Goal: Task Accomplishment & Management: Manage account settings

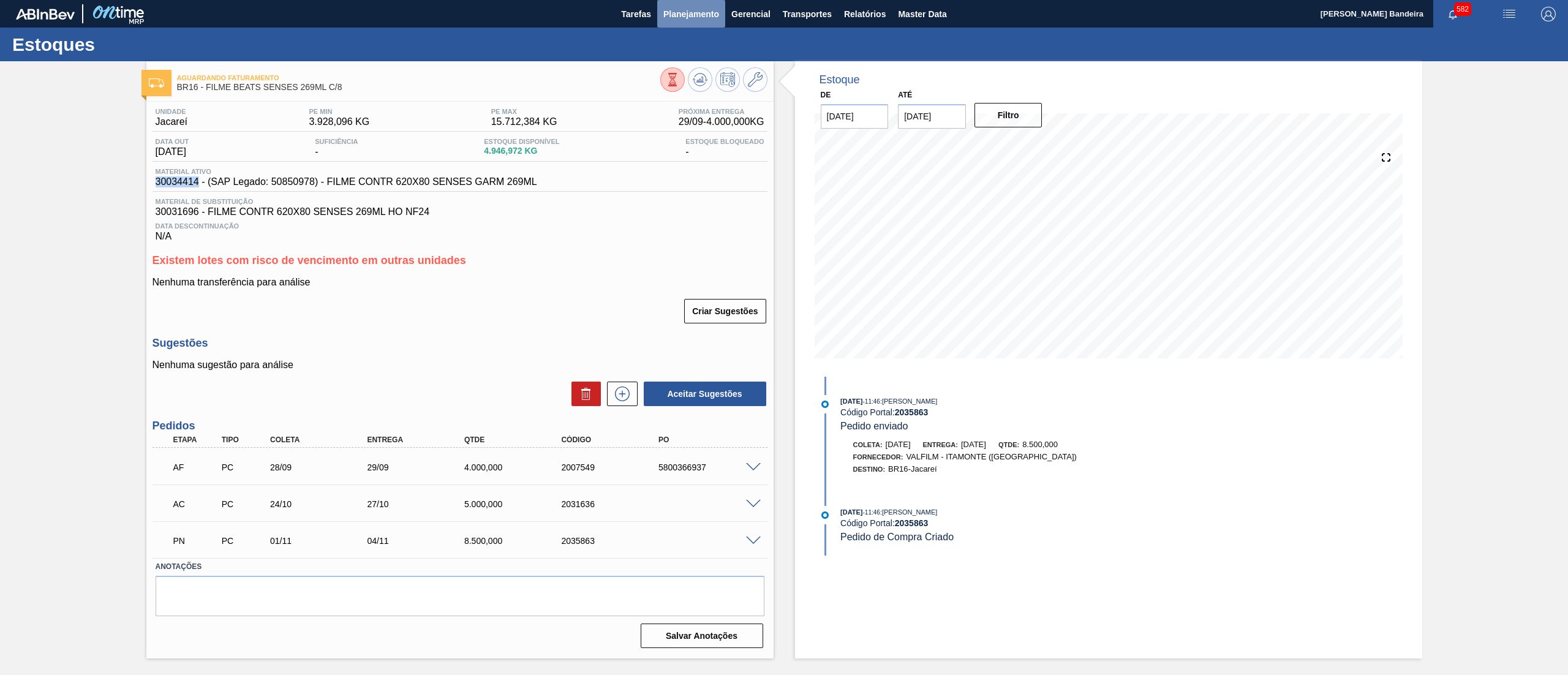
click at [694, 3] on button "Planejamento" at bounding box center [691, 13] width 68 height 28
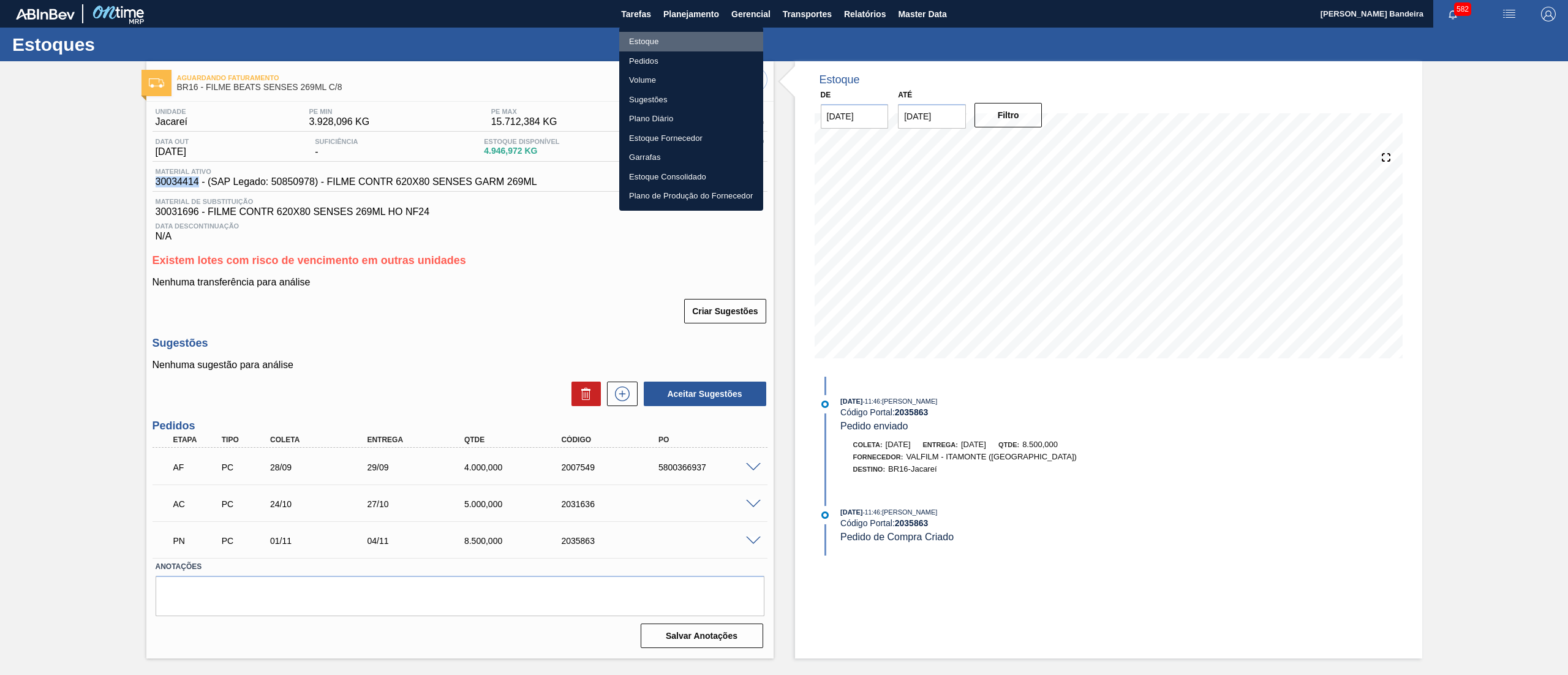
click at [673, 38] on li "Estoque" at bounding box center [691, 41] width 144 height 19
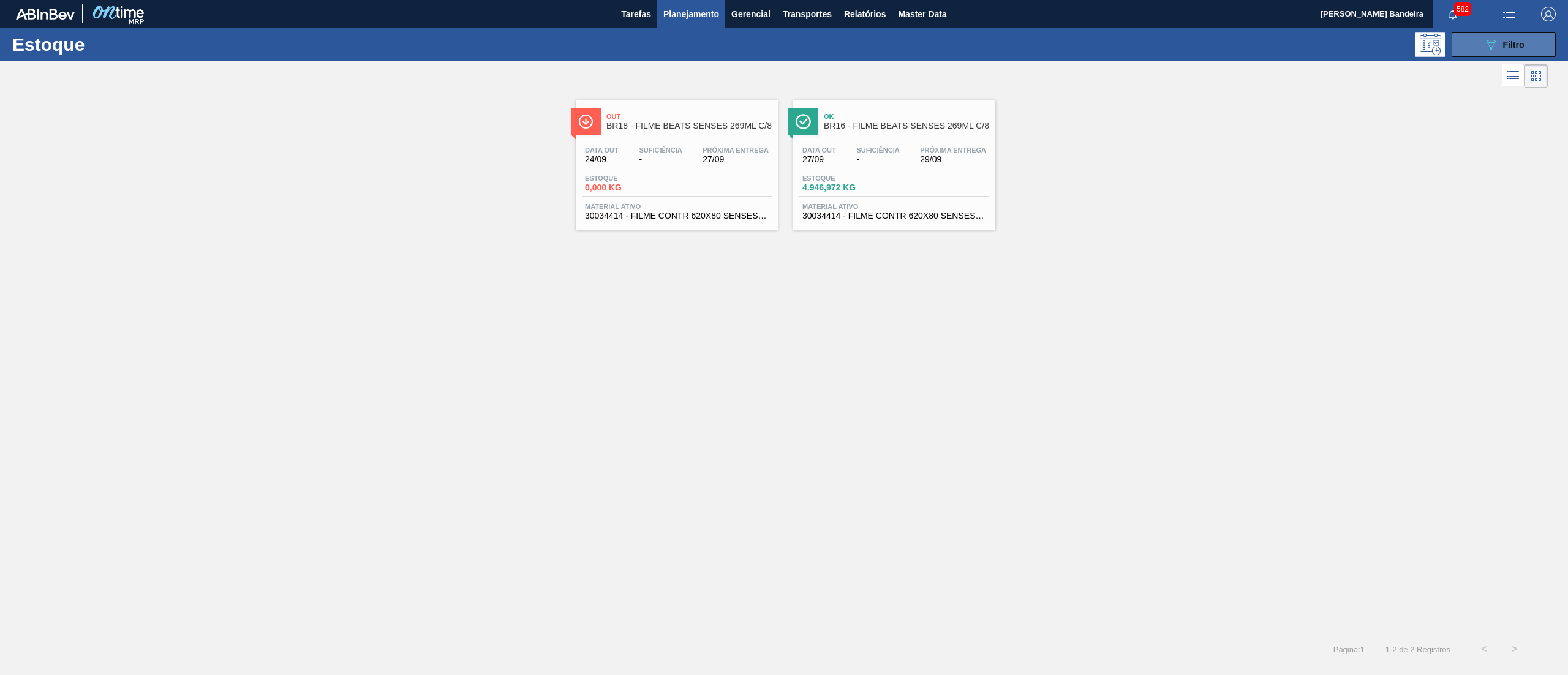
click at [1483, 48] on icon "089F7B8B-B2A5-4AFE-B5C0-19BA573D28AC" at bounding box center [1491, 45] width 15 height 15
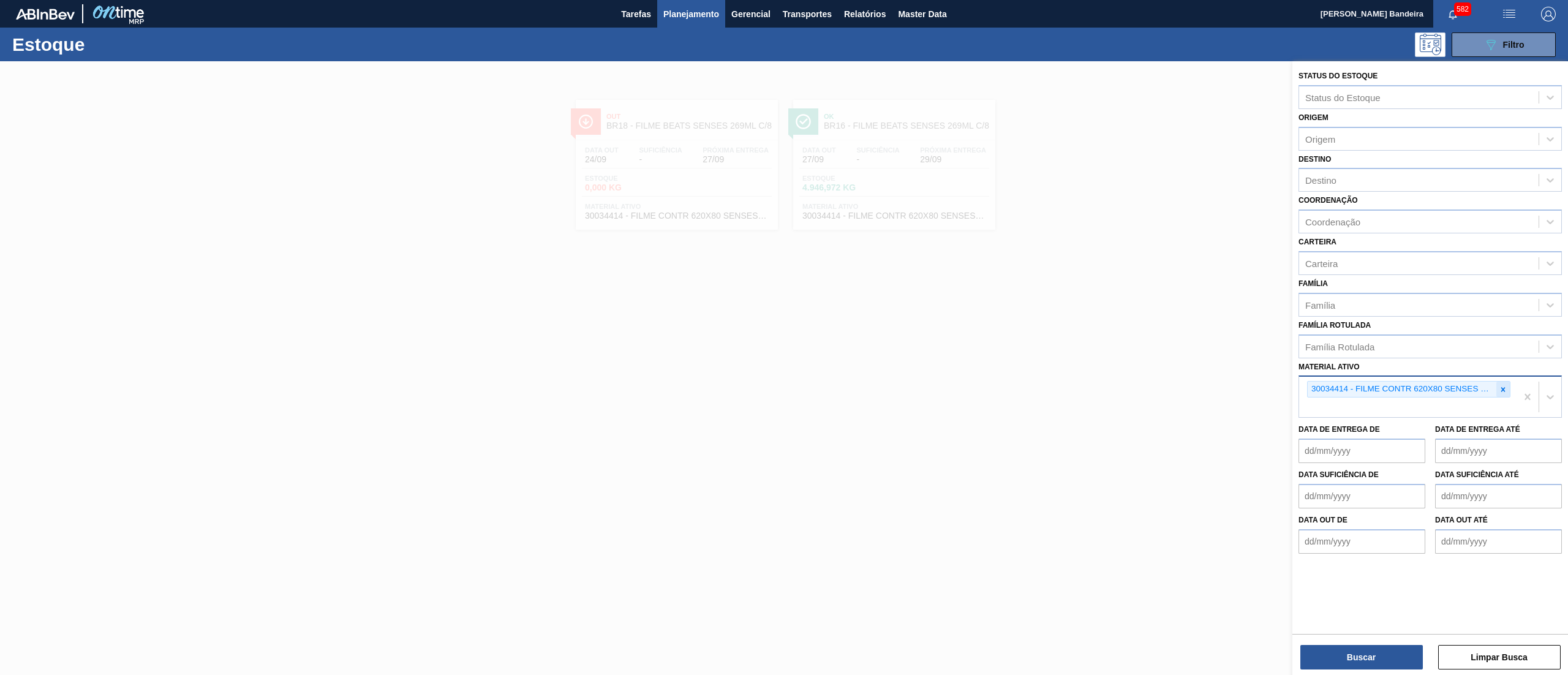
click at [1509, 388] on div at bounding box center [1504, 389] width 13 height 15
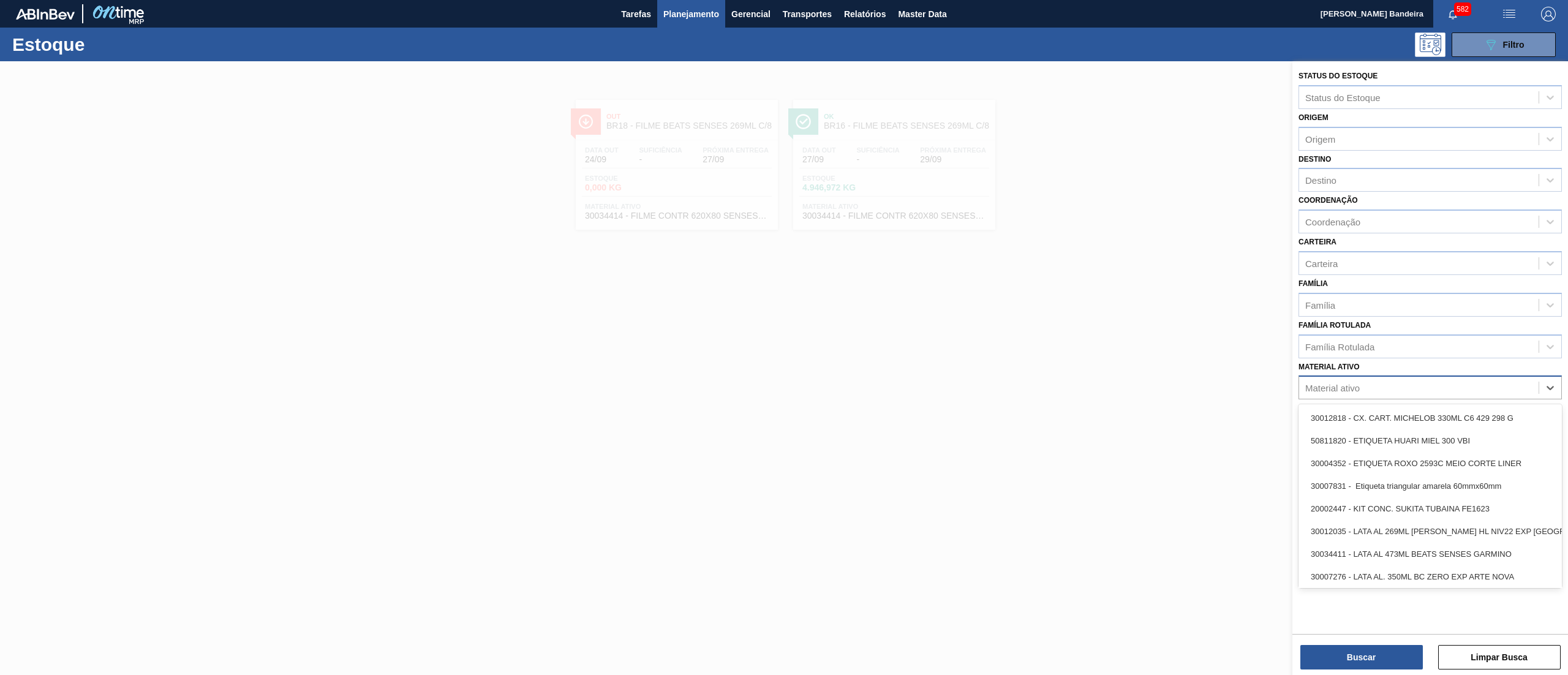
click at [1348, 389] on div "Material ativo" at bounding box center [1332, 388] width 54 height 10
paste ativo "TP RITMO JACAREI NASSAU Dia da semana Data SAKE CACHAÇA VODKA SAKE VODKA Segund…"
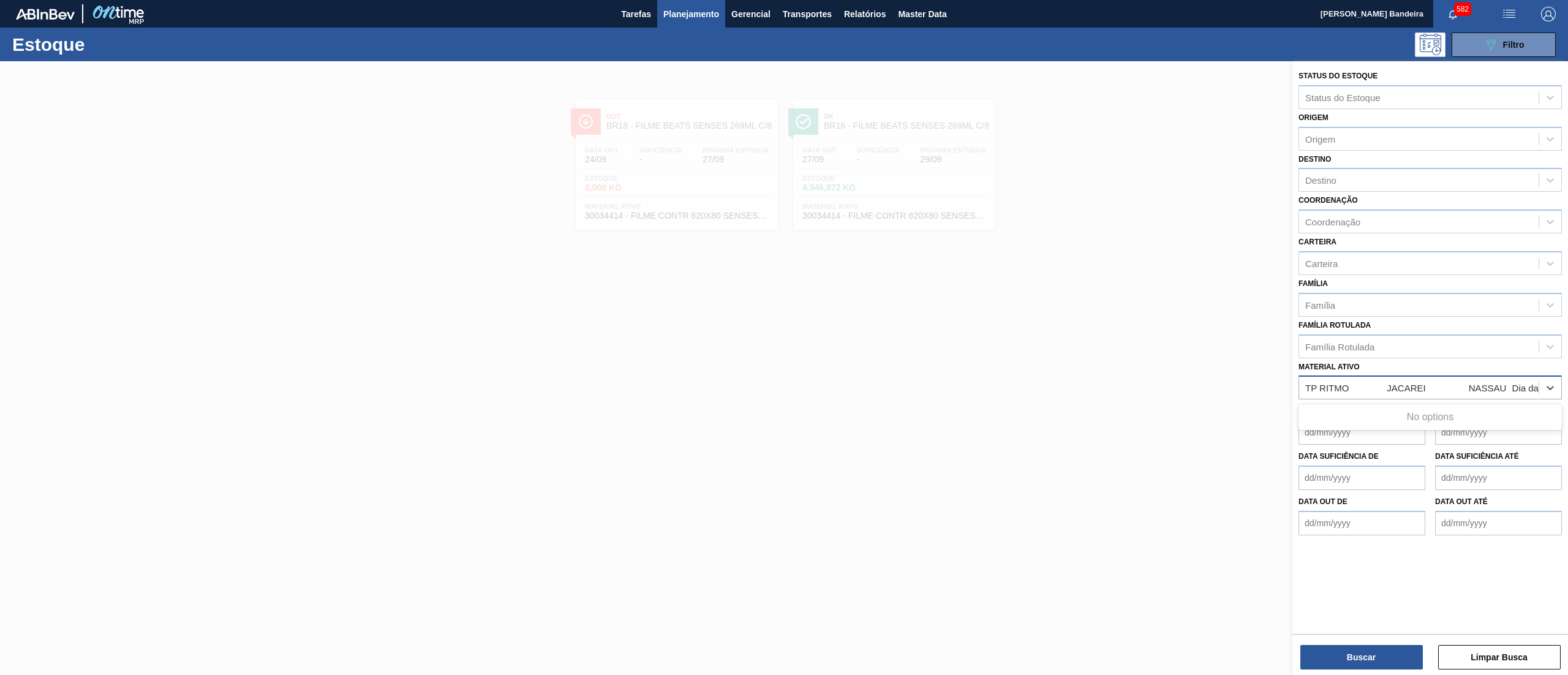
scroll to position [0, 2974]
type ativo "TP RITMO JACAREI NASSAU Dia da semana Data SAKE CACHAÇA VODKA SAKE VODKA Segund…"
click at [1177, 306] on div at bounding box center [784, 398] width 1568 height 675
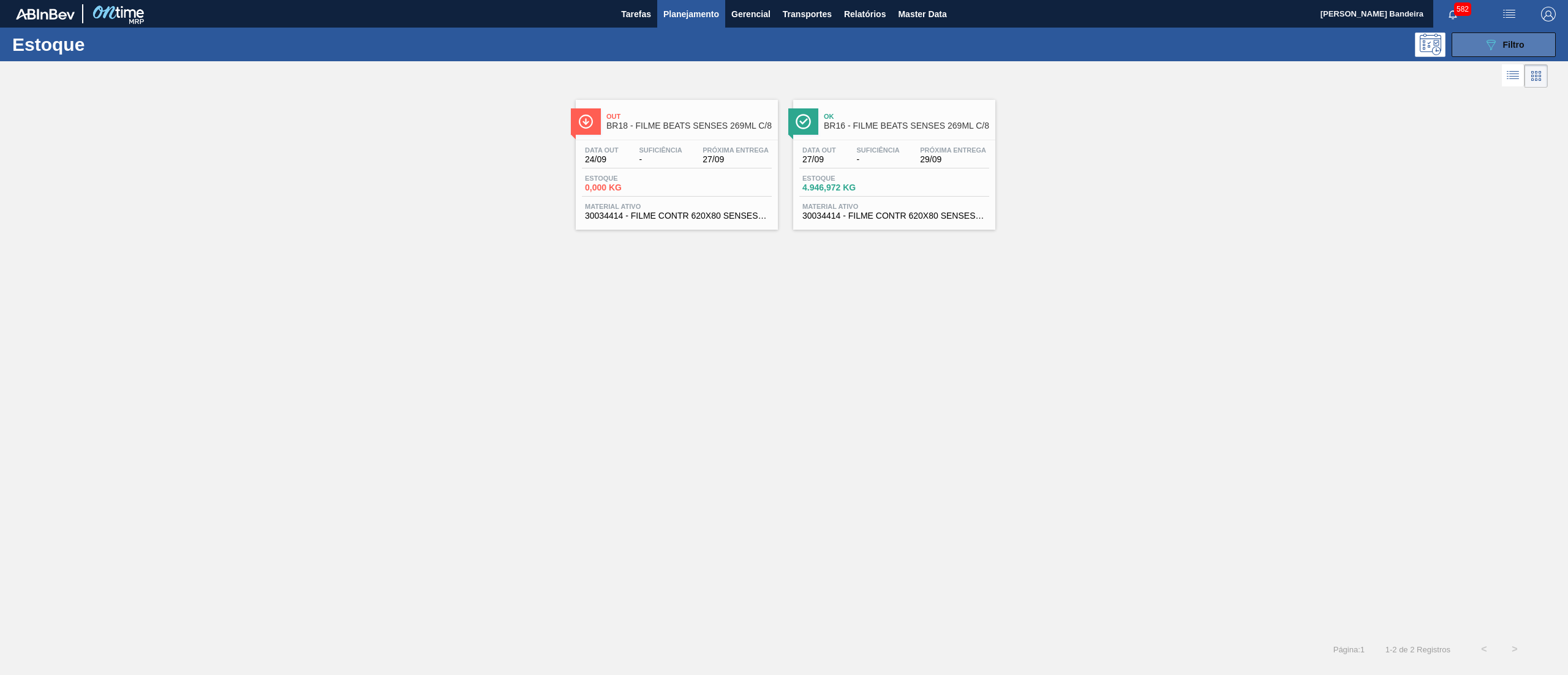
click at [1523, 43] on span "Filtro" at bounding box center [1514, 45] width 22 height 10
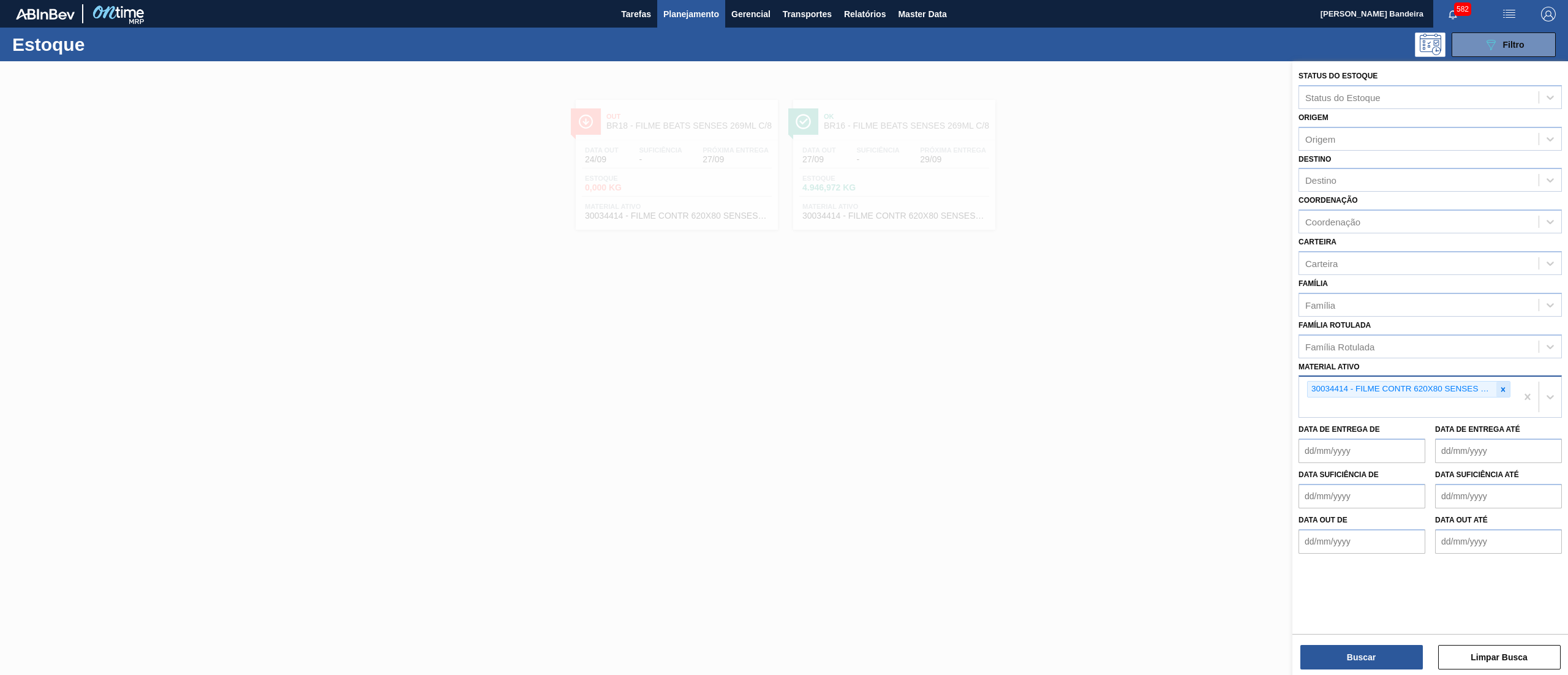
click at [1506, 381] on div at bounding box center [1504, 389] width 13 height 15
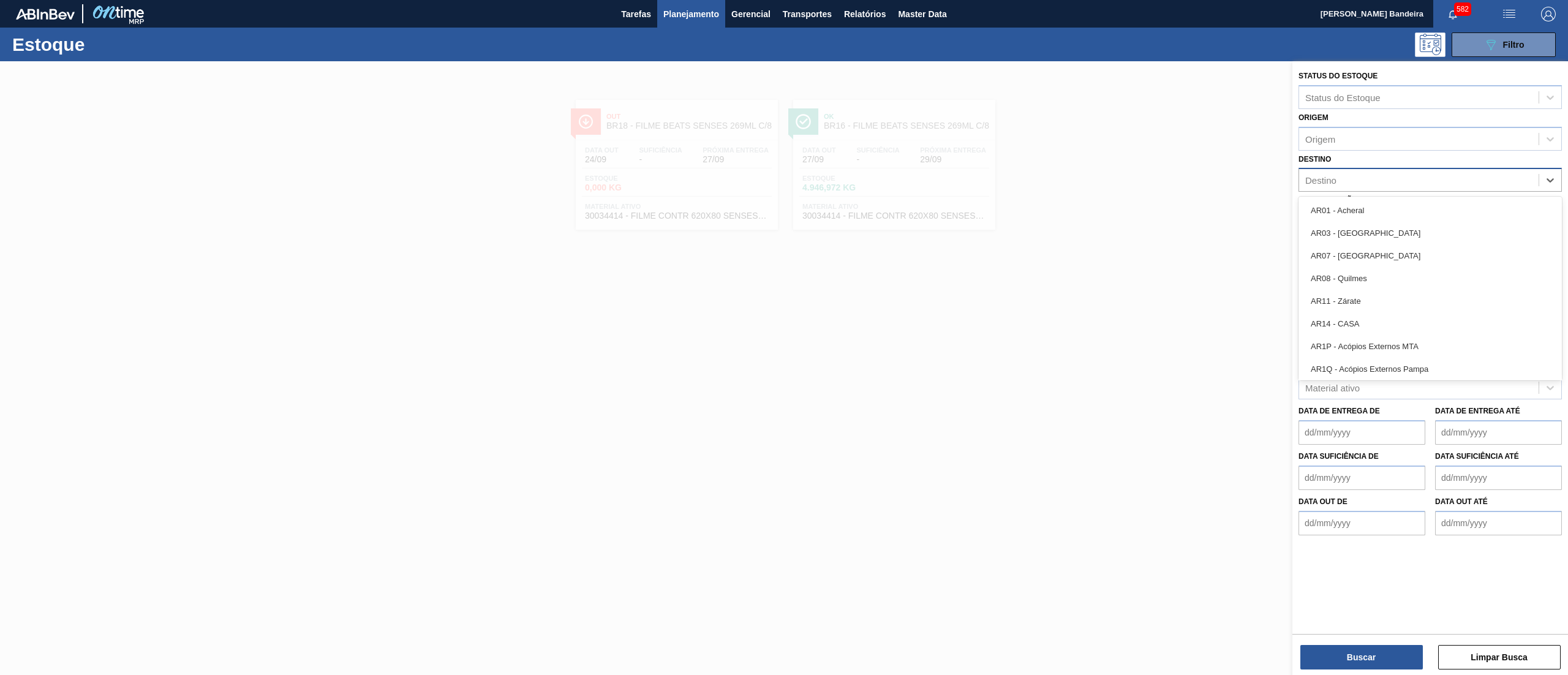
click at [1377, 179] on div "Destino" at bounding box center [1419, 180] width 239 height 18
type input "16"
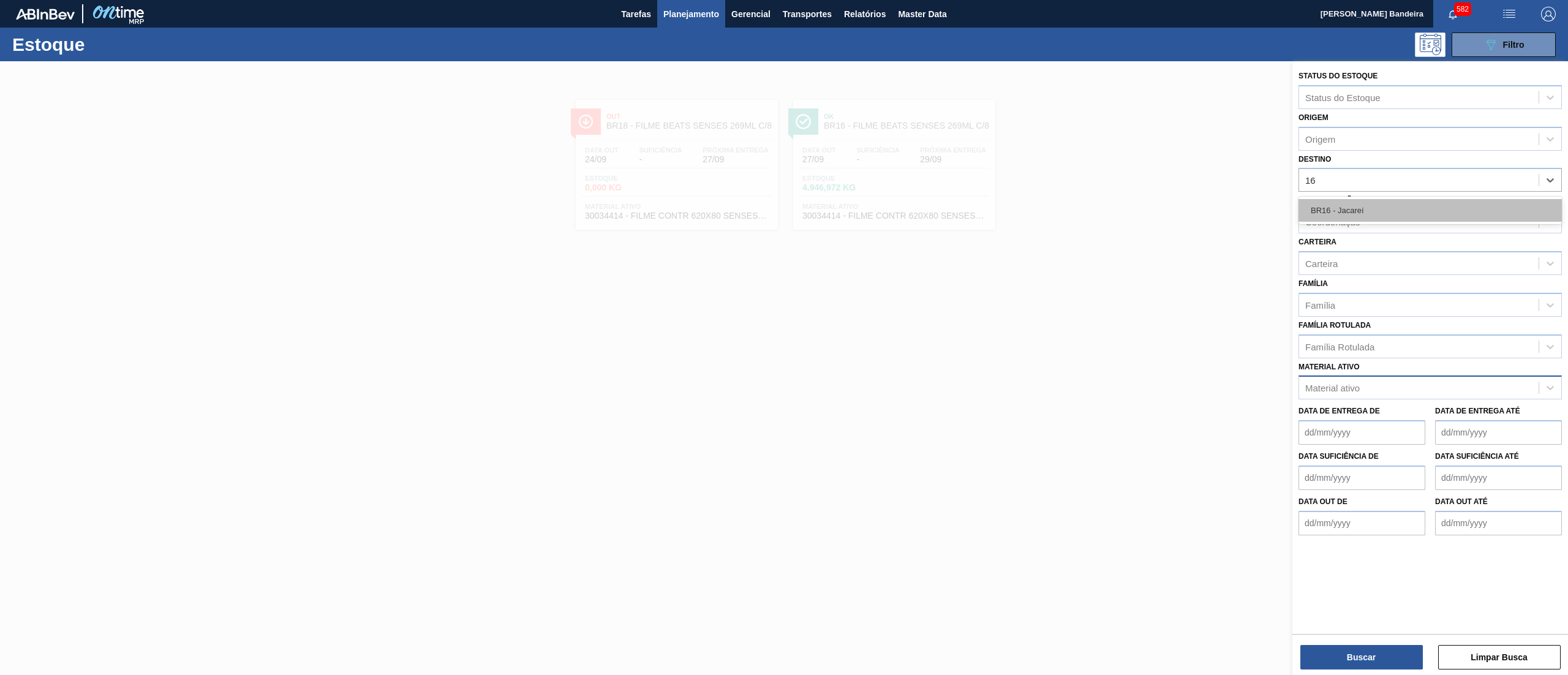
click at [1374, 202] on div "BR16 - Jacareí" at bounding box center [1430, 210] width 264 height 23
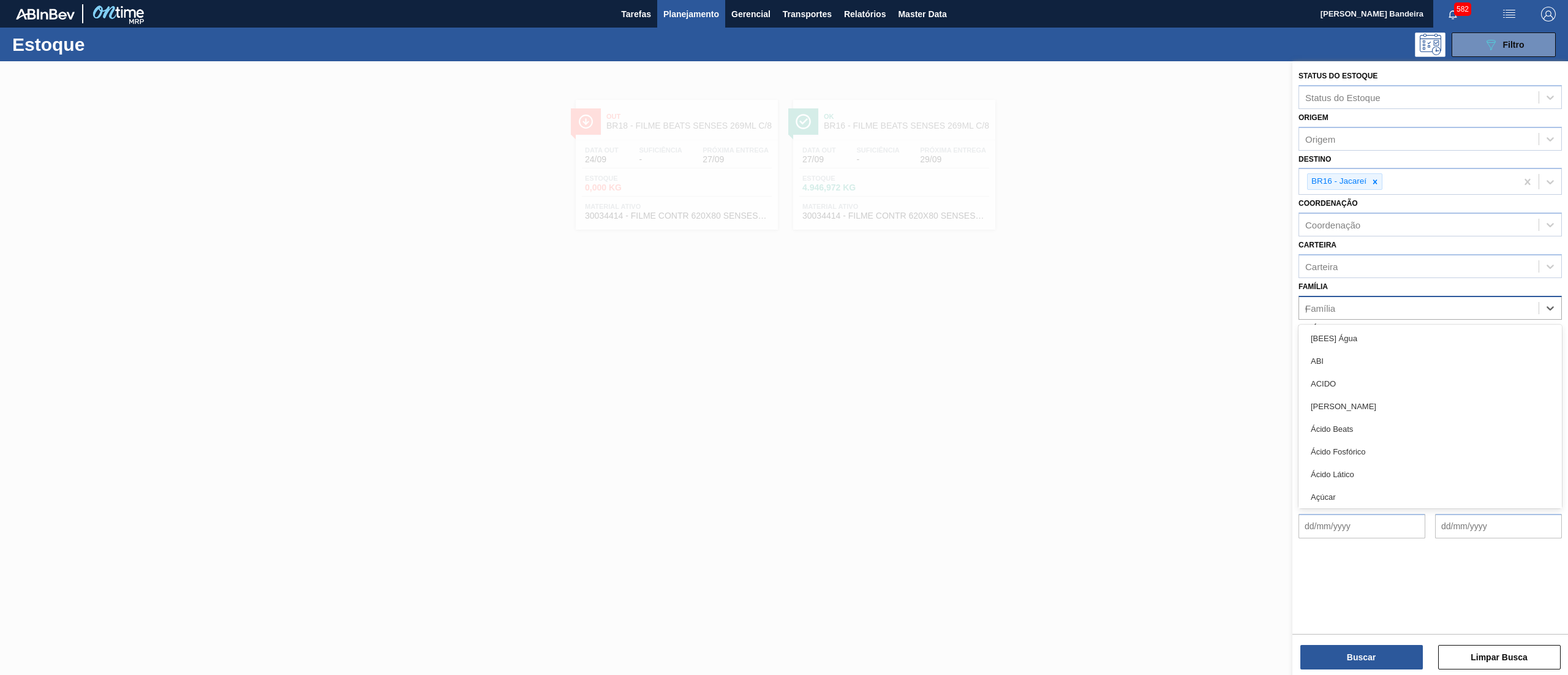
click at [1346, 299] on div "Família g" at bounding box center [1419, 307] width 239 height 18
type input "garr"
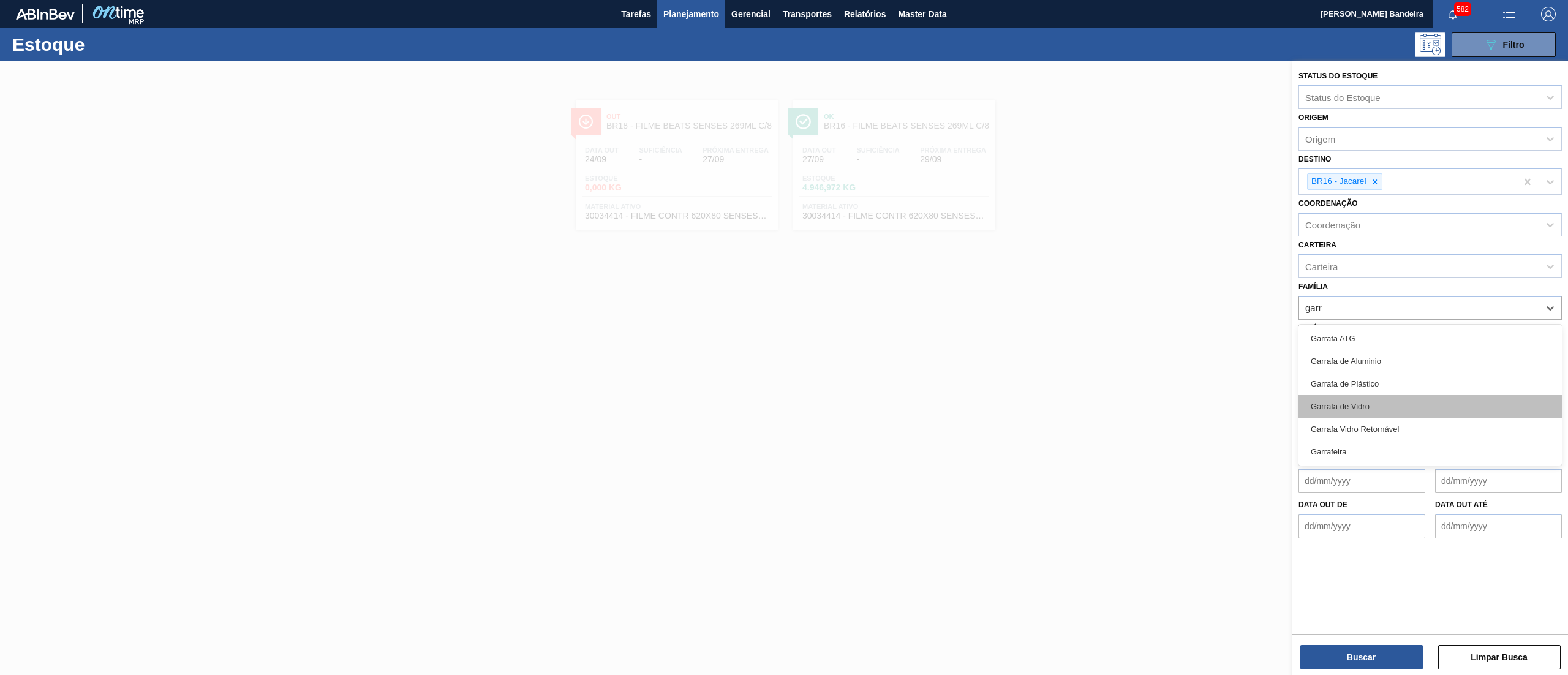
click at [1351, 408] on div "Garrafa de Vidro" at bounding box center [1430, 406] width 264 height 23
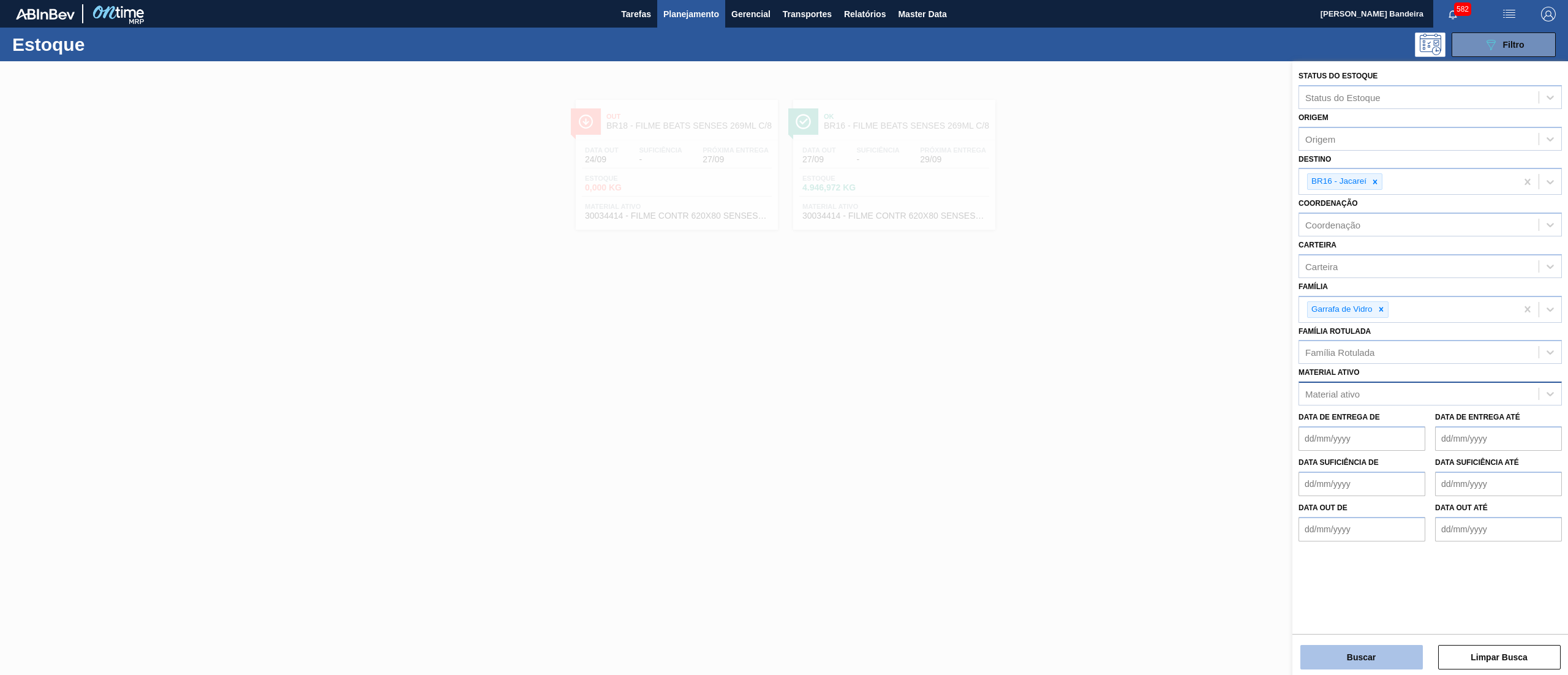
click at [1357, 653] on button "Buscar" at bounding box center [1361, 657] width 122 height 24
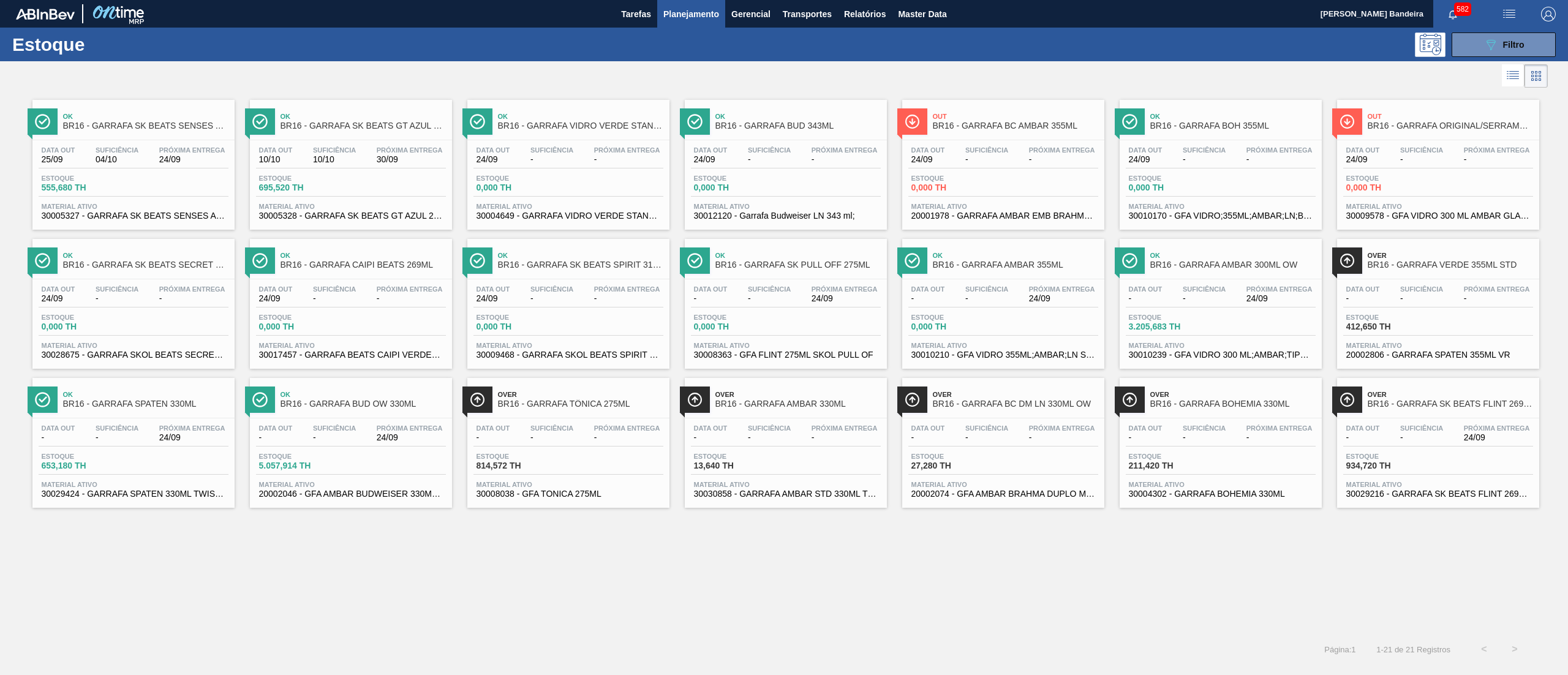
click at [618, 483] on span "Material ativo" at bounding box center [569, 484] width 184 height 8
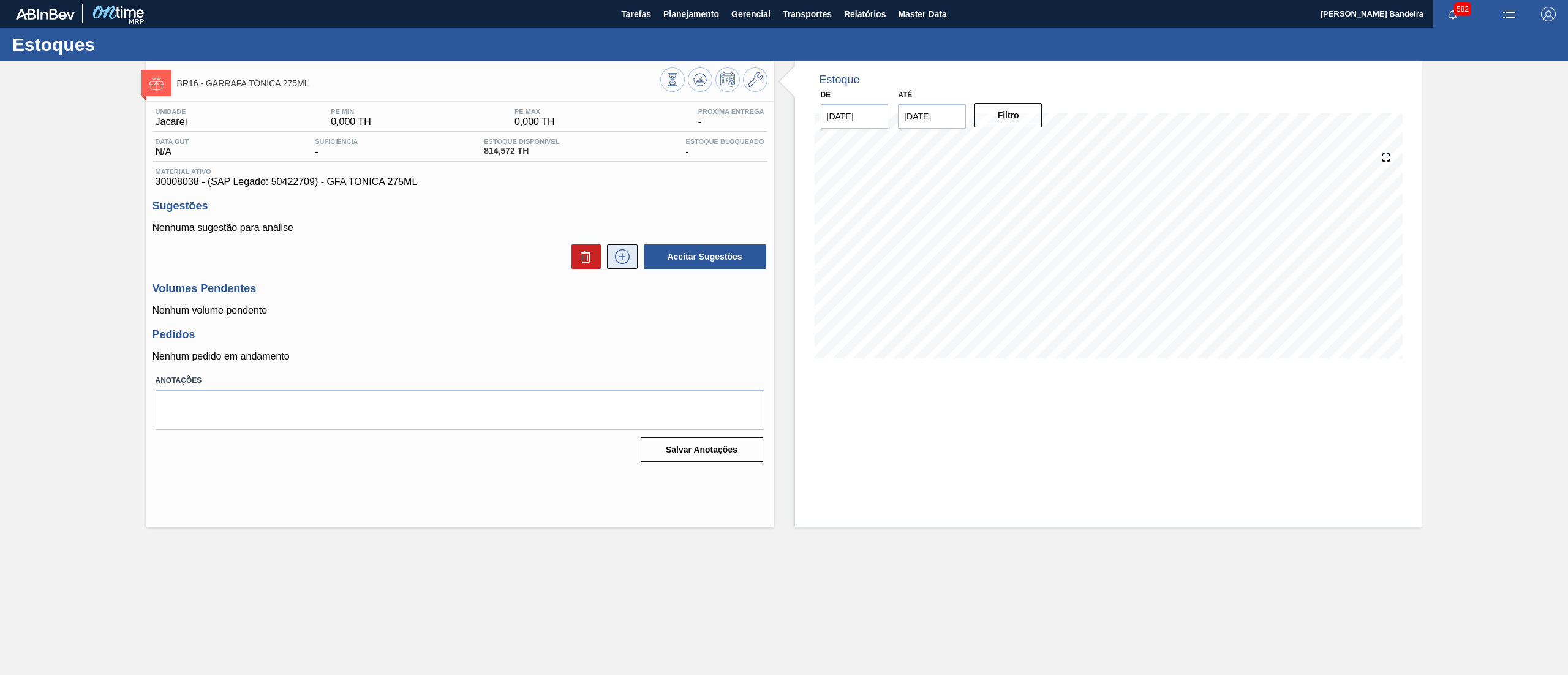
click at [617, 255] on icon at bounding box center [622, 257] width 19 height 15
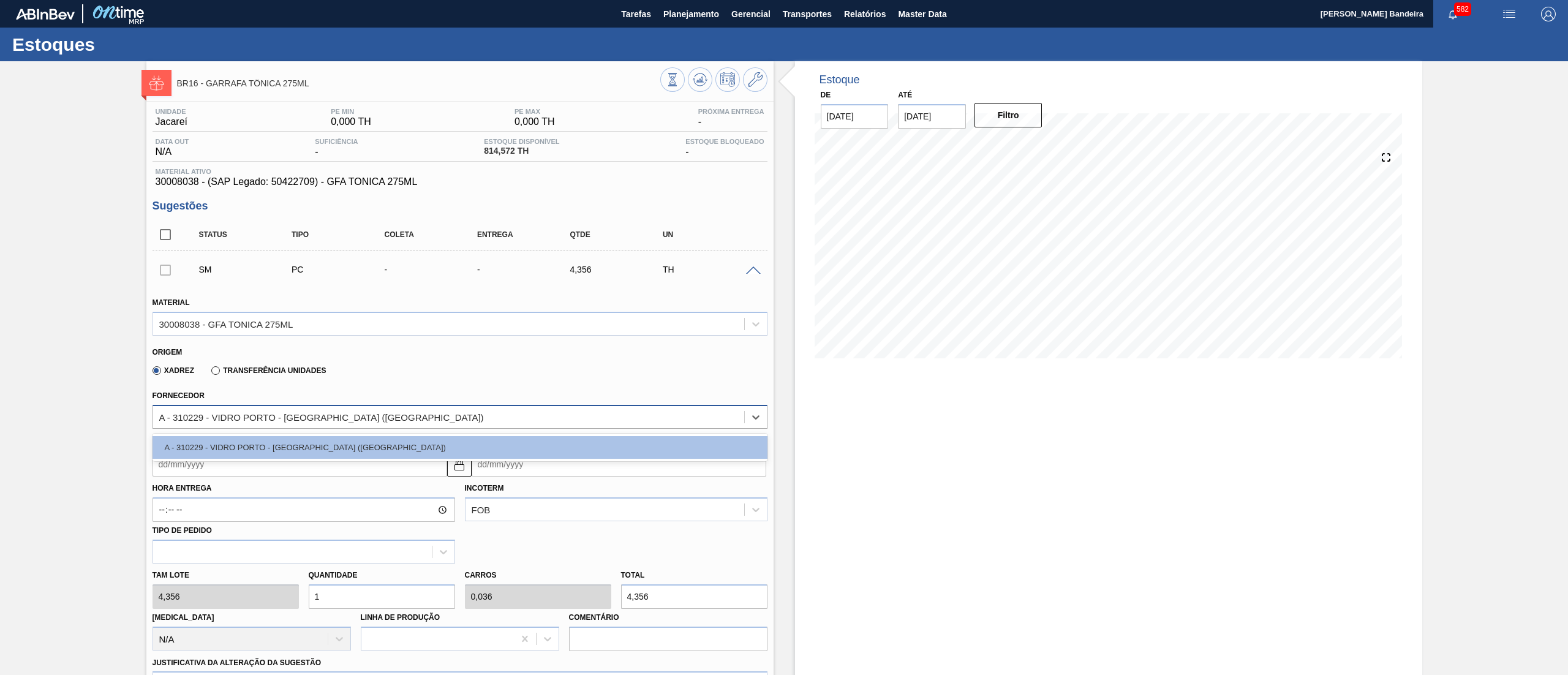
click at [645, 409] on div "A - 310229 - VIDRO PORTO - [GEOGRAPHIC_DATA] ([GEOGRAPHIC_DATA])" at bounding box center [448, 417] width 592 height 18
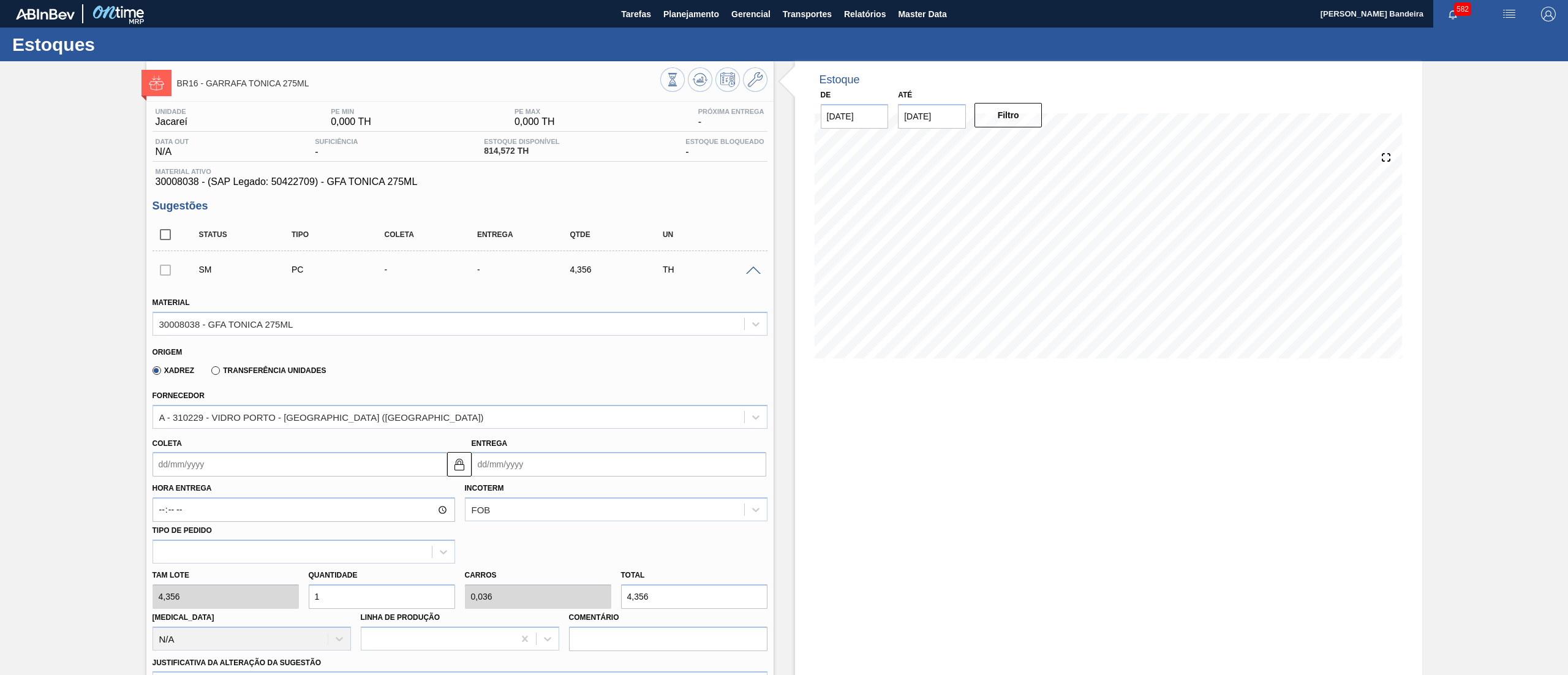
click at [691, 365] on div "Xadrez Transferência Unidades" at bounding box center [454, 368] width 605 height 24
click at [753, 76] on icon at bounding box center [756, 79] width 15 height 15
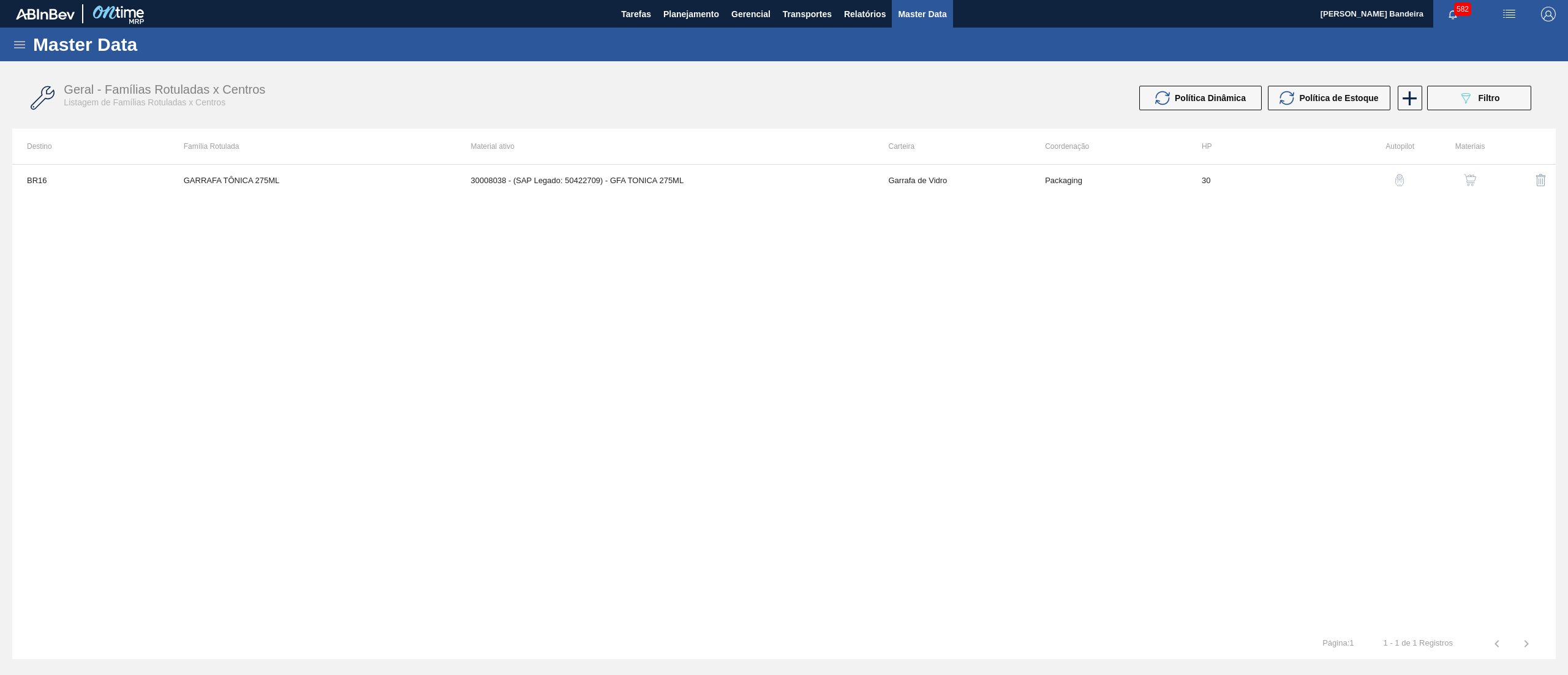
click at [1464, 177] on img "button" at bounding box center [1470, 180] width 13 height 13
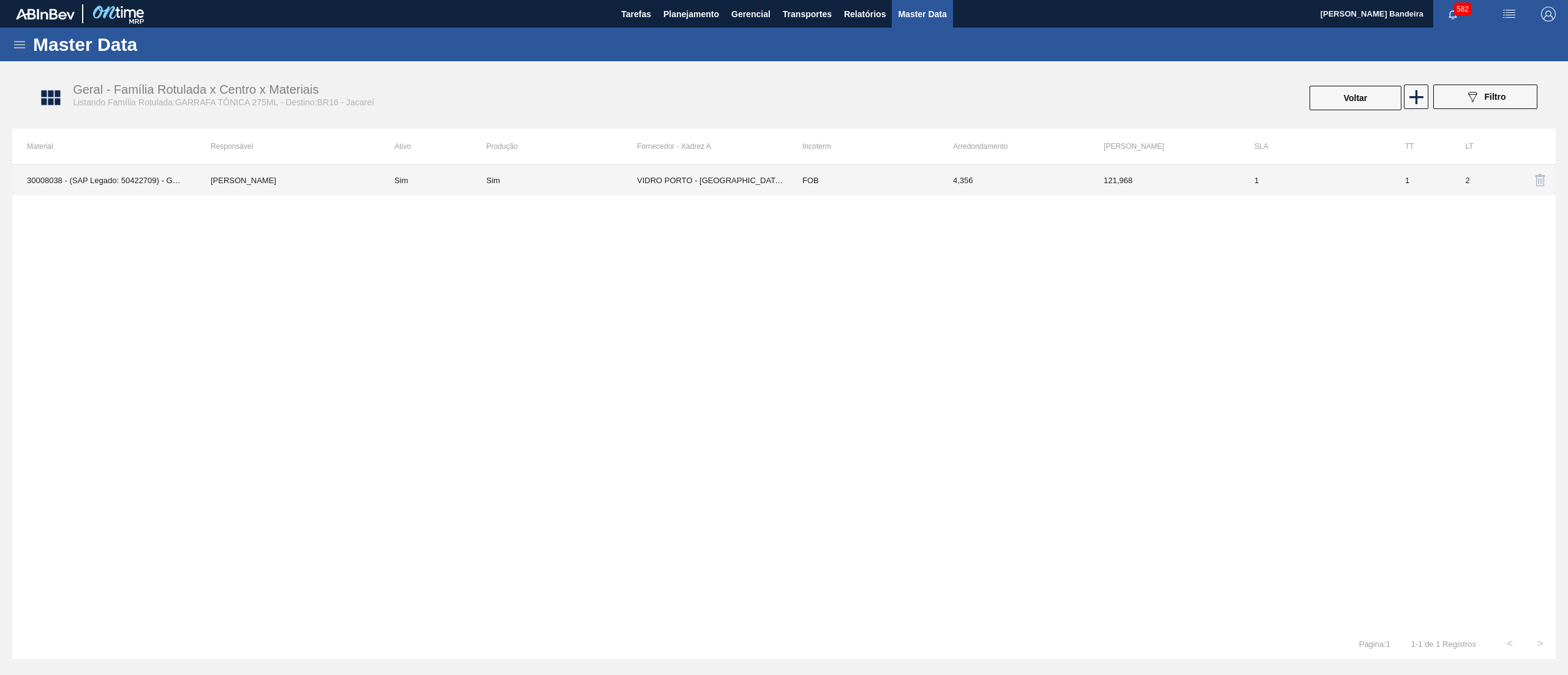
click at [571, 190] on td "Sim" at bounding box center [561, 180] width 151 height 31
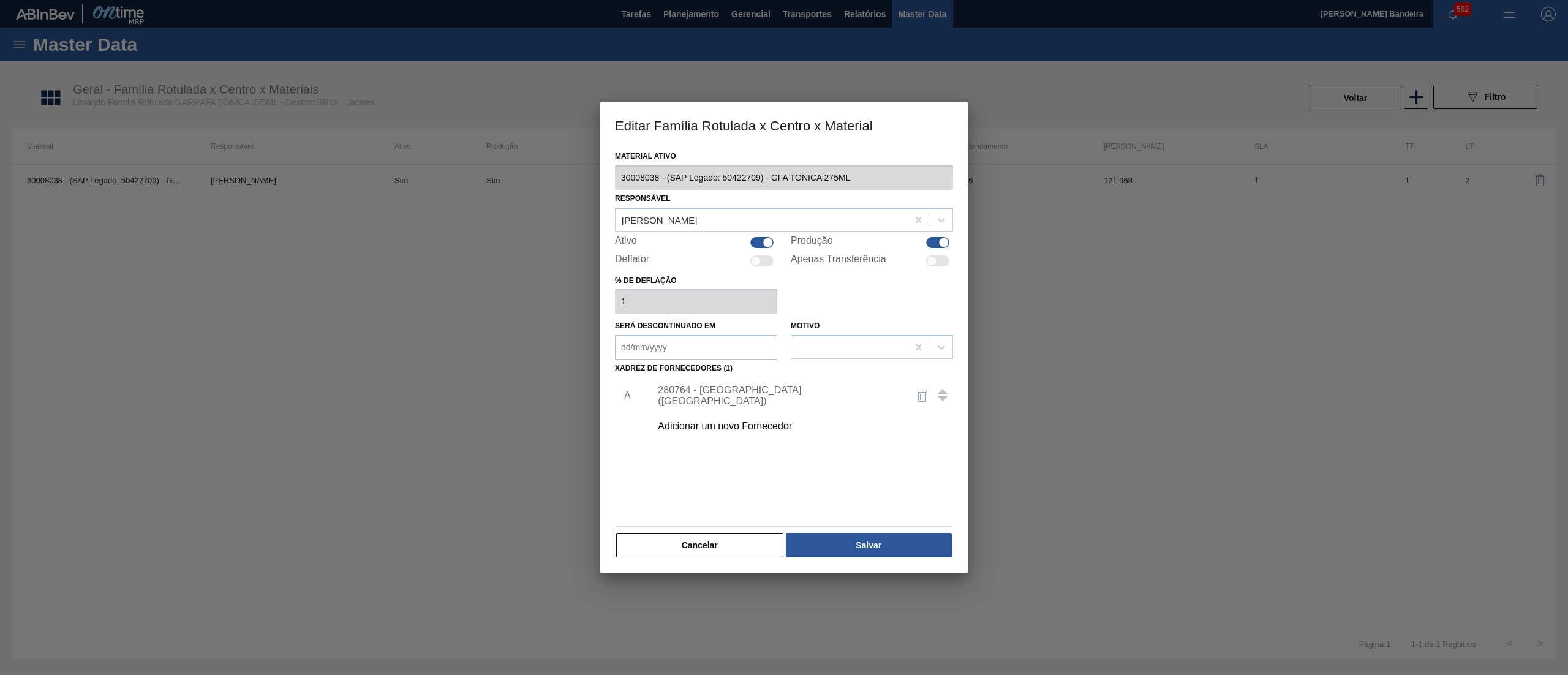
click at [770, 427] on div "Adicionar um novo Fornecedor" at bounding box center [777, 426] width 240 height 11
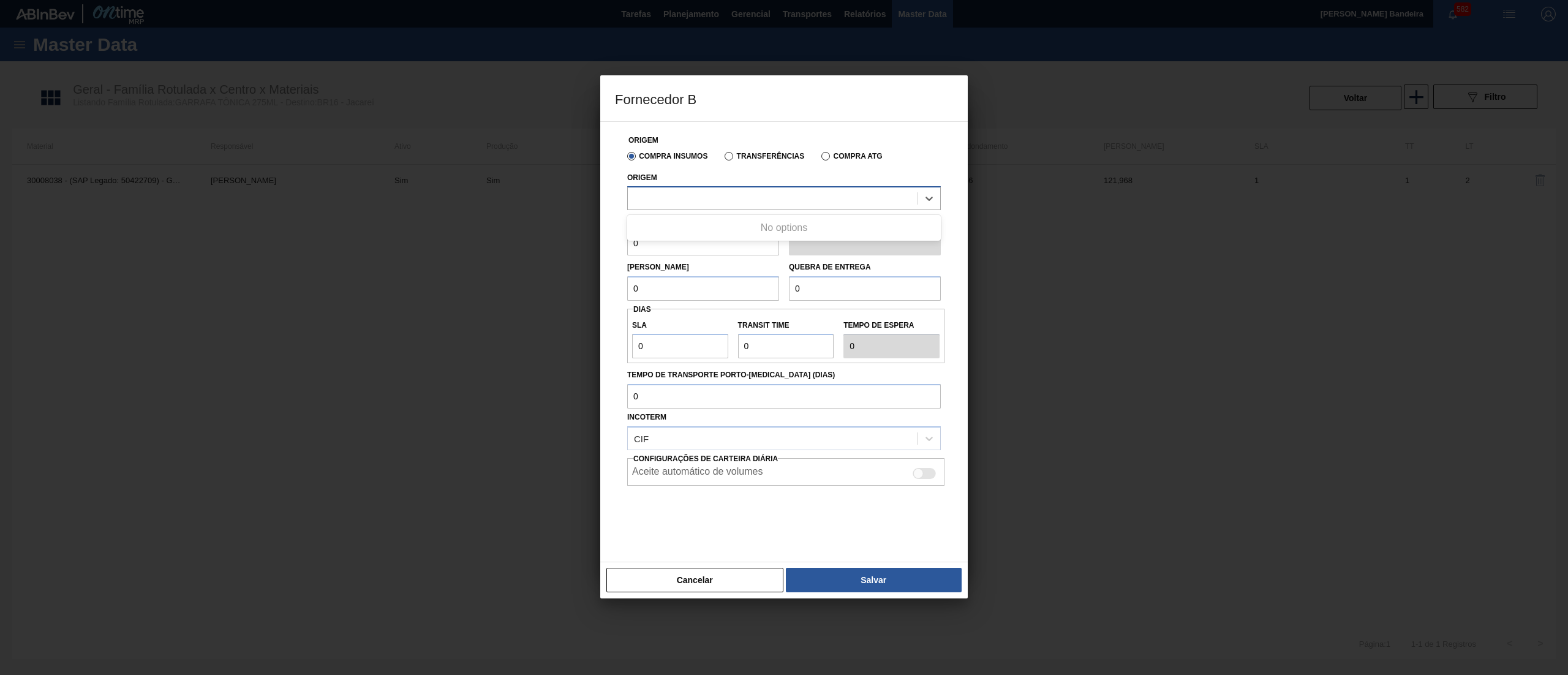
click at [724, 193] on div at bounding box center [772, 198] width 290 height 18
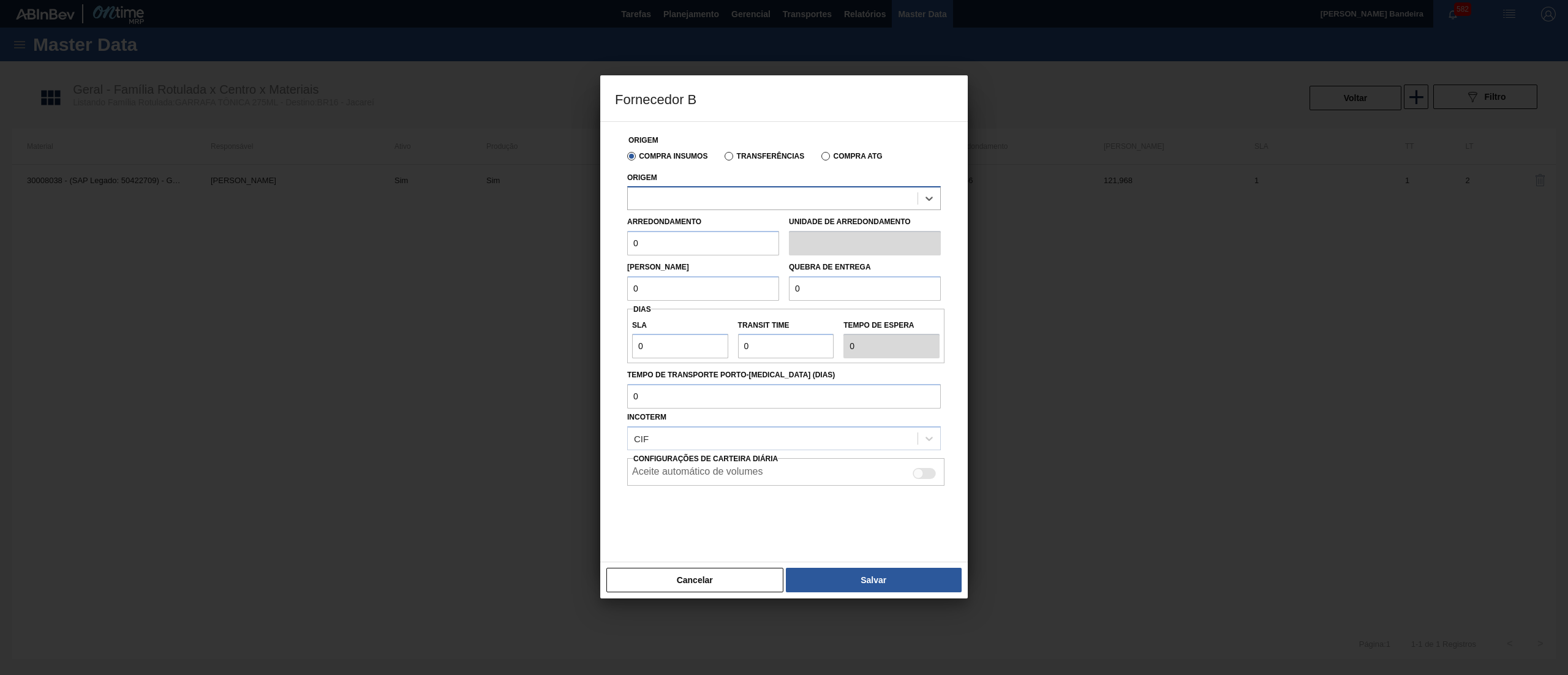
click at [724, 193] on div at bounding box center [772, 198] width 290 height 18
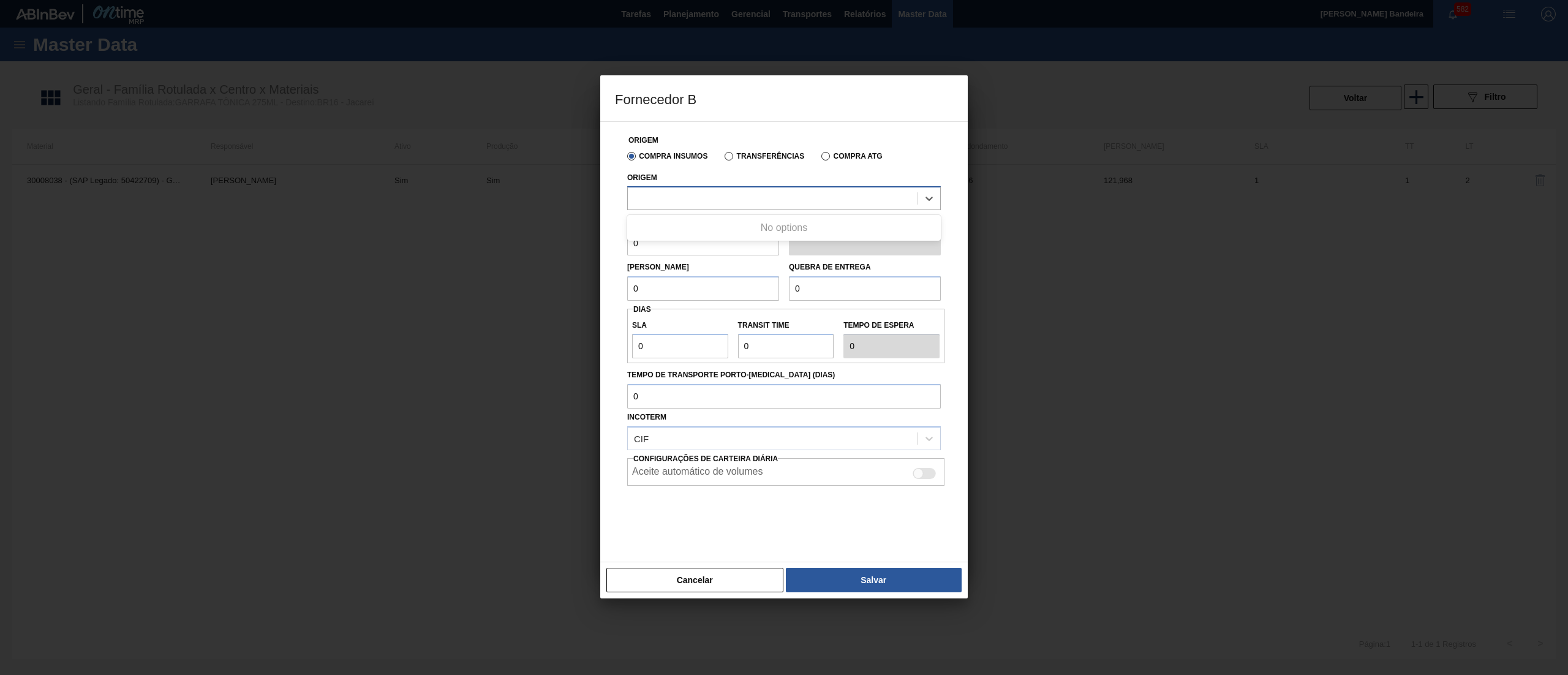
click at [724, 193] on div at bounding box center [772, 198] width 290 height 18
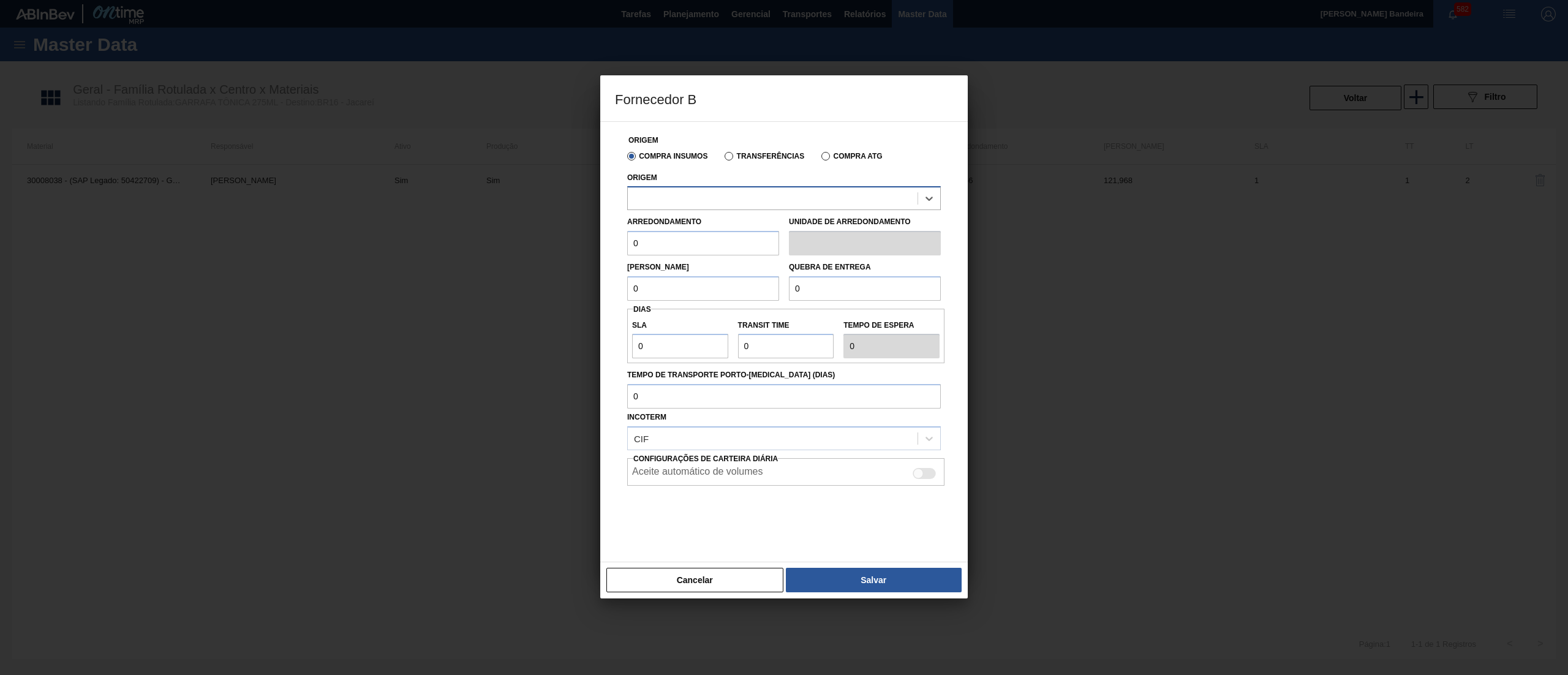
click at [724, 193] on div at bounding box center [772, 198] width 290 height 18
click at [709, 587] on button "Cancelar" at bounding box center [695, 580] width 177 height 24
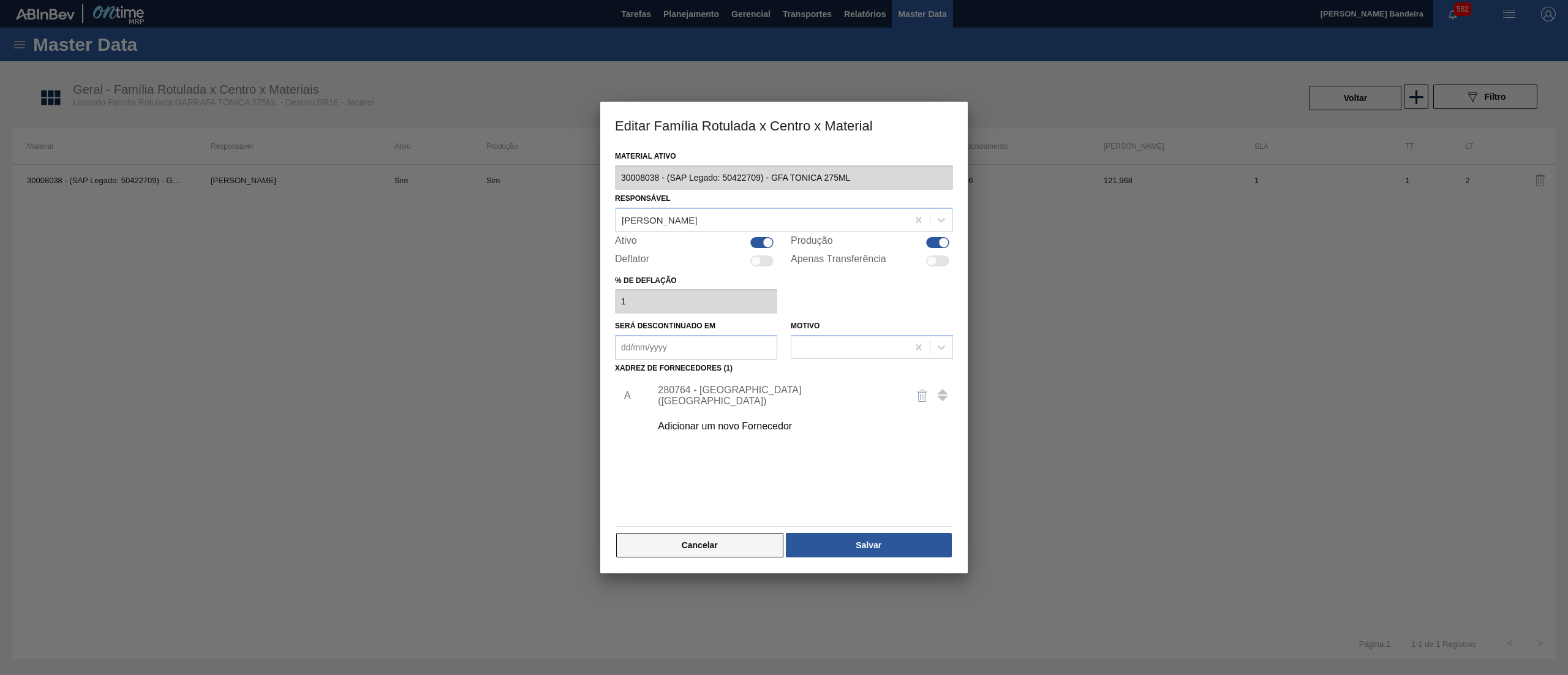
click at [713, 548] on button "Cancelar" at bounding box center [700, 545] width 167 height 24
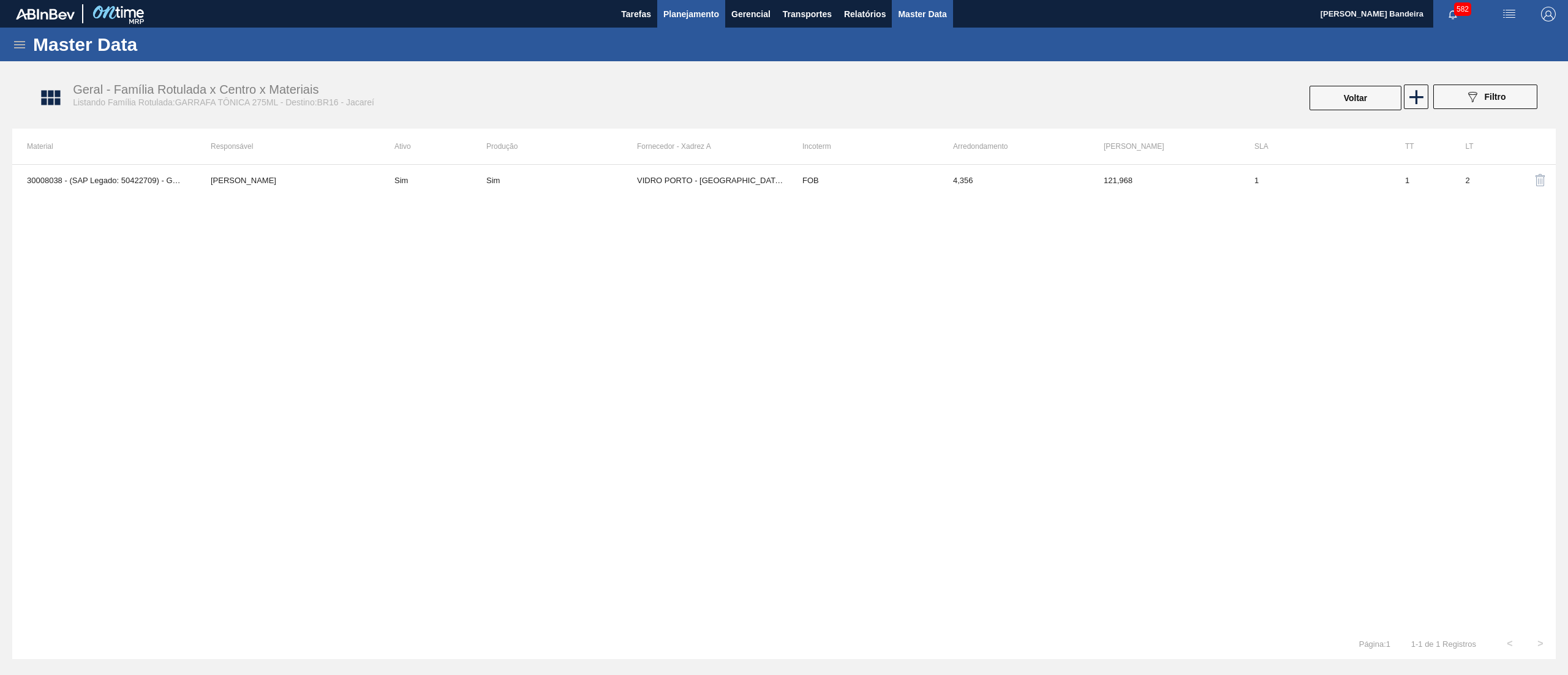
click at [699, 18] on span "Planejamento" at bounding box center [691, 14] width 56 height 15
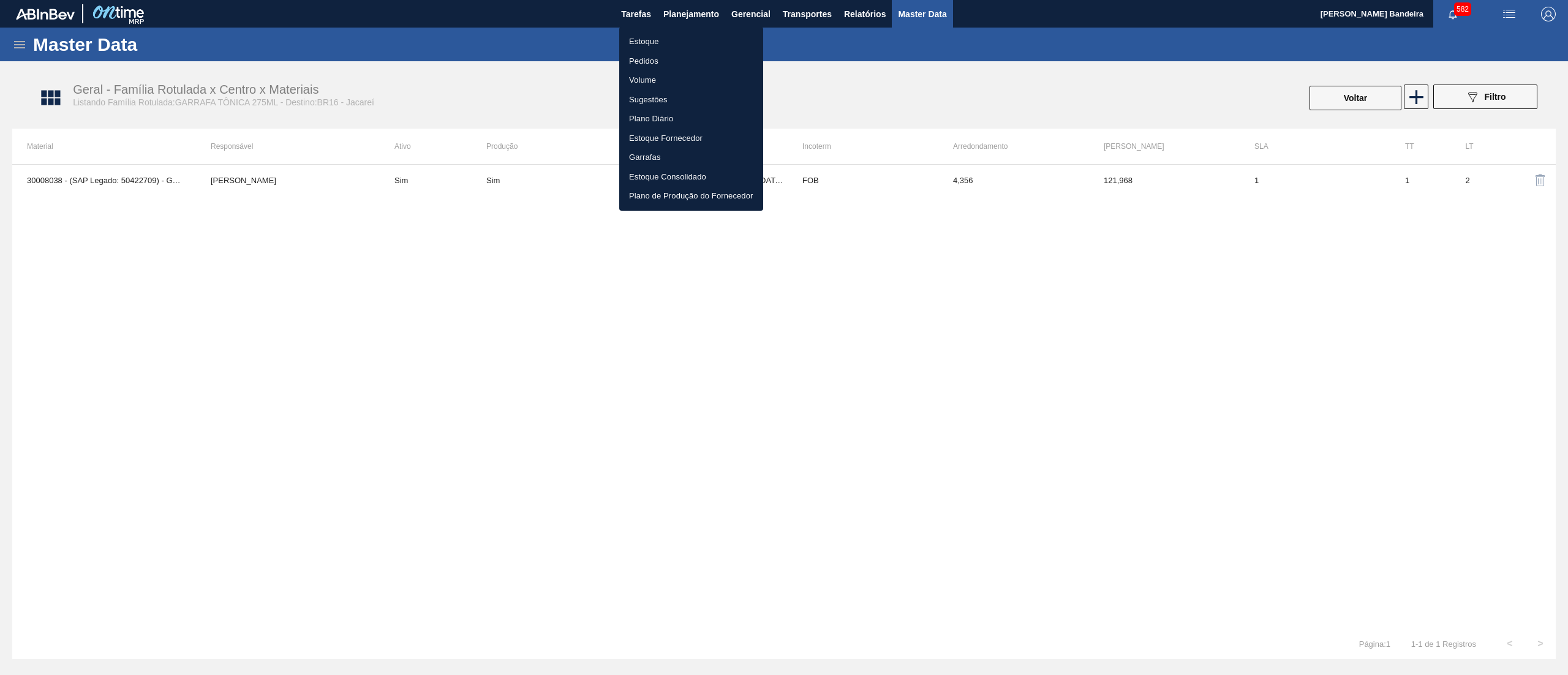
click at [679, 34] on li "Estoque" at bounding box center [691, 41] width 144 height 19
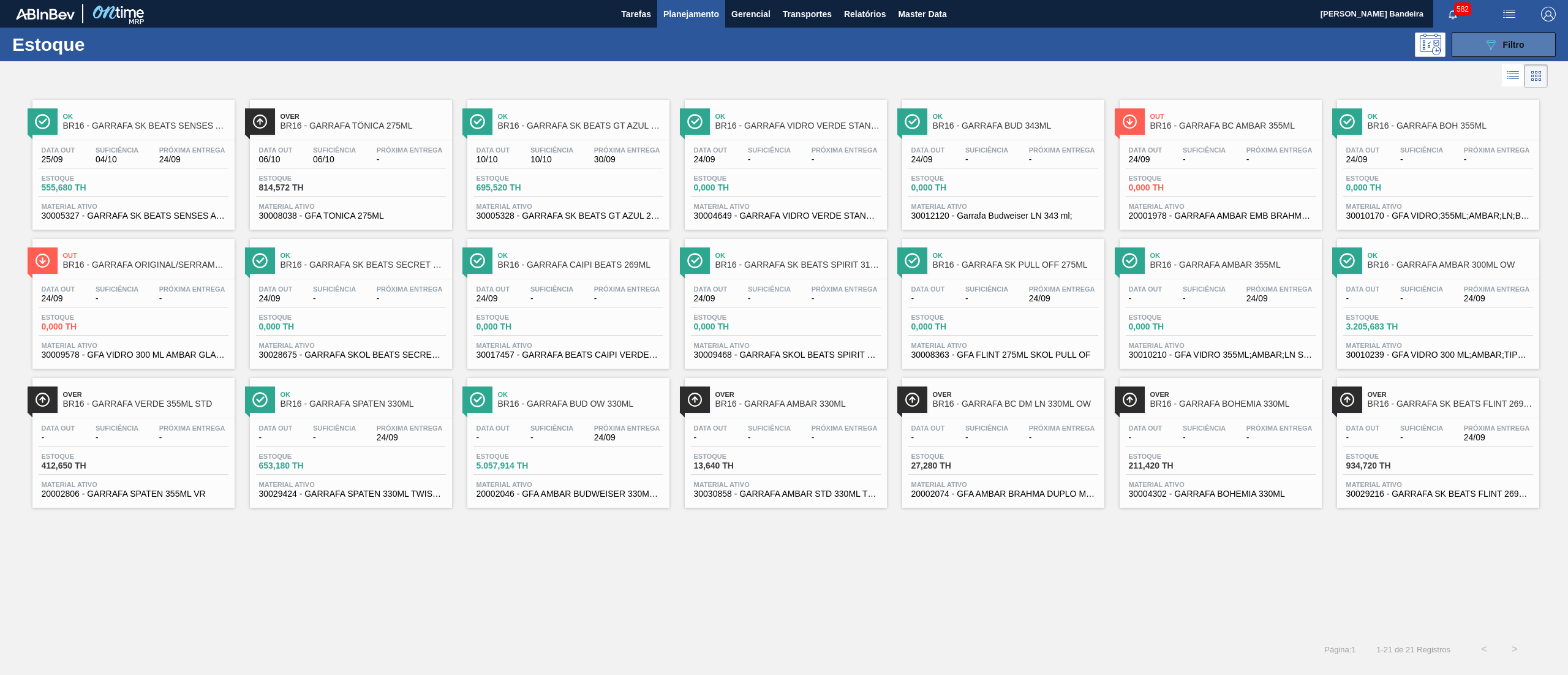
click at [1493, 47] on icon "089F7B8B-B2A5-4AFE-B5C0-19BA573D28AC" at bounding box center [1491, 45] width 15 height 15
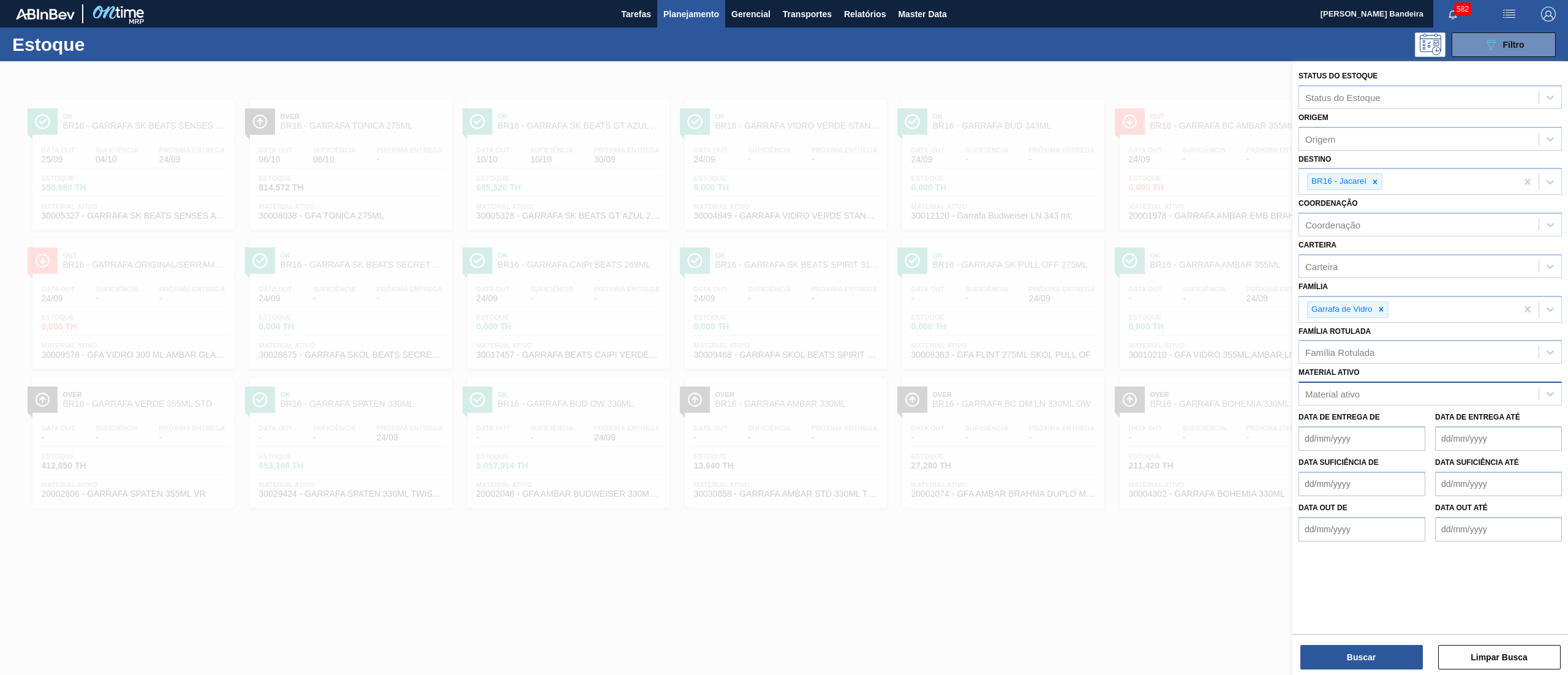
click at [1377, 392] on div "Material ativo" at bounding box center [1419, 394] width 239 height 18
paste ativo "30034672"
type ativo "30034672"
click at [1377, 420] on div "30034672 - AROMA CARAMBOLA GT NF25 IM1395848" at bounding box center [1430, 423] width 264 height 23
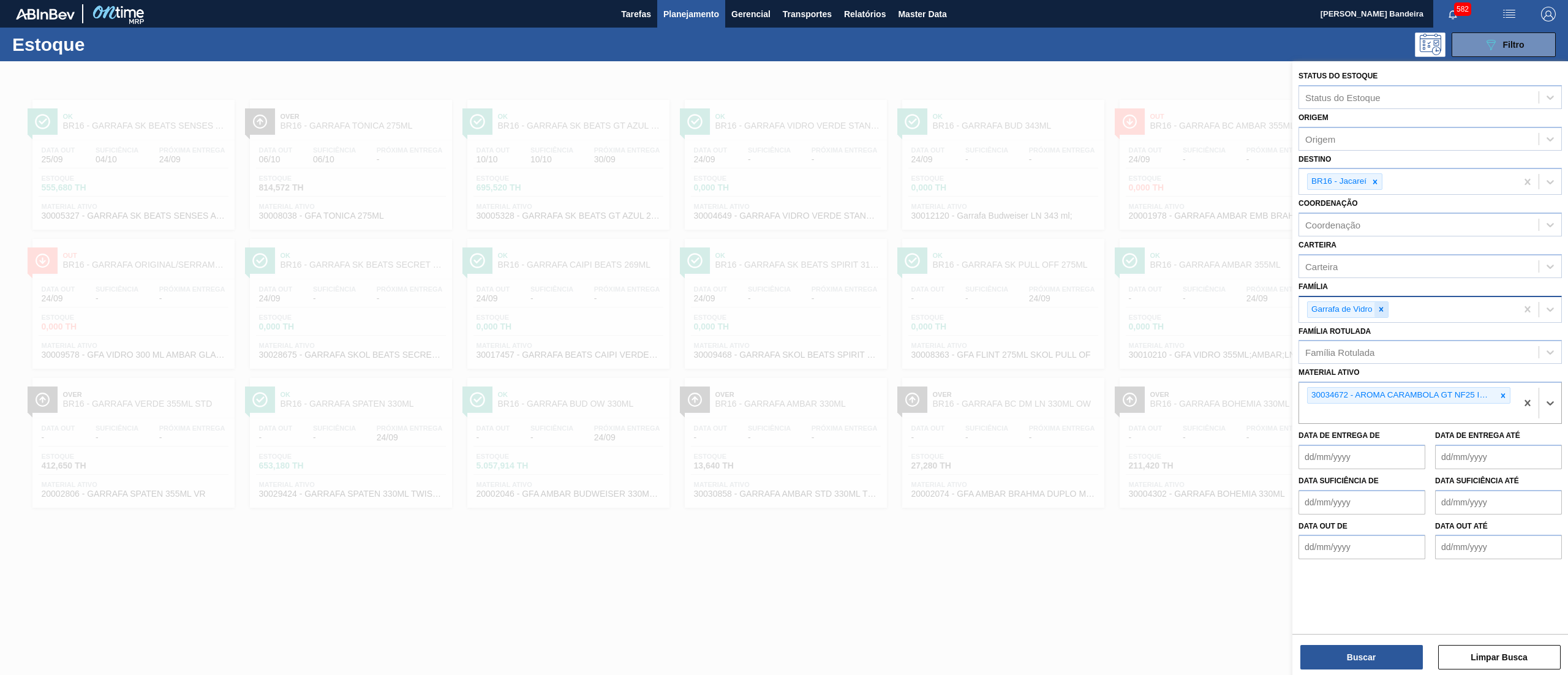
click at [1381, 314] on div at bounding box center [1381, 309] width 13 height 15
click at [1377, 187] on div at bounding box center [1376, 182] width 13 height 15
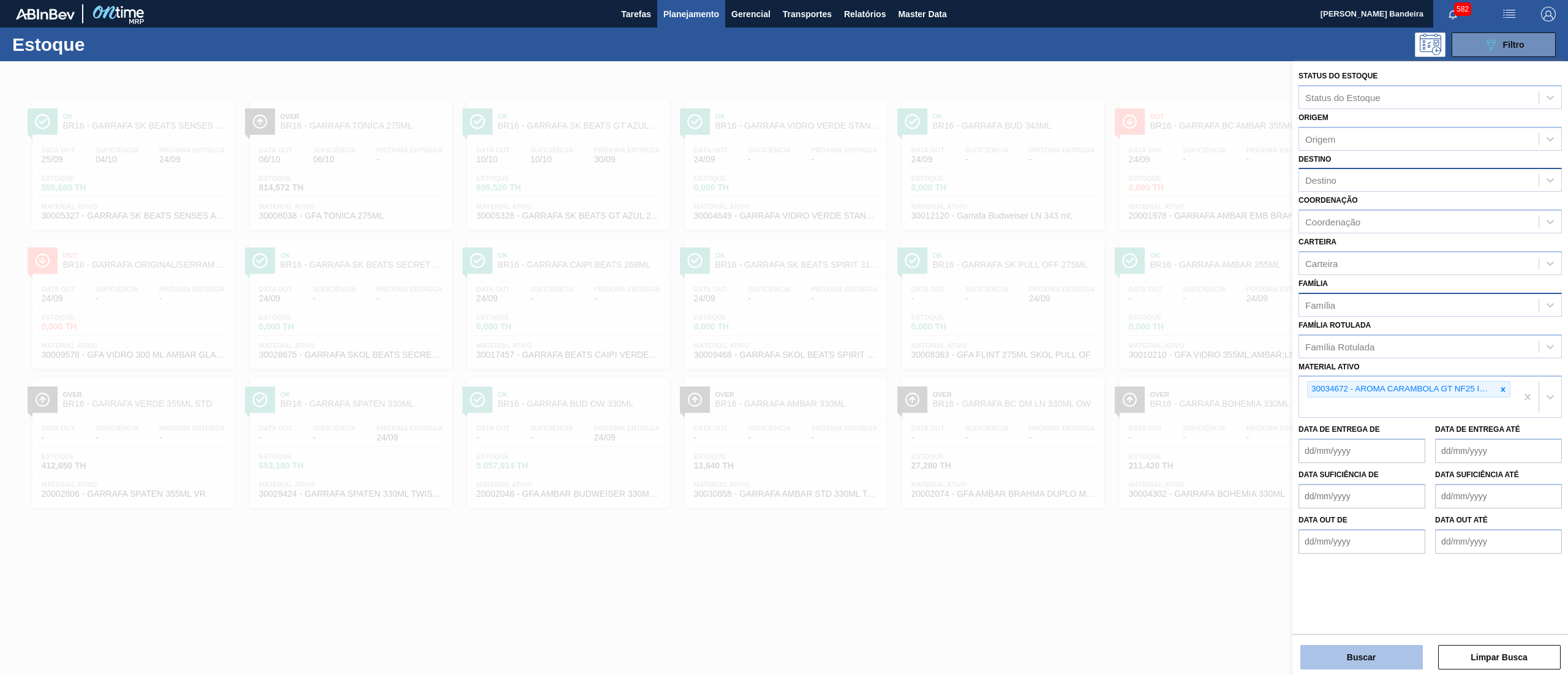
click at [1309, 646] on button "Buscar" at bounding box center [1361, 657] width 122 height 24
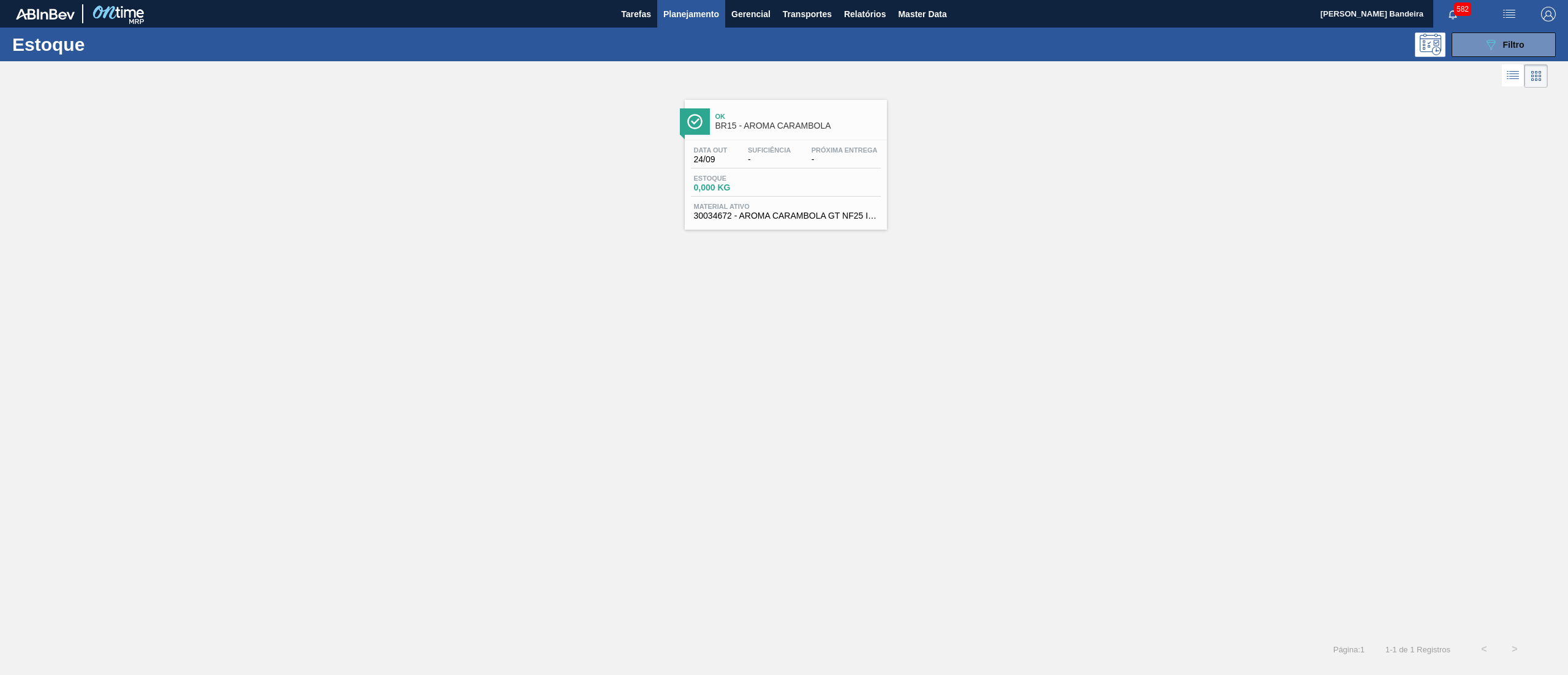
click at [802, 131] on div "Ok BR15 - AROMA CARAMBOLA" at bounding box center [798, 121] width 166 height 28
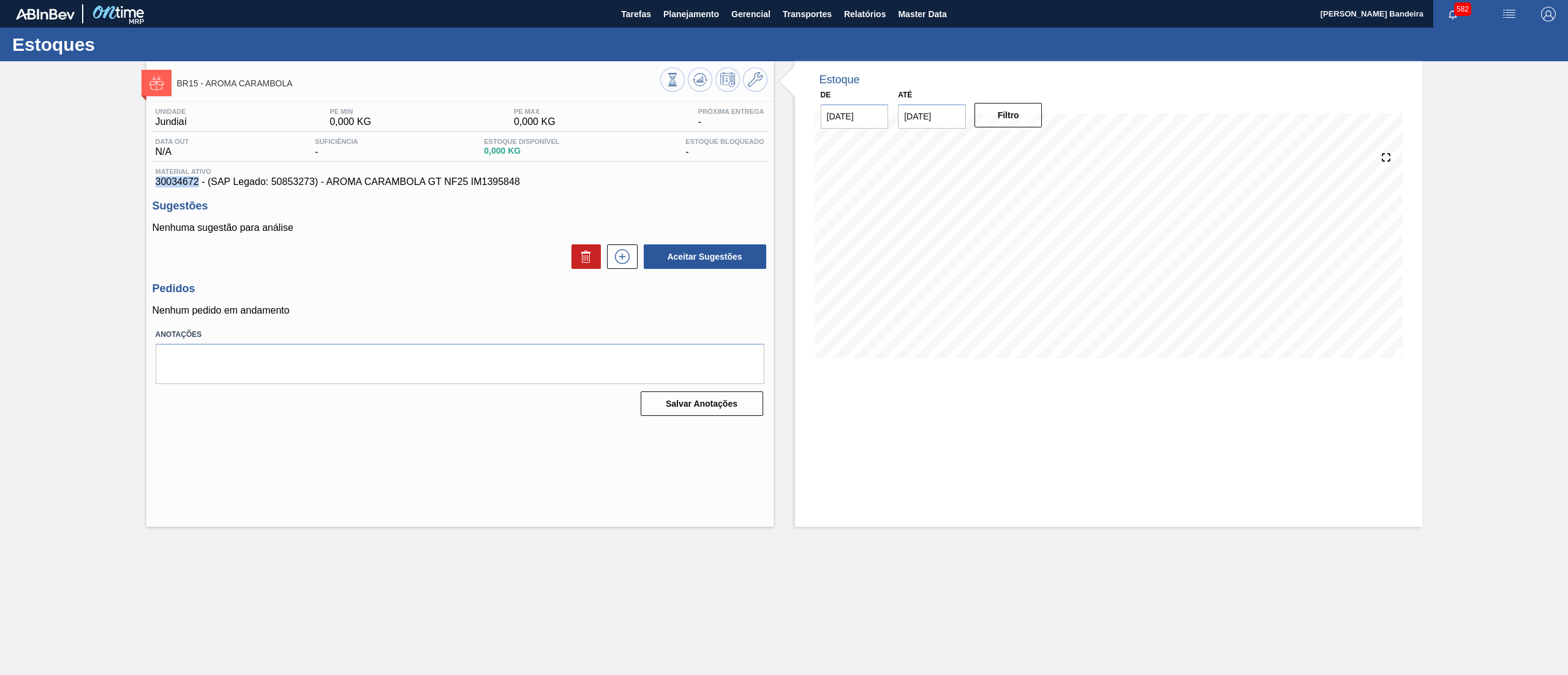
drag, startPoint x: 150, startPoint y: 181, endPoint x: 199, endPoint y: 188, distance: 49.5
click at [199, 188] on div "Unidade Jundiaí PE MIN 0,000 KG PE MAX 0,000 KG Próxima Entrega - Data out N/A …" at bounding box center [460, 261] width 628 height 319
click at [457, 211] on h3 "Sugestões" at bounding box center [459, 206] width 615 height 13
click at [631, 262] on icon at bounding box center [622, 257] width 19 height 15
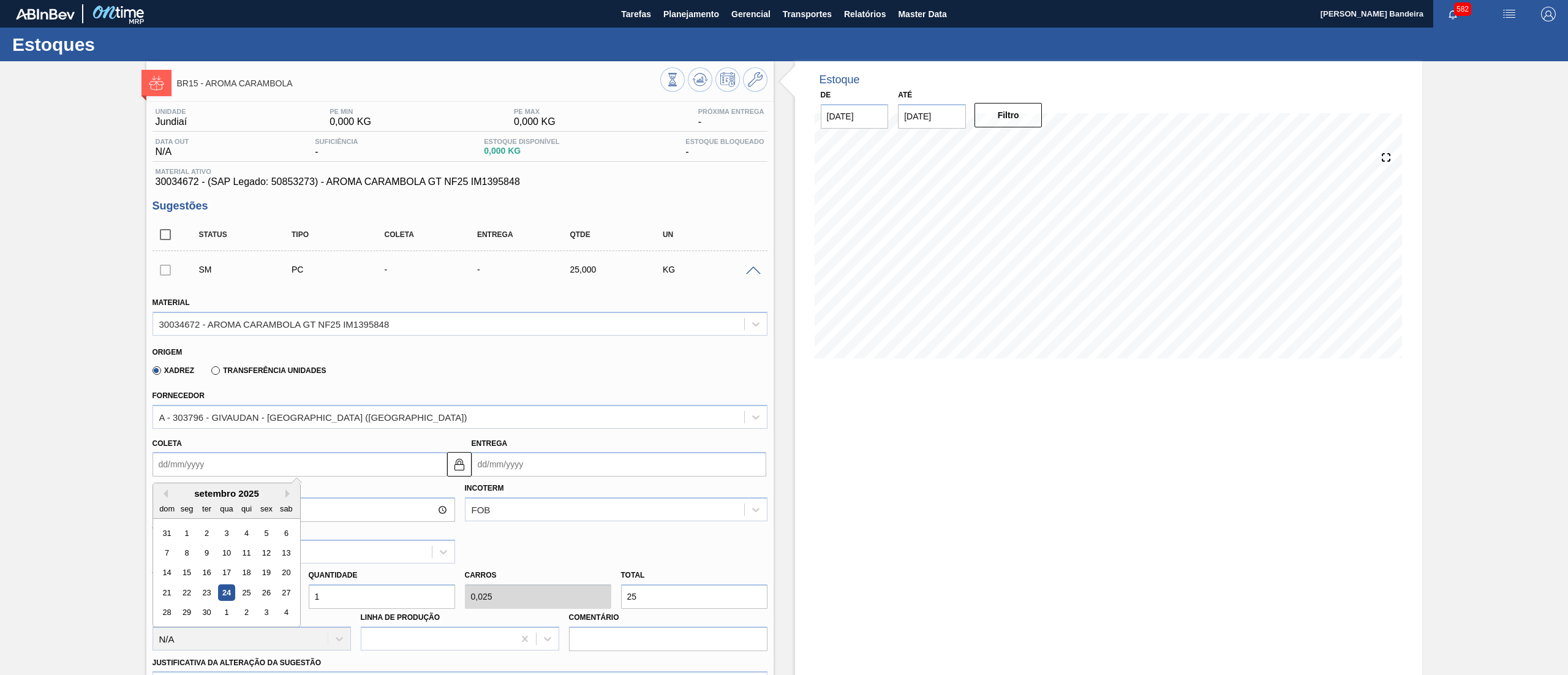
click at [280, 477] on input "Coleta" at bounding box center [300, 463] width 295 height 24
click at [290, 494] on button "Next Month" at bounding box center [290, 493] width 8 height 8
click at [284, 530] on div "1" at bounding box center [286, 533] width 17 height 17
type input "[DATE]"
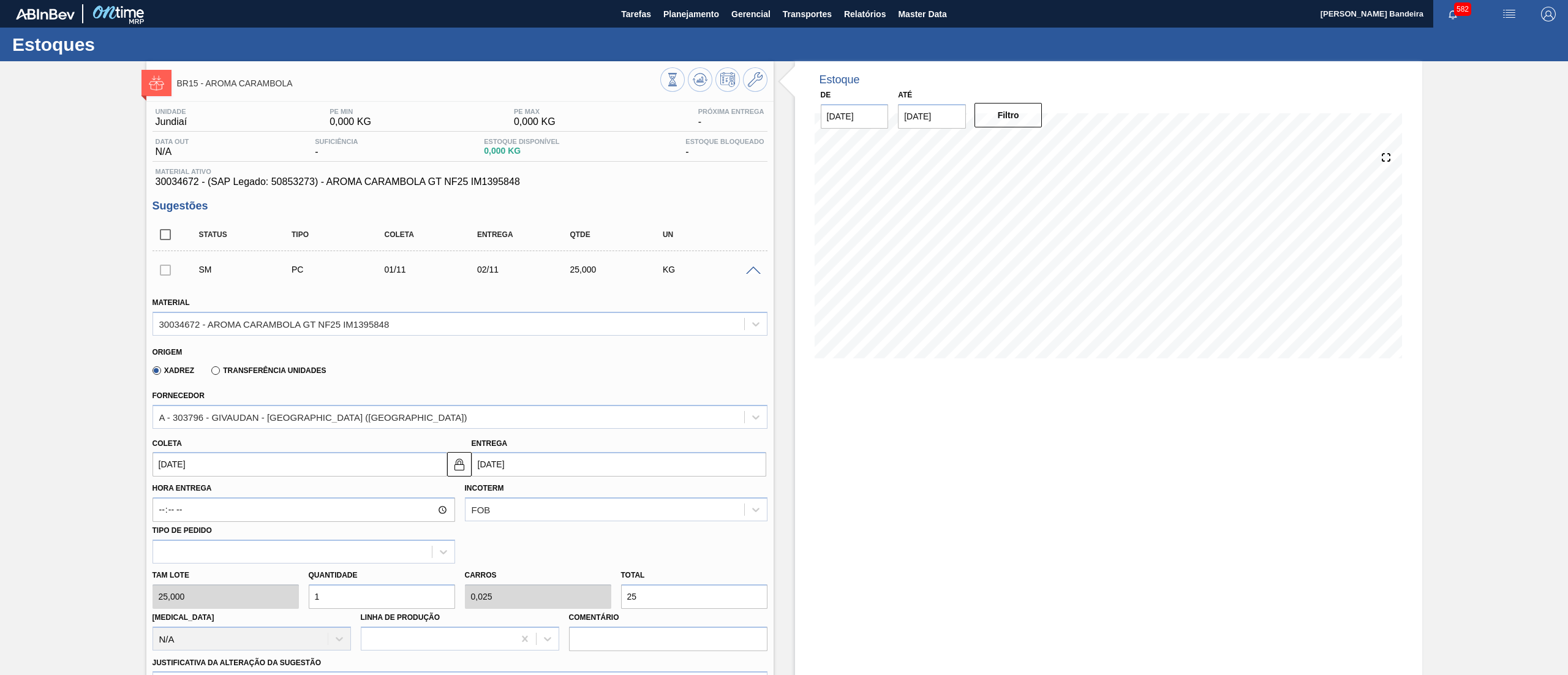
type input "[DATE]"
click at [270, 607] on div "Tam lote 25,000 Quantidade 1 Carros 0,025 Total 25 [MEDICAL_DATA] N/A Linha de …" at bounding box center [459, 607] width 625 height 88
type input "10"
type input "0,25"
type input "250"
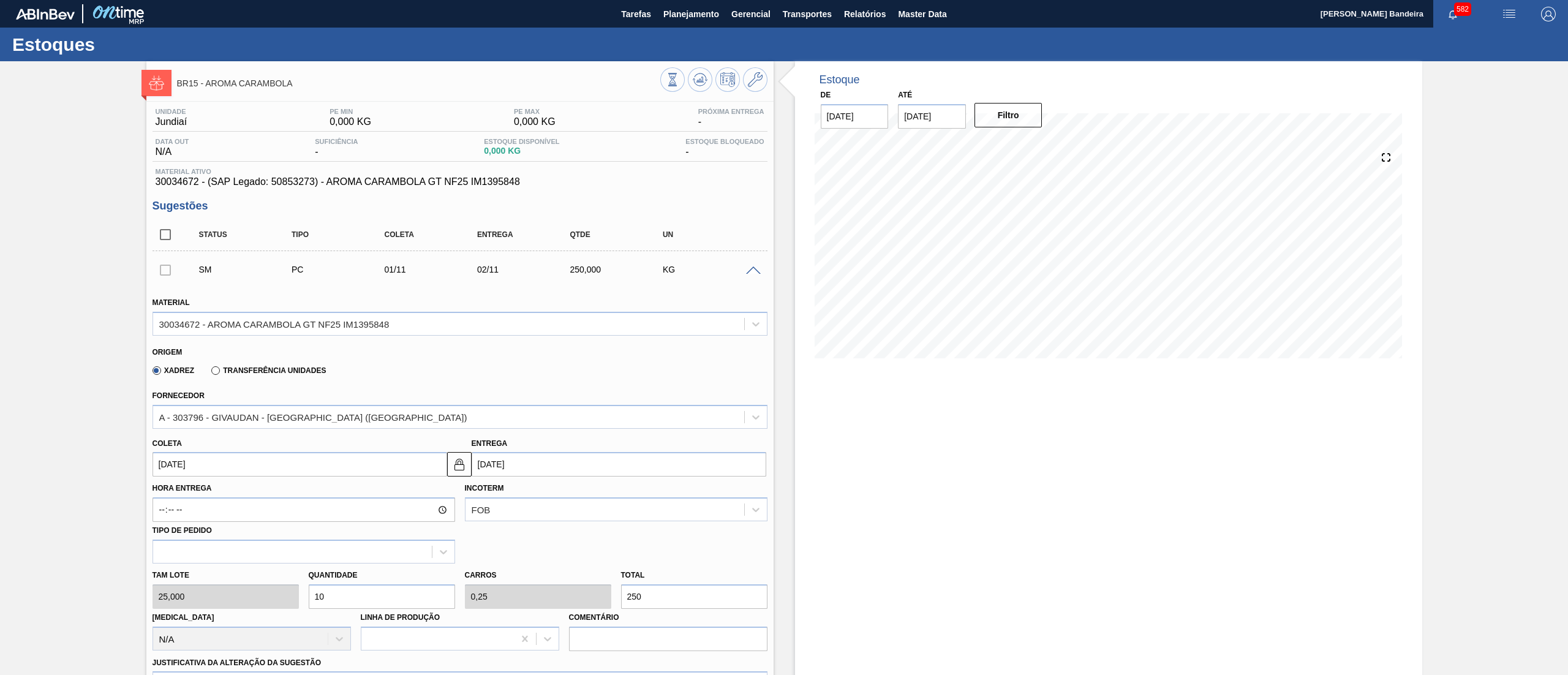
type input "100"
type input "2,5"
type input "2.500"
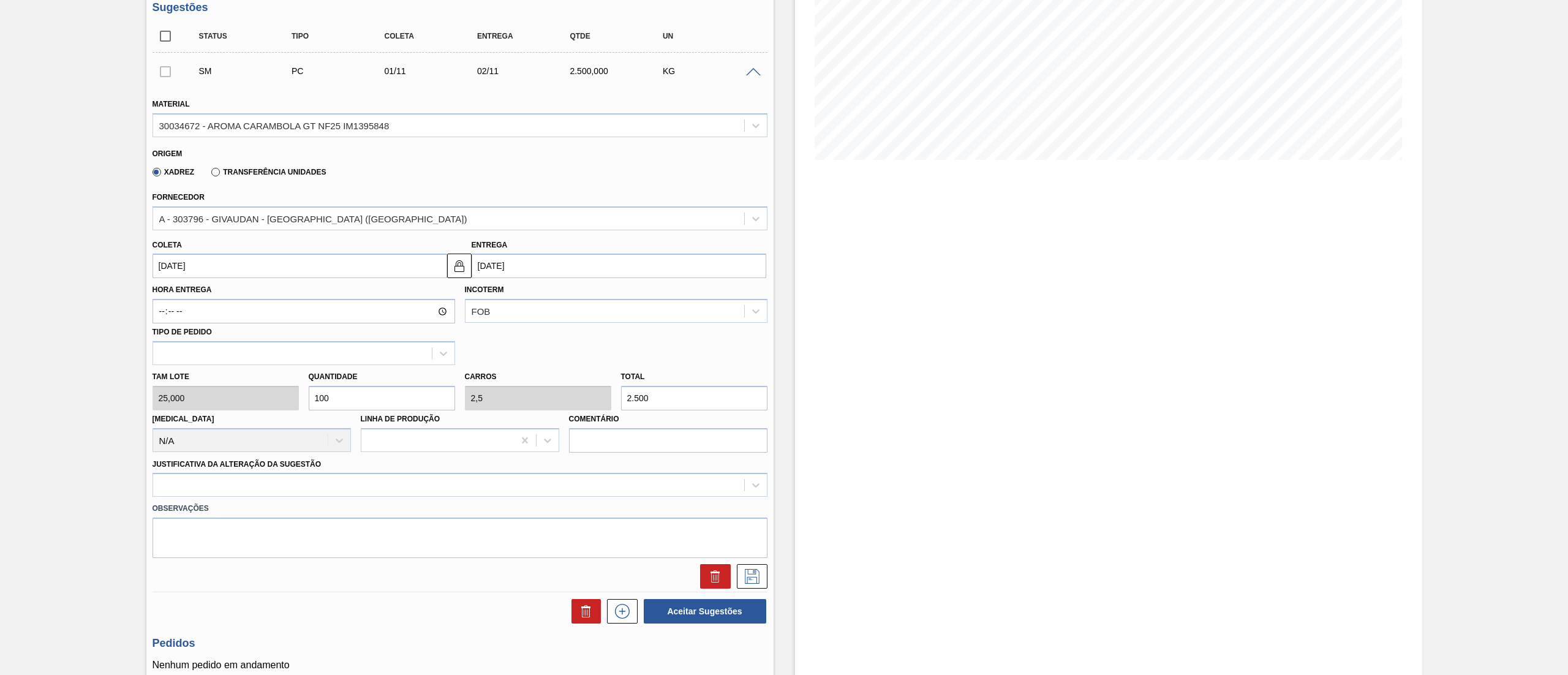
scroll to position [214, 0]
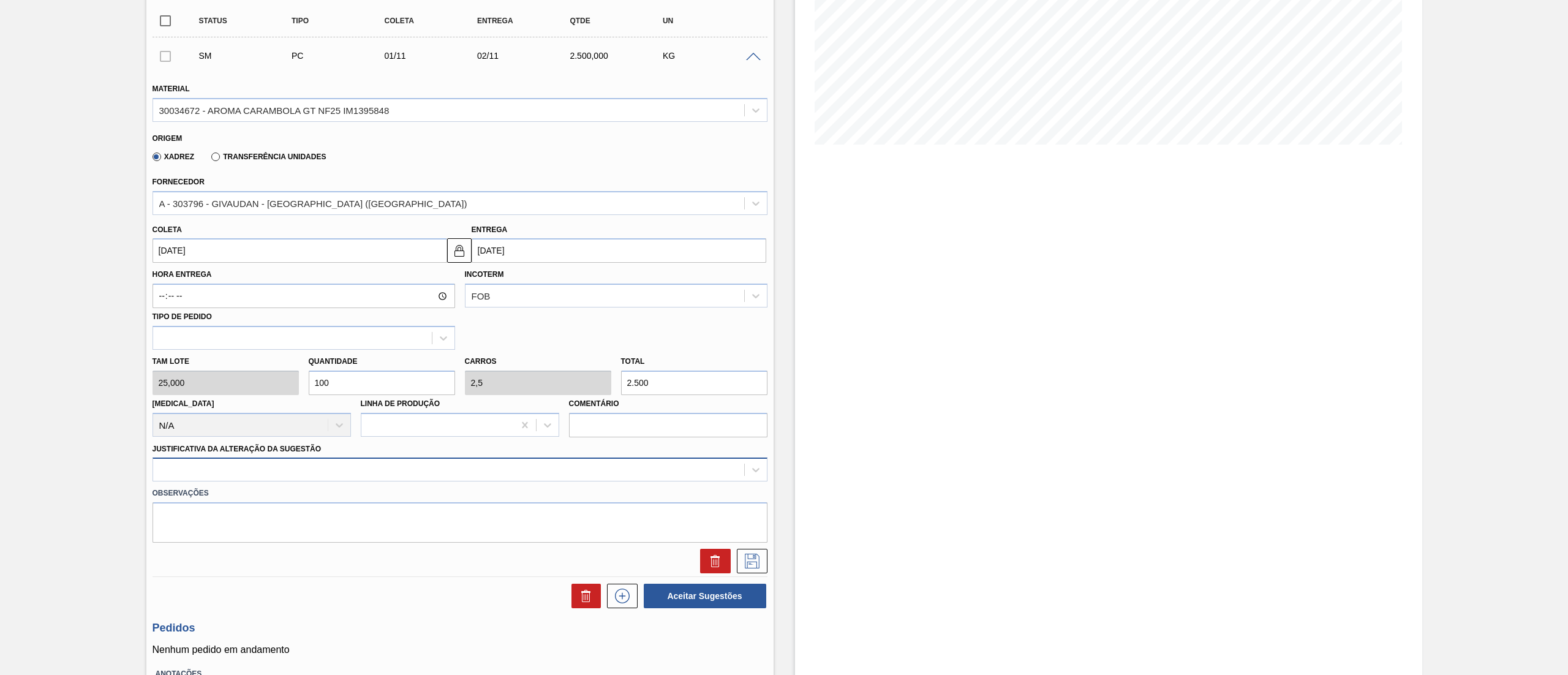
type input "100"
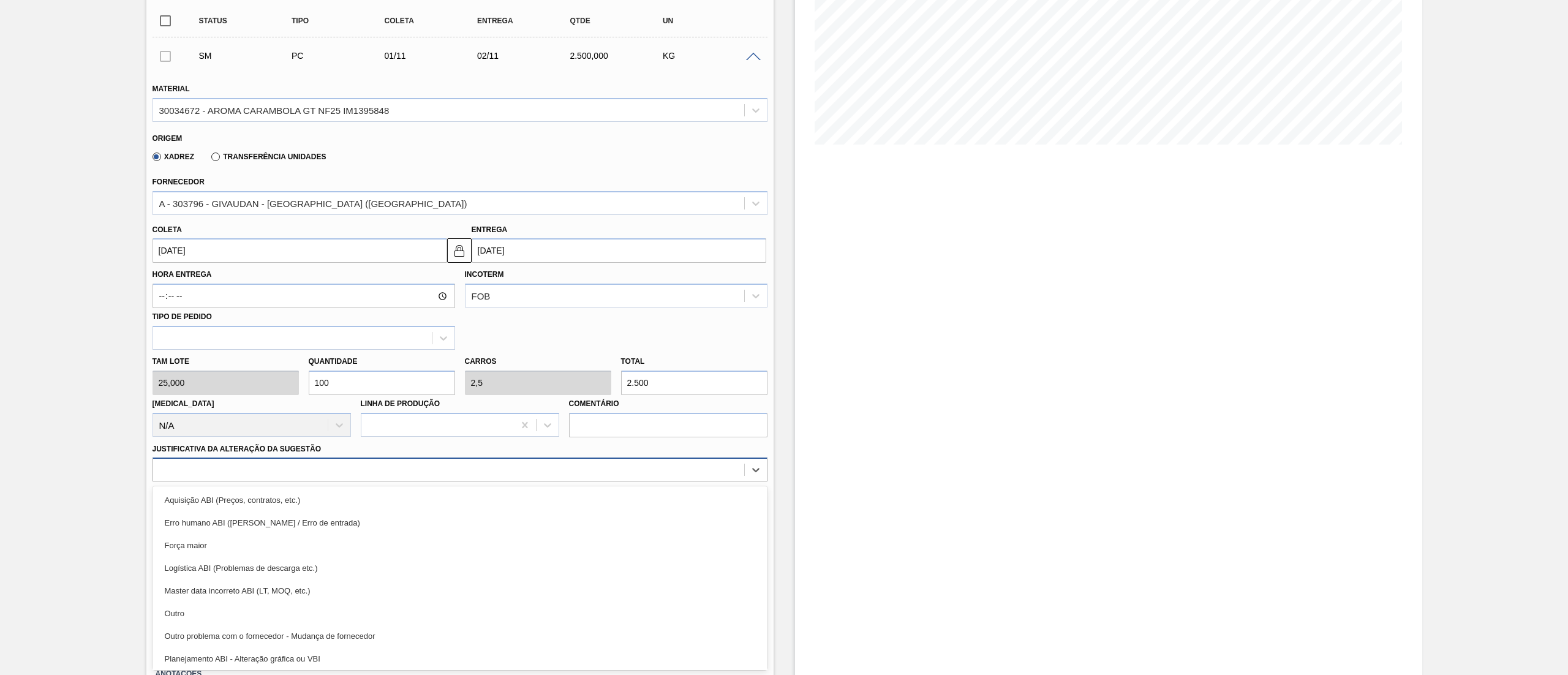
click at [259, 472] on div at bounding box center [448, 469] width 592 height 18
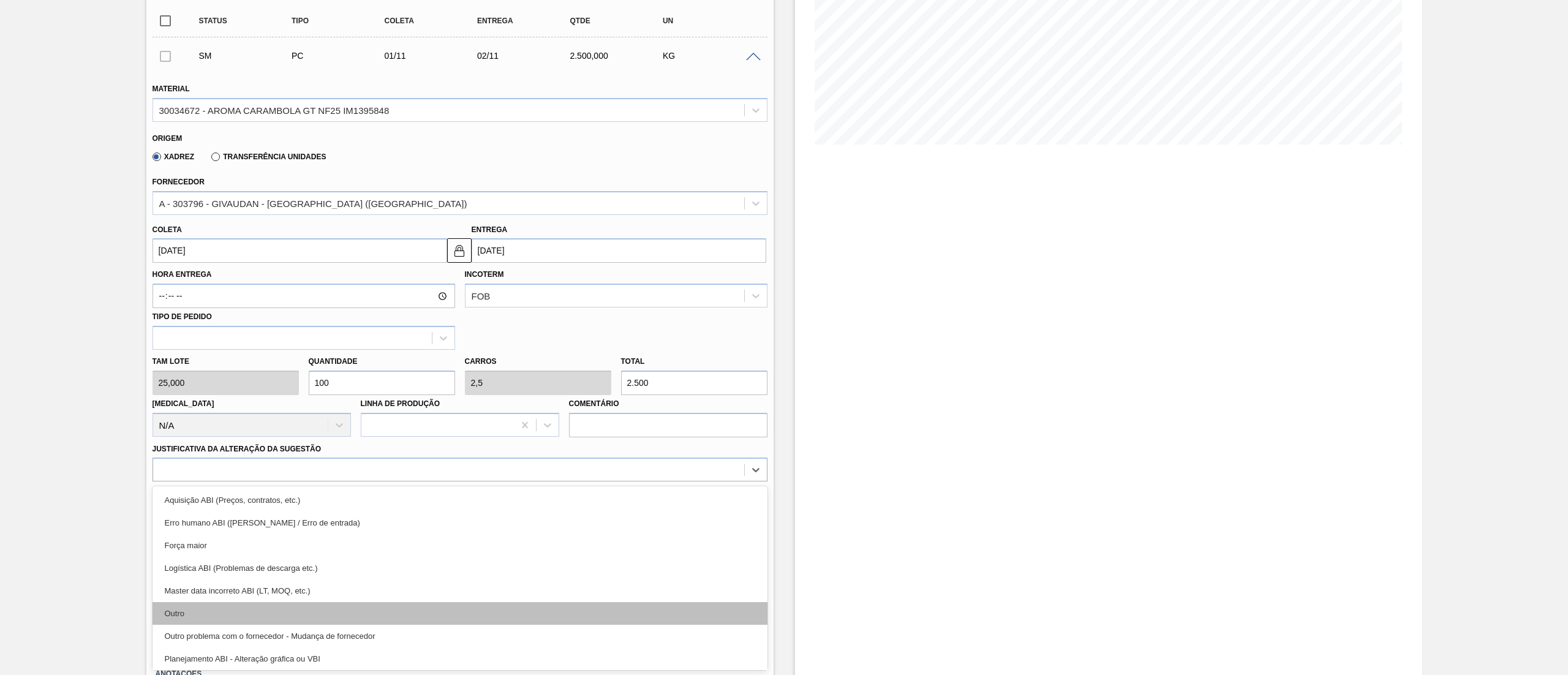
click at [300, 614] on div "Outro" at bounding box center [459, 613] width 615 height 23
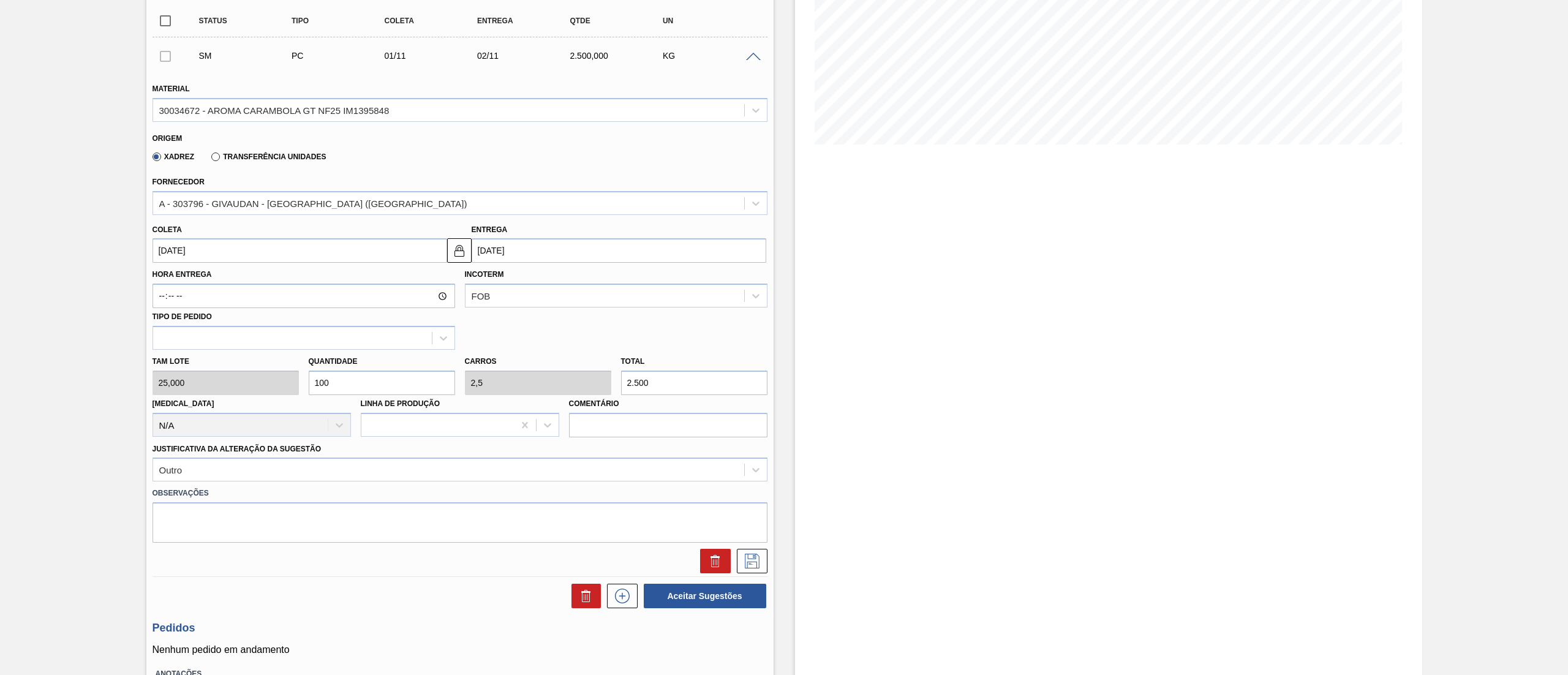
click at [753, 546] on div at bounding box center [459, 558] width 625 height 31
click at [753, 555] on icon at bounding box center [751, 560] width 6 height 10
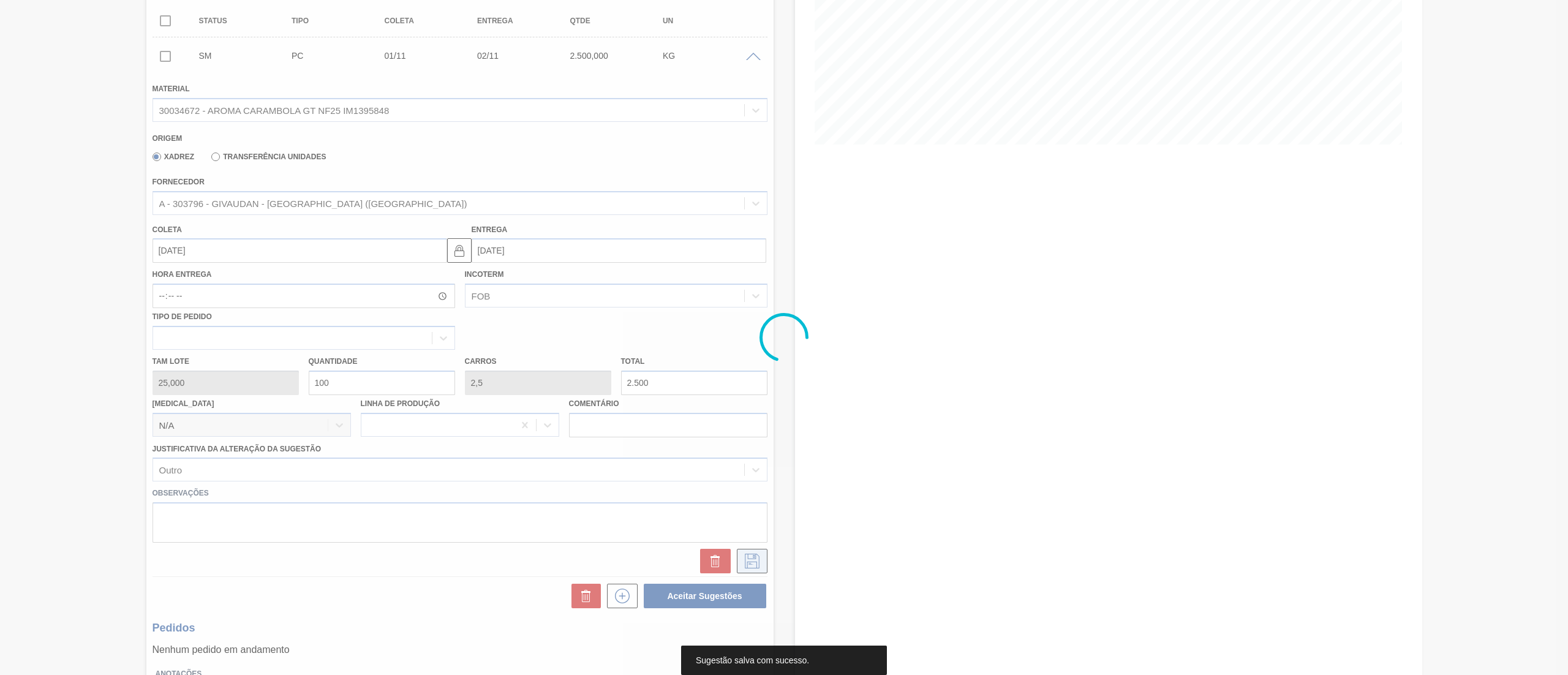
scroll to position [0, 0]
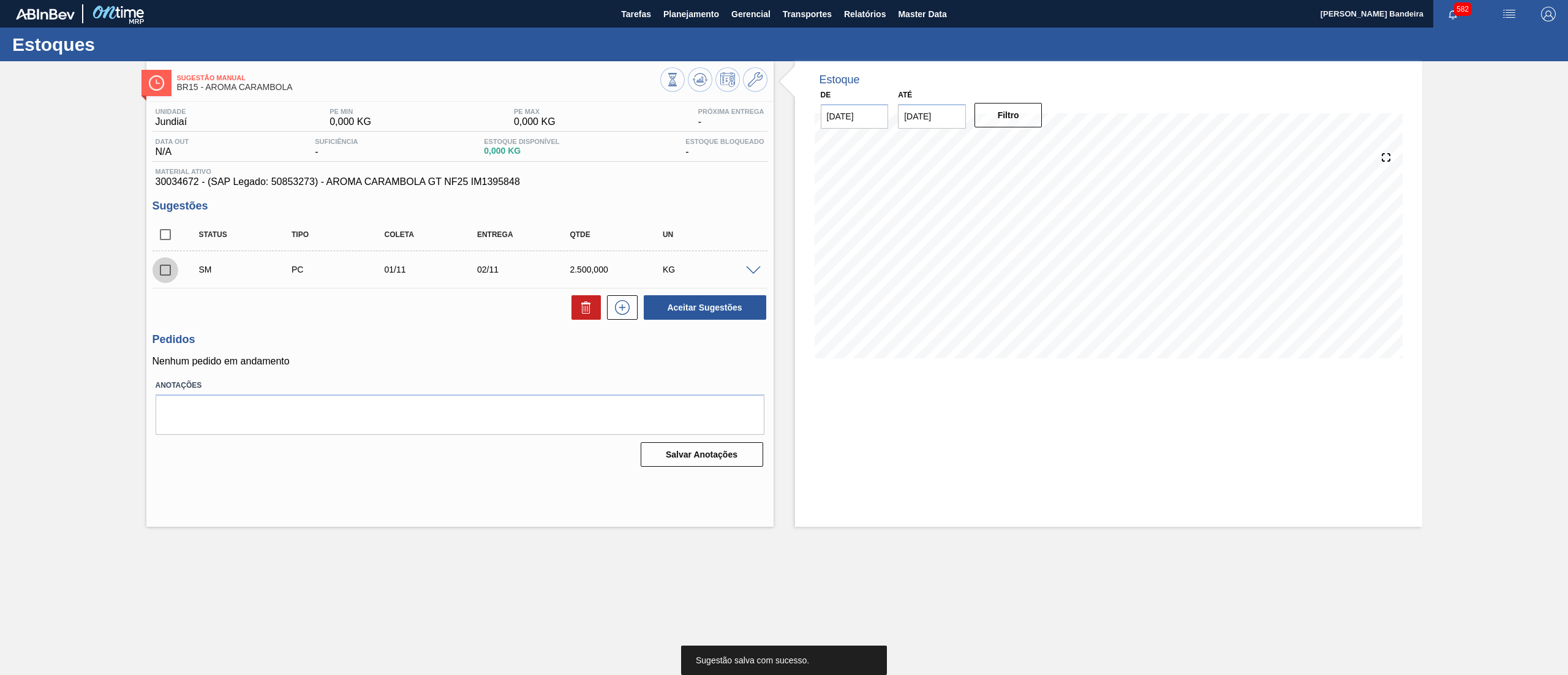
click at [162, 268] on input "checkbox" at bounding box center [165, 270] width 26 height 26
click at [715, 319] on button "Aceitar Sugestões" at bounding box center [705, 307] width 122 height 24
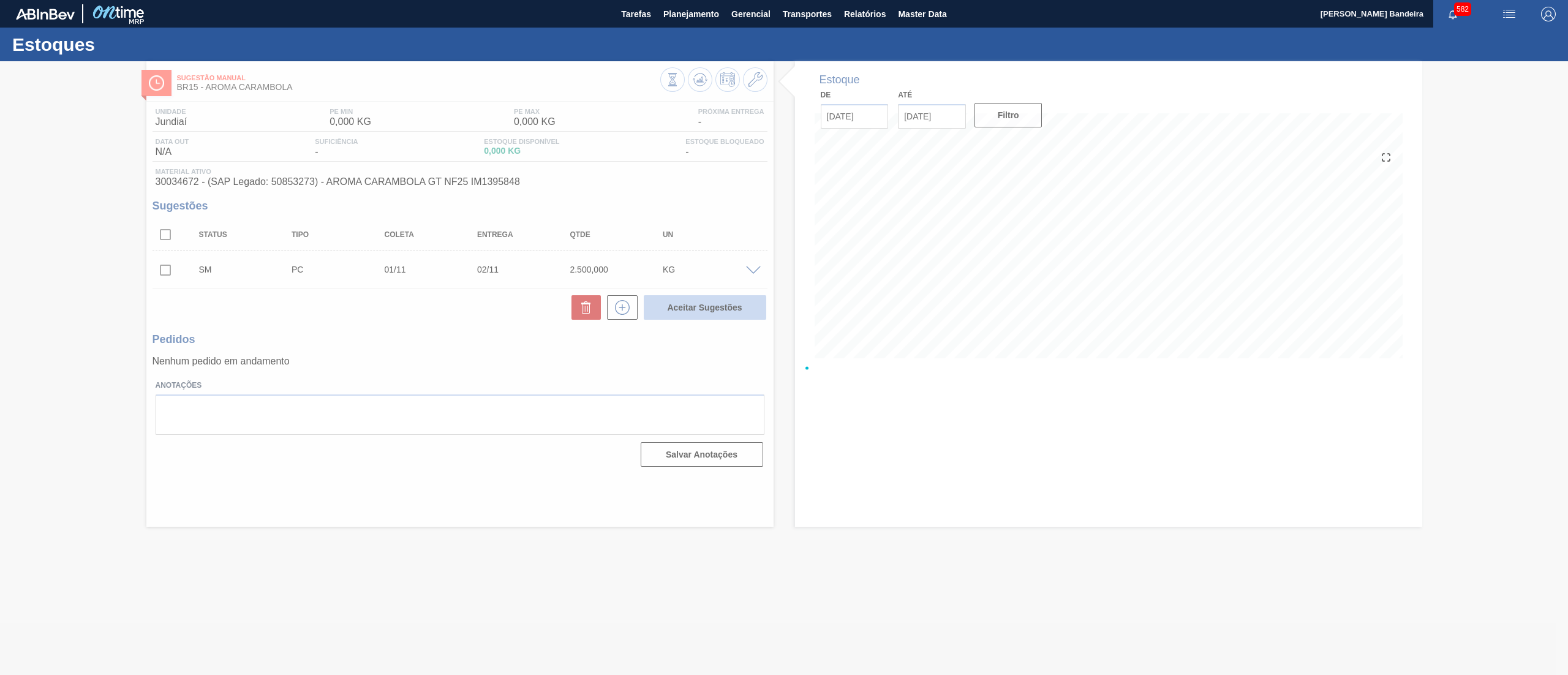
checkbox input "false"
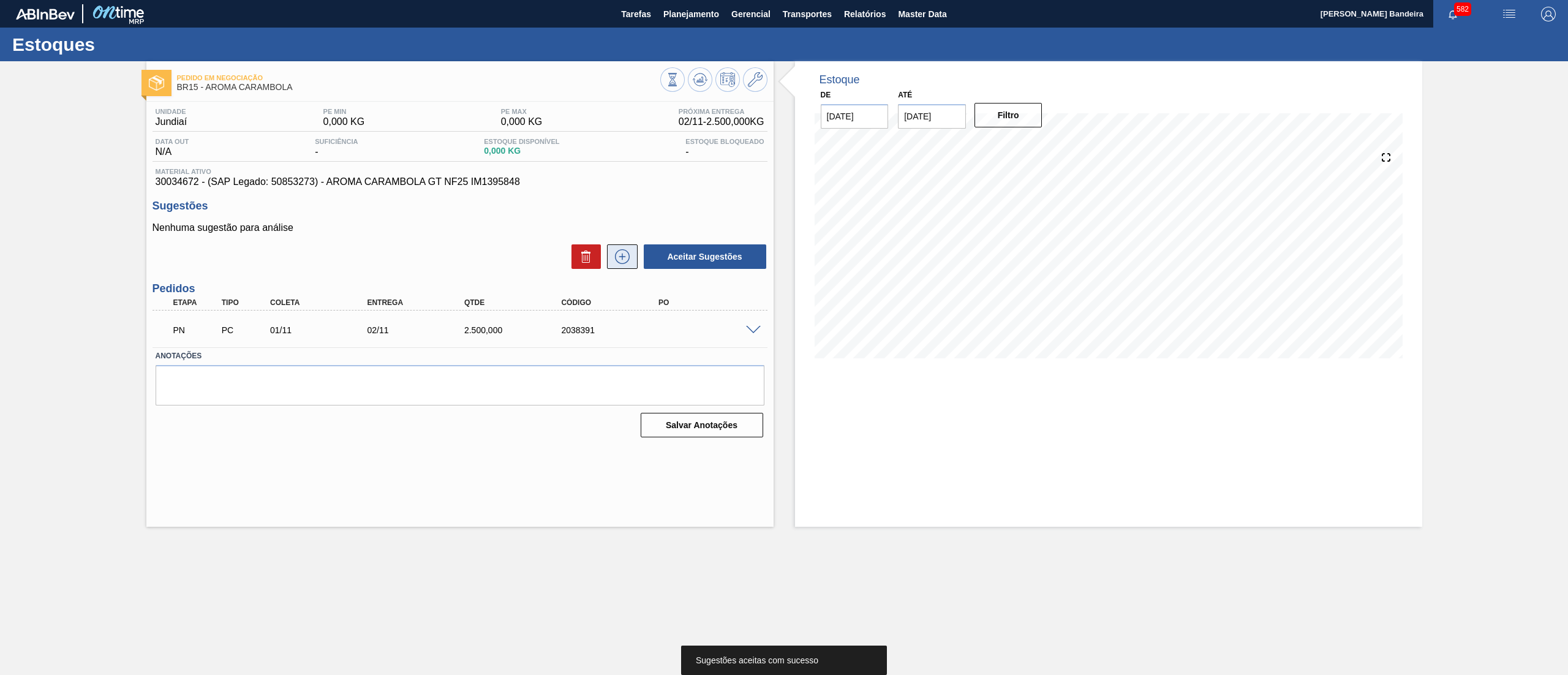
click at [626, 257] on icon at bounding box center [622, 257] width 19 height 15
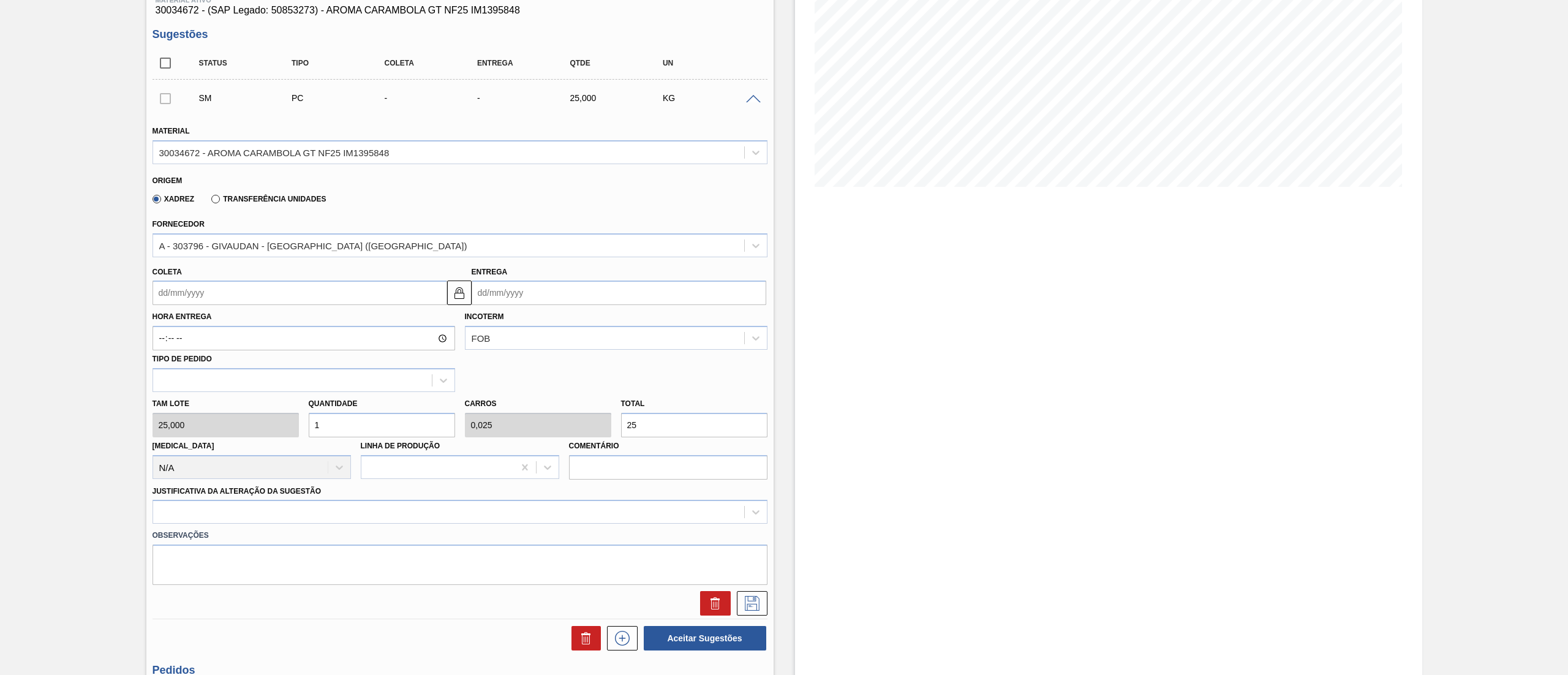
scroll to position [175, 0]
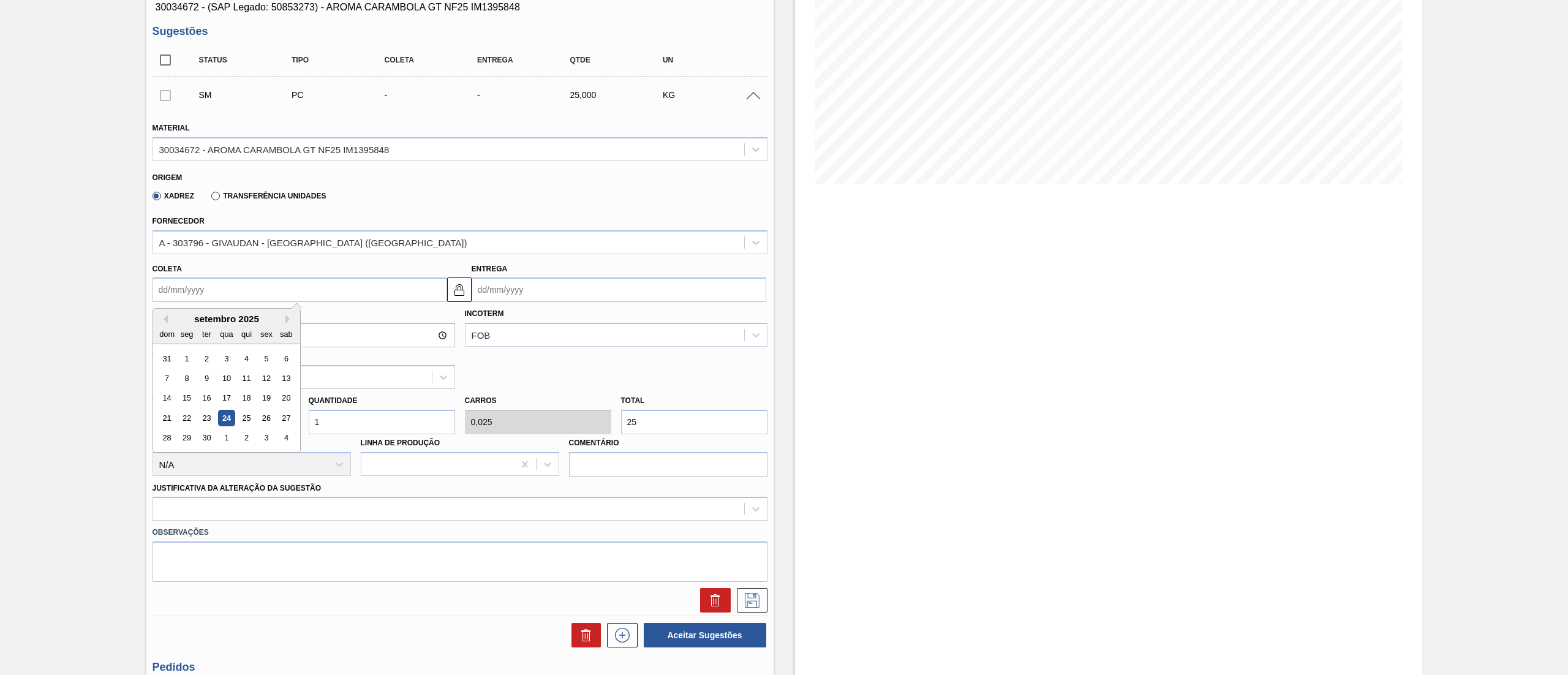
click at [253, 288] on input "Coleta" at bounding box center [300, 289] width 295 height 24
click at [288, 315] on button "Next Month" at bounding box center [290, 319] width 8 height 8
click at [184, 399] on div "10" at bounding box center [187, 398] width 17 height 17
type input "[DATE]"
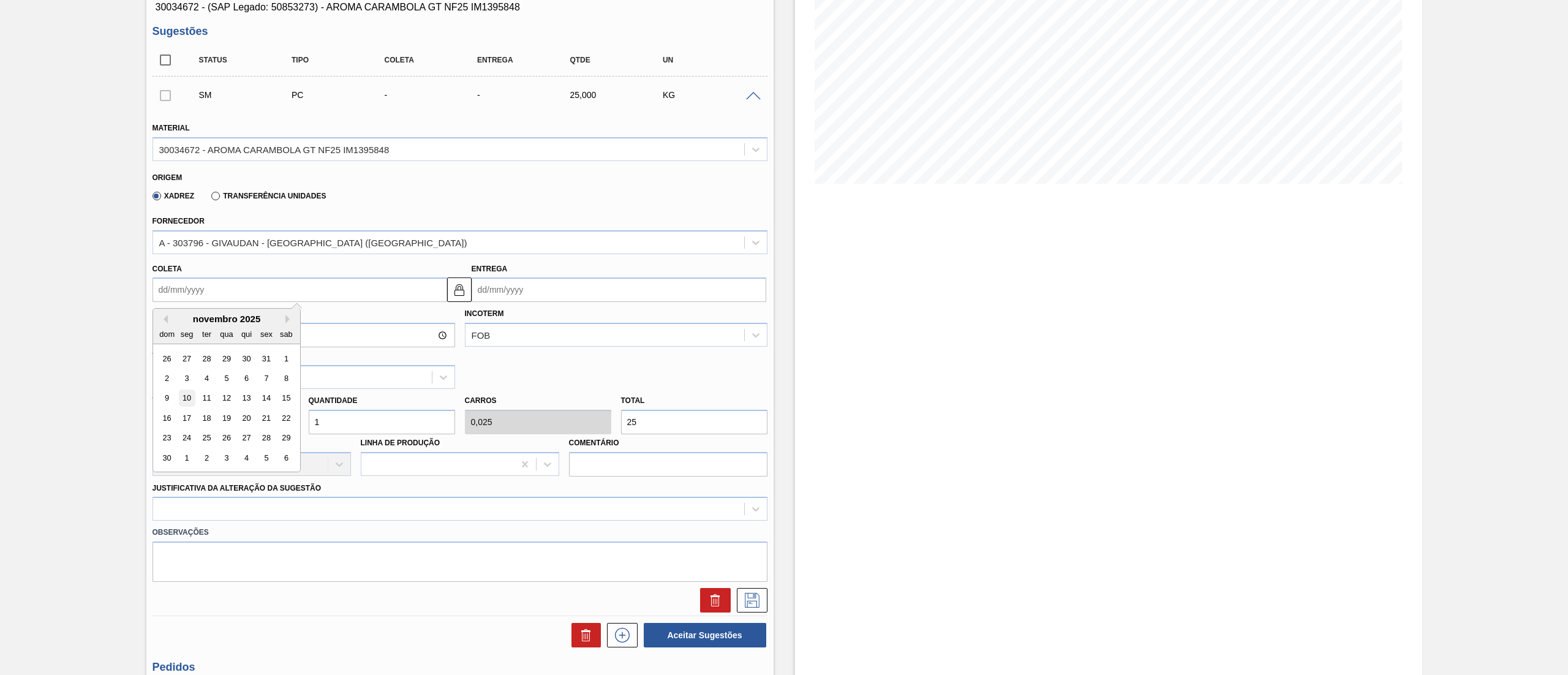
type input "[DATE]"
click at [249, 429] on div "Tam lote 25,000 Quantidade 1 Carros 0,025 Total 25 [MEDICAL_DATA] N/A Linha de …" at bounding box center [459, 432] width 625 height 88
type input "10"
type input "0,25"
type input "250"
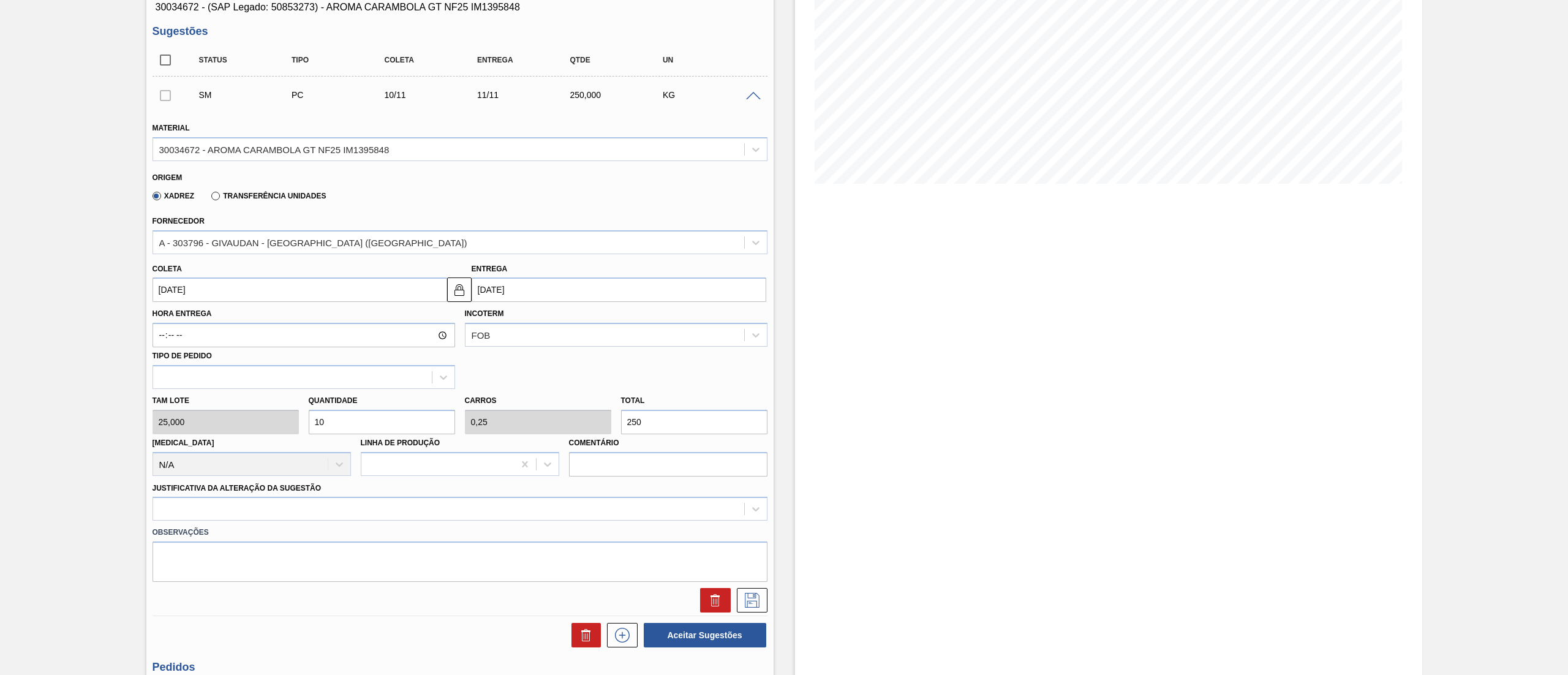
type input "1"
type input "0,025"
type input "25"
type input "0"
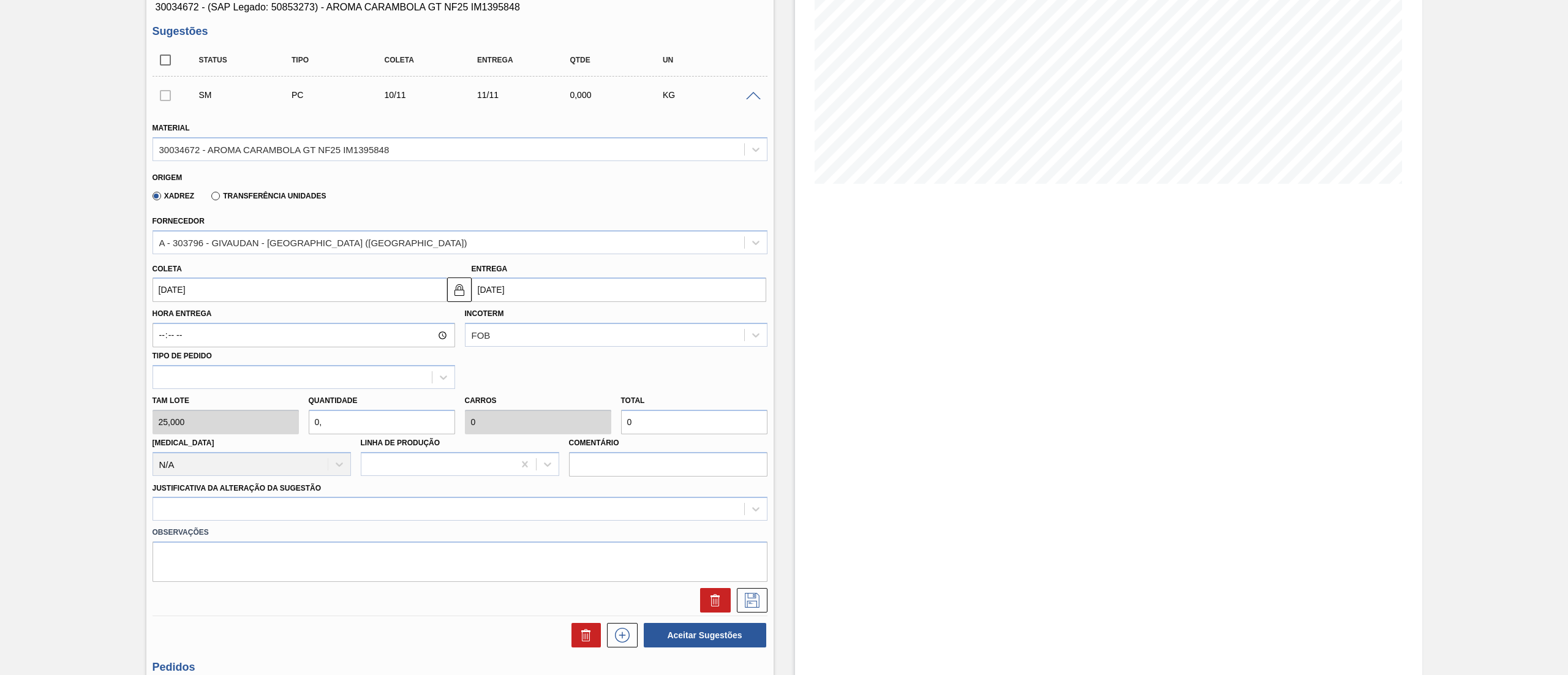
type input "0,2"
type input "0,005"
type input "5"
type input "0,22"
type input "5,5"
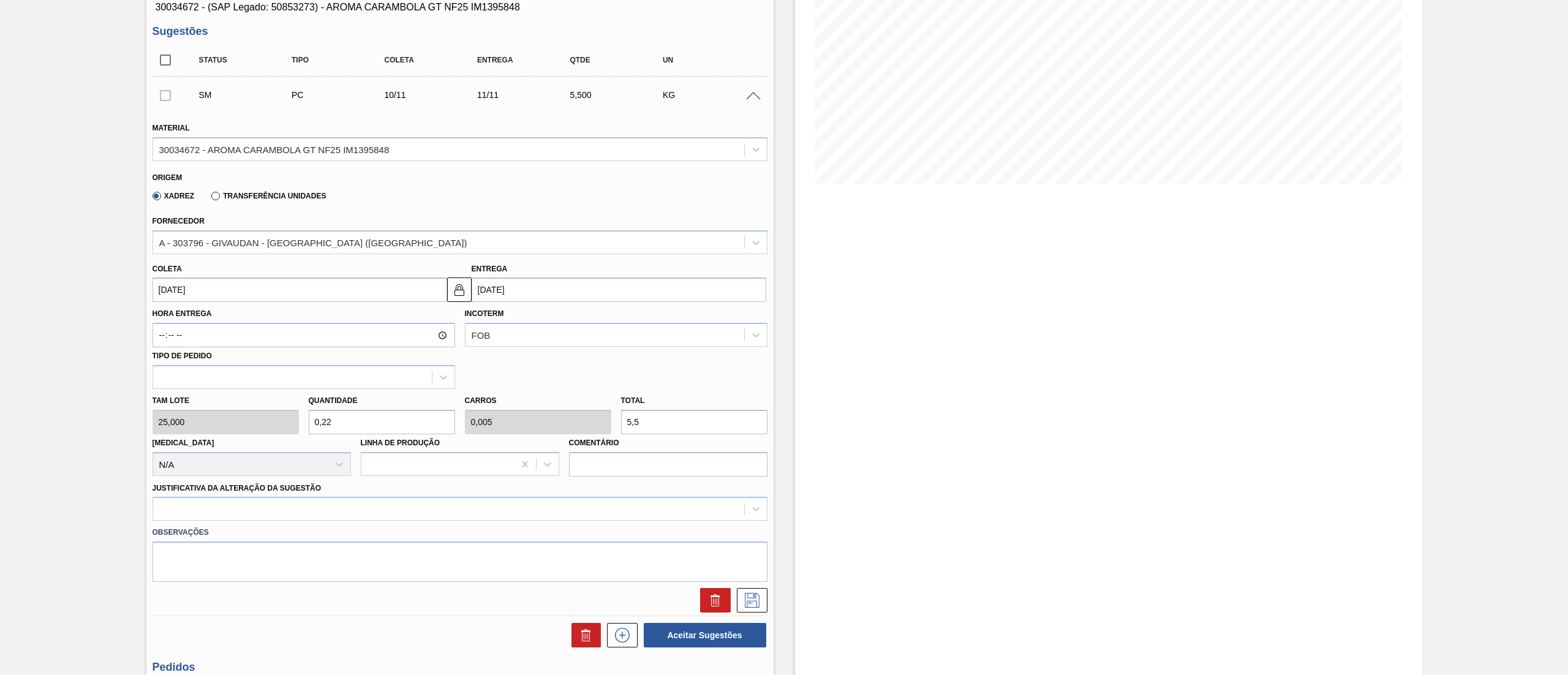
type input "0,2"
type input "5"
click at [243, 431] on div "Tam lote 25,000 Quantidade 0,200 Carros 0,005 Total 5 [MEDICAL_DATA] N/A Linha …" at bounding box center [459, 432] width 625 height 88
type input "1"
type input "0,025"
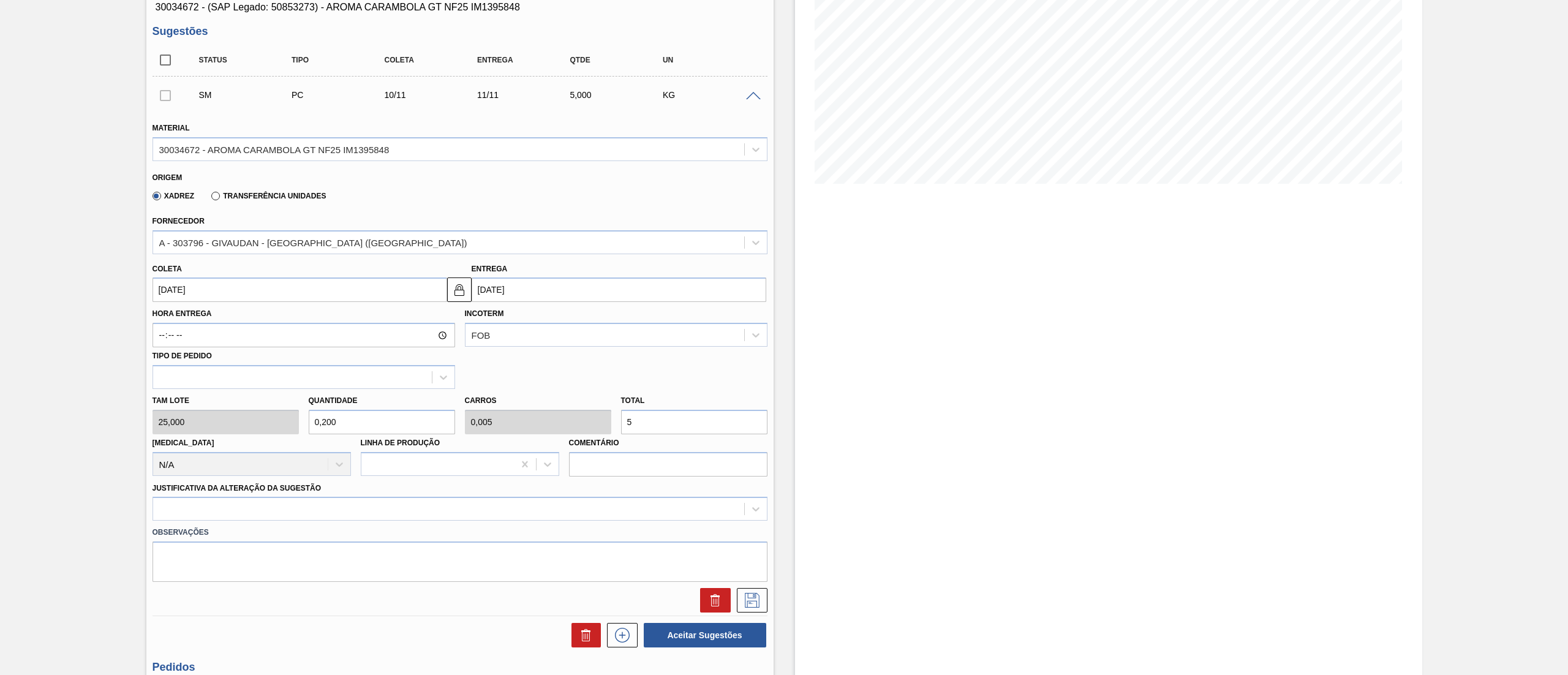
type input "25"
type input "10"
type input "0,25"
type input "250"
type input "102"
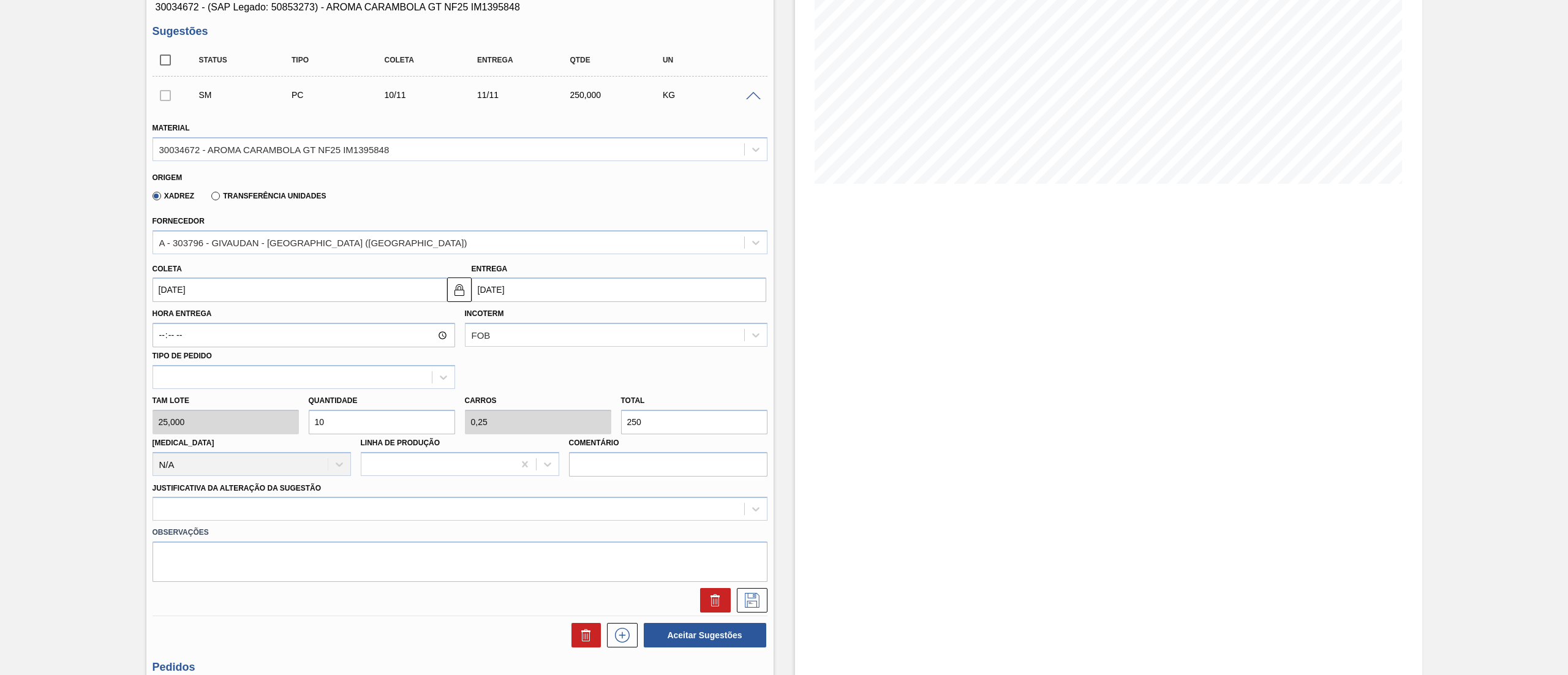
type input "2,55"
type input "2.550"
type input "10"
type input "0,25"
type input "250"
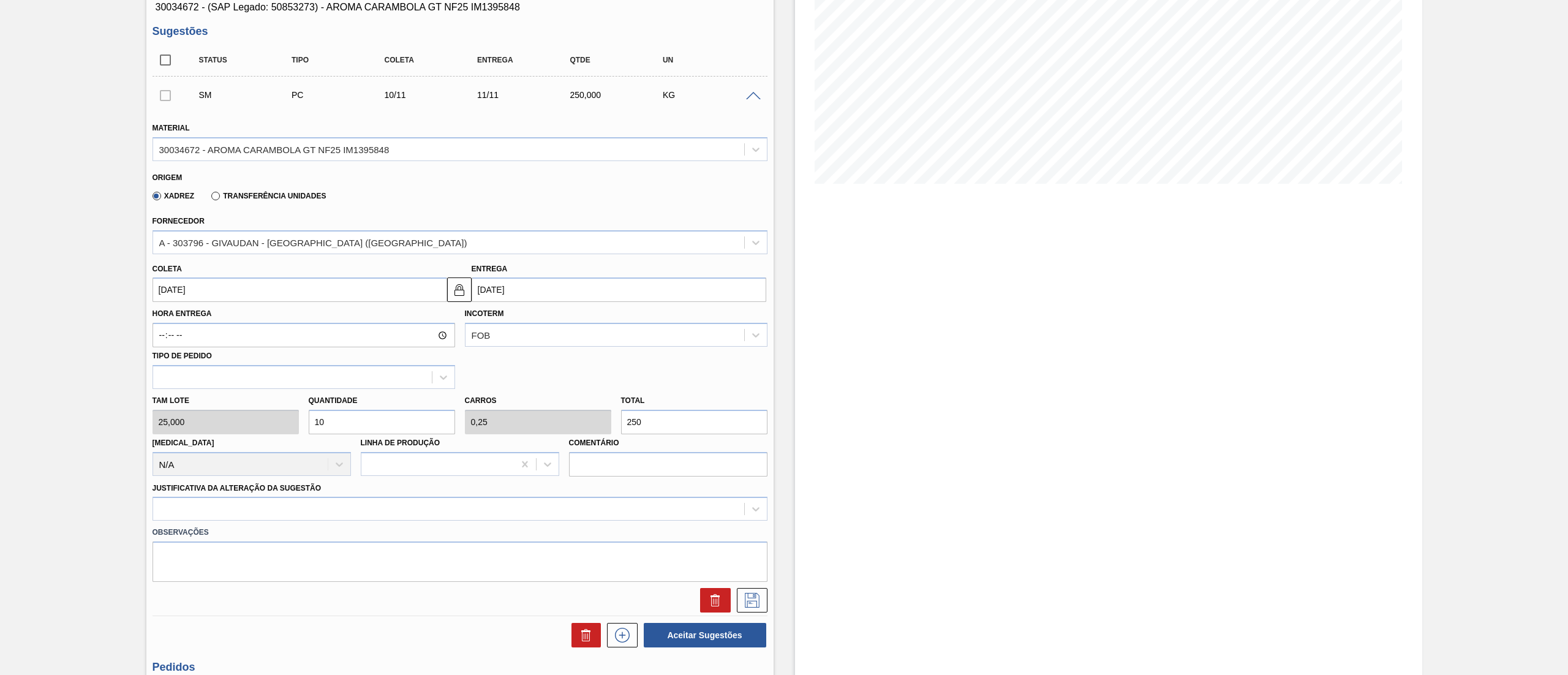
type input "100"
type input "2,5"
type input "2.500"
type input "100"
click at [262, 511] on div at bounding box center [459, 509] width 615 height 24
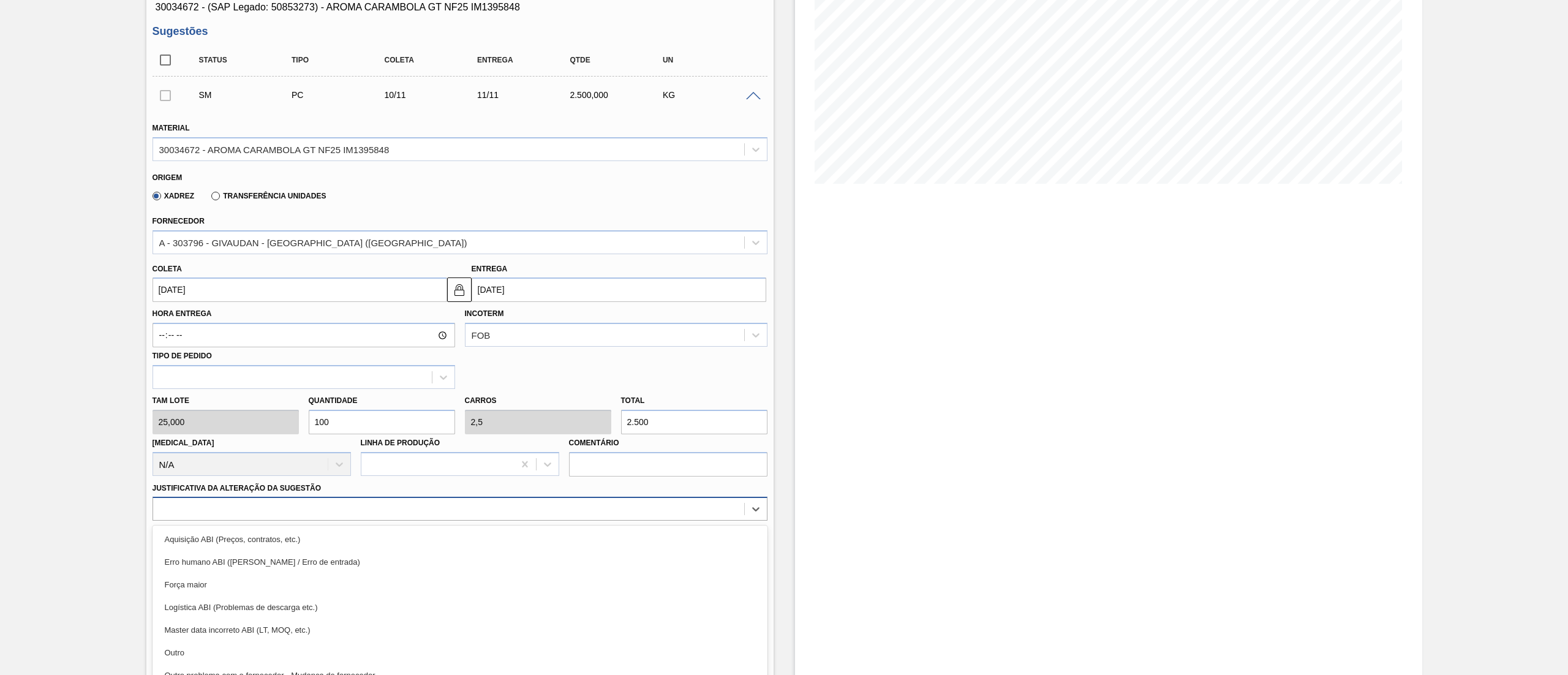
scroll to position [214, 0]
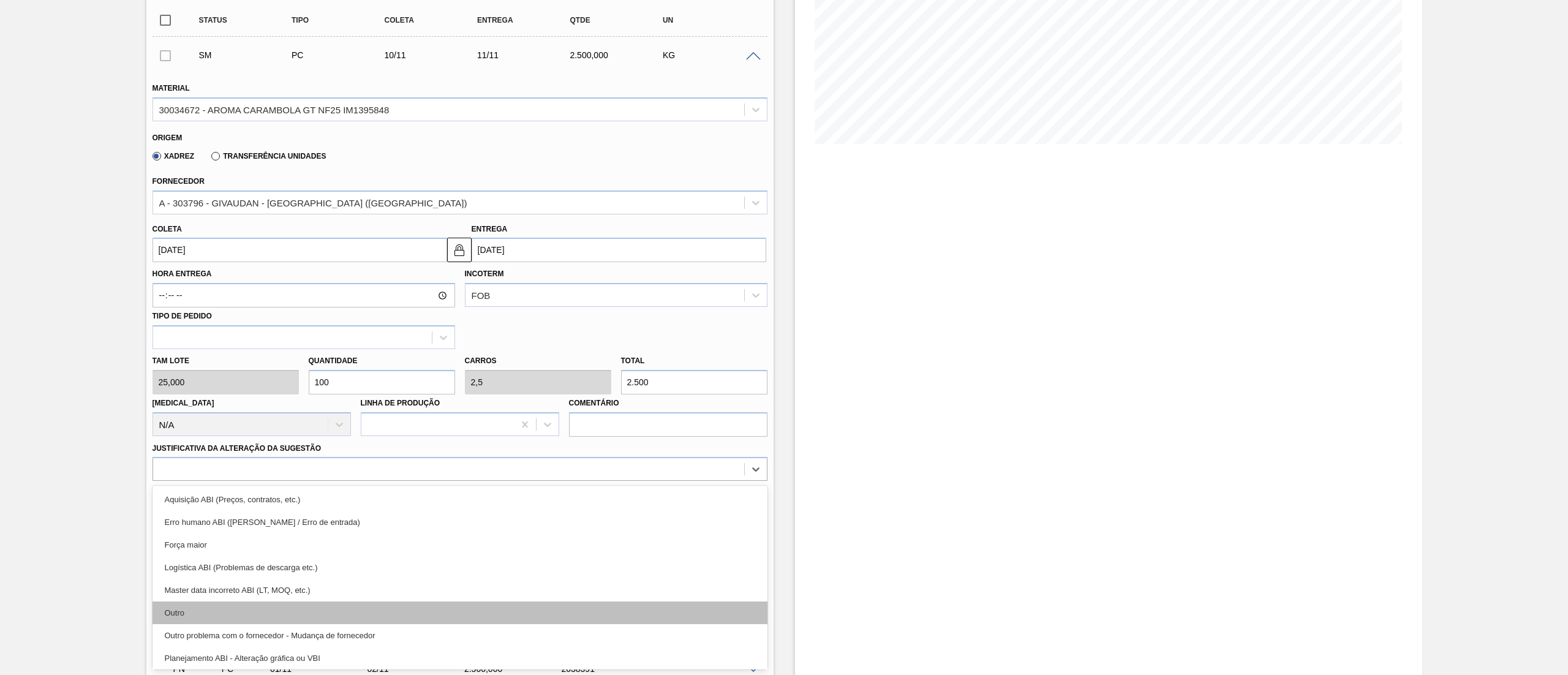
click at [236, 601] on div "Outro" at bounding box center [459, 612] width 615 height 23
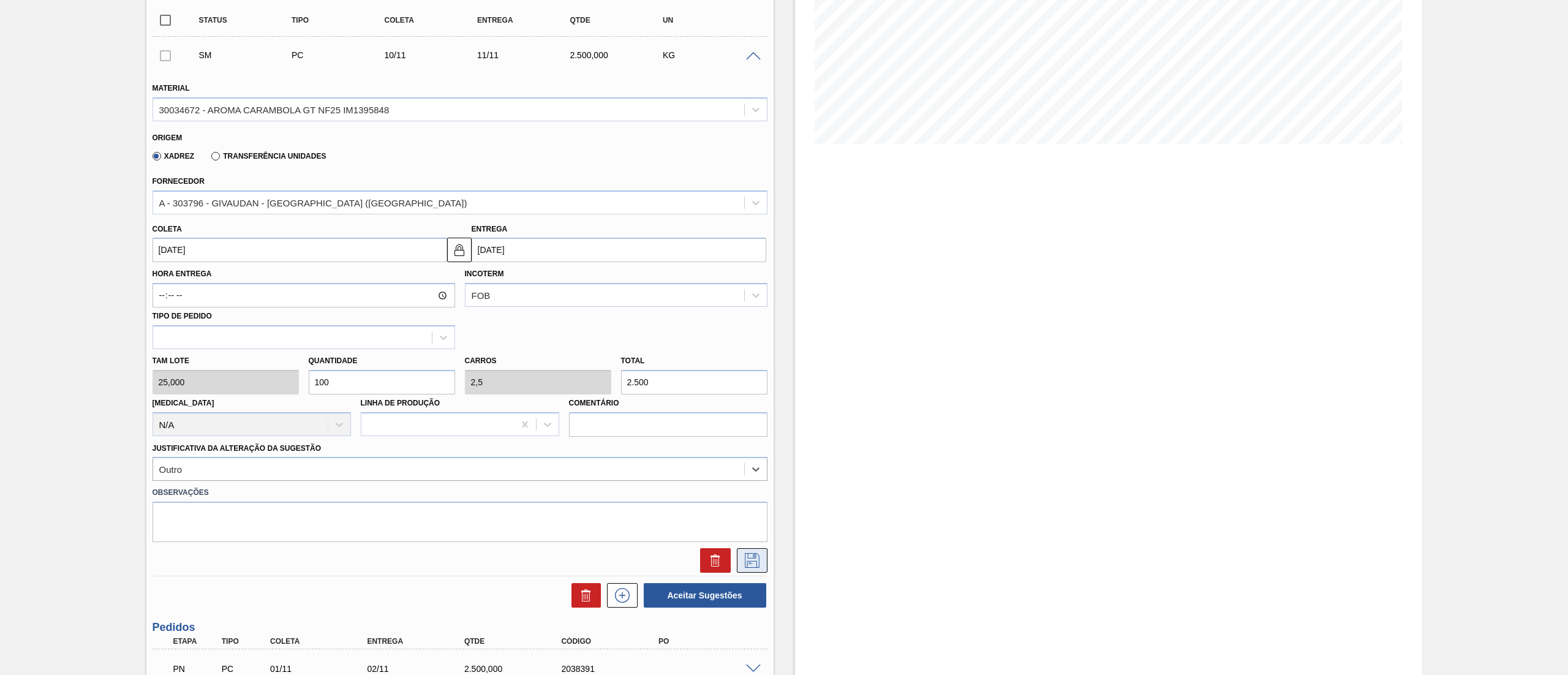
click at [748, 556] on icon at bounding box center [751, 560] width 19 height 15
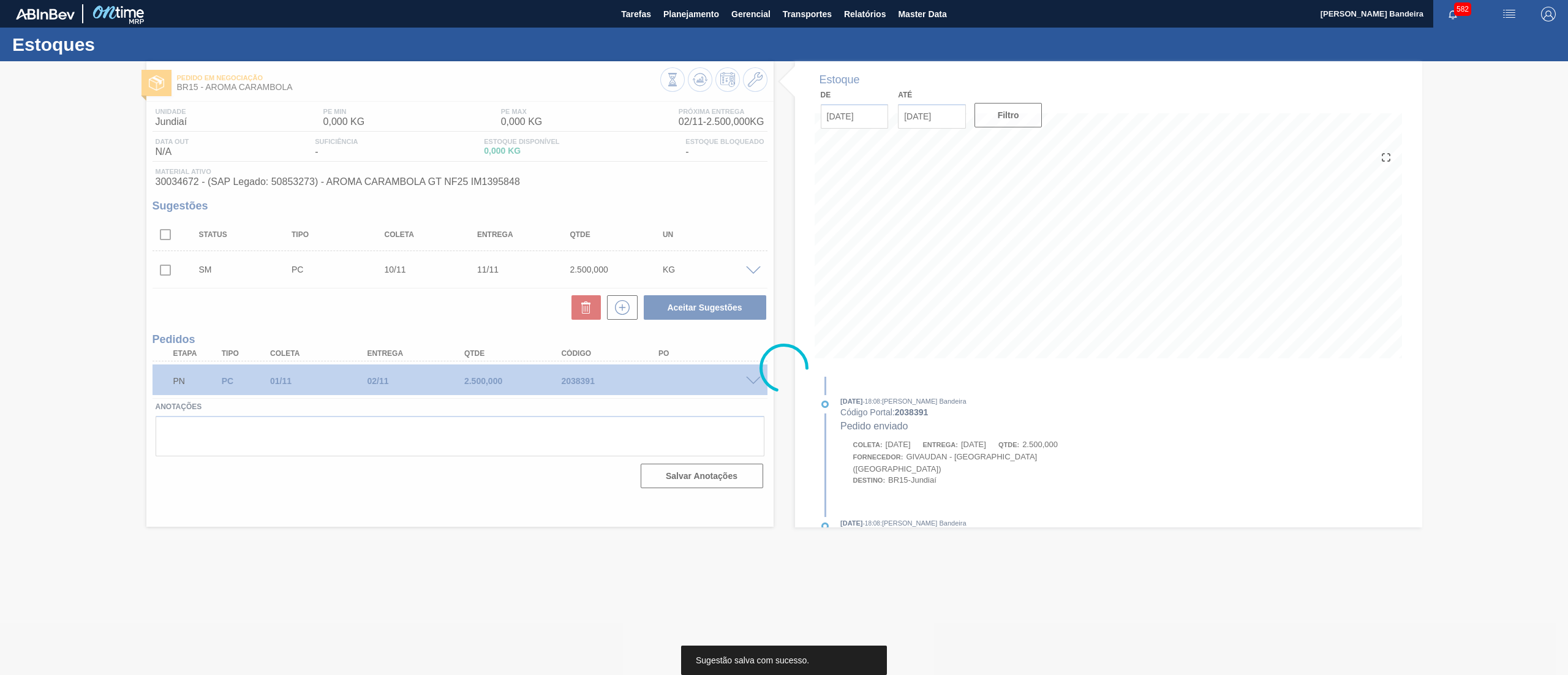
scroll to position [0, 0]
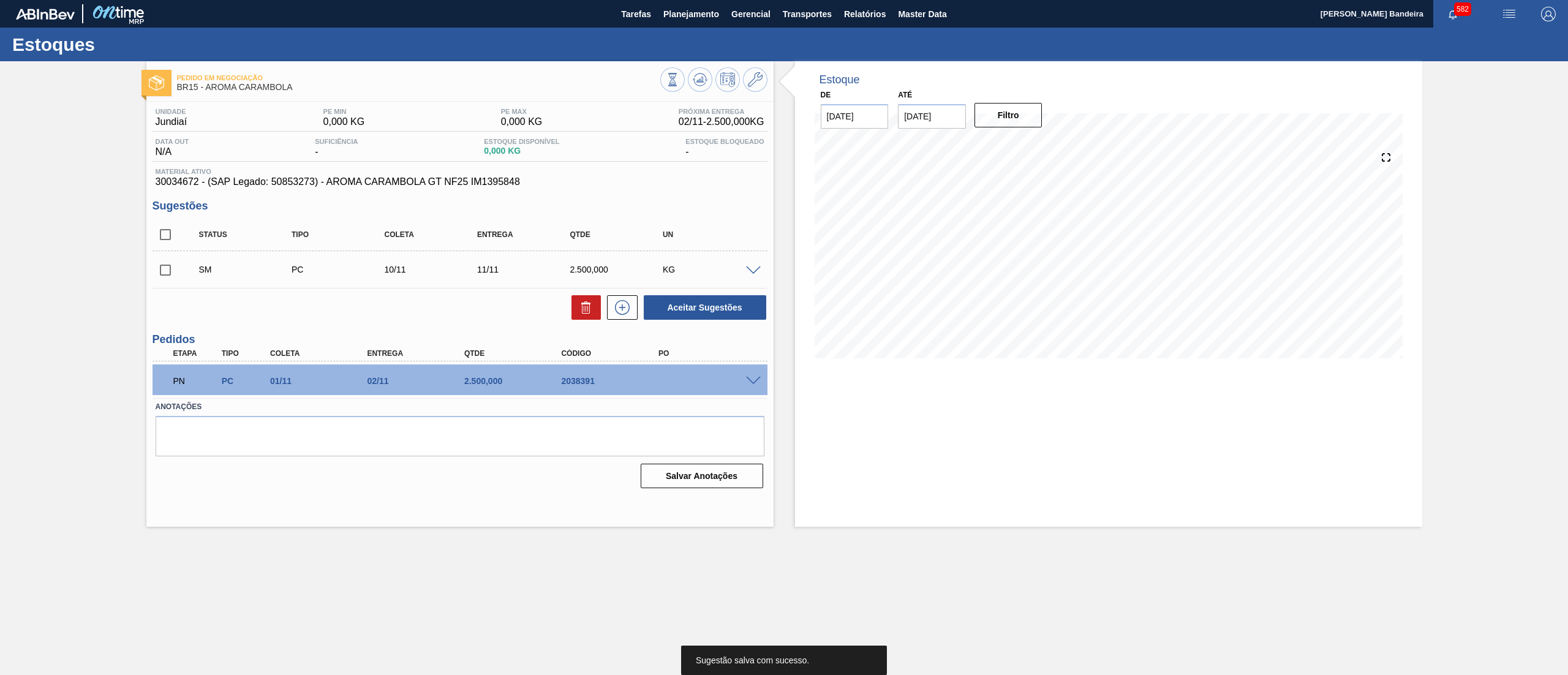
click at [168, 269] on input "checkbox" at bounding box center [165, 270] width 26 height 26
click at [719, 314] on button "Aceitar Sugestões" at bounding box center [705, 307] width 122 height 24
checkbox input "false"
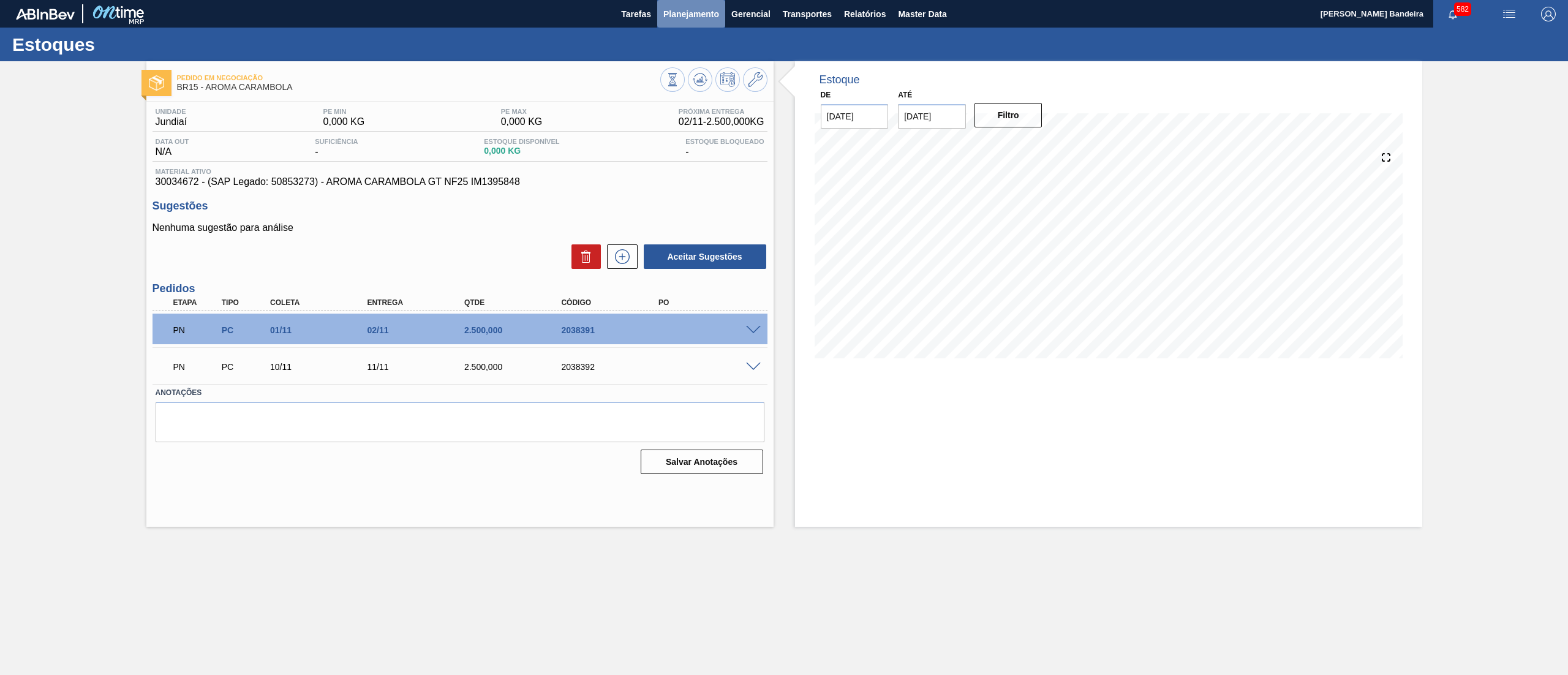
click at [692, 3] on button "Planejamento" at bounding box center [691, 13] width 68 height 28
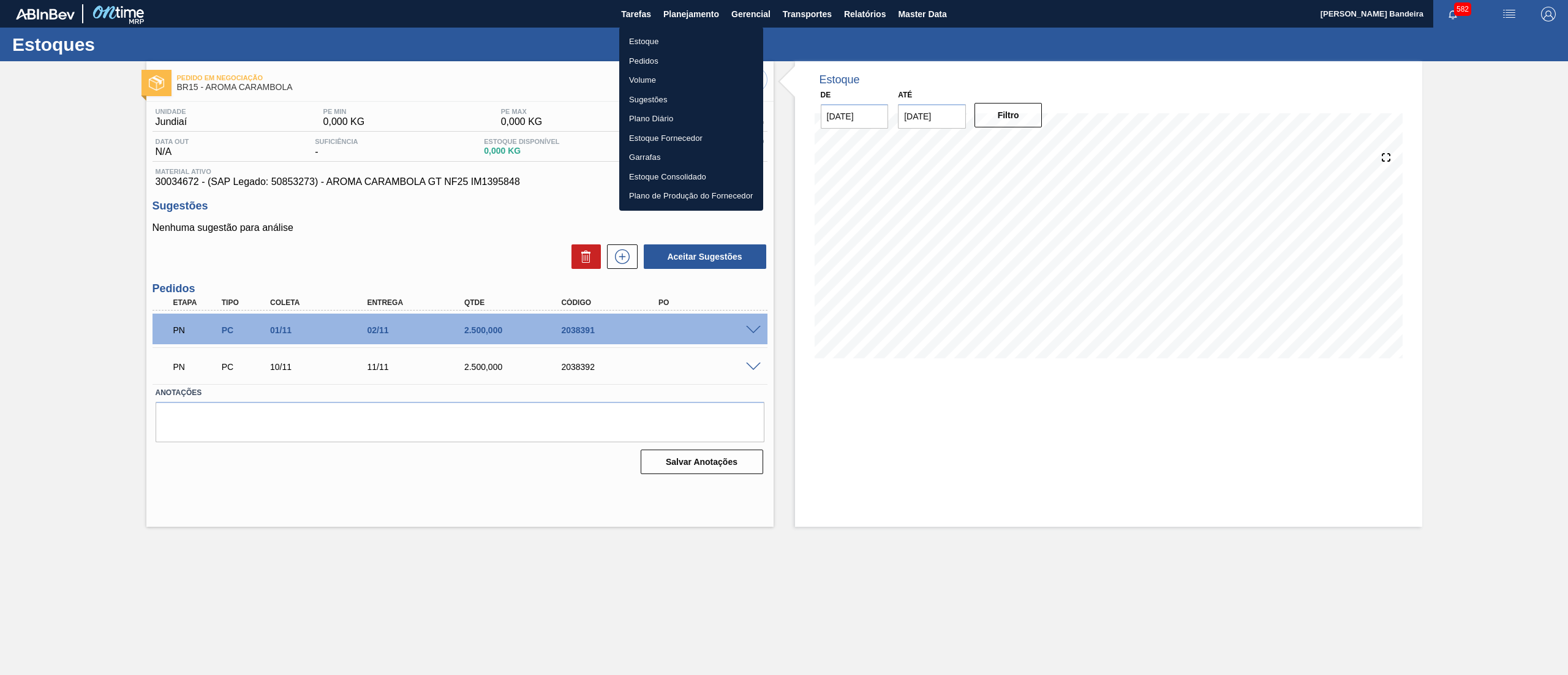
click at [694, 39] on li "Estoque" at bounding box center [691, 41] width 144 height 19
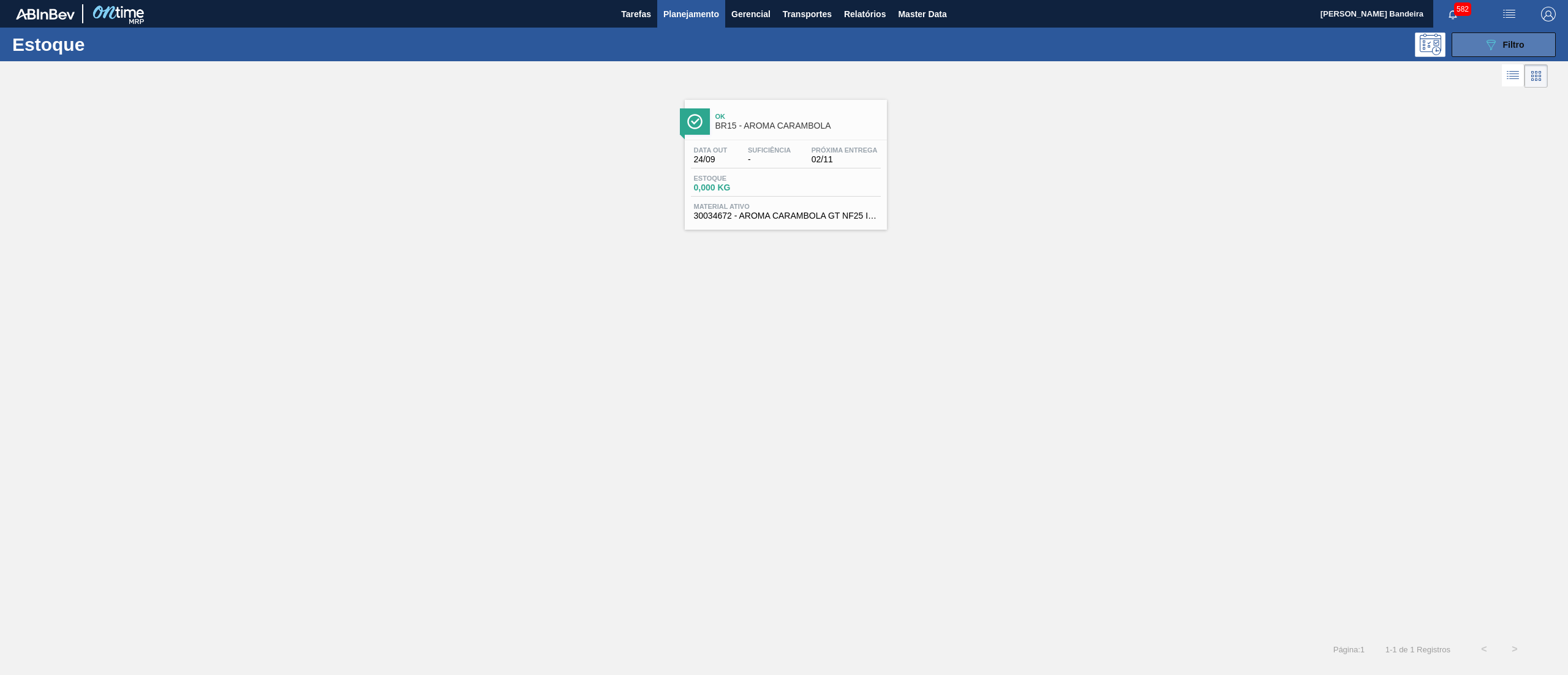
click at [1524, 56] on button "089F7B8B-B2A5-4AFE-B5C0-19BA573D28AC Filtro" at bounding box center [1504, 44] width 104 height 24
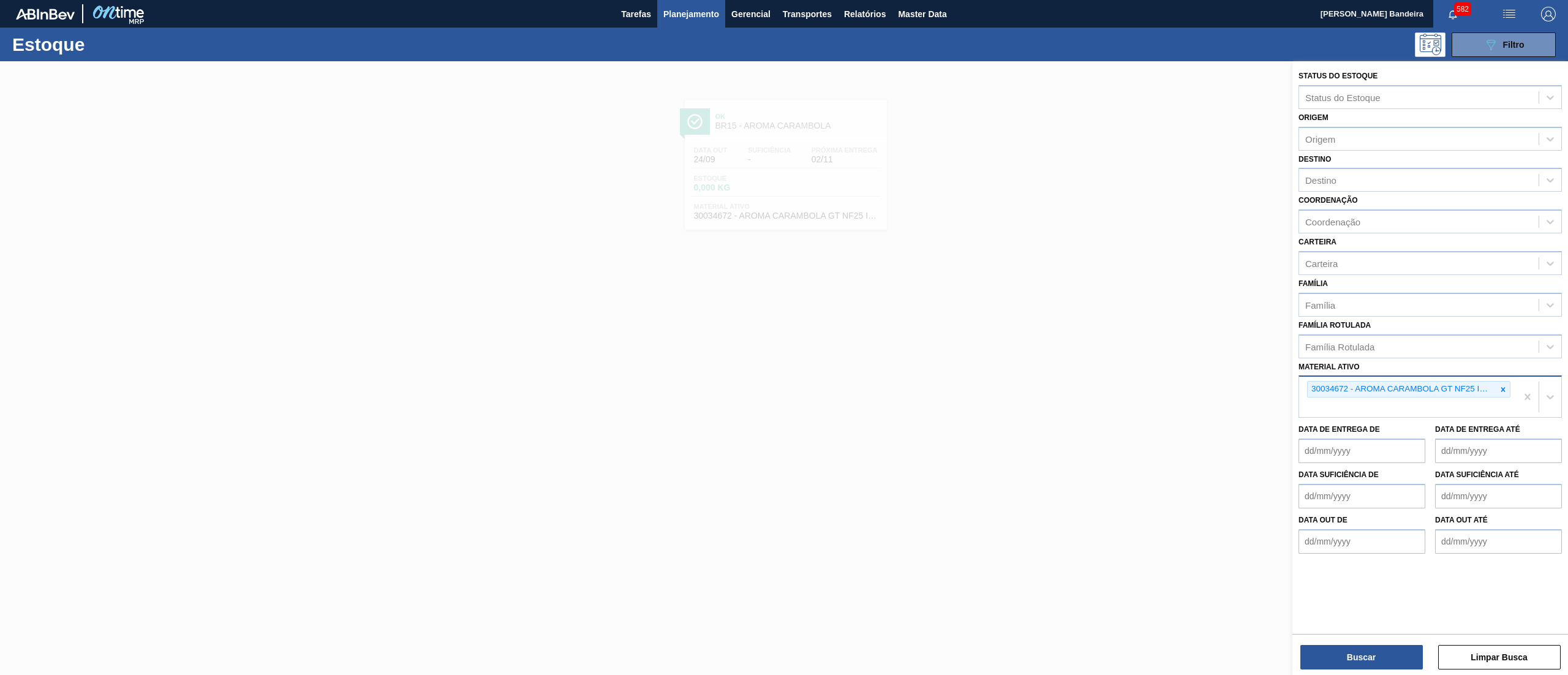
click at [1503, 381] on div "30034672 - AROMA CARAMBOLA GT NF25 IM1395848" at bounding box center [1408, 389] width 203 height 17
click at [1499, 391] on icon at bounding box center [1504, 390] width 8 height 8
paste ativo "30031885"
type ativo "30031885"
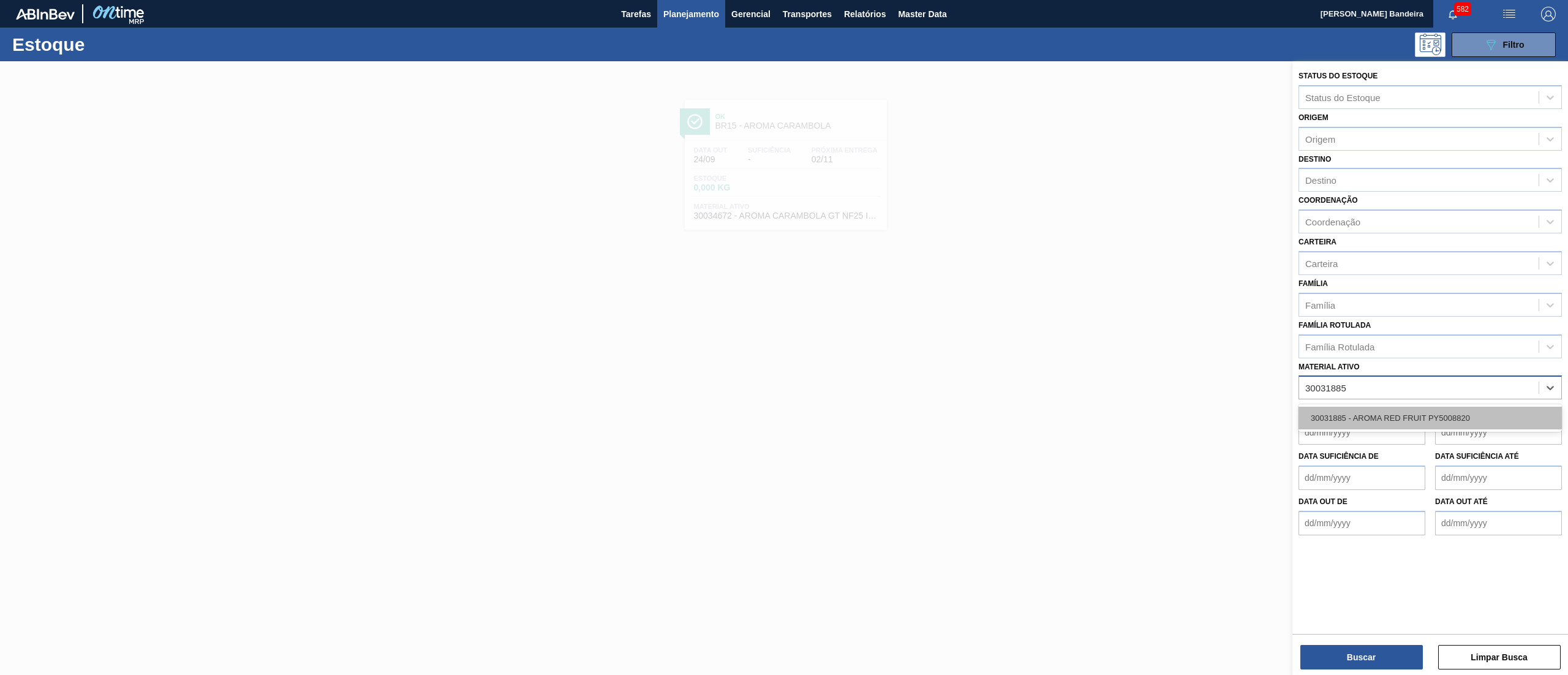
click at [1472, 409] on div "30031885 - AROMA RED FRUIT PY5008820" at bounding box center [1430, 417] width 264 height 23
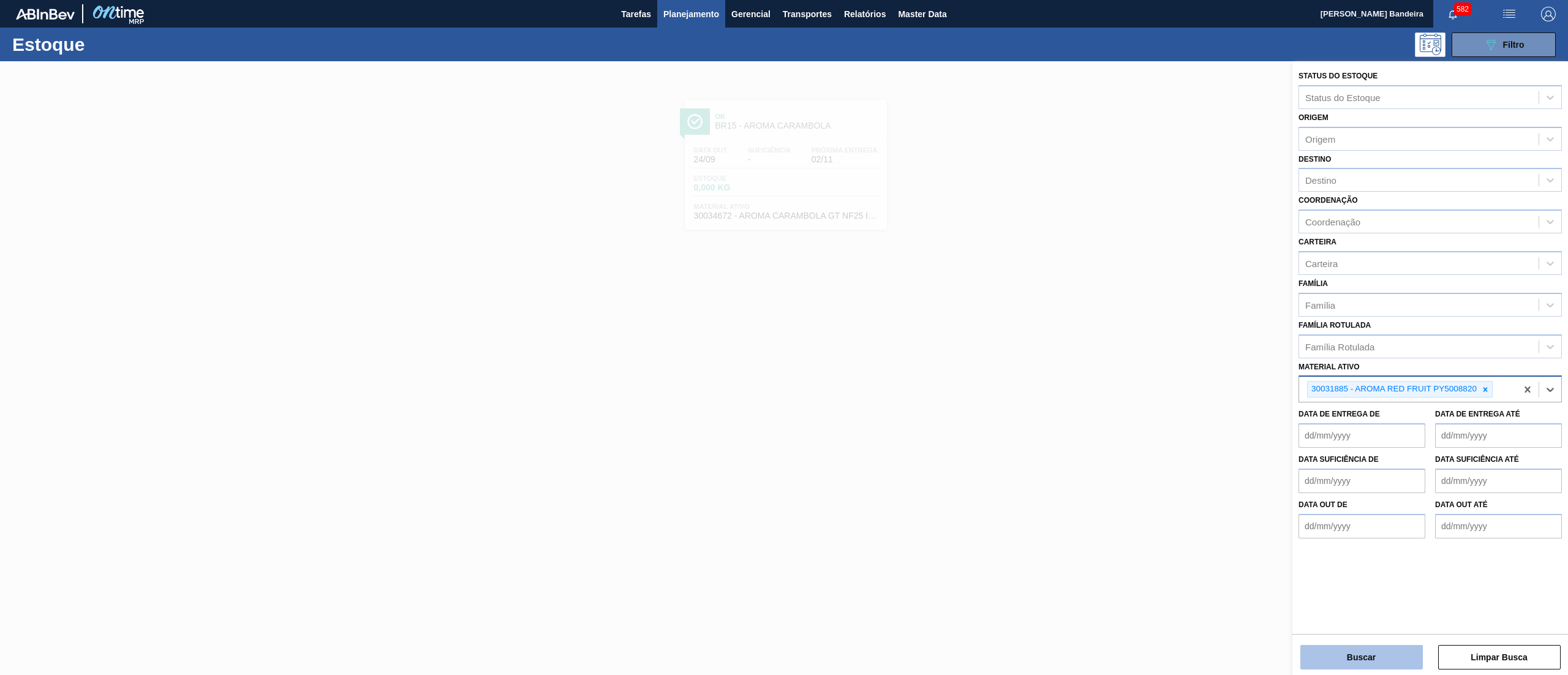
click at [1382, 655] on button "Buscar" at bounding box center [1361, 657] width 122 height 24
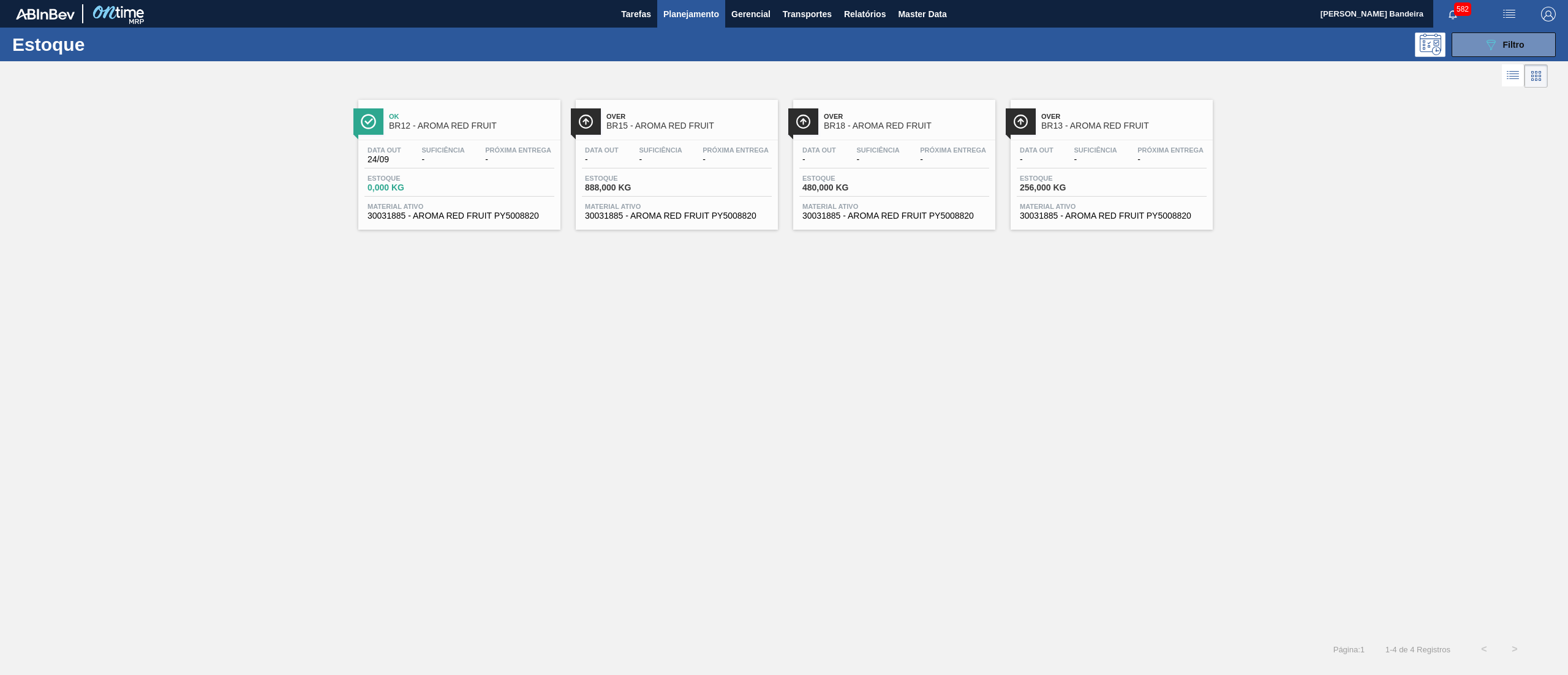
click at [703, 151] on span "Próxima Entrega" at bounding box center [735, 150] width 66 height 8
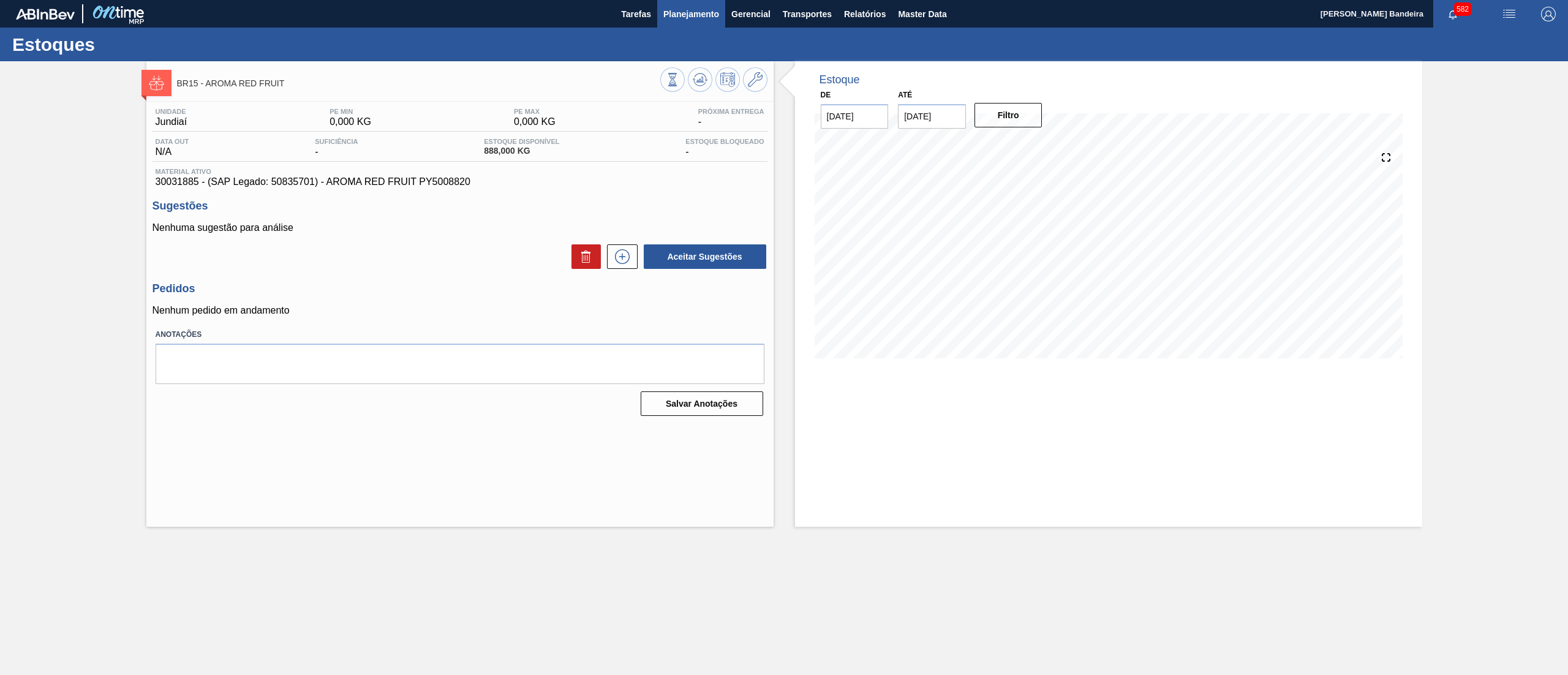
click at [721, 17] on button "Planejamento" at bounding box center [691, 13] width 68 height 28
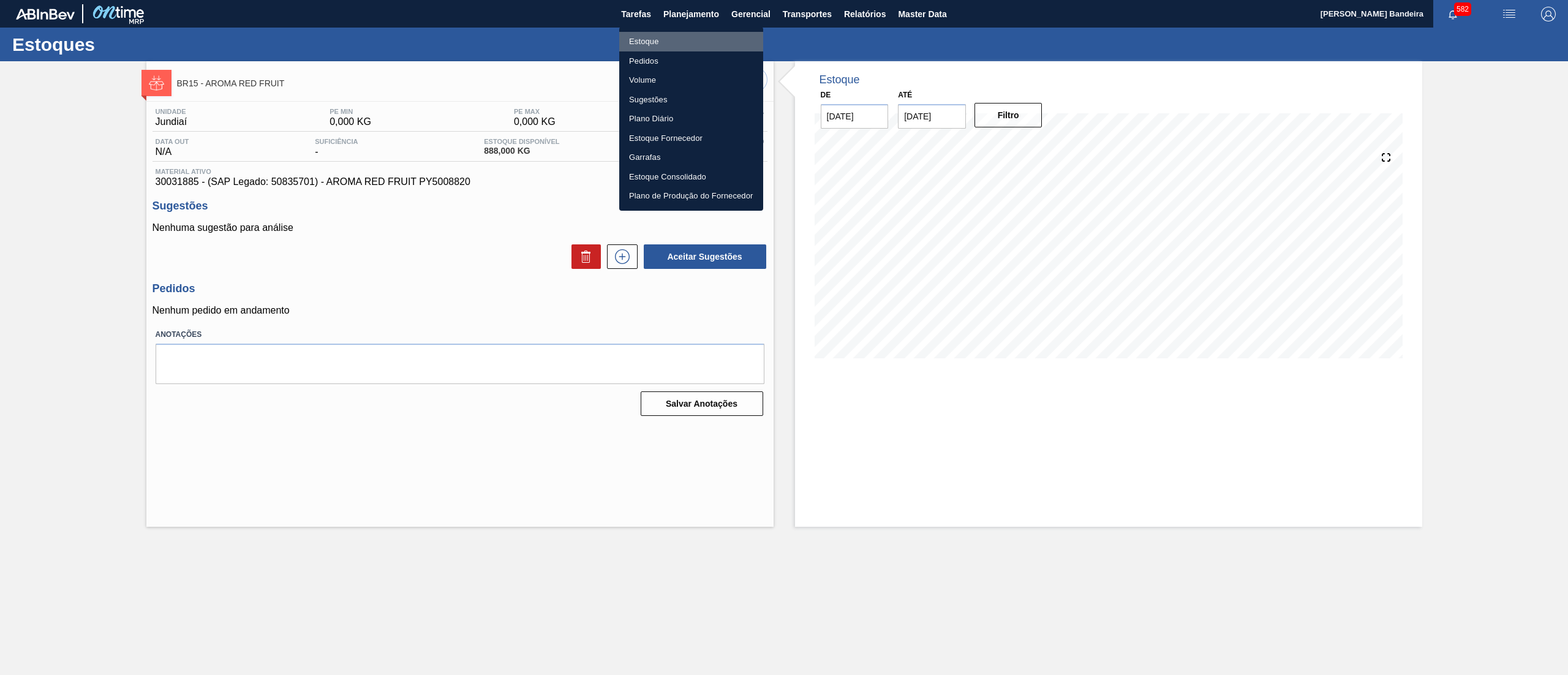
click at [669, 39] on li "Estoque" at bounding box center [691, 41] width 144 height 19
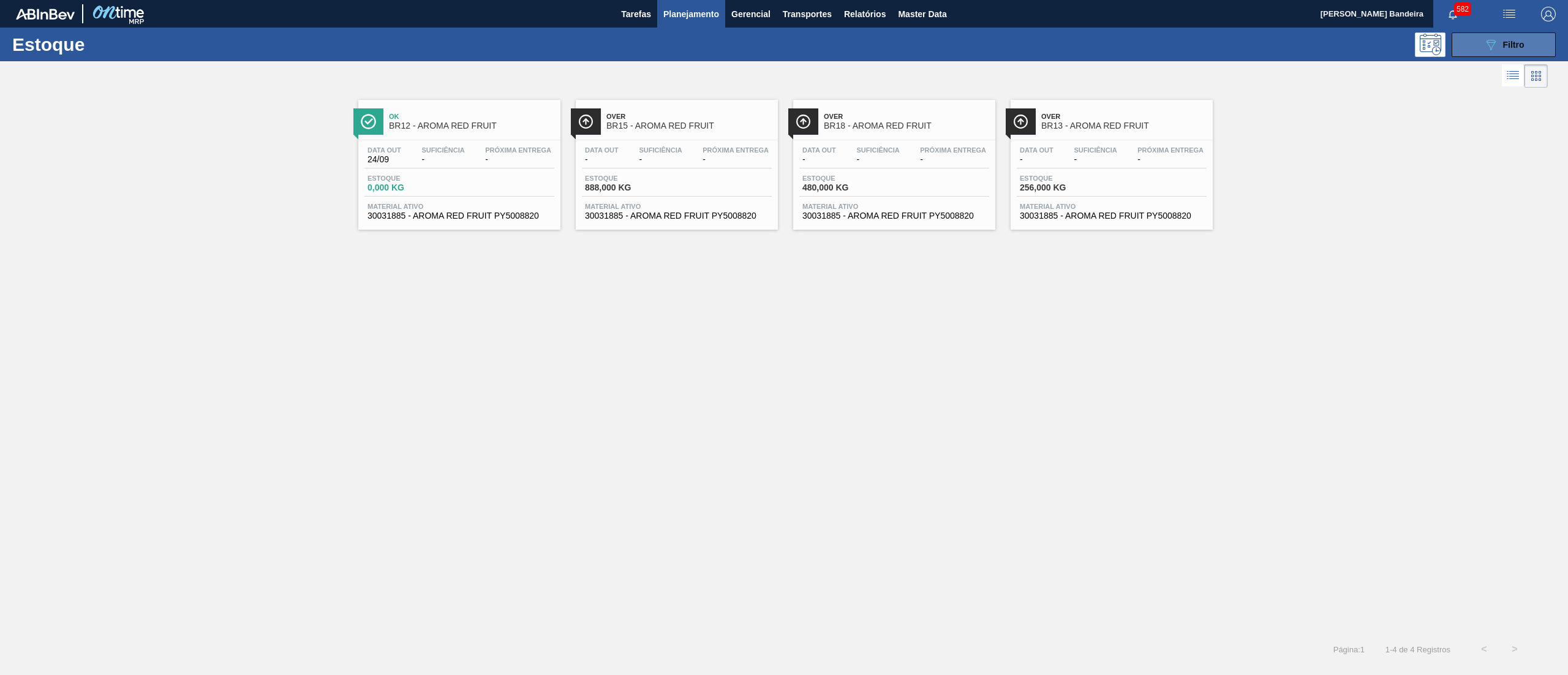
click at [1525, 49] on button "089F7B8B-B2A5-4AFE-B5C0-19BA573D28AC Filtro" at bounding box center [1504, 44] width 104 height 24
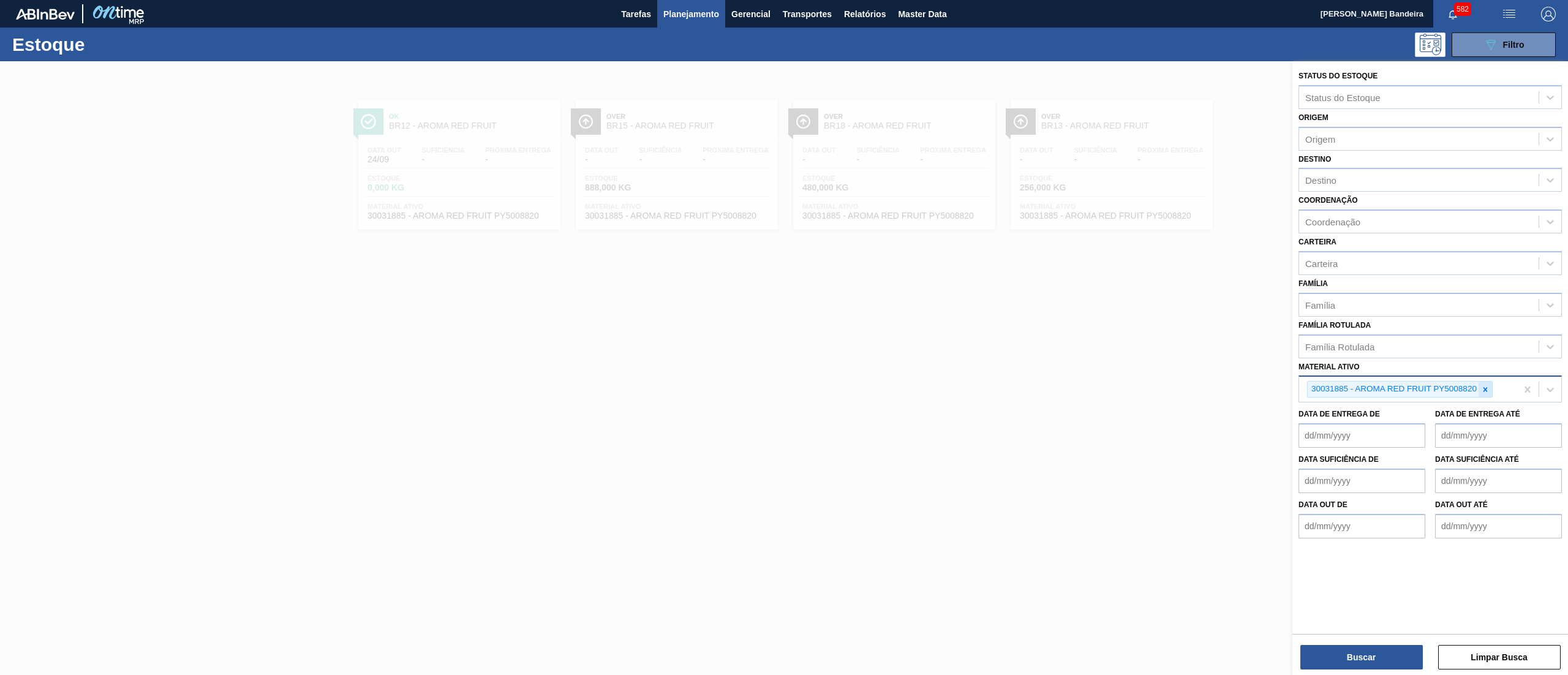
click at [1486, 393] on div at bounding box center [1485, 389] width 13 height 15
paste ativo "1999644"
type ativo "1999644"
click at [869, 74] on div at bounding box center [784, 398] width 1568 height 675
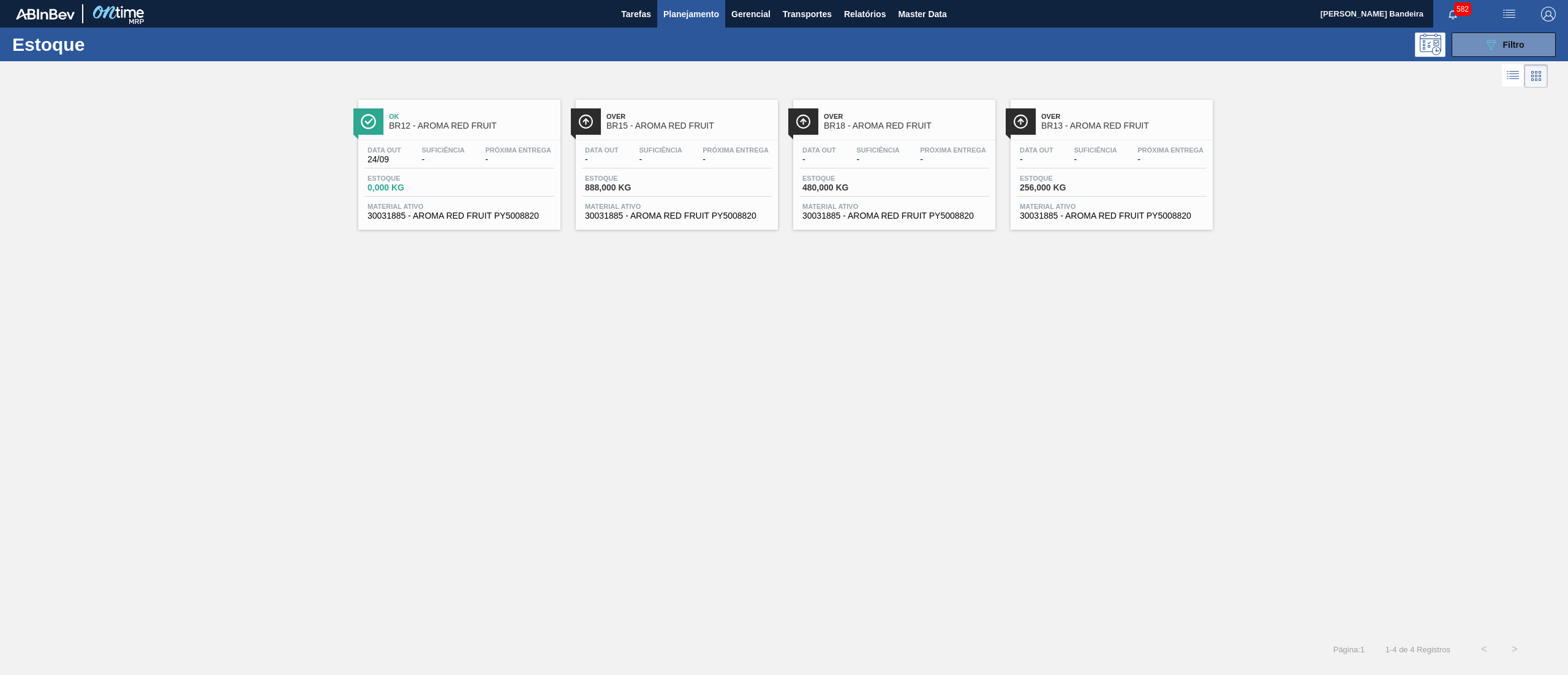
click at [694, 12] on span "Planejamento" at bounding box center [691, 14] width 56 height 15
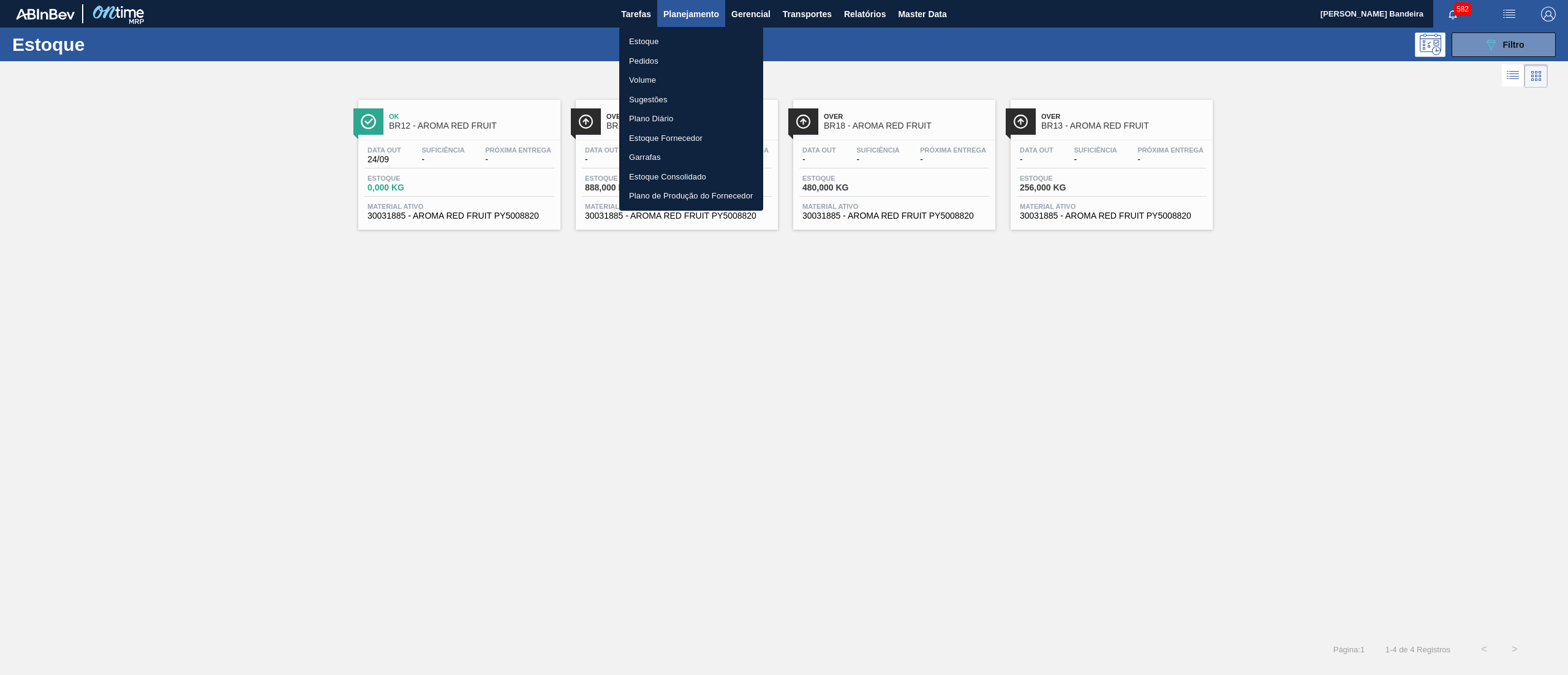
click at [674, 54] on li "Pedidos" at bounding box center [691, 61] width 144 height 19
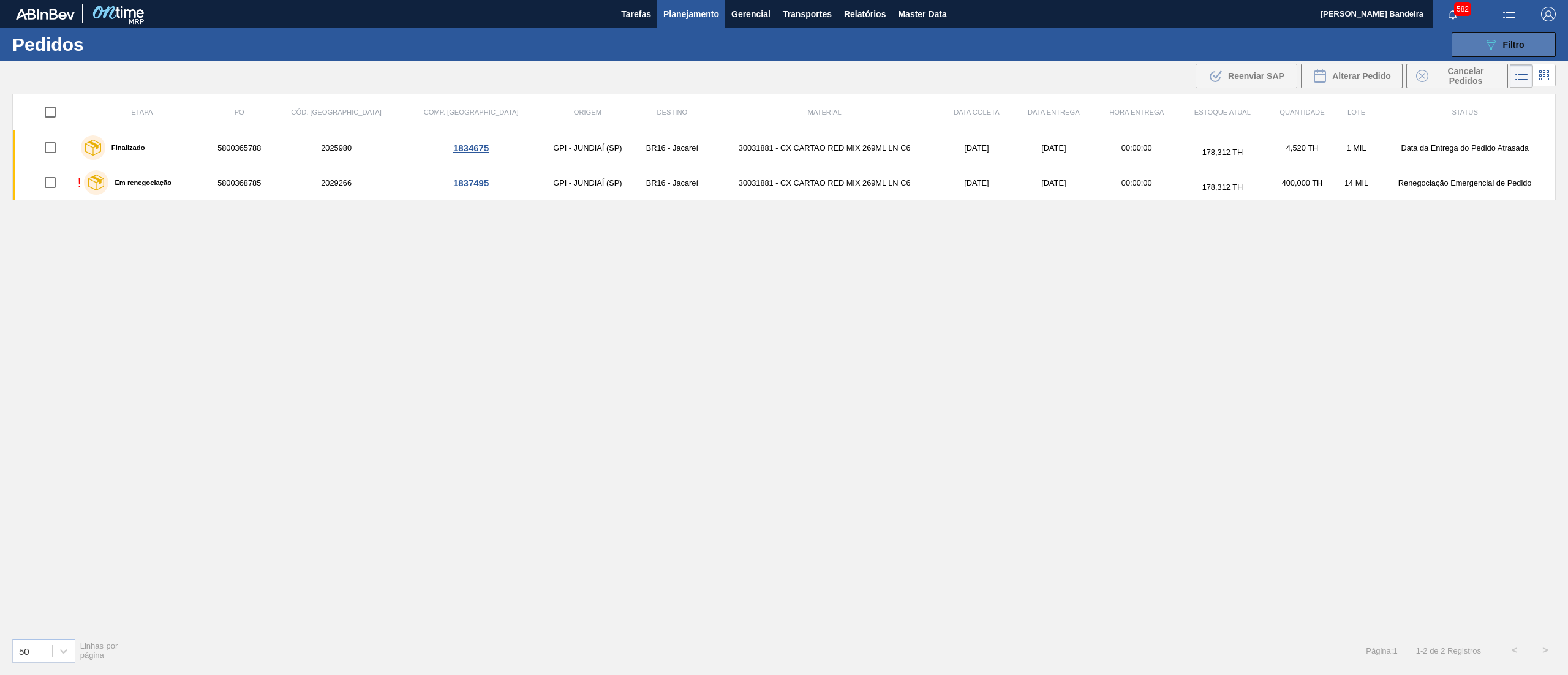
click at [1494, 41] on icon "089F7B8B-B2A5-4AFE-B5C0-19BA573D28AC" at bounding box center [1491, 45] width 15 height 15
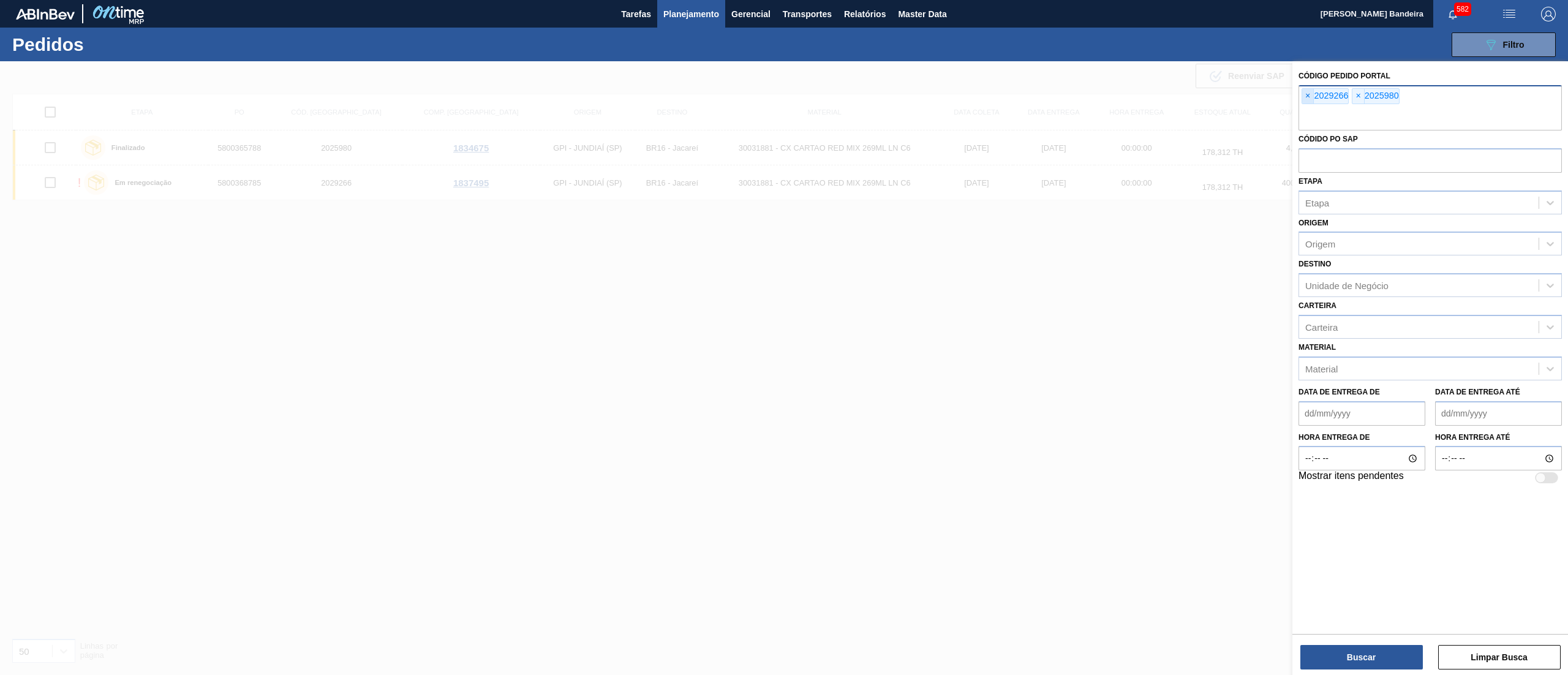
click at [1307, 95] on span "×" at bounding box center [1309, 96] width 12 height 15
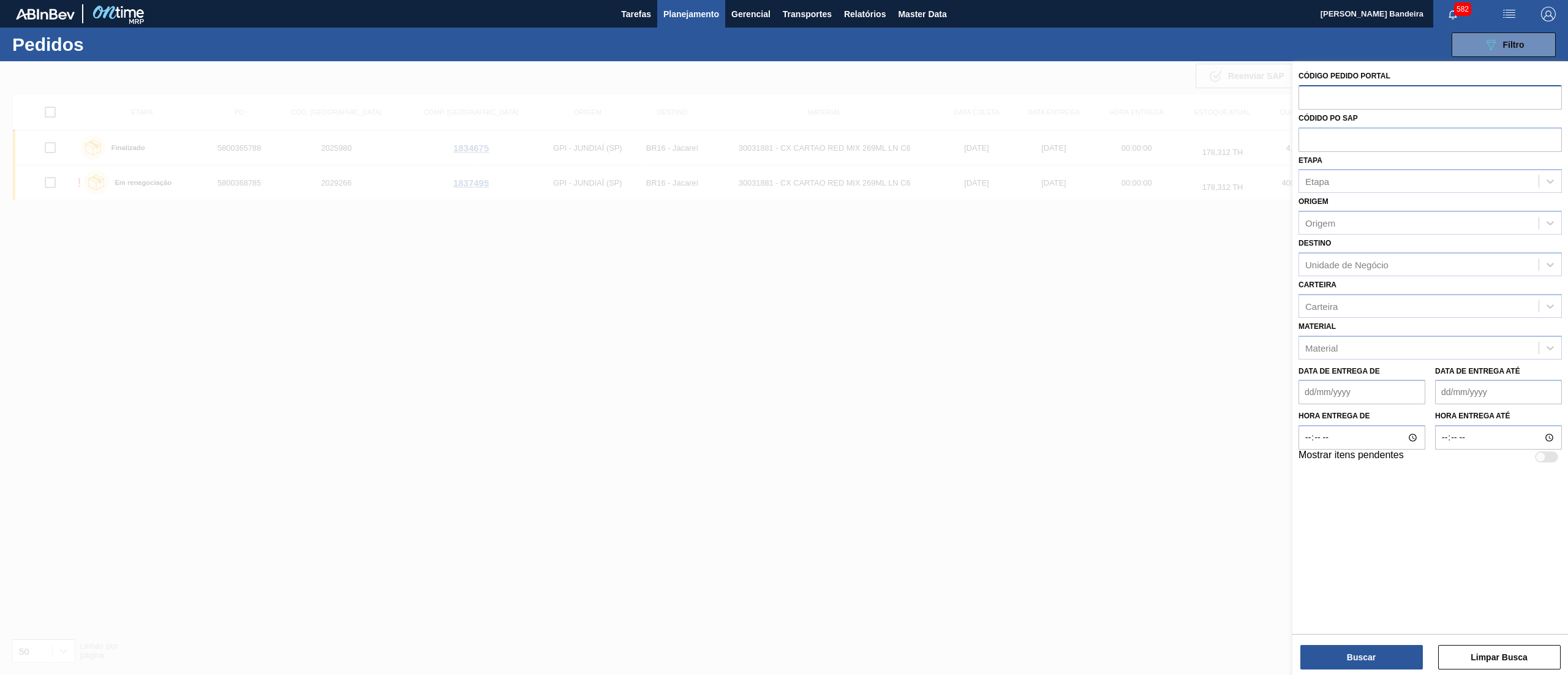
paste input "1999644"
type input "1999644"
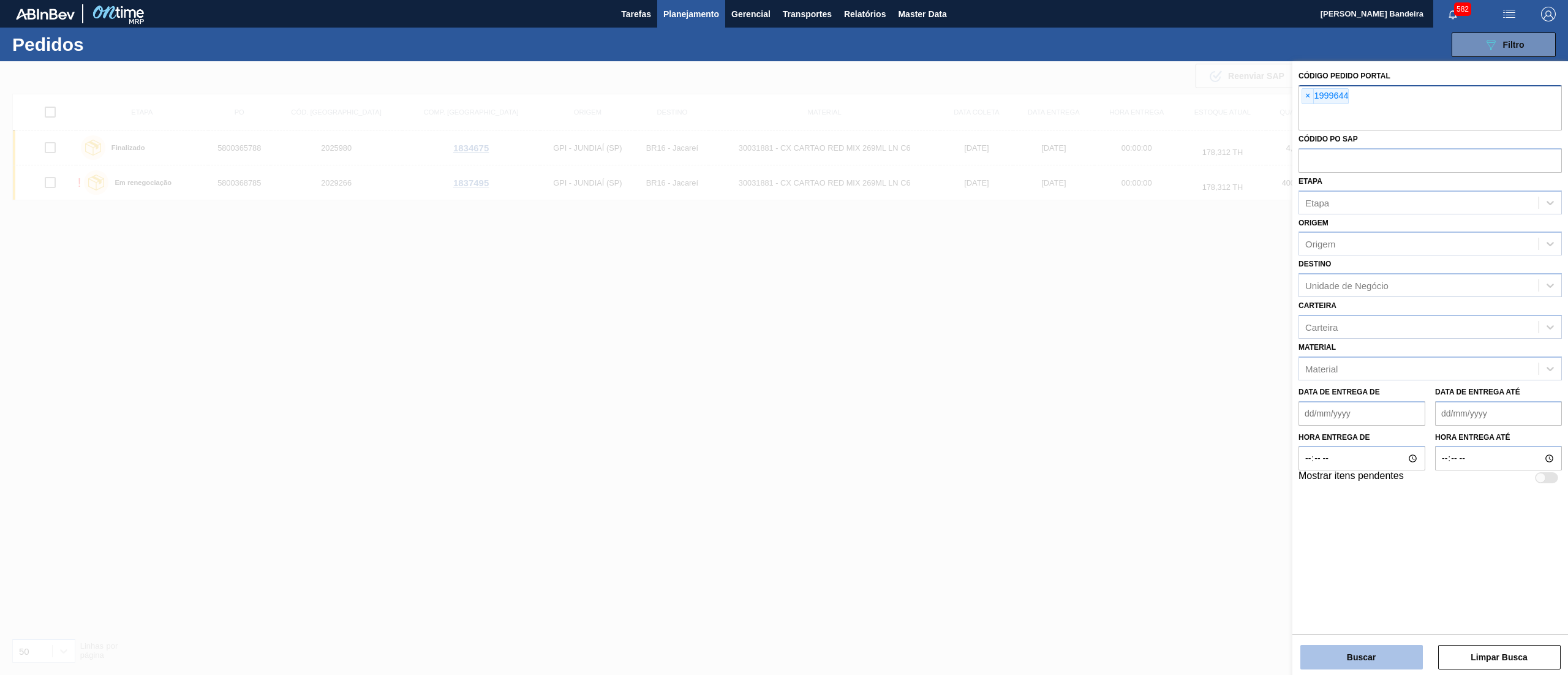
click at [1357, 666] on button "Buscar" at bounding box center [1361, 657] width 122 height 24
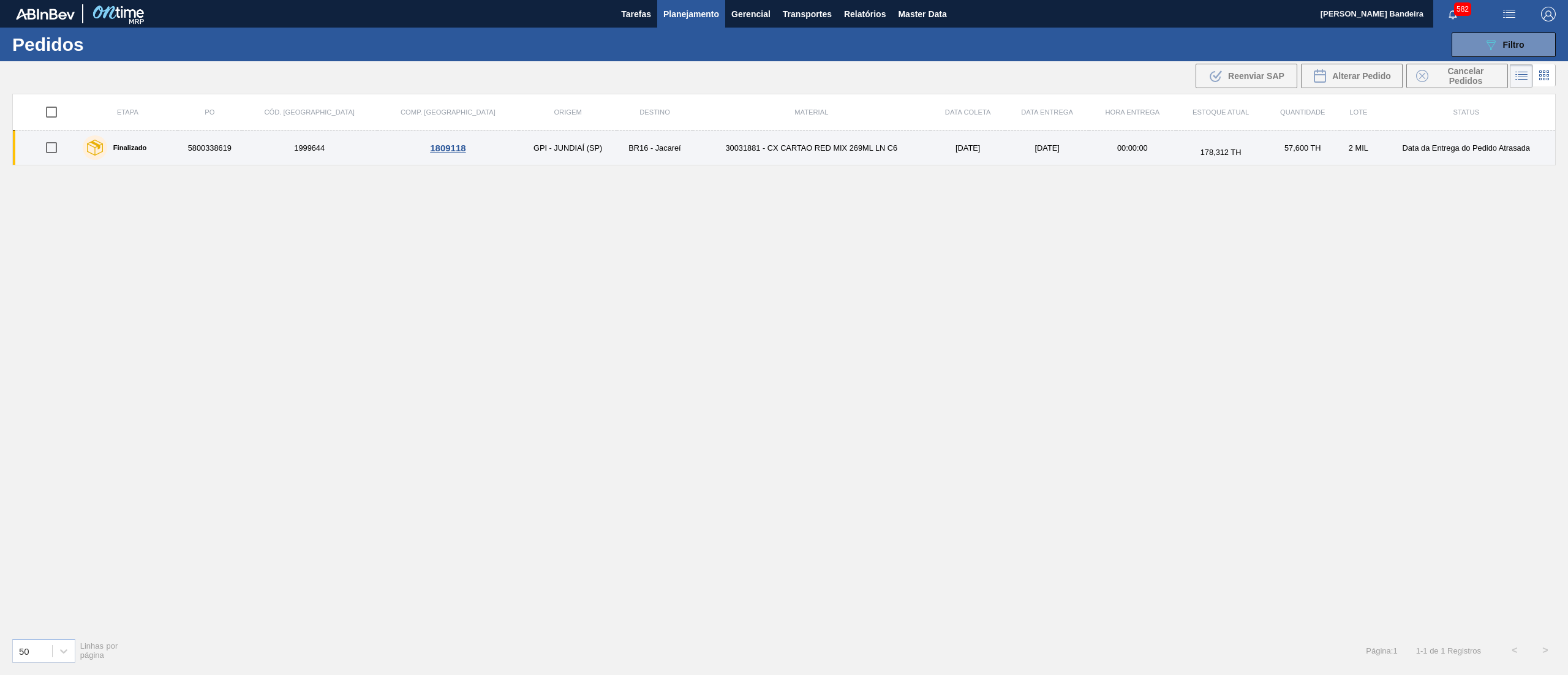
click at [693, 156] on td "30031881 - CX CARTAO RED MIX 269ML LN C6" at bounding box center [812, 148] width 238 height 35
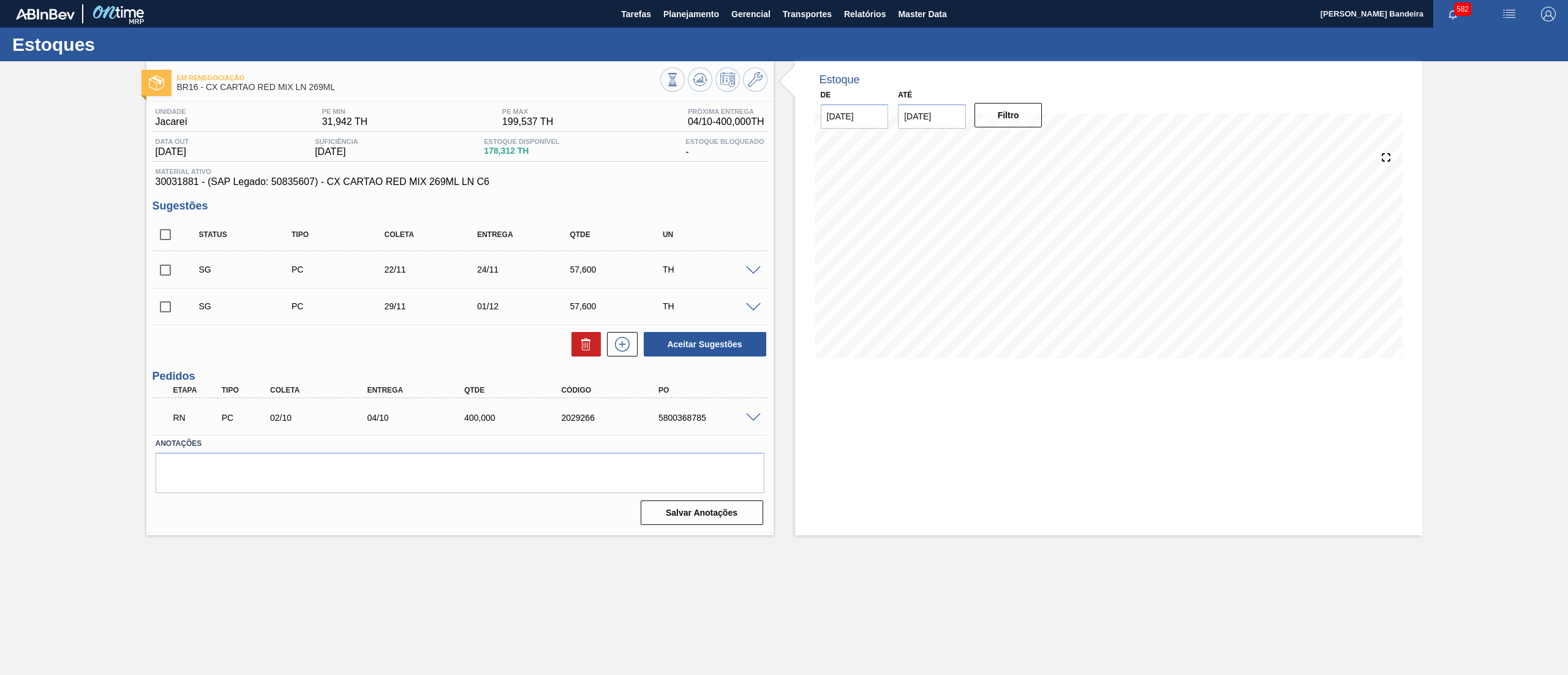
click at [745, 414] on div at bounding box center [755, 417] width 24 height 9
click at [750, 417] on span at bounding box center [754, 417] width 15 height 9
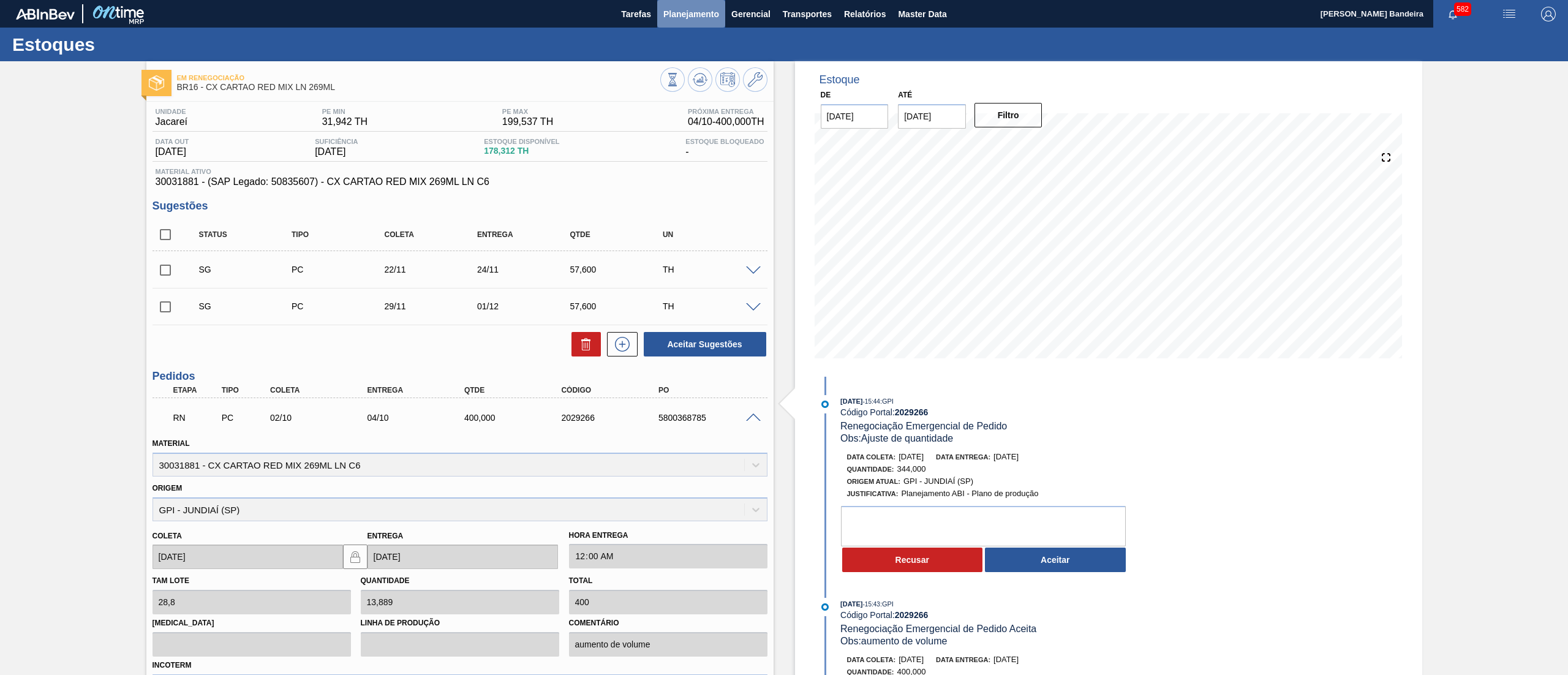
click at [679, 15] on span "Planejamento" at bounding box center [691, 14] width 56 height 15
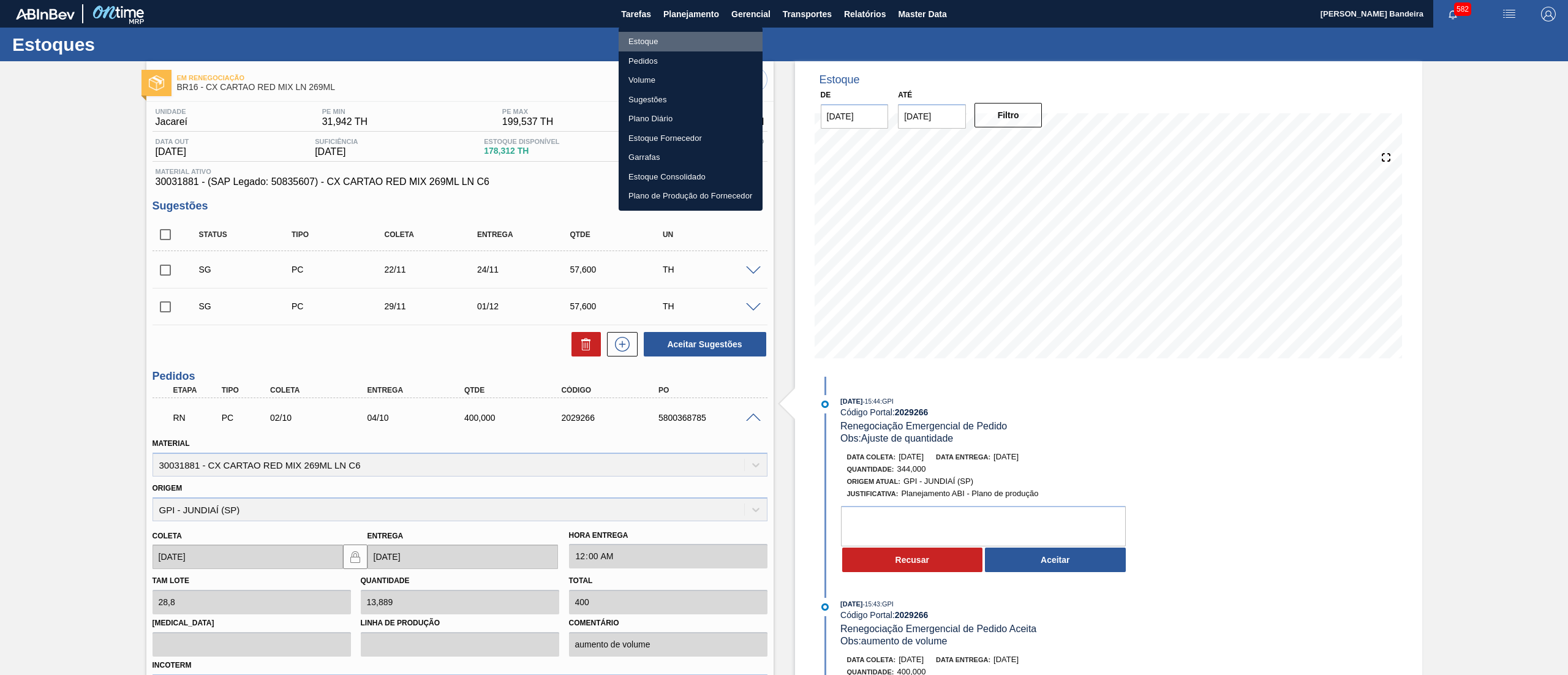
click at [664, 33] on li "Estoque" at bounding box center [690, 41] width 144 height 19
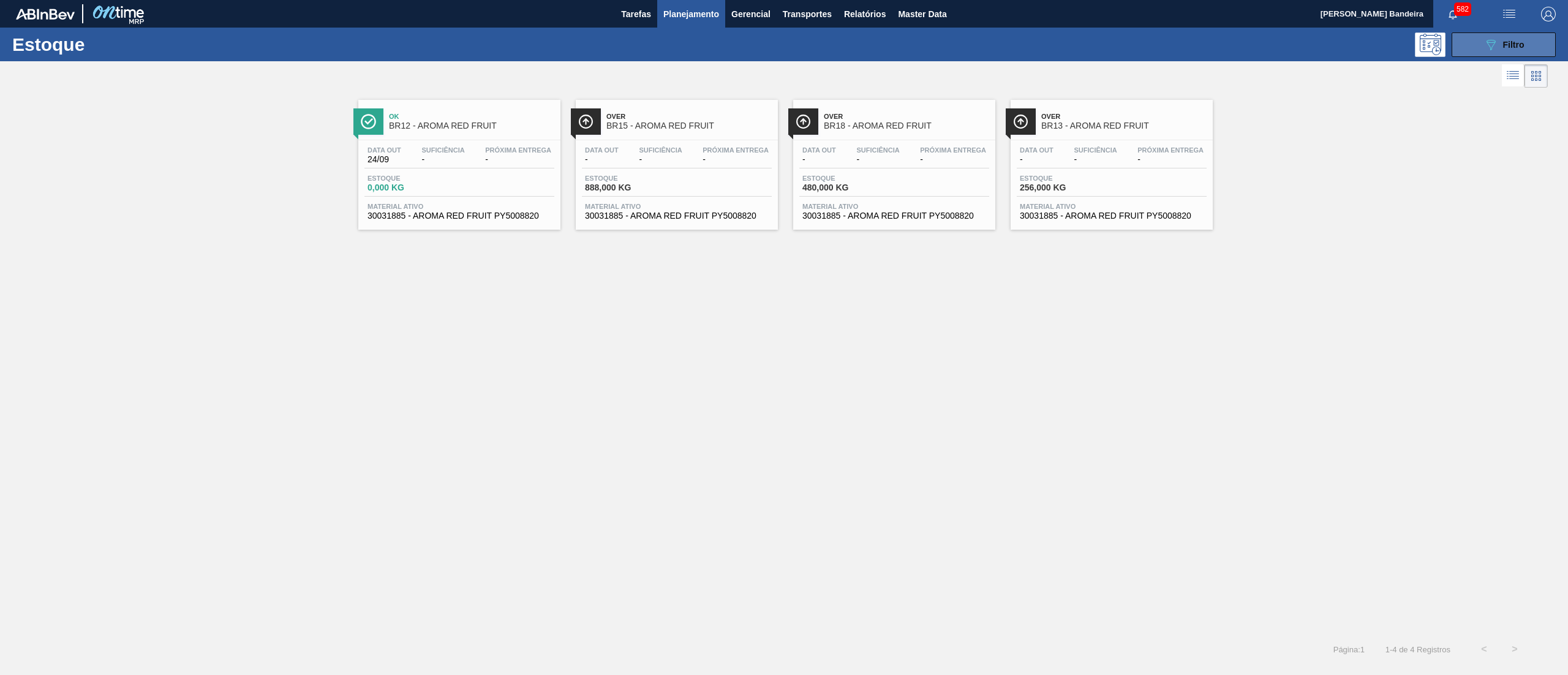
click at [1472, 39] on button "089F7B8B-B2A5-4AFE-B5C0-19BA573D28AC Filtro" at bounding box center [1504, 44] width 104 height 24
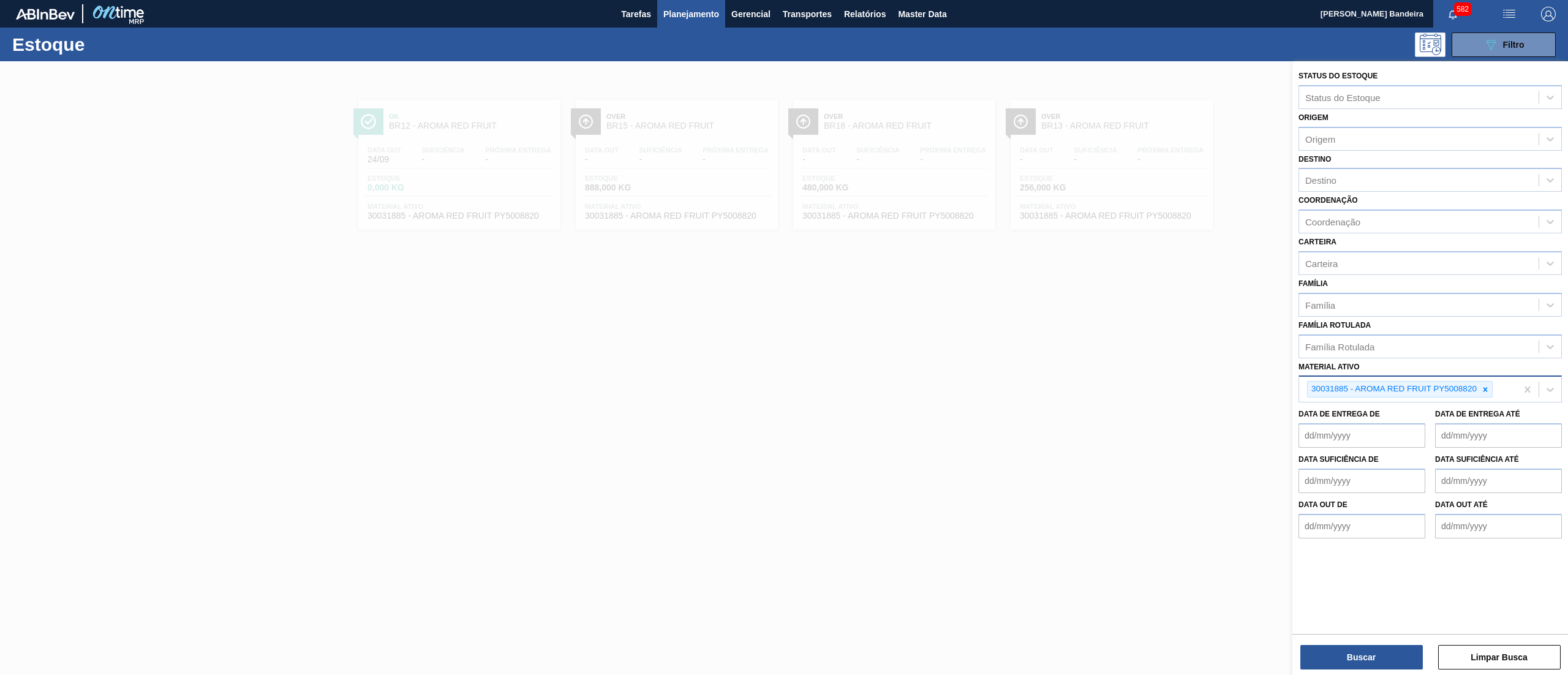
click at [1493, 388] on div "30031885 - AROMA RED FRUIT PY5008820" at bounding box center [1400, 389] width 186 height 17
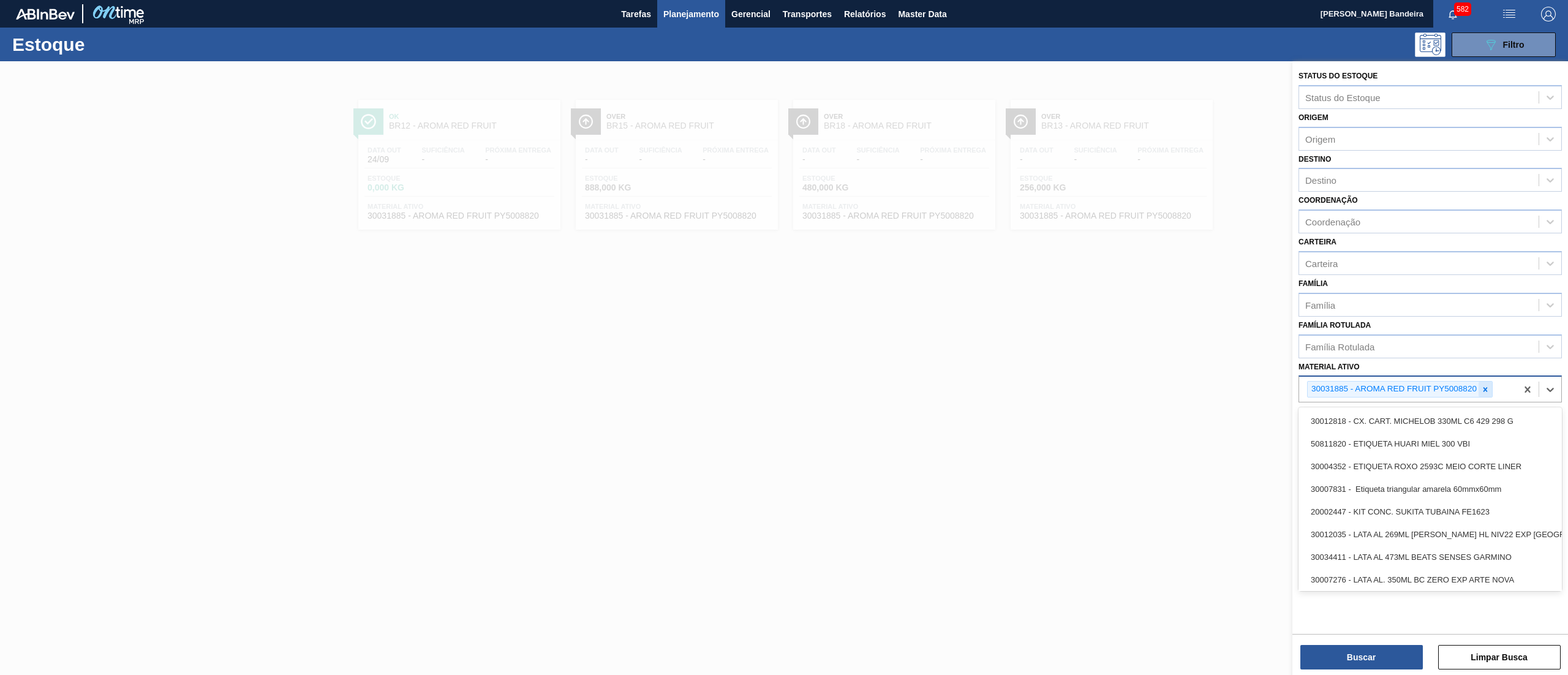
click at [1483, 386] on icon at bounding box center [1485, 390] width 8 height 8
click at [1456, 350] on div "Família Rotulada" at bounding box center [1419, 345] width 239 height 18
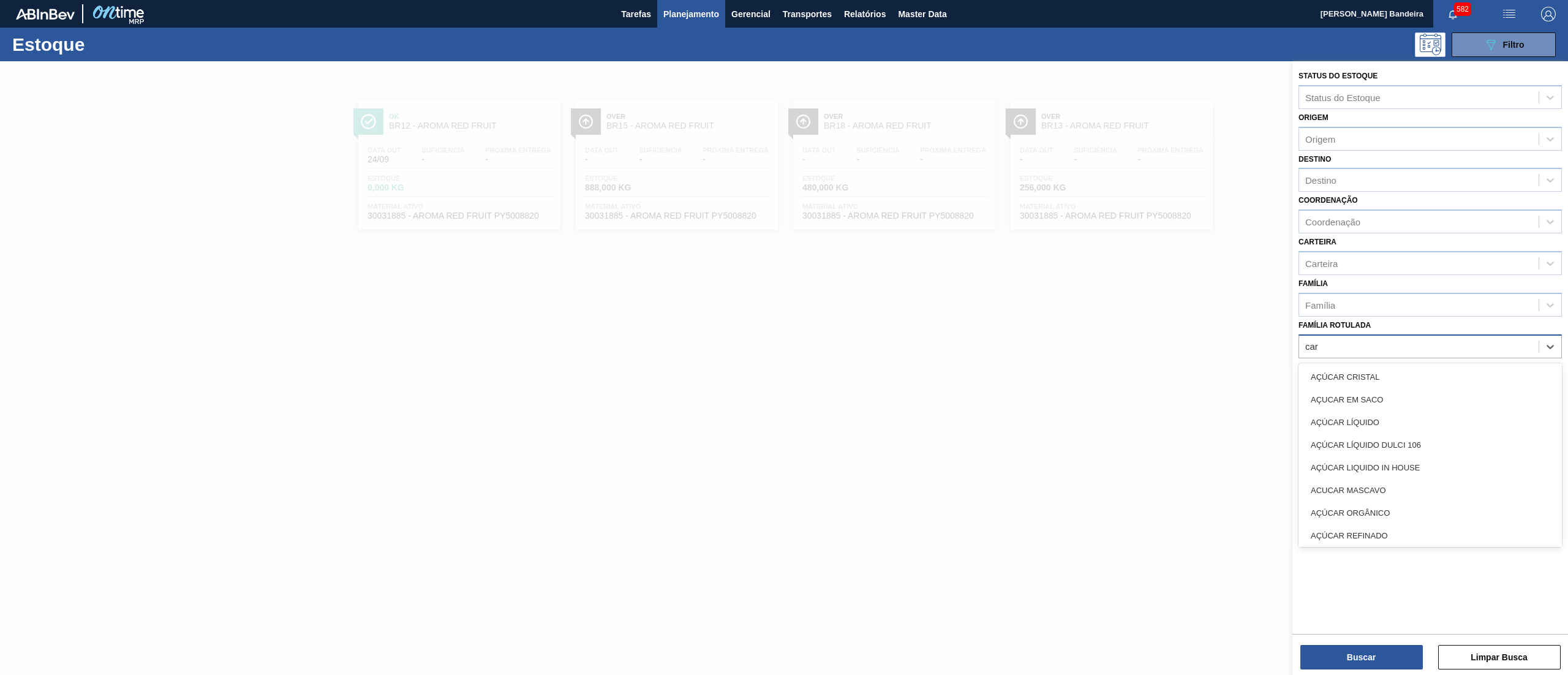
type Rotulada "cara"
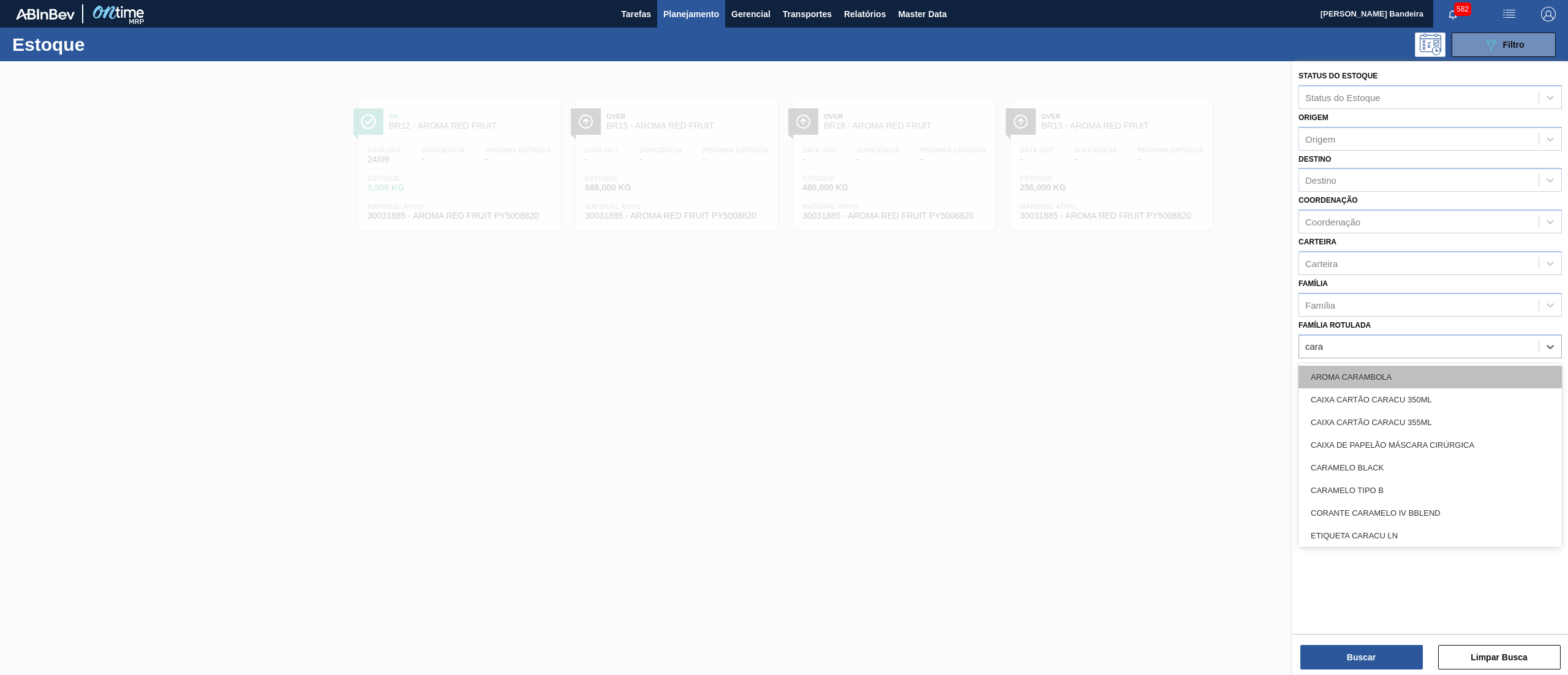
click at [1444, 367] on div "AROMA CARAMBOLA" at bounding box center [1430, 376] width 264 height 23
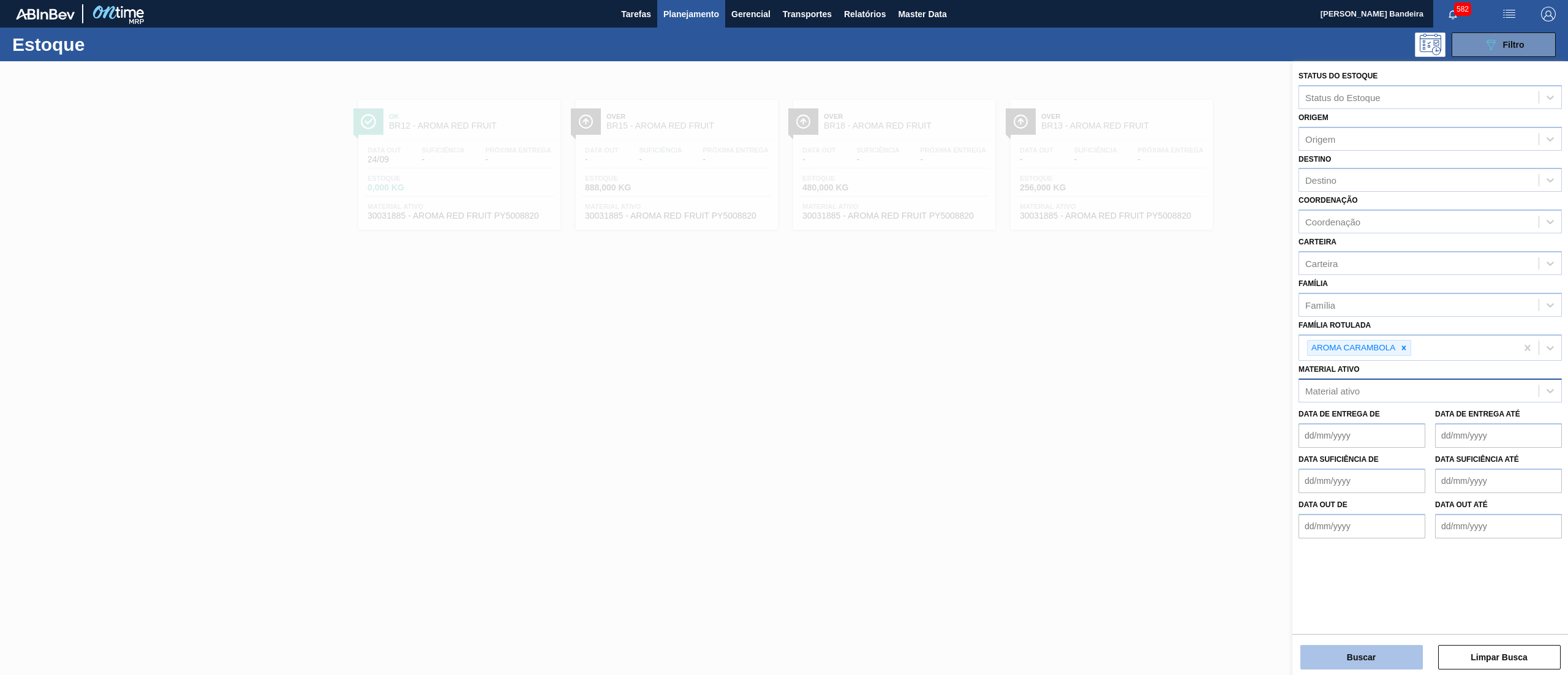
click at [1386, 662] on button "Buscar" at bounding box center [1361, 657] width 122 height 24
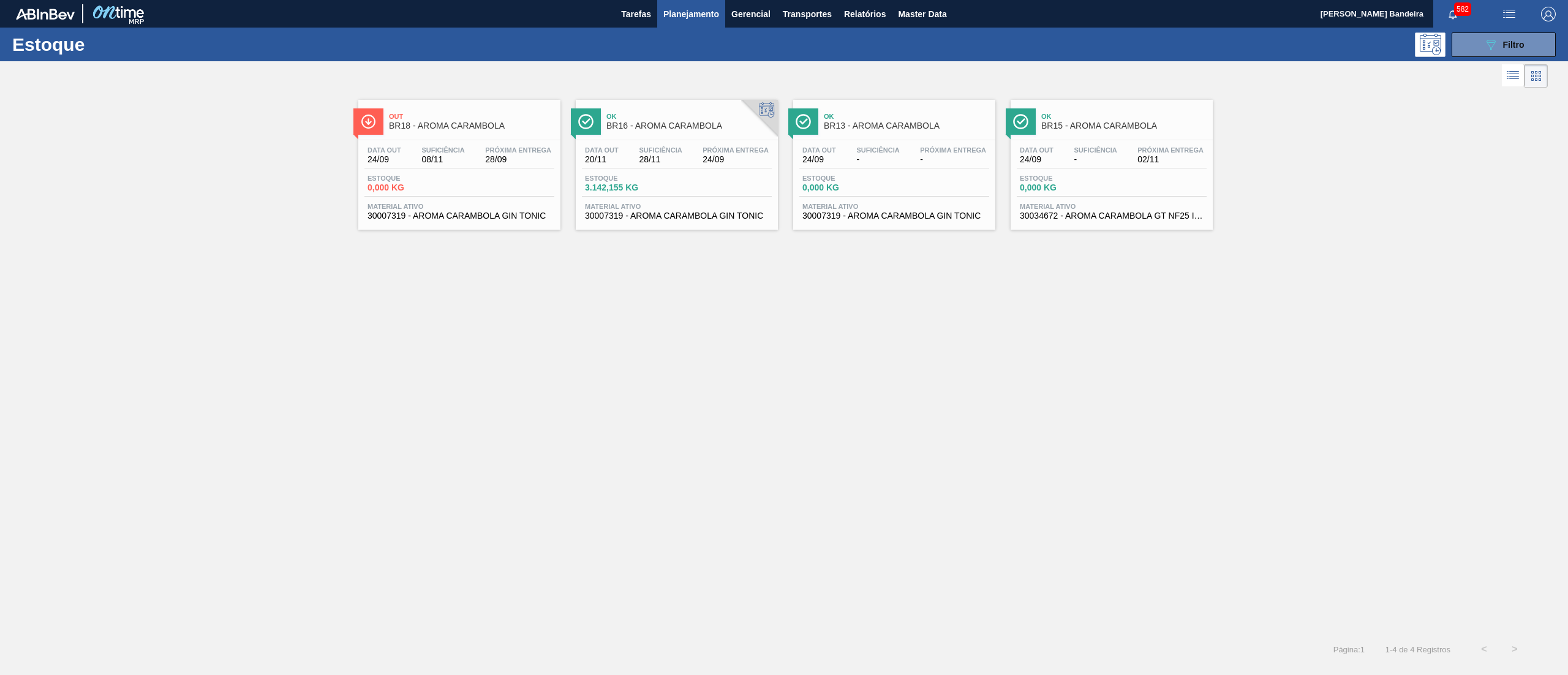
click at [653, 217] on span "30007319 - AROMA CARAMBOLA GIN TONIC" at bounding box center [677, 216] width 184 height 9
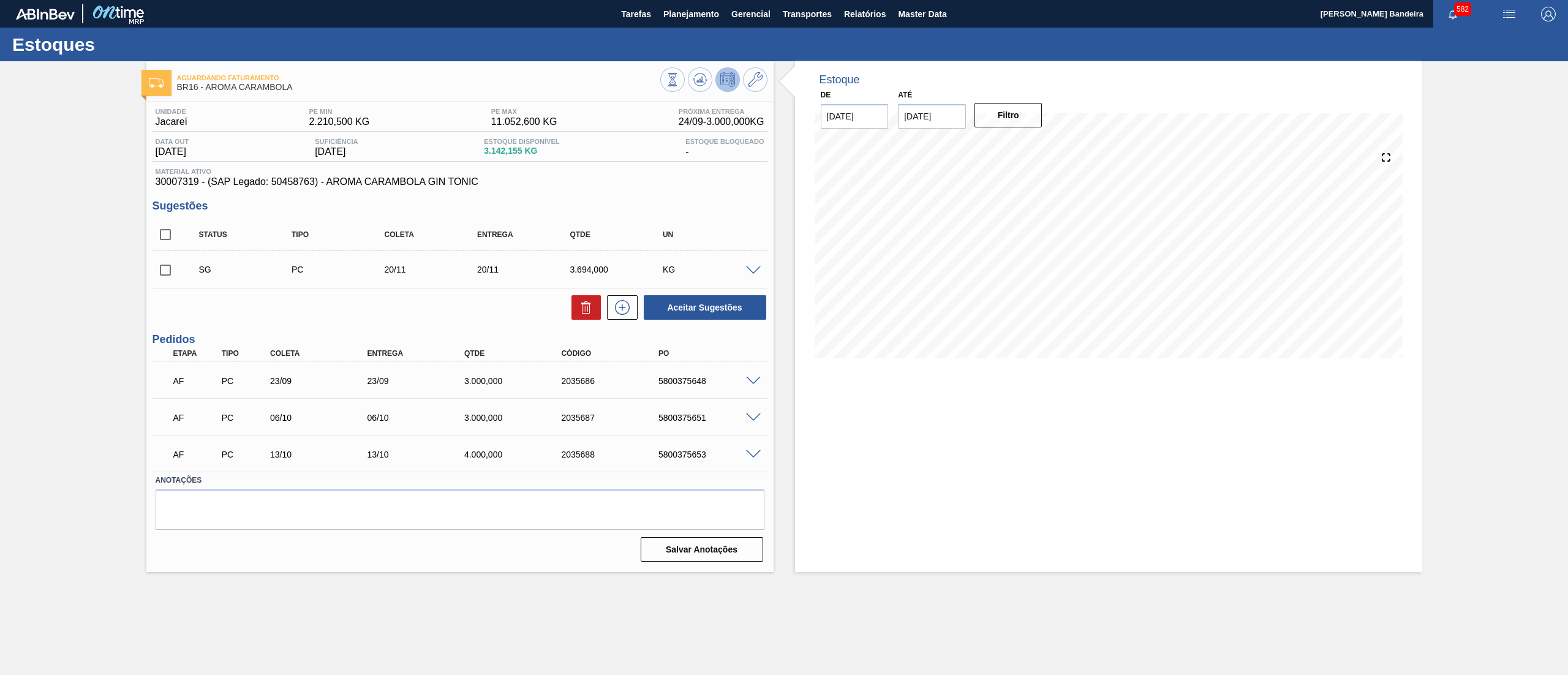
click at [755, 452] on span at bounding box center [754, 454] width 15 height 9
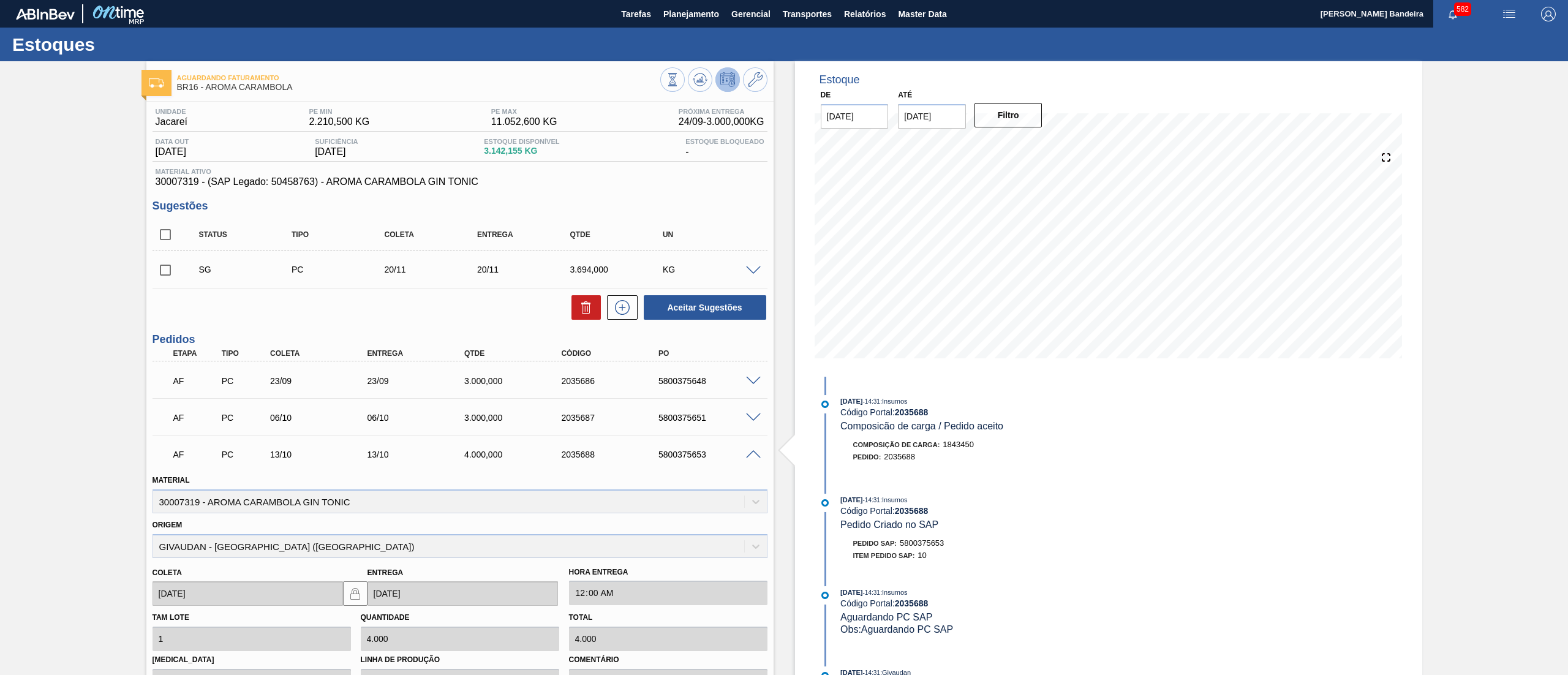
scroll to position [193, 0]
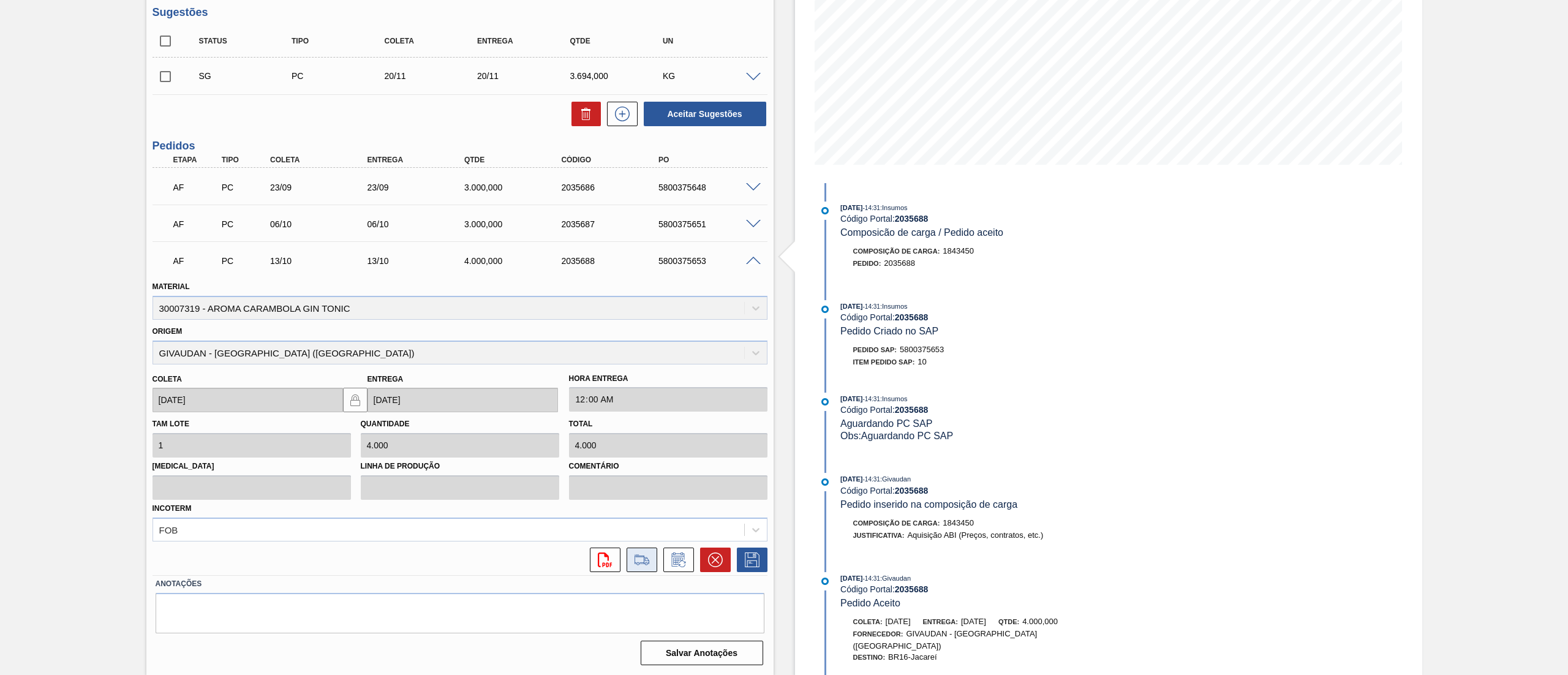
click at [641, 565] on icon at bounding box center [642, 560] width 19 height 15
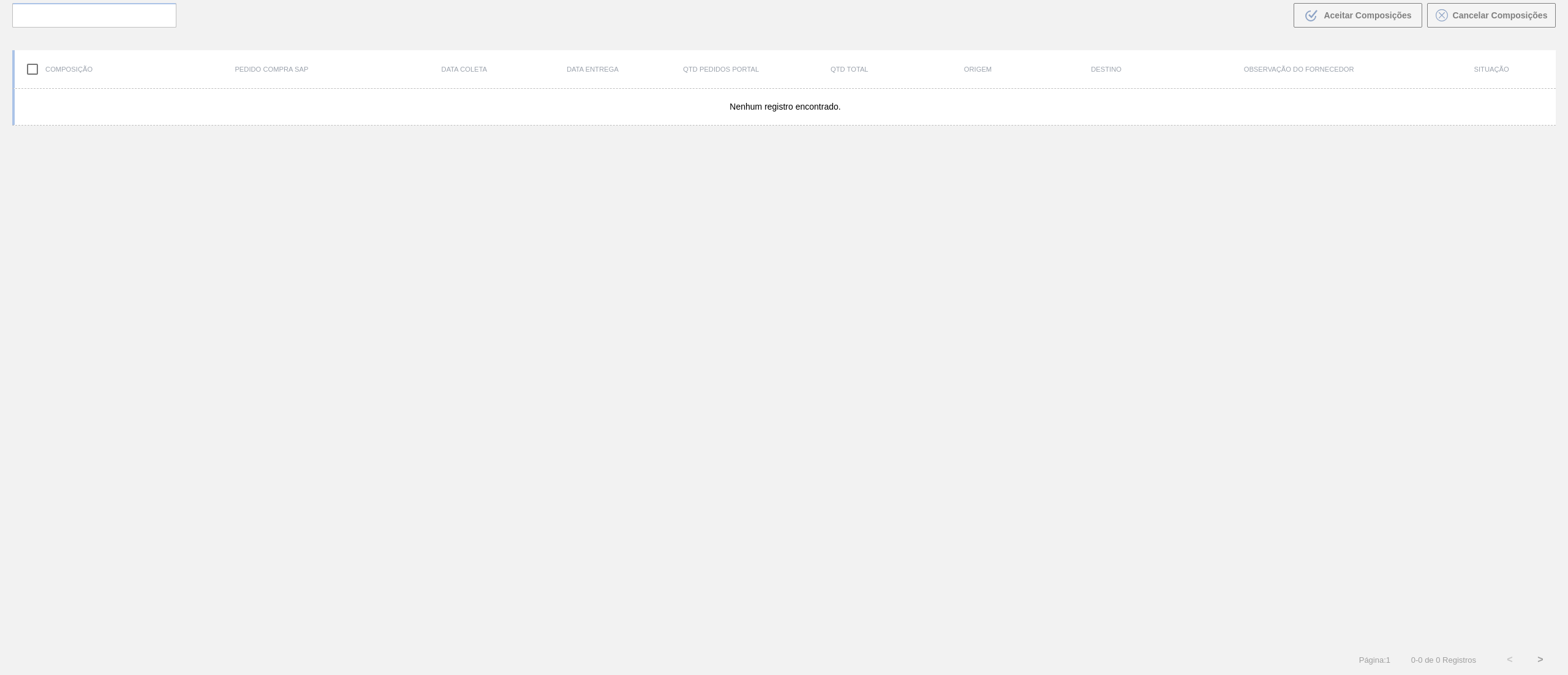
scroll to position [88, 0]
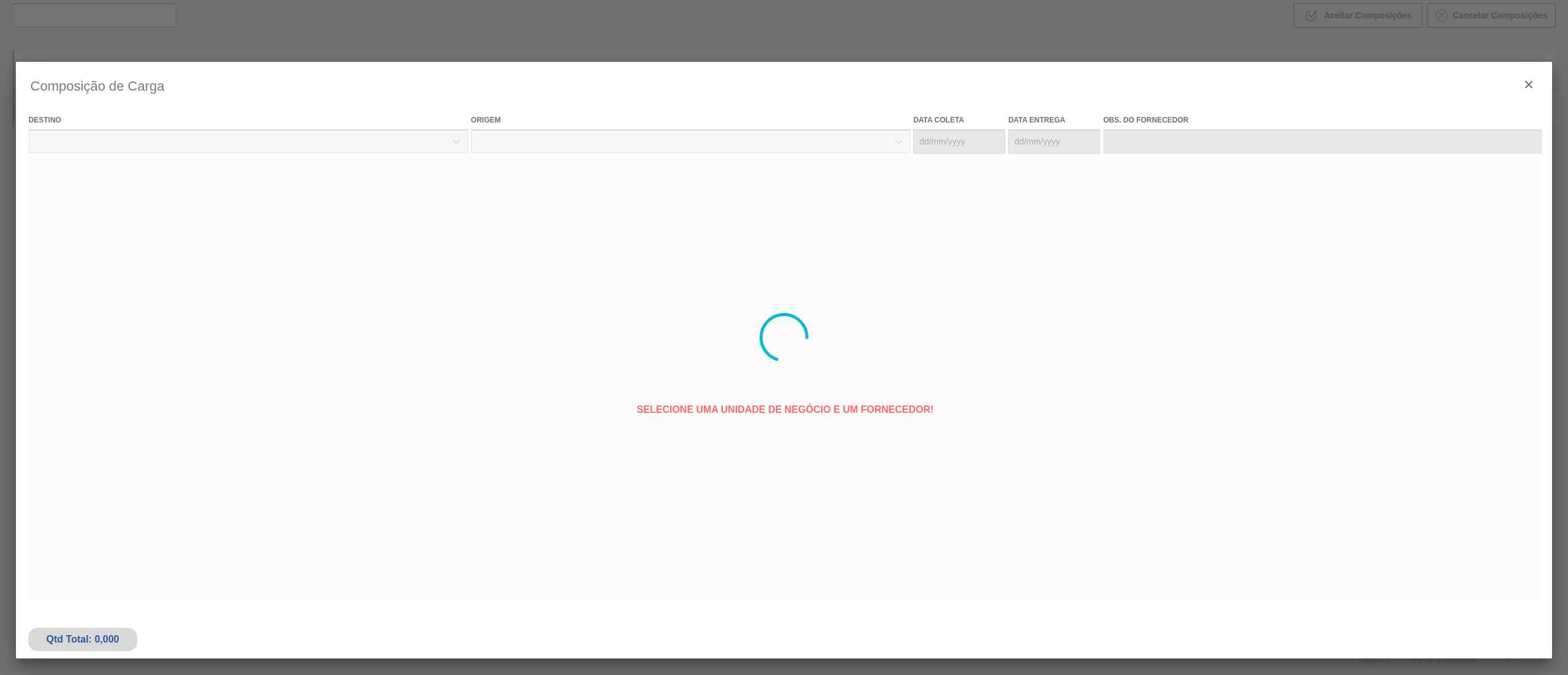
type coleta "[DATE]"
type entrega "[DATE]"
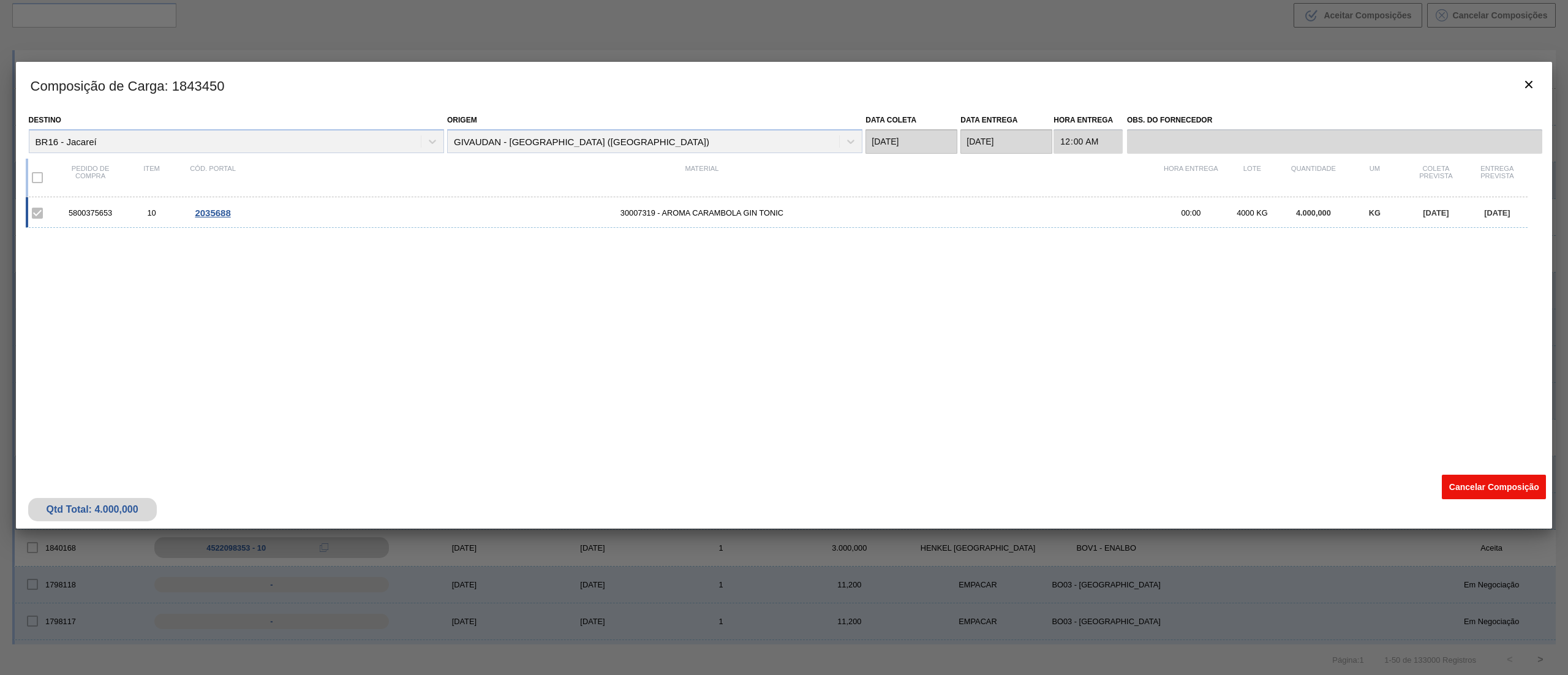
click at [1499, 477] on button "Cancelar Composição" at bounding box center [1494, 486] width 104 height 24
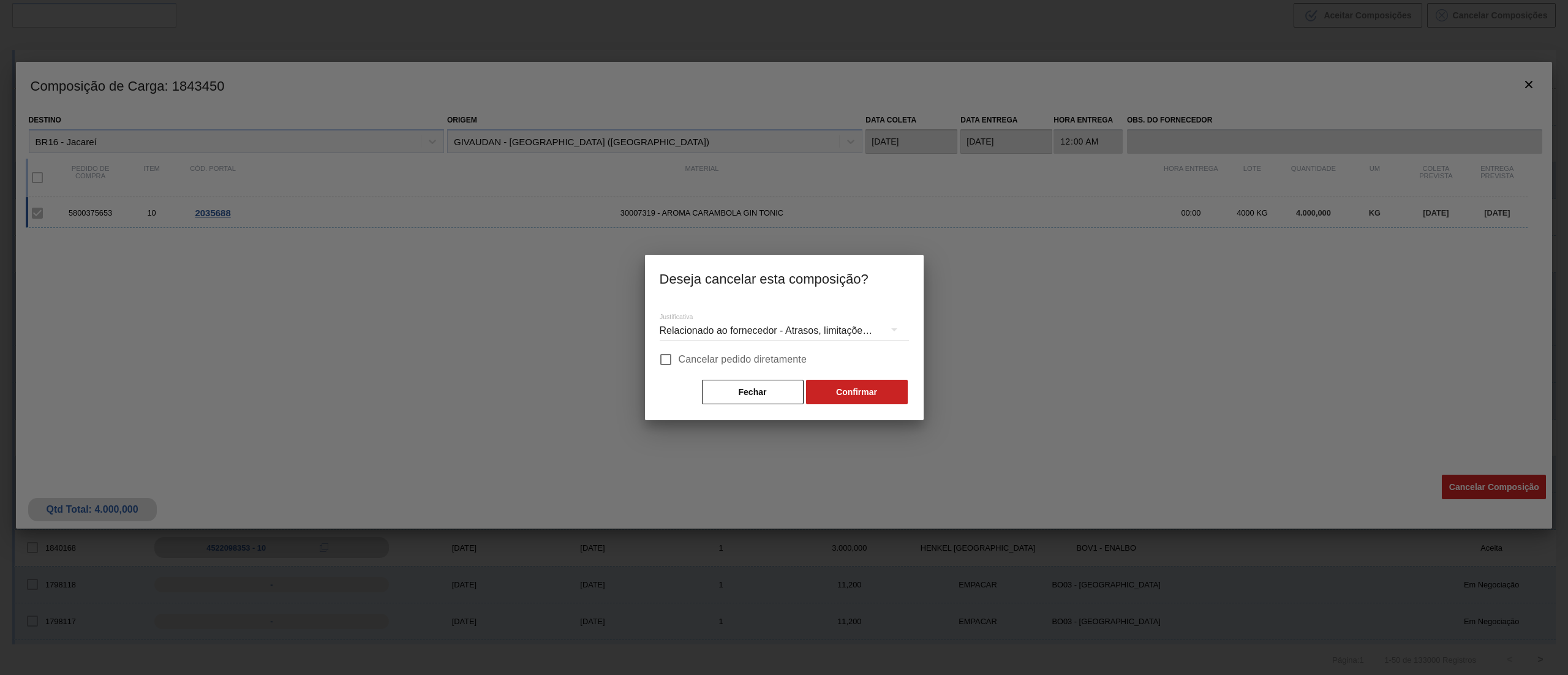
click at [716, 326] on div "Relacionado ao fornecedor - Atrasos, limitações de capacidade, etc." at bounding box center [785, 330] width 249 height 34
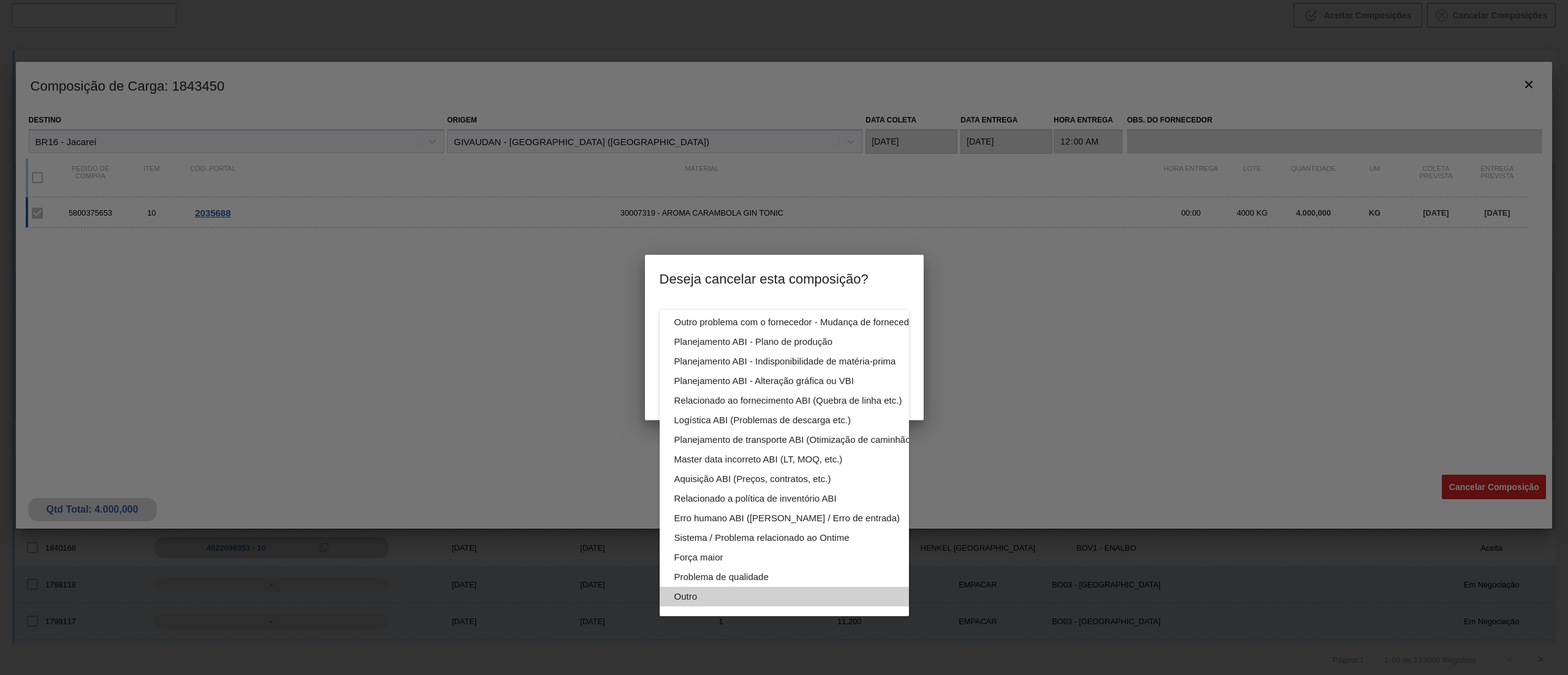
click at [704, 586] on div "Outro" at bounding box center [813, 596] width 278 height 19
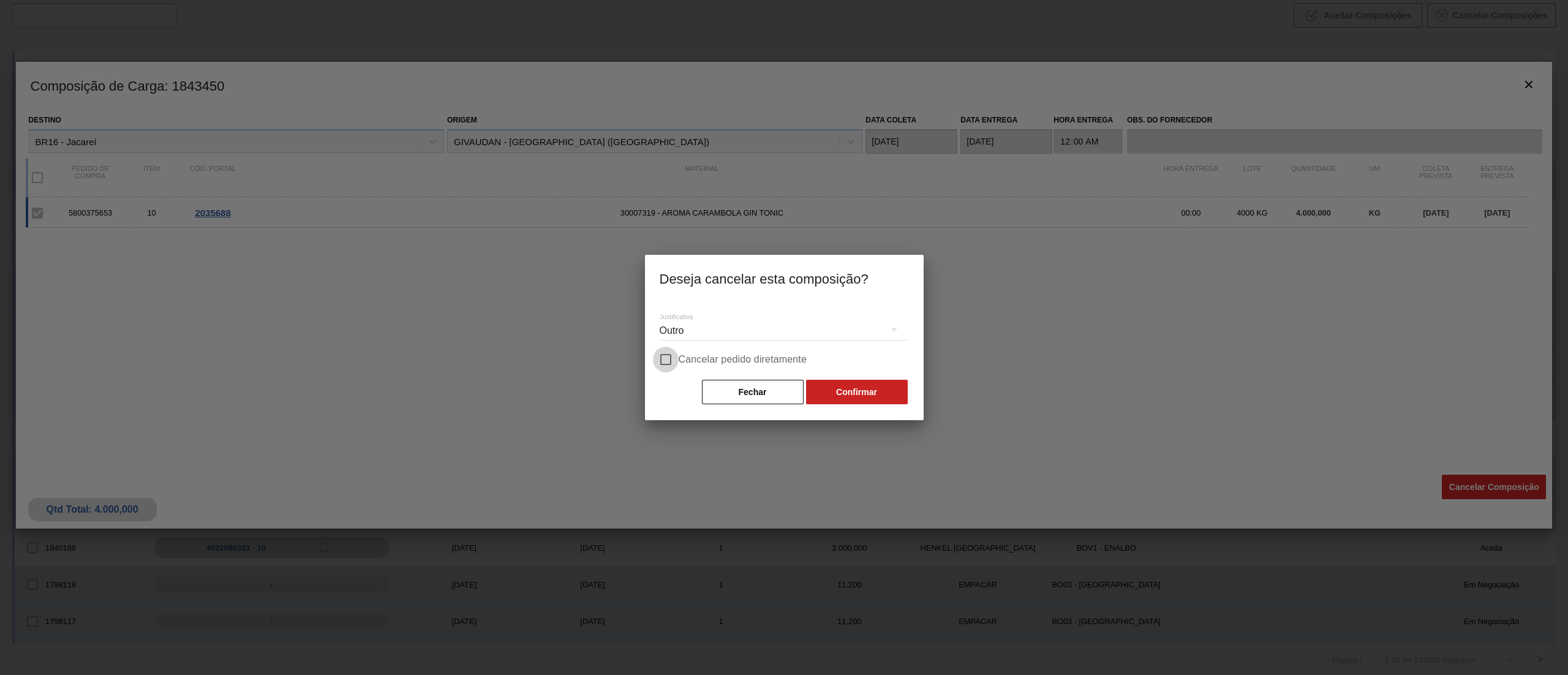
click at [664, 365] on input "Cancelar pedido diretamente" at bounding box center [665, 359] width 26 height 26
checkbox input "true"
click at [857, 403] on button "Confirmar" at bounding box center [858, 391] width 102 height 24
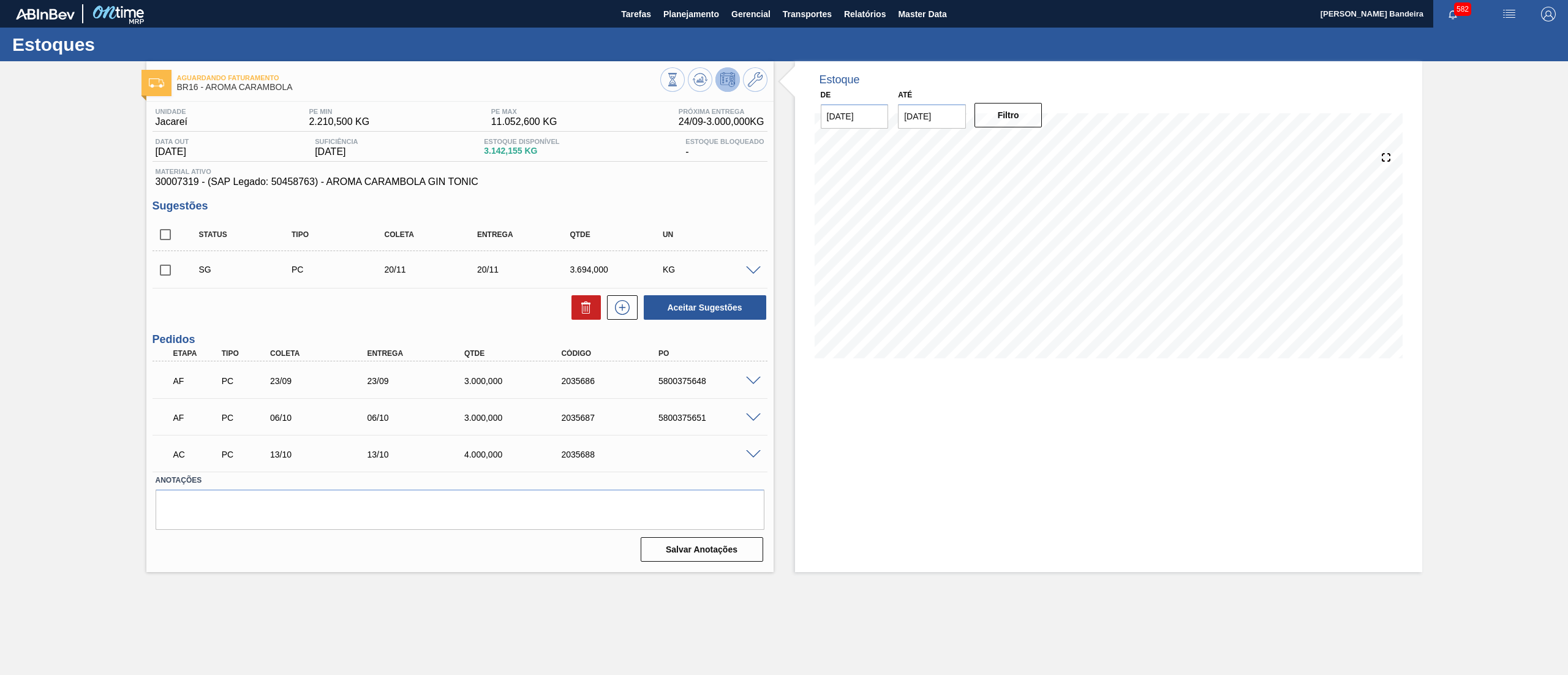
click at [761, 452] on span at bounding box center [754, 454] width 15 height 9
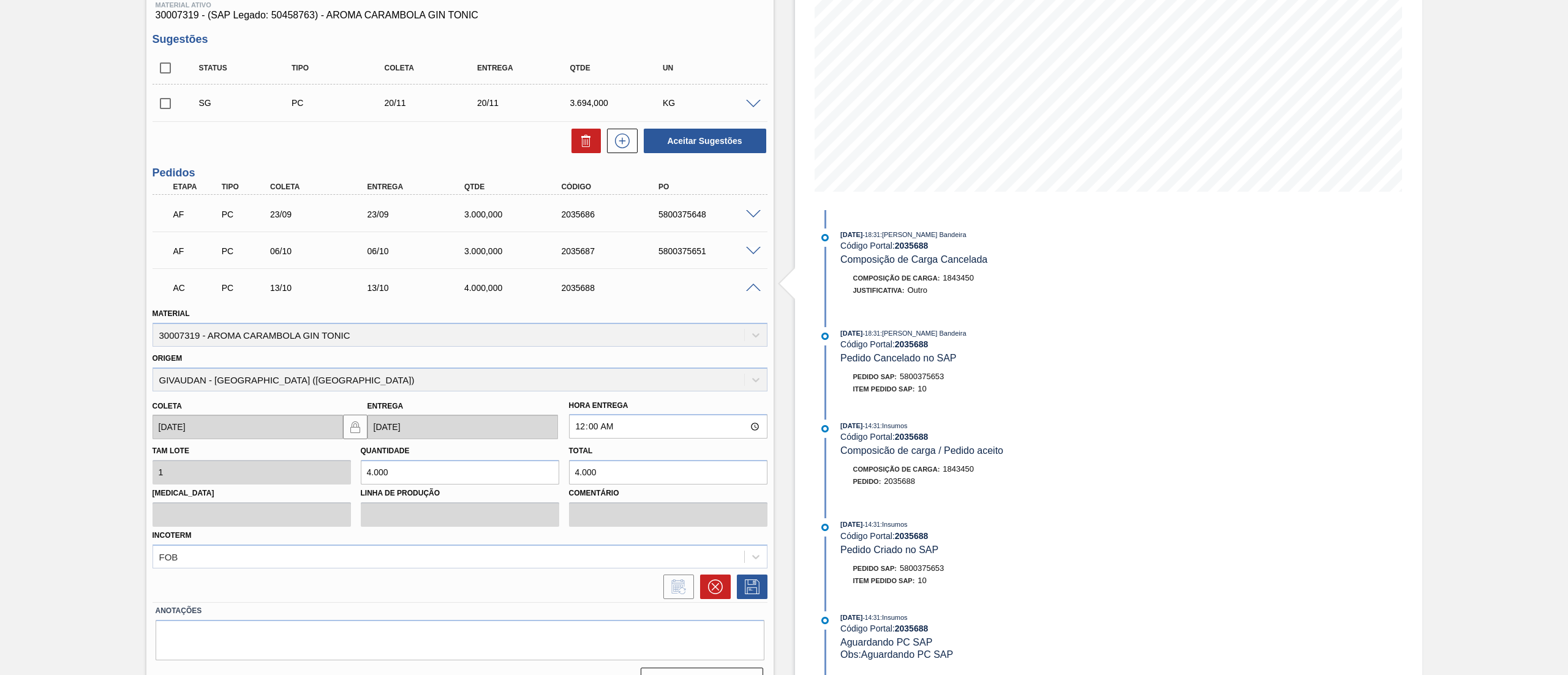
scroll to position [193, 0]
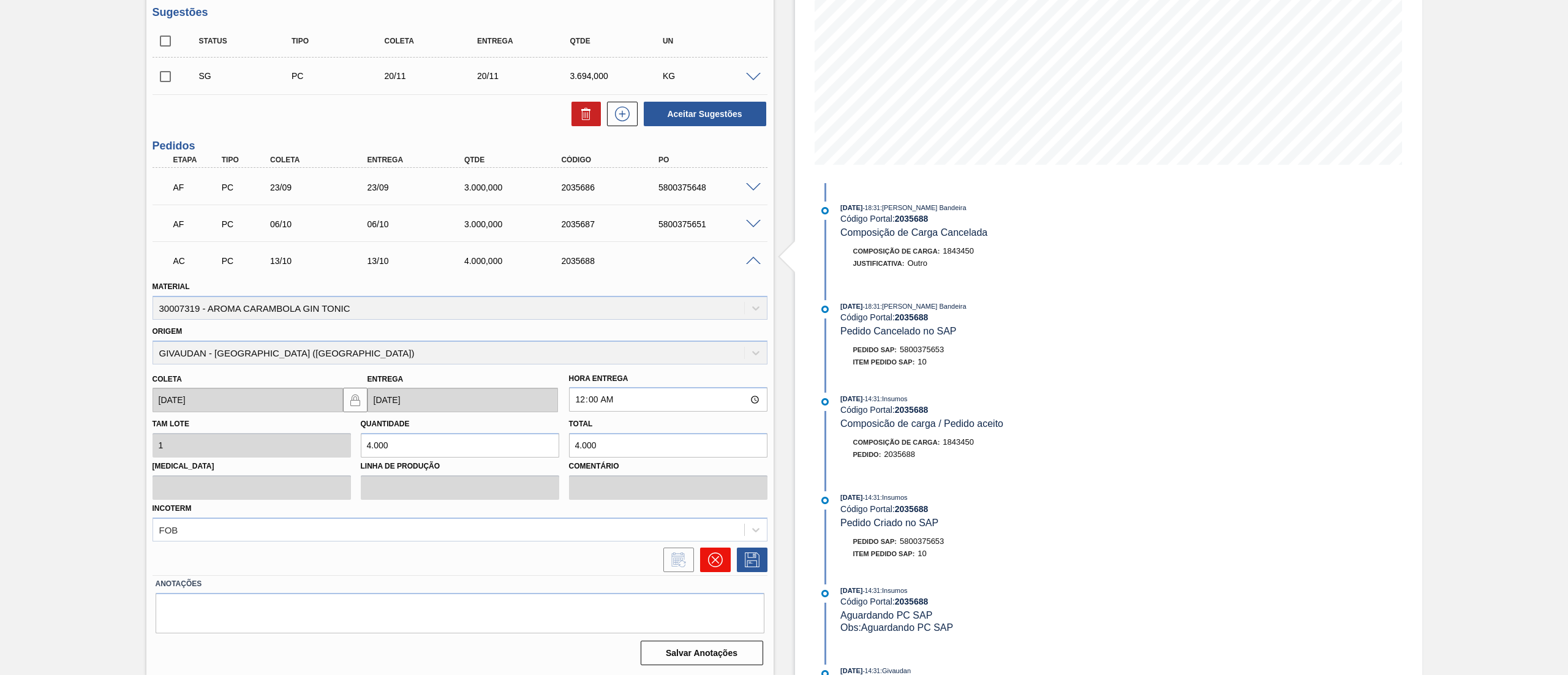
click at [702, 564] on button at bounding box center [715, 560] width 31 height 24
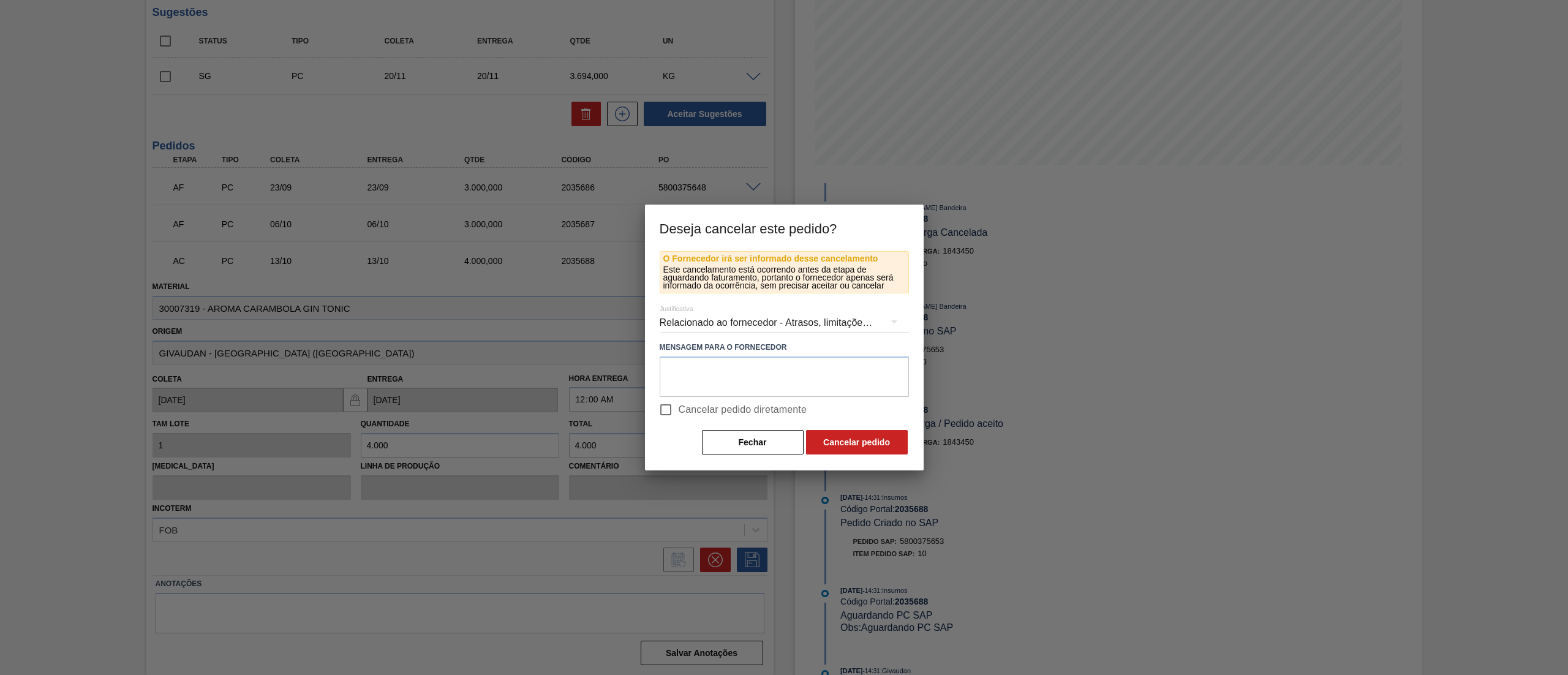
click at [757, 315] on div "Relacionado ao fornecedor - Atrasos, limitações de capacidade, etc." at bounding box center [785, 322] width 249 height 34
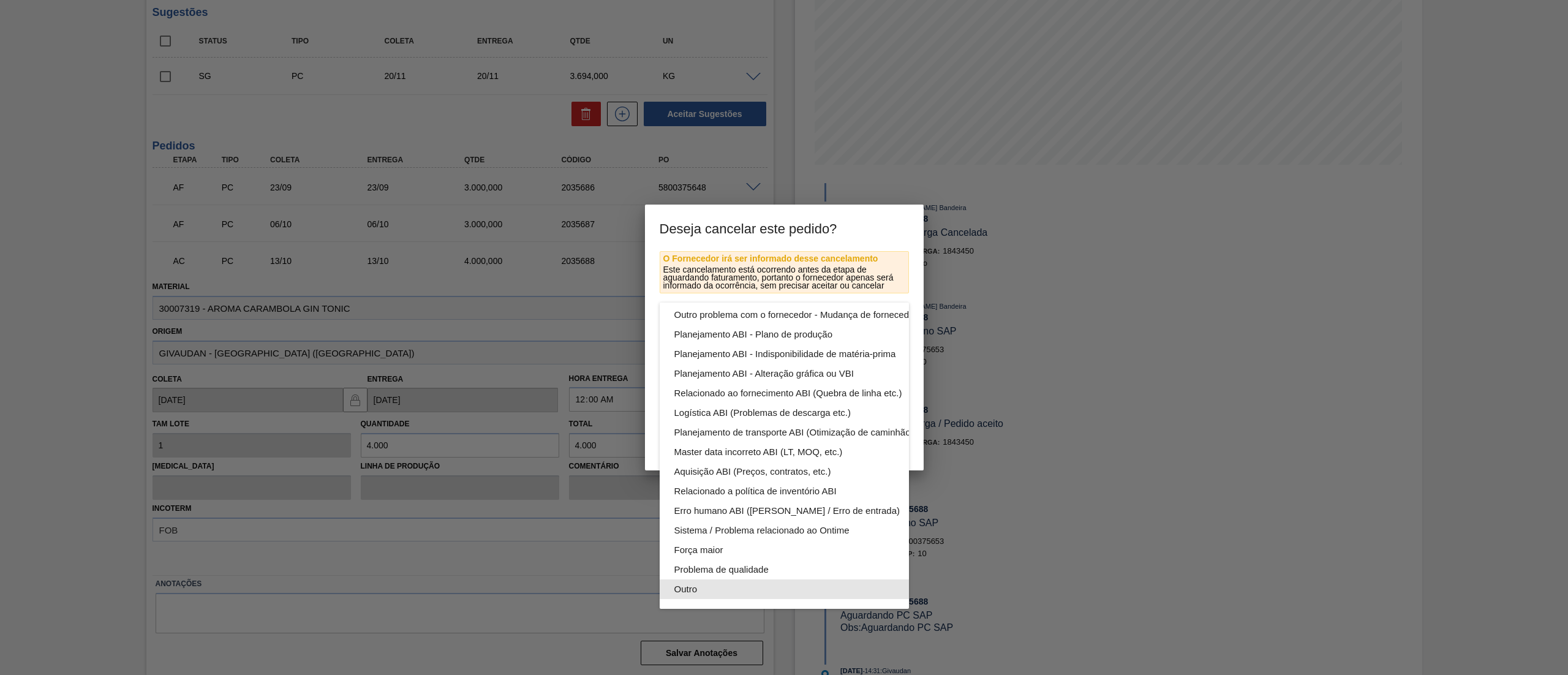
click at [730, 580] on div "Outro" at bounding box center [813, 589] width 278 height 19
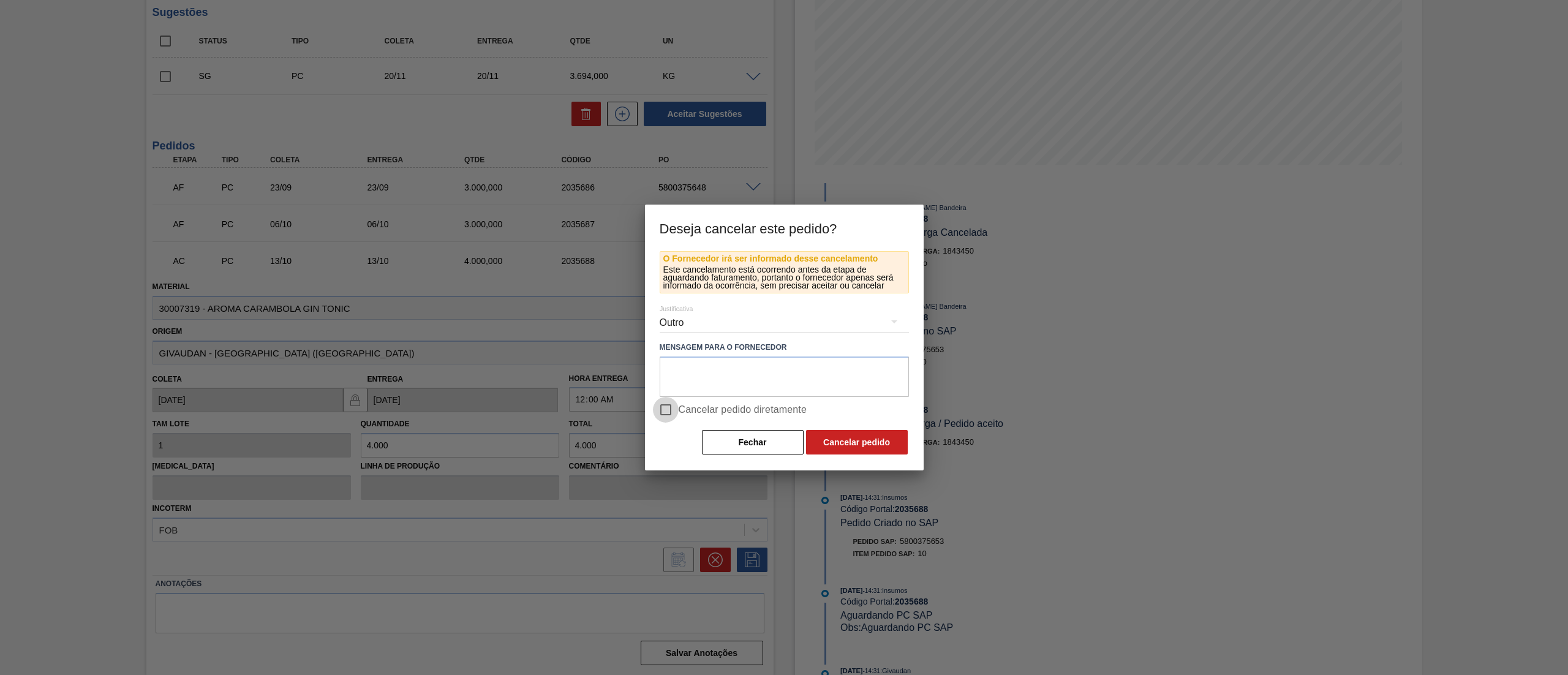
click at [667, 412] on input "Cancelar pedido diretamente" at bounding box center [665, 409] width 26 height 26
checkbox input "true"
click at [866, 445] on button "Cancelar pedido" at bounding box center [858, 442] width 102 height 24
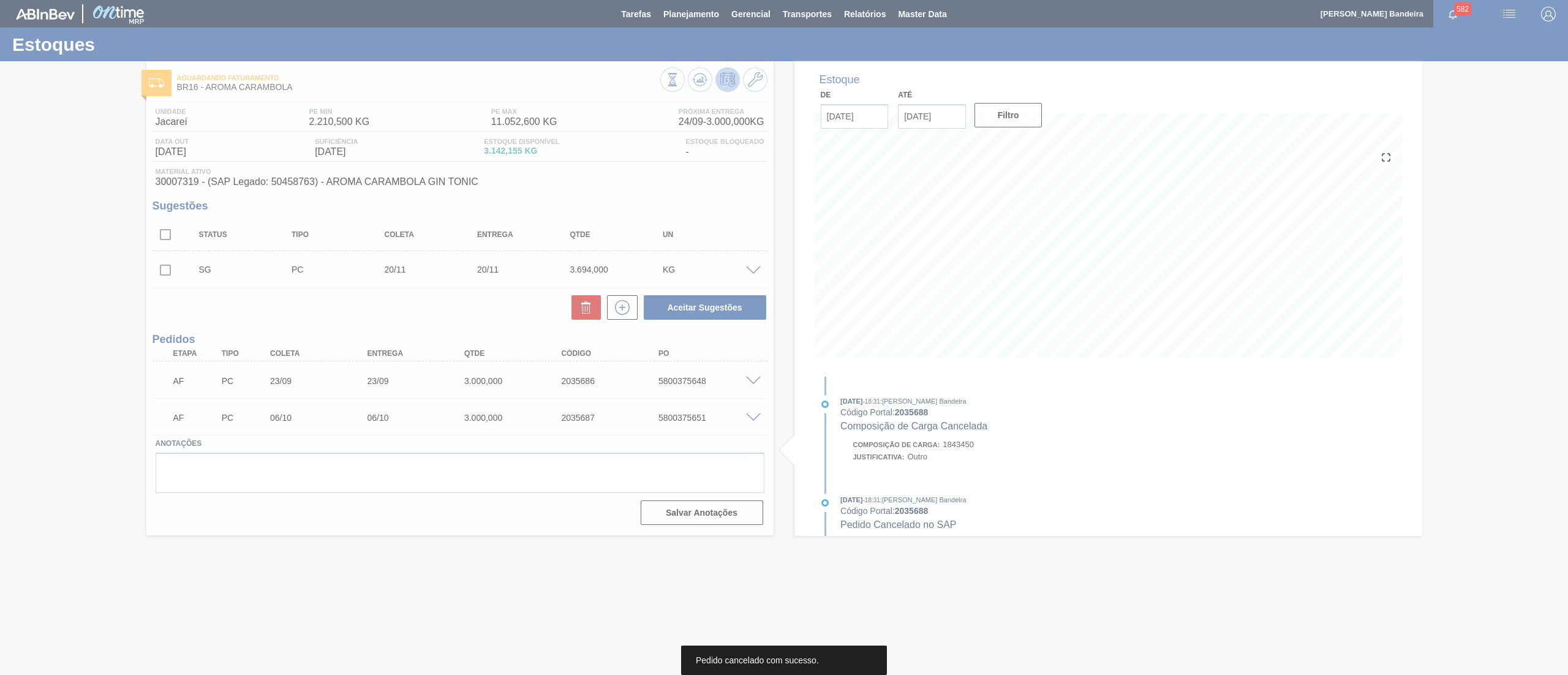
scroll to position [0, 0]
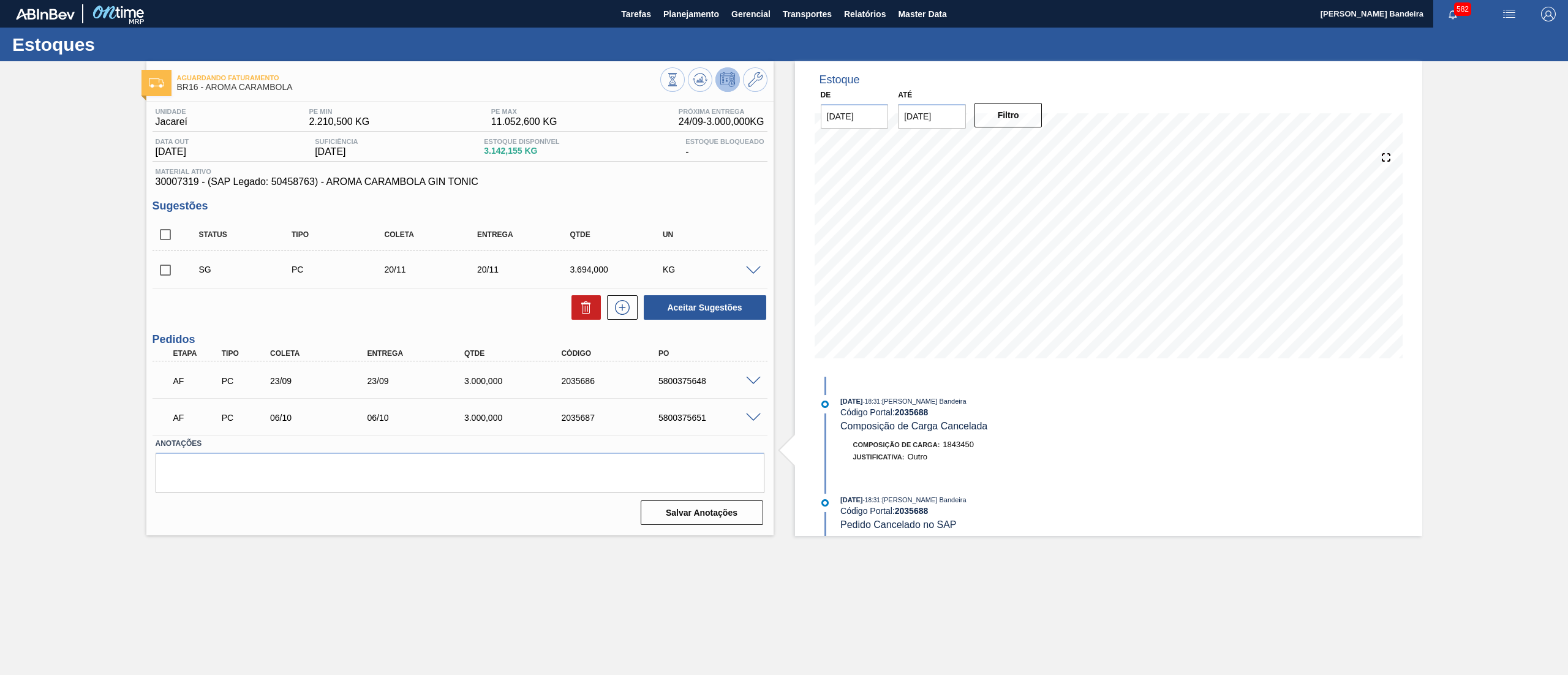
click at [752, 417] on span at bounding box center [754, 417] width 15 height 9
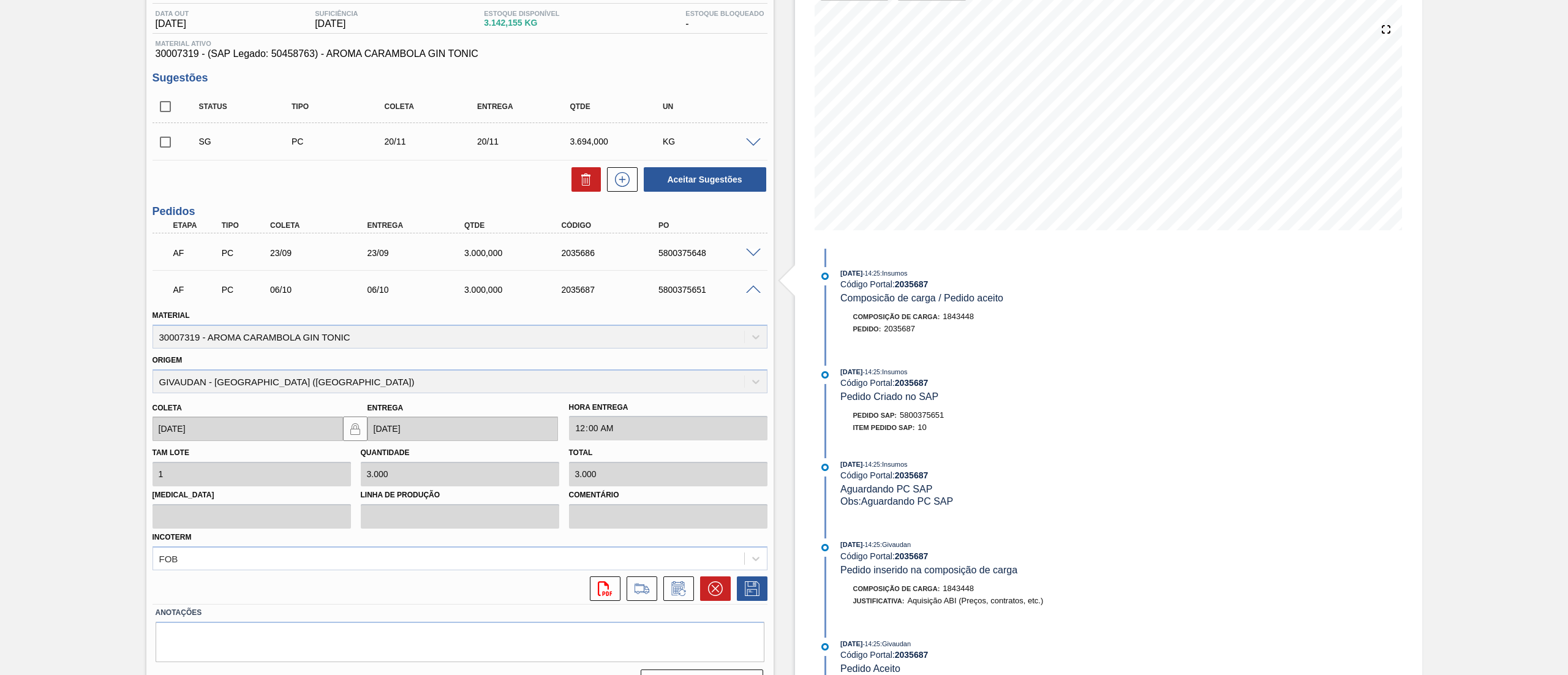
scroll to position [156, 0]
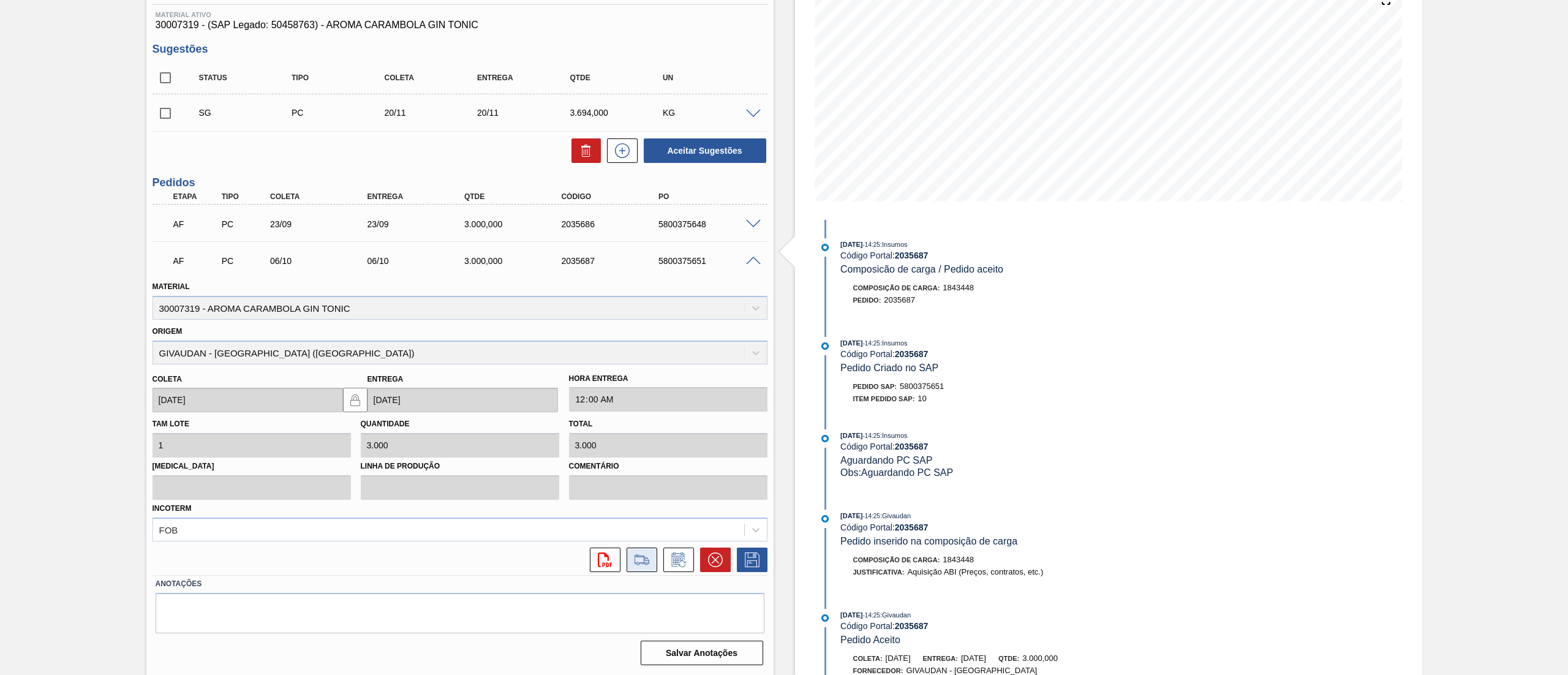
click at [643, 554] on icon at bounding box center [642, 560] width 19 height 15
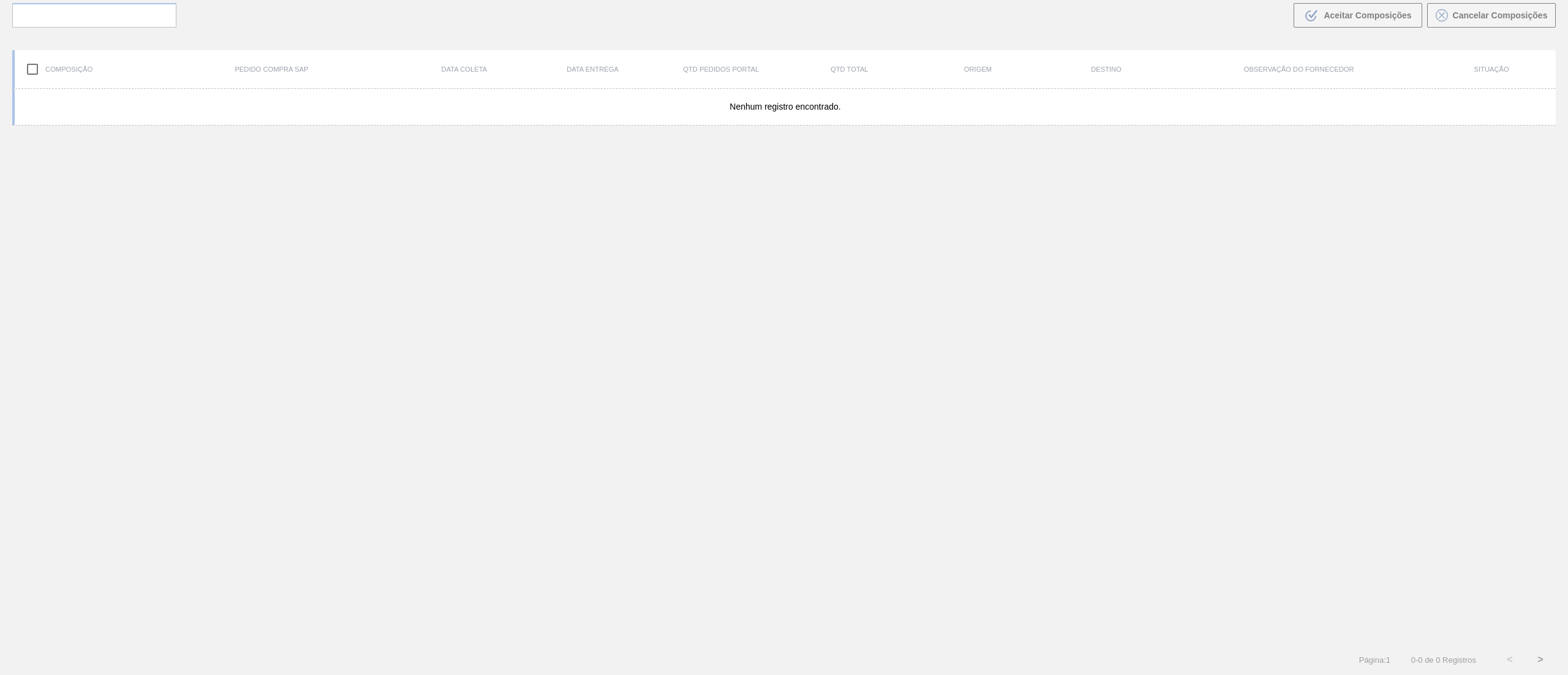
scroll to position [88, 0]
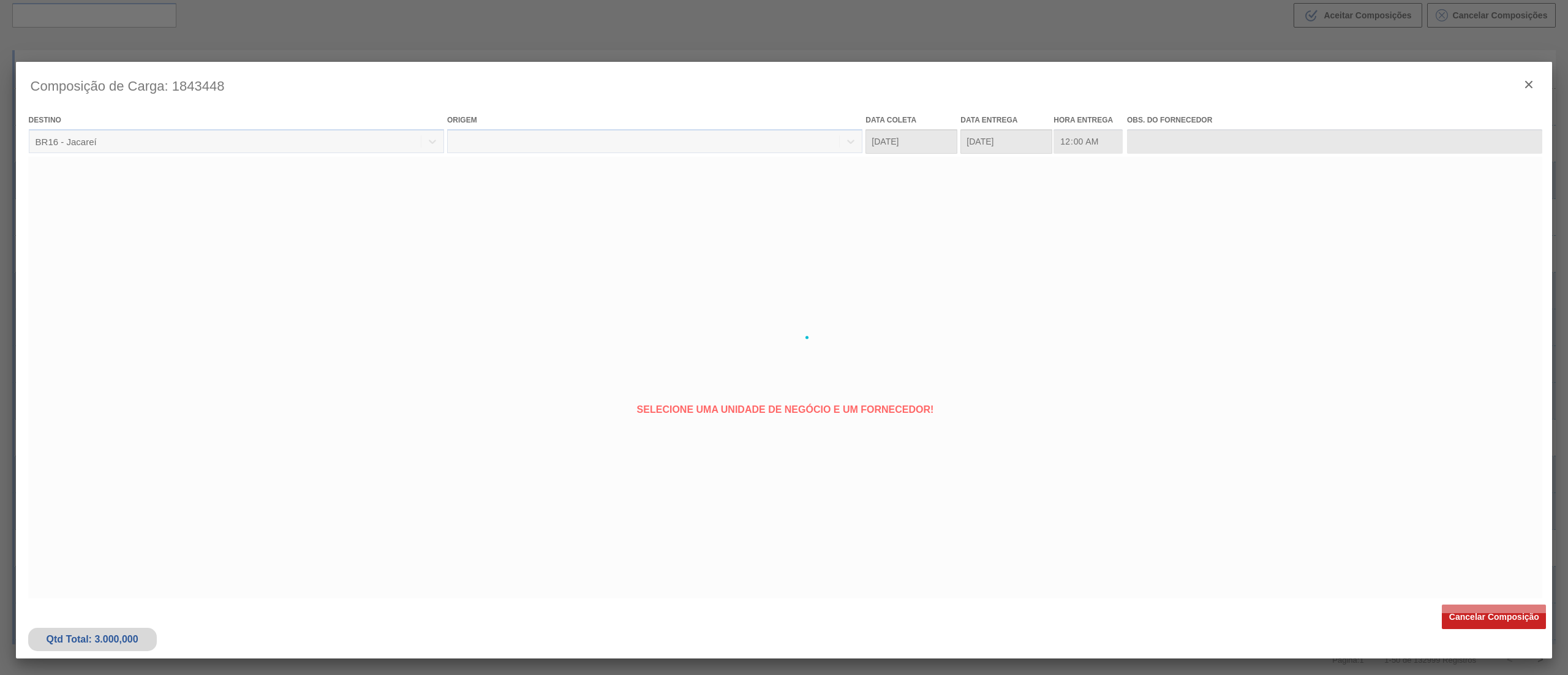
type coleta "[DATE]"
type entrega "[DATE]"
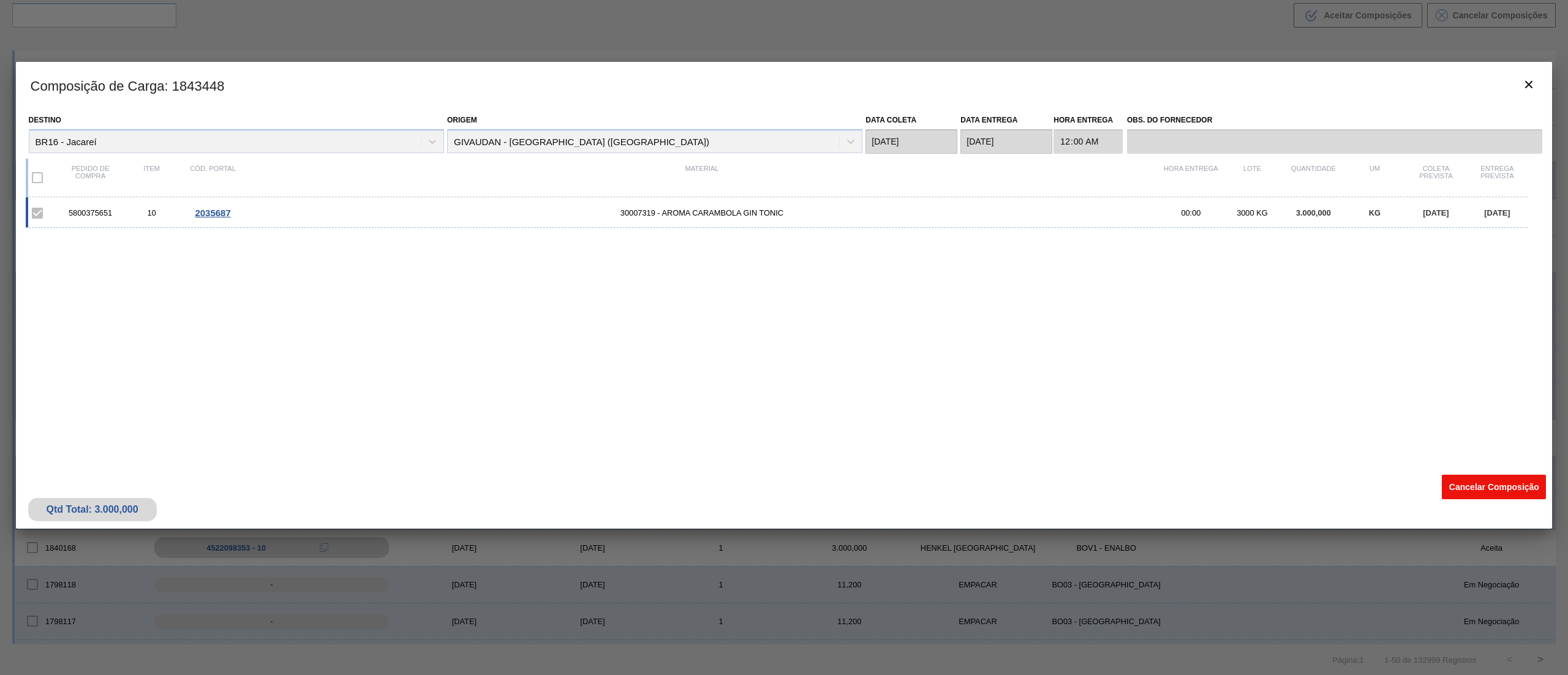
click at [1477, 492] on button "Cancelar Composição" at bounding box center [1494, 486] width 104 height 24
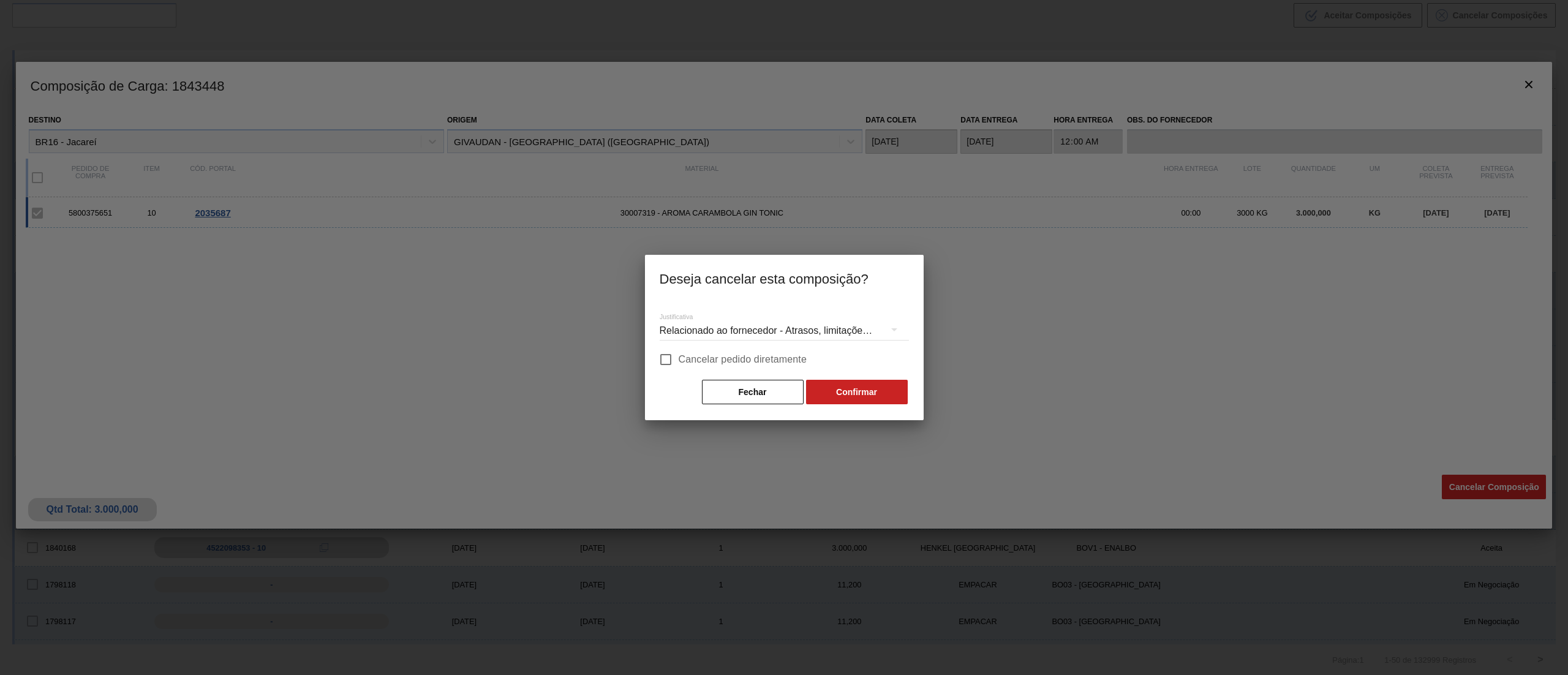
click at [739, 332] on div "Relacionado ao fornecedor - Atrasos, limitações de capacidade, etc." at bounding box center [785, 330] width 249 height 34
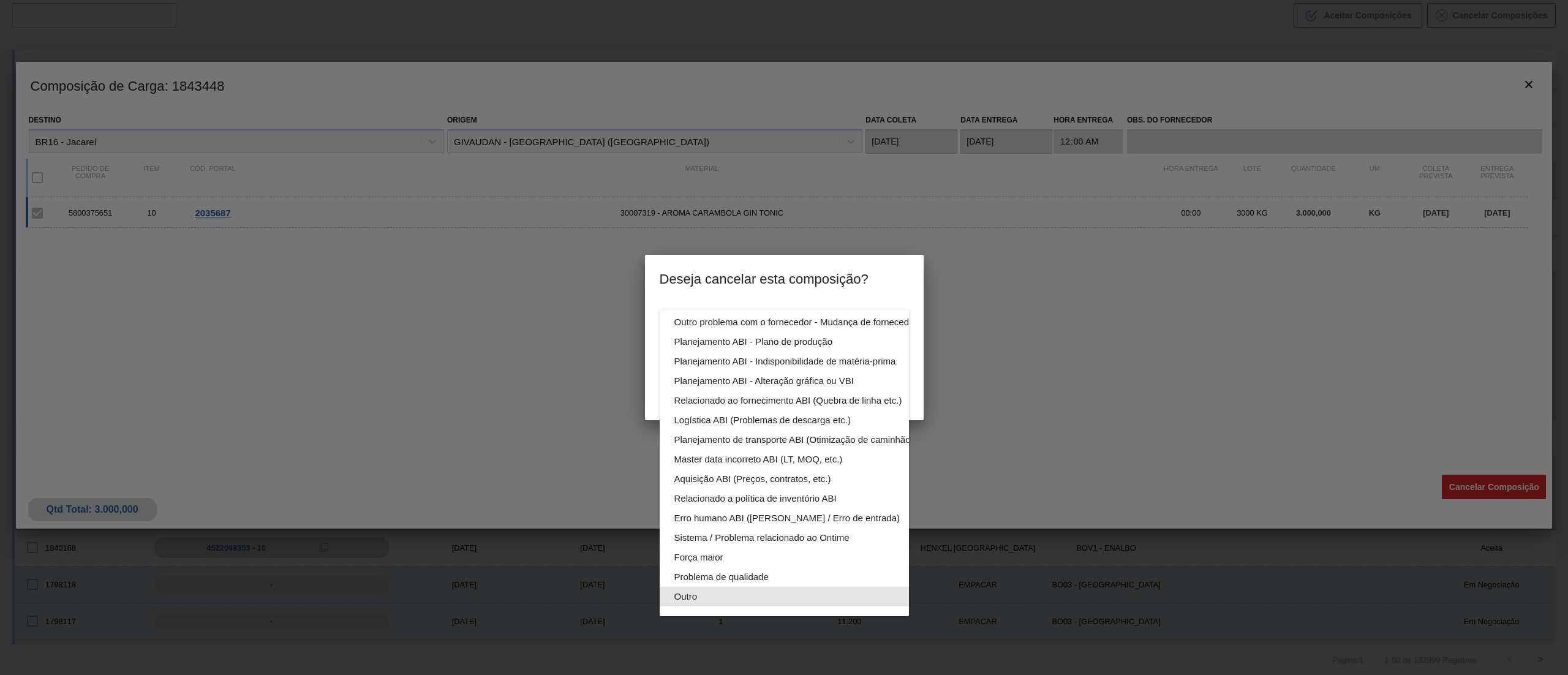
click at [724, 586] on div "Outro" at bounding box center [813, 596] width 278 height 19
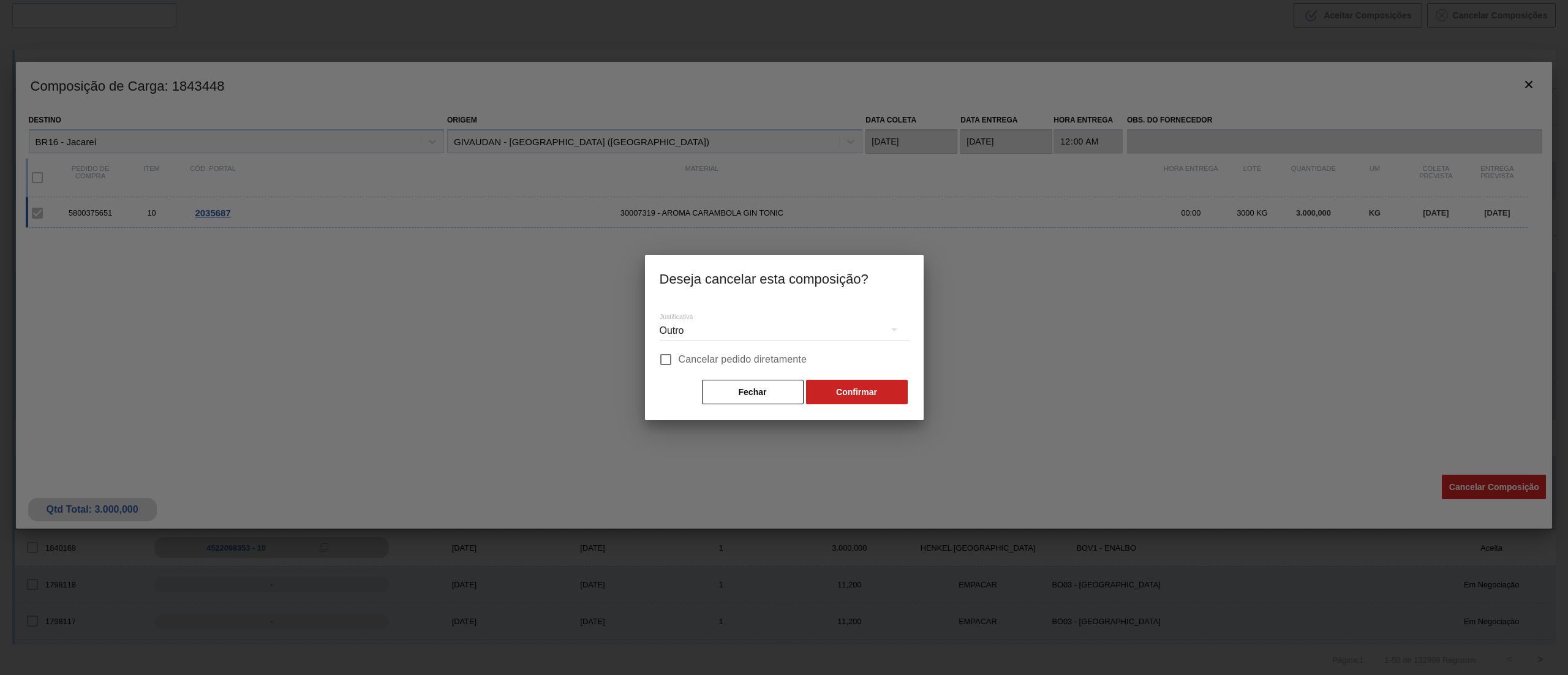
click at [665, 358] on input "Cancelar pedido diretamente" at bounding box center [665, 359] width 26 height 26
checkbox input "true"
click at [870, 398] on button "Confirmar" at bounding box center [858, 391] width 102 height 24
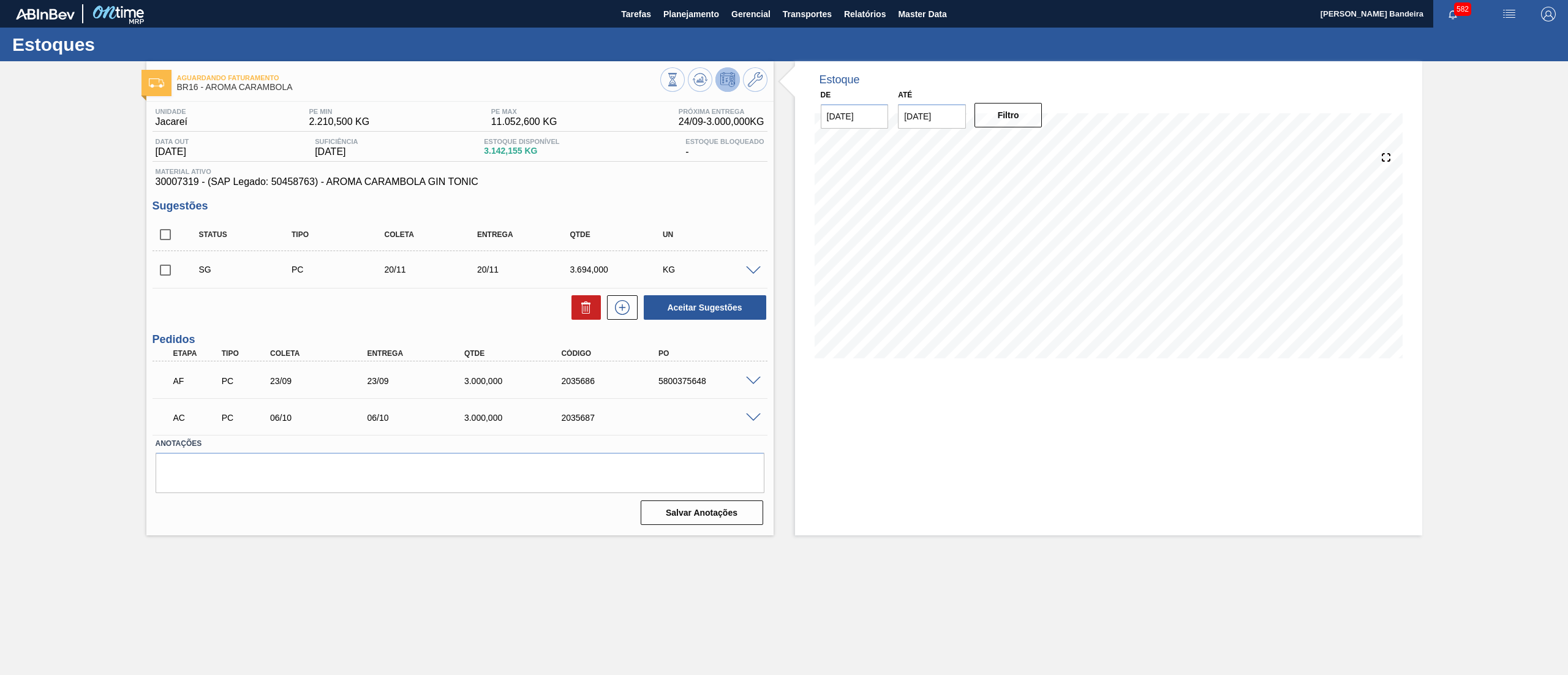
click at [751, 416] on span at bounding box center [754, 417] width 15 height 9
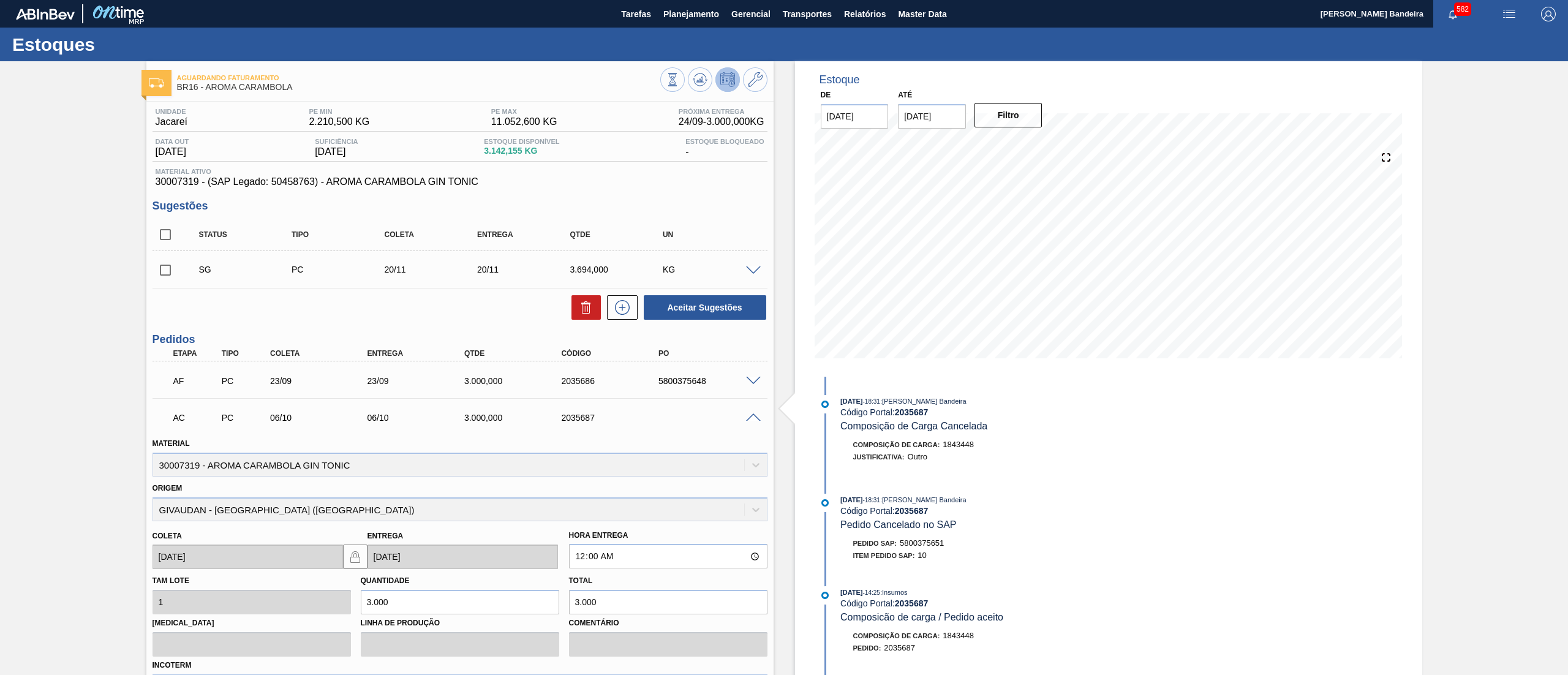
scroll to position [156, 0]
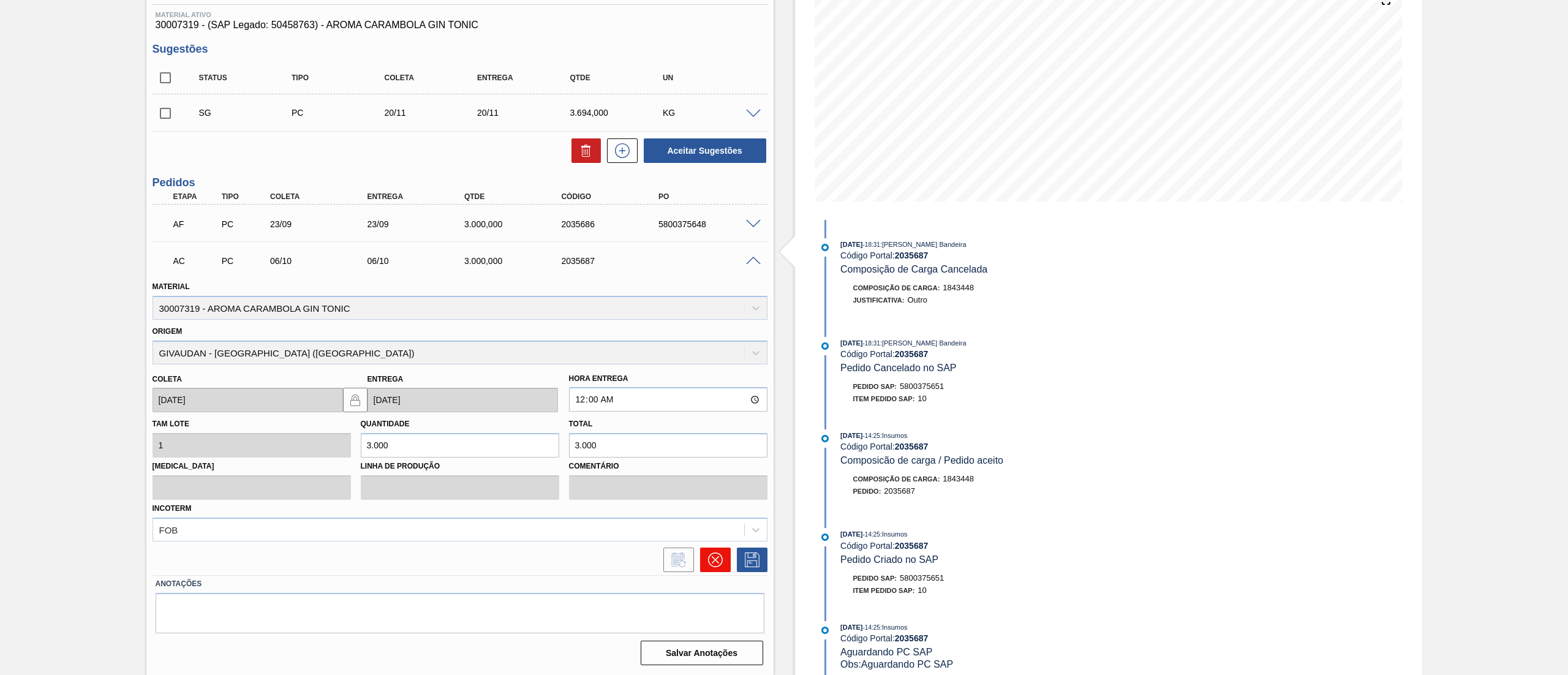
click at [720, 567] on button at bounding box center [715, 560] width 31 height 24
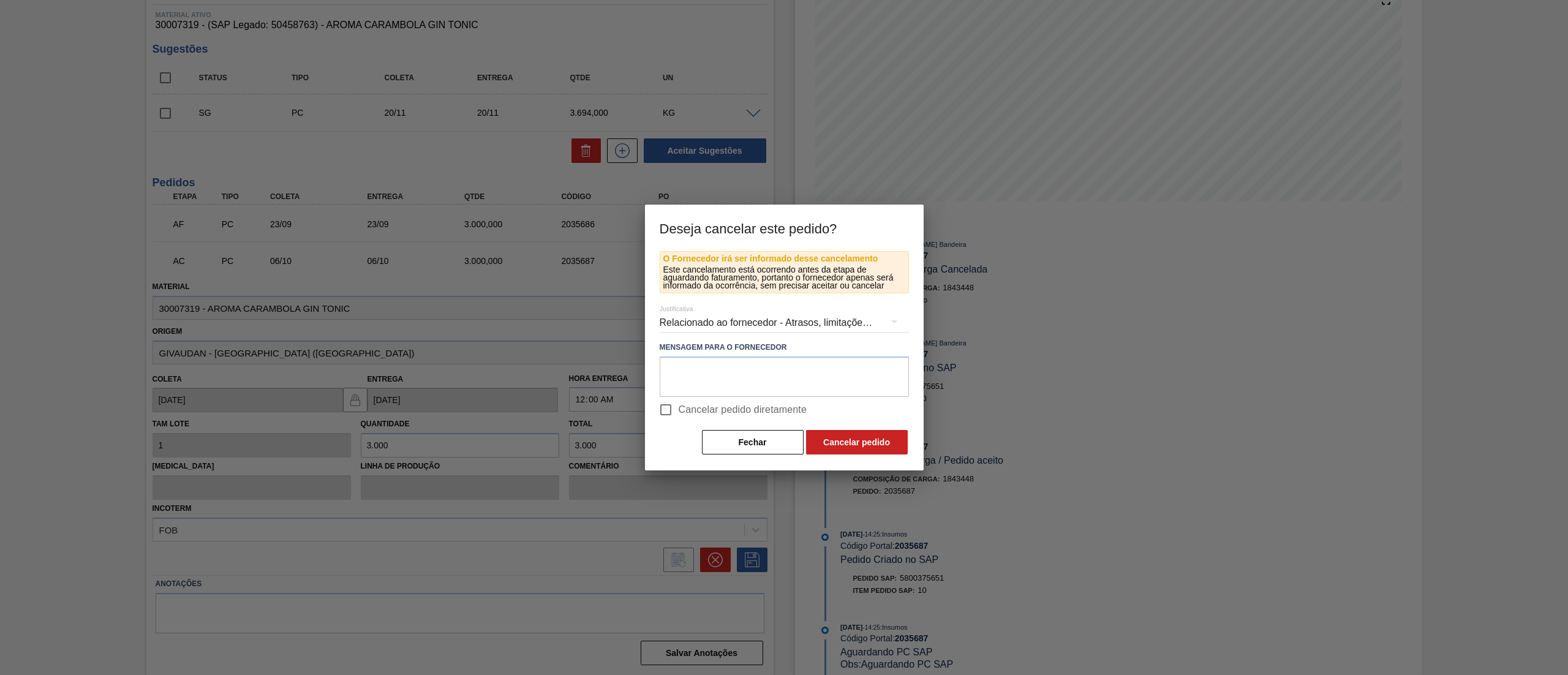
click at [718, 310] on div "Relacionado ao fornecedor - Atrasos, limitações de capacidade, etc." at bounding box center [785, 322] width 249 height 34
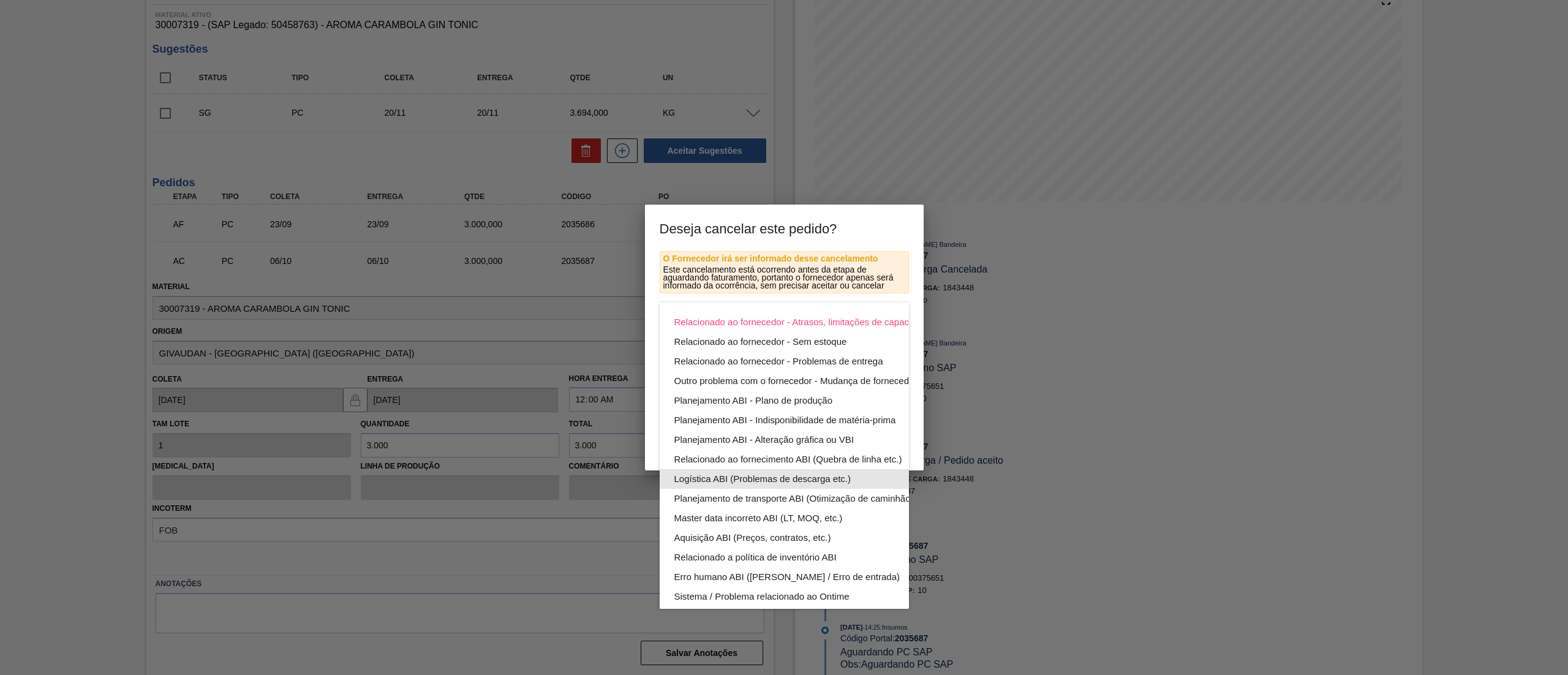
scroll to position [84, 0]
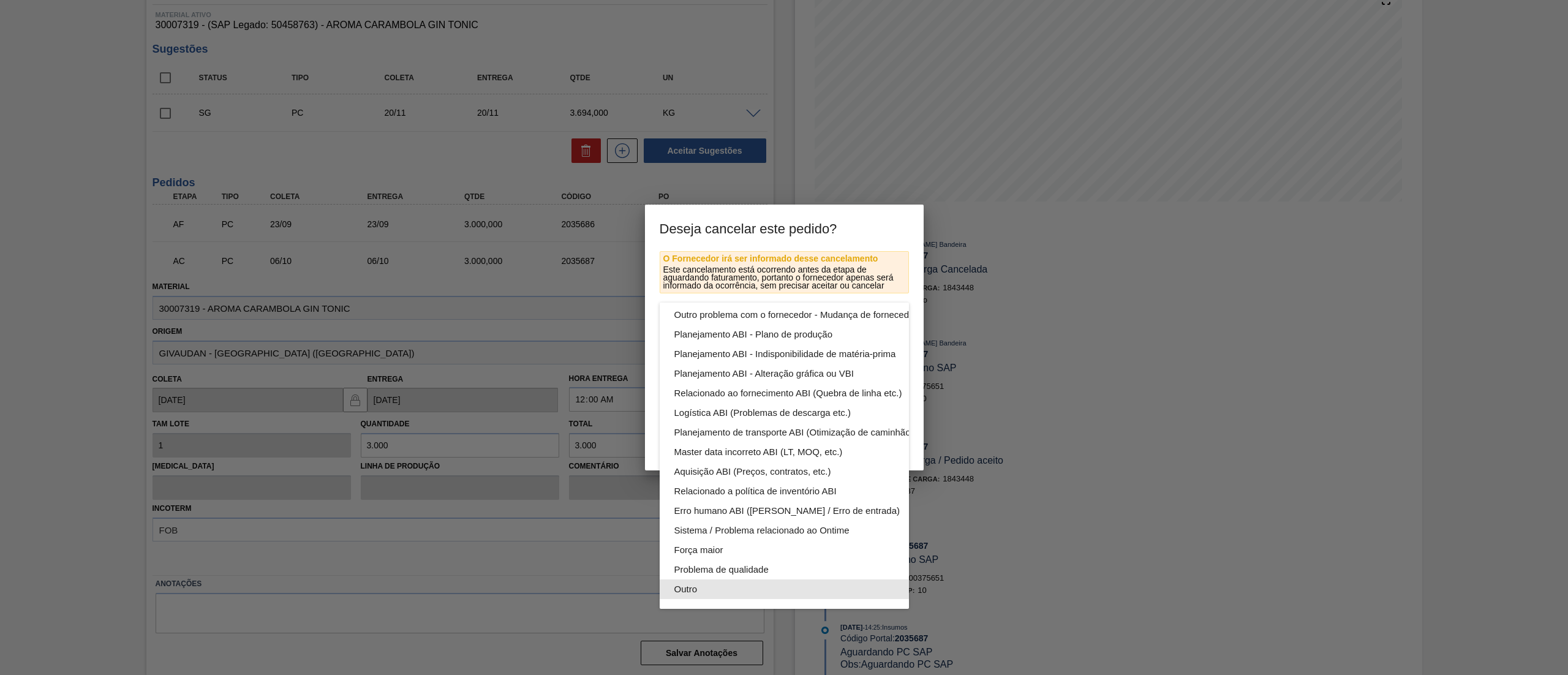
click at [735, 580] on div "Outro" at bounding box center [813, 589] width 278 height 19
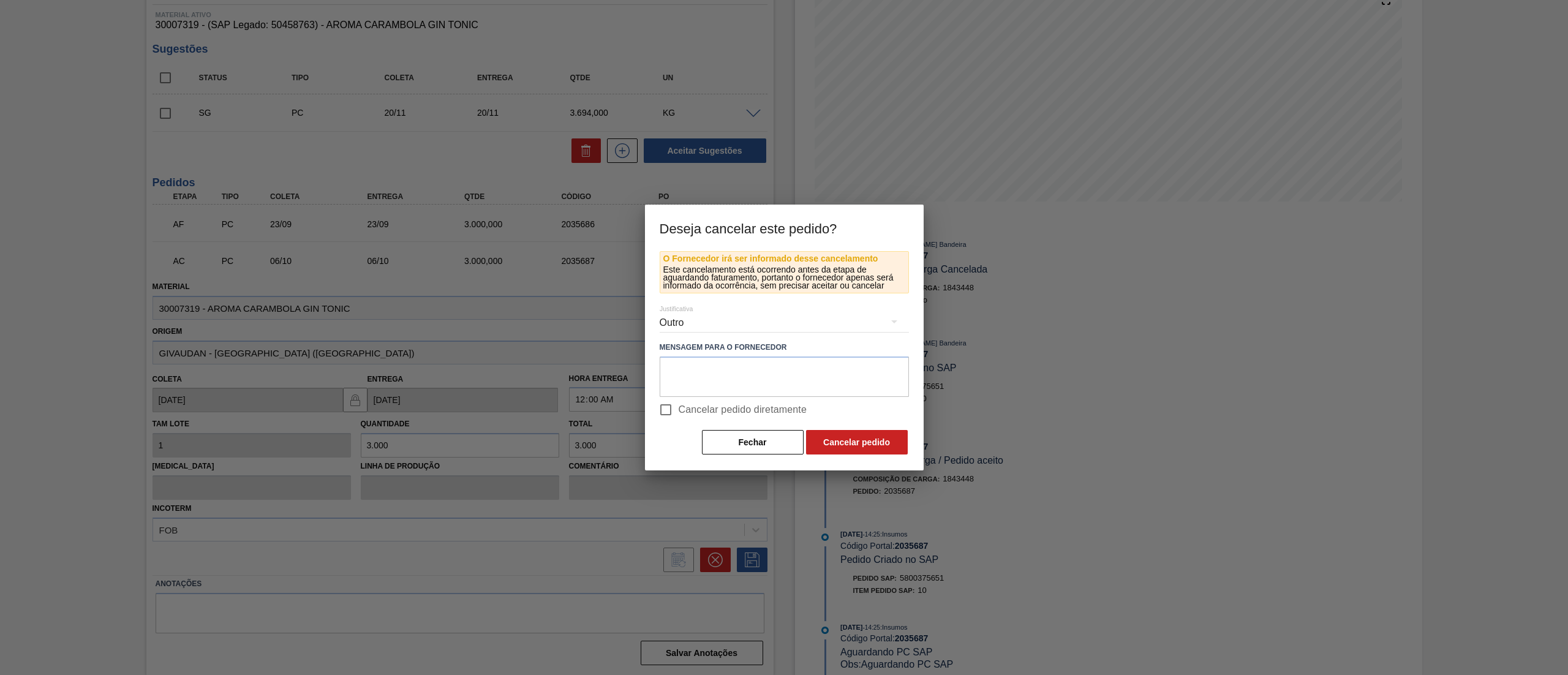
click at [669, 414] on input "Cancelar pedido diretamente" at bounding box center [665, 409] width 26 height 26
checkbox input "true"
click at [885, 445] on button "Cancelar pedido" at bounding box center [858, 442] width 102 height 24
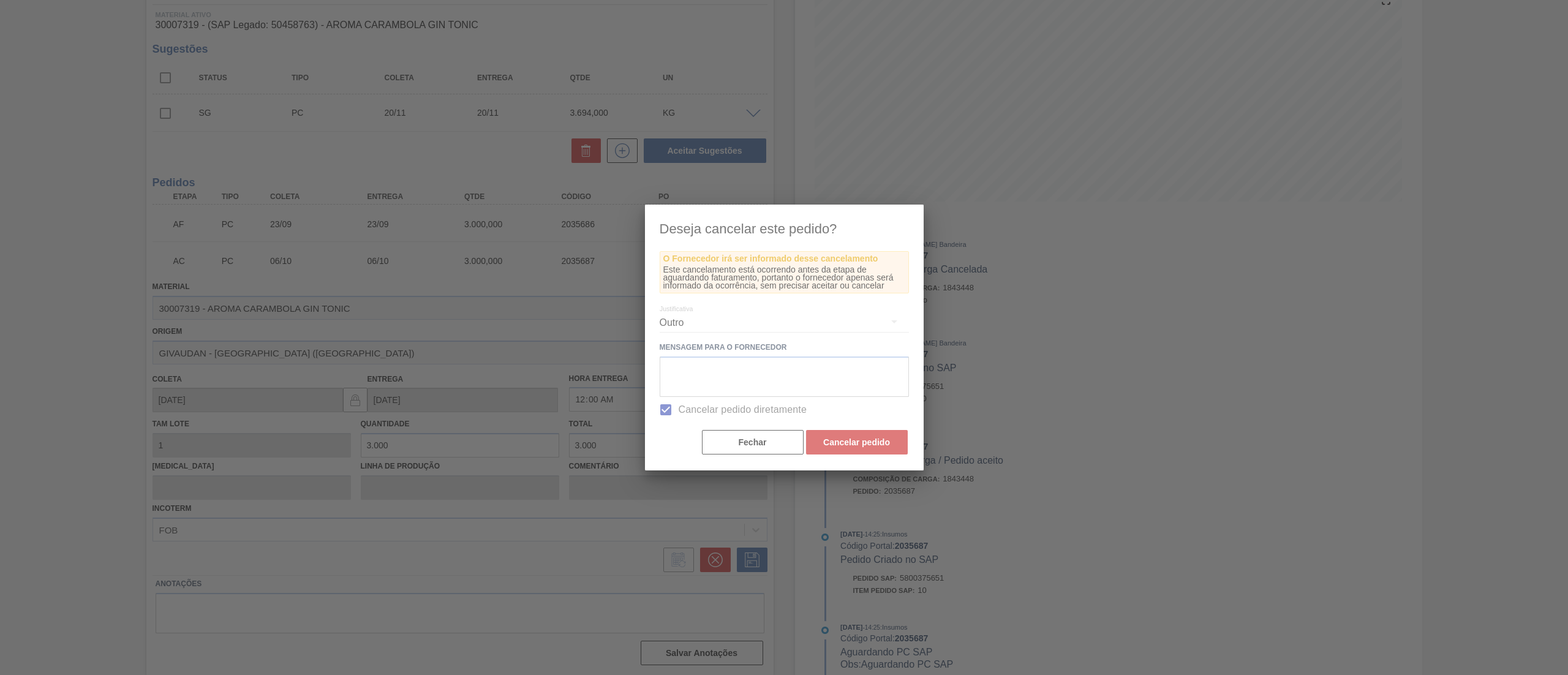
scroll to position [0, 0]
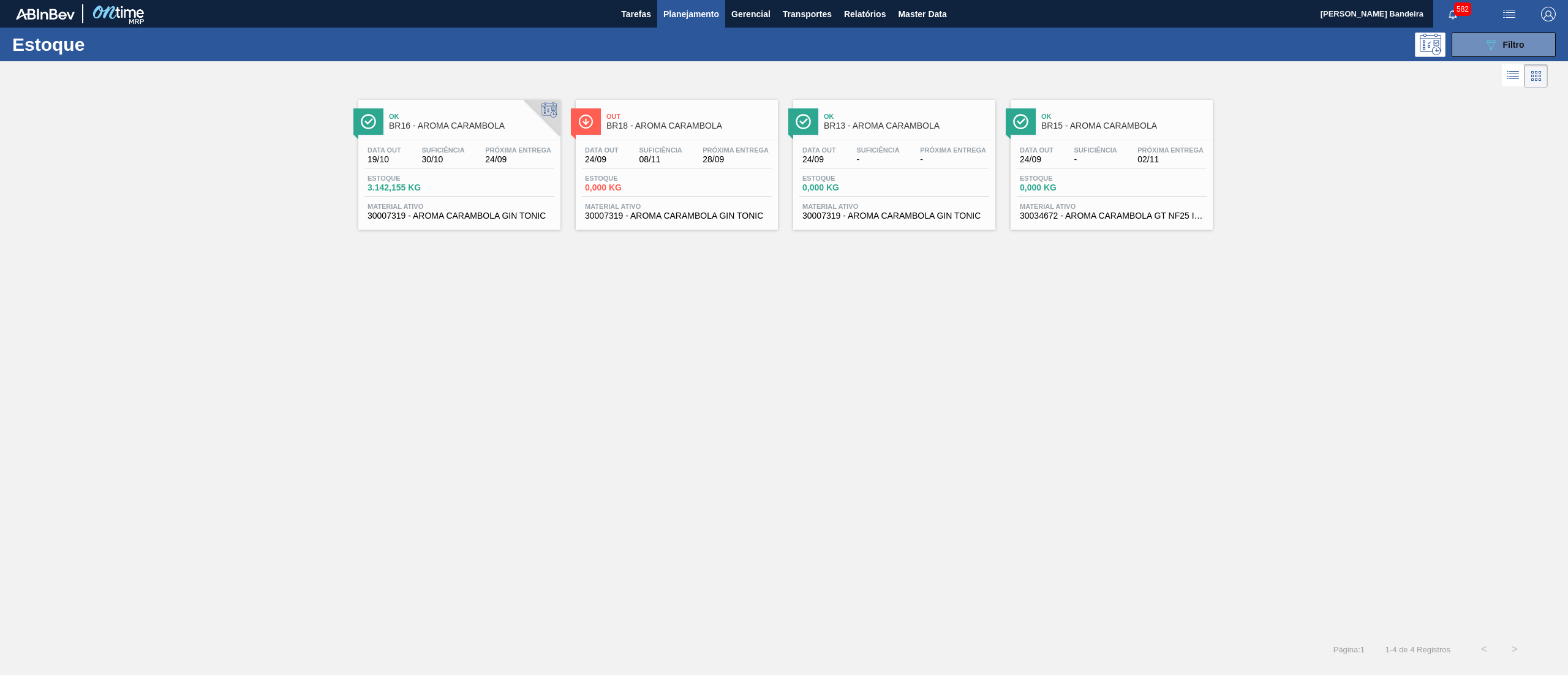
click at [659, 212] on span "30007319 - AROMA CARAMBOLA GIN TONIC" at bounding box center [677, 216] width 184 height 9
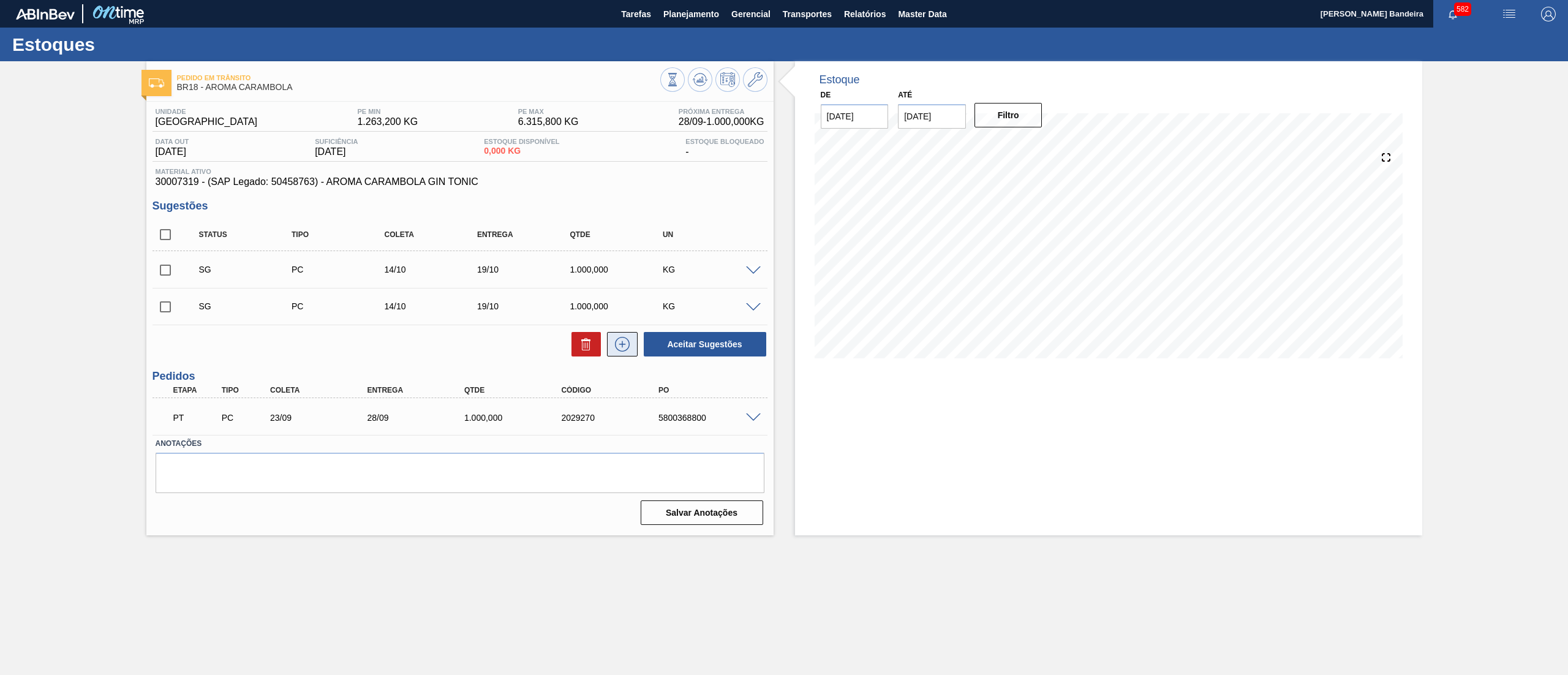
click at [615, 350] on icon at bounding box center [622, 345] width 19 height 15
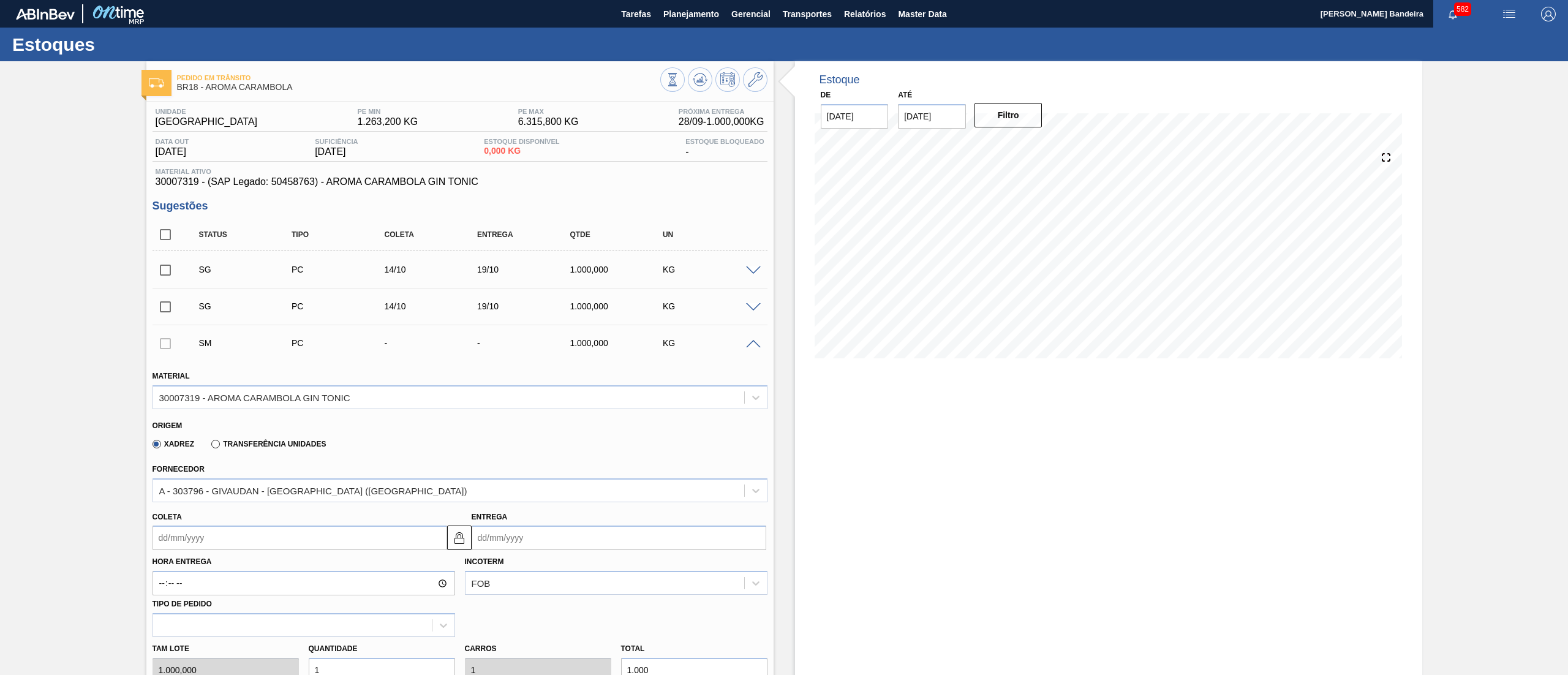
scroll to position [398, 0]
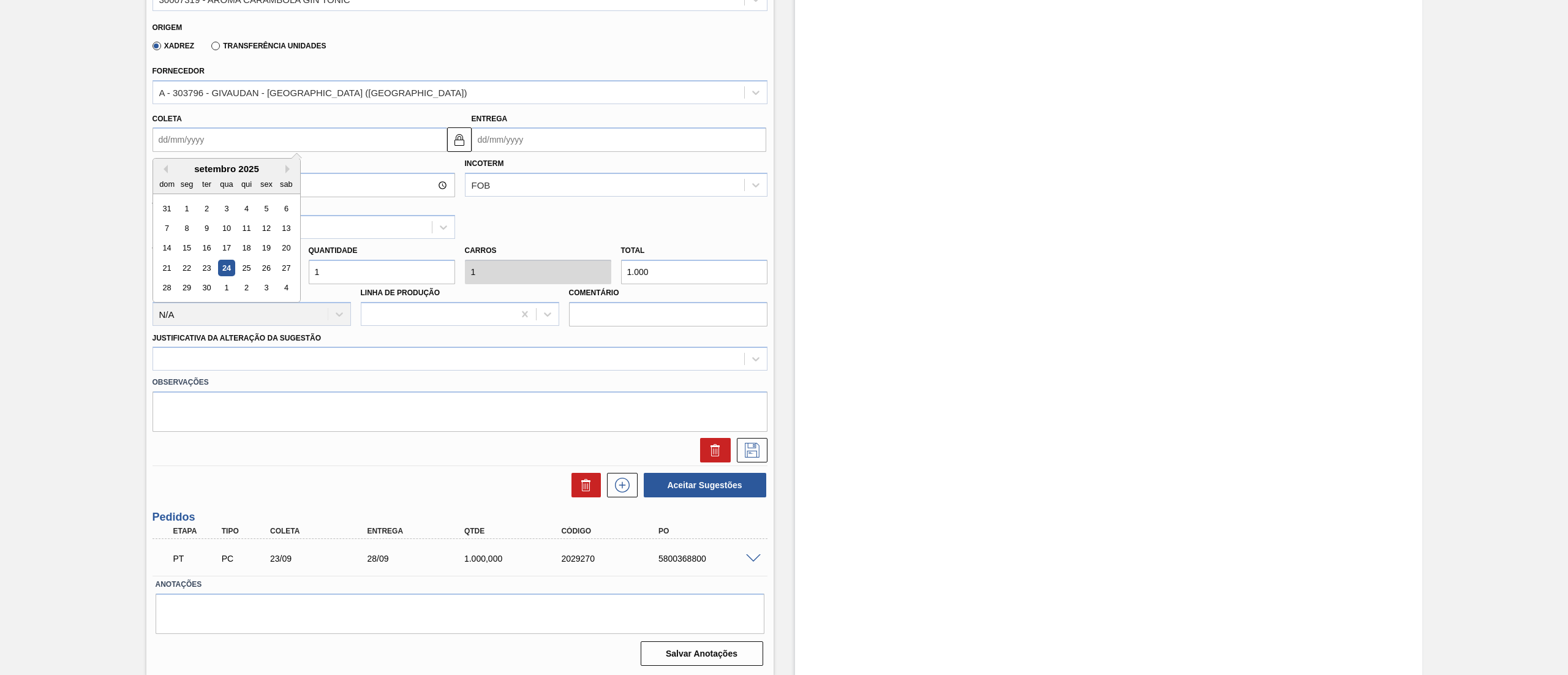
click at [206, 141] on input "Coleta" at bounding box center [300, 139] width 295 height 24
click at [191, 286] on div "29" at bounding box center [187, 289] width 17 height 17
type input "[DATE]"
drag, startPoint x: 341, startPoint y: 274, endPoint x: 274, endPoint y: 284, distance: 67.7
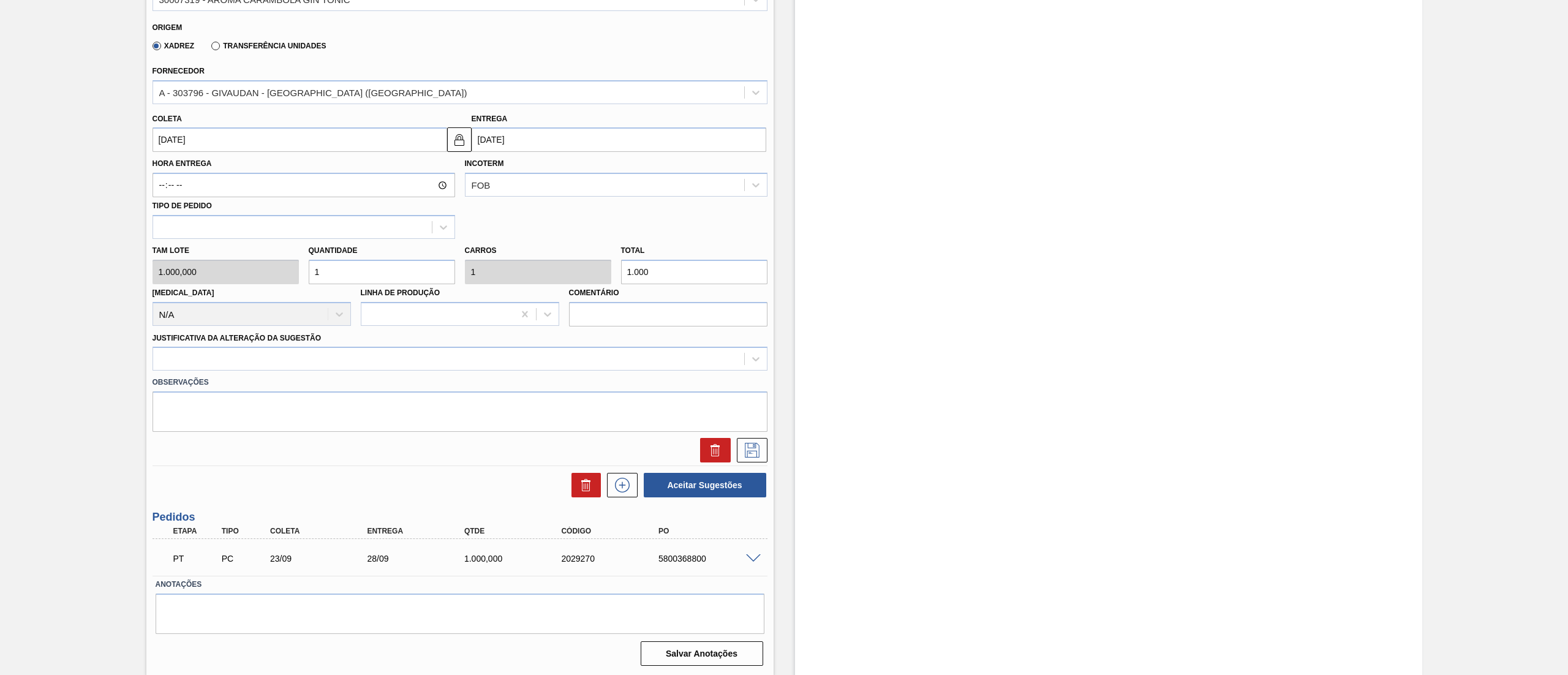
click at [274, 284] on div "Tam lote 1.000,000 Quantidade 1 Carros 1 Total 1.000 [MEDICAL_DATA] N/A Linha d…" at bounding box center [459, 283] width 625 height 88
type input "3"
type input "3.000"
type input "3"
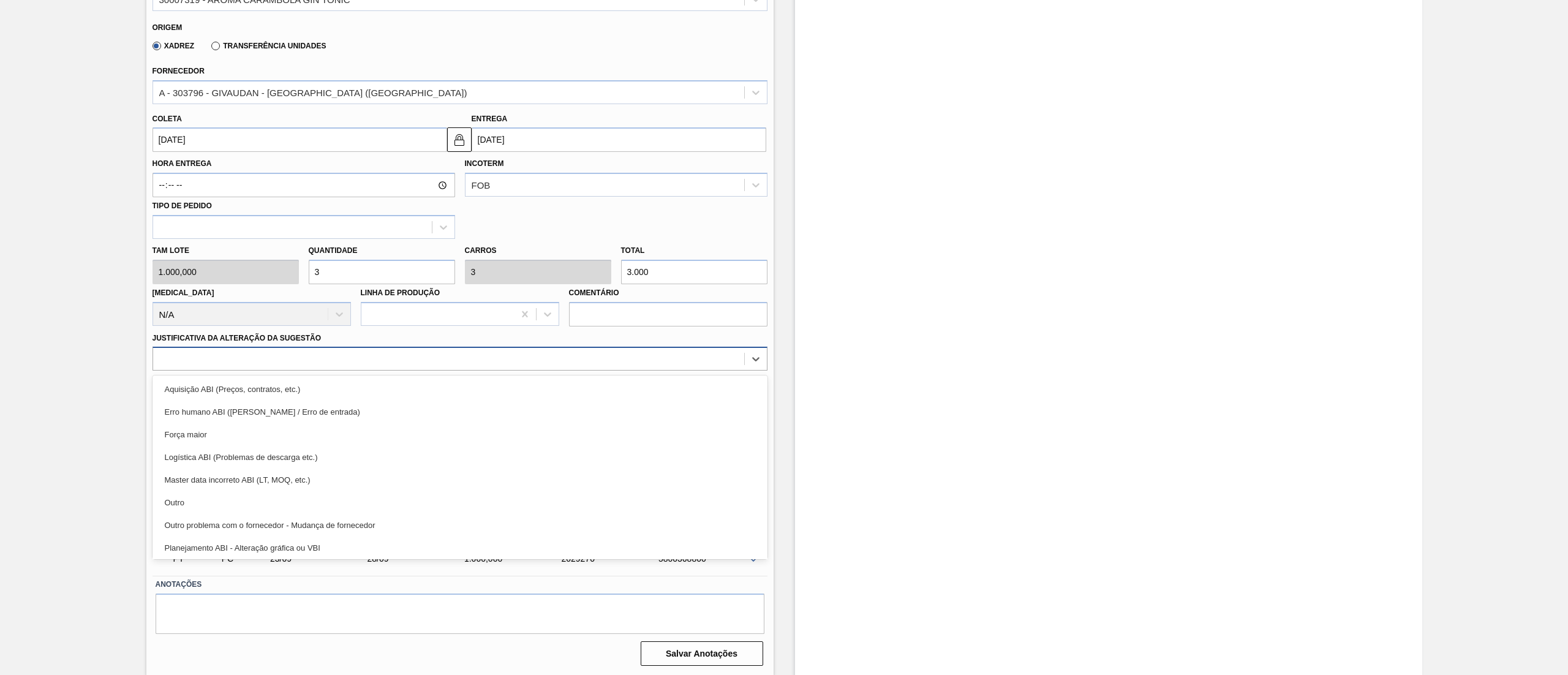
click at [263, 362] on div at bounding box center [448, 359] width 592 height 18
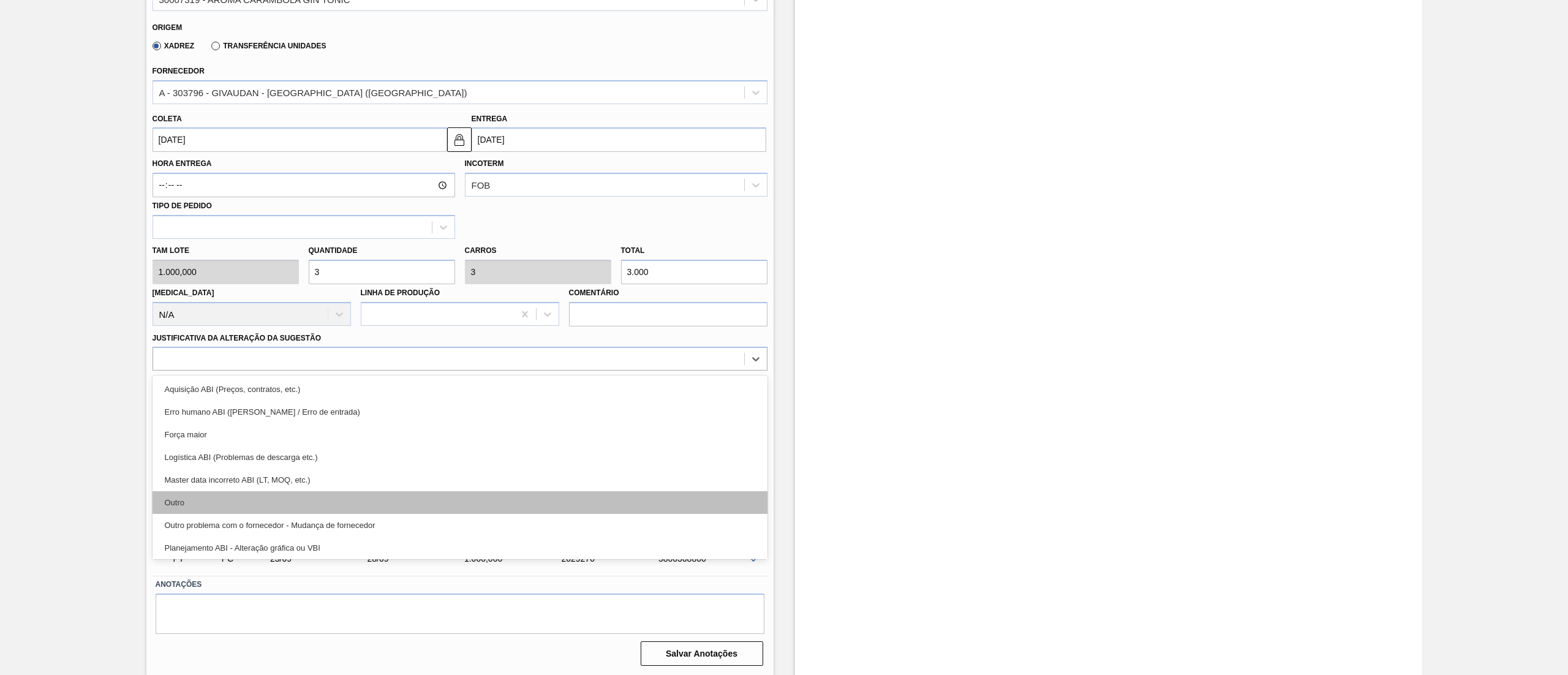
click at [223, 493] on div "Outro" at bounding box center [459, 502] width 615 height 23
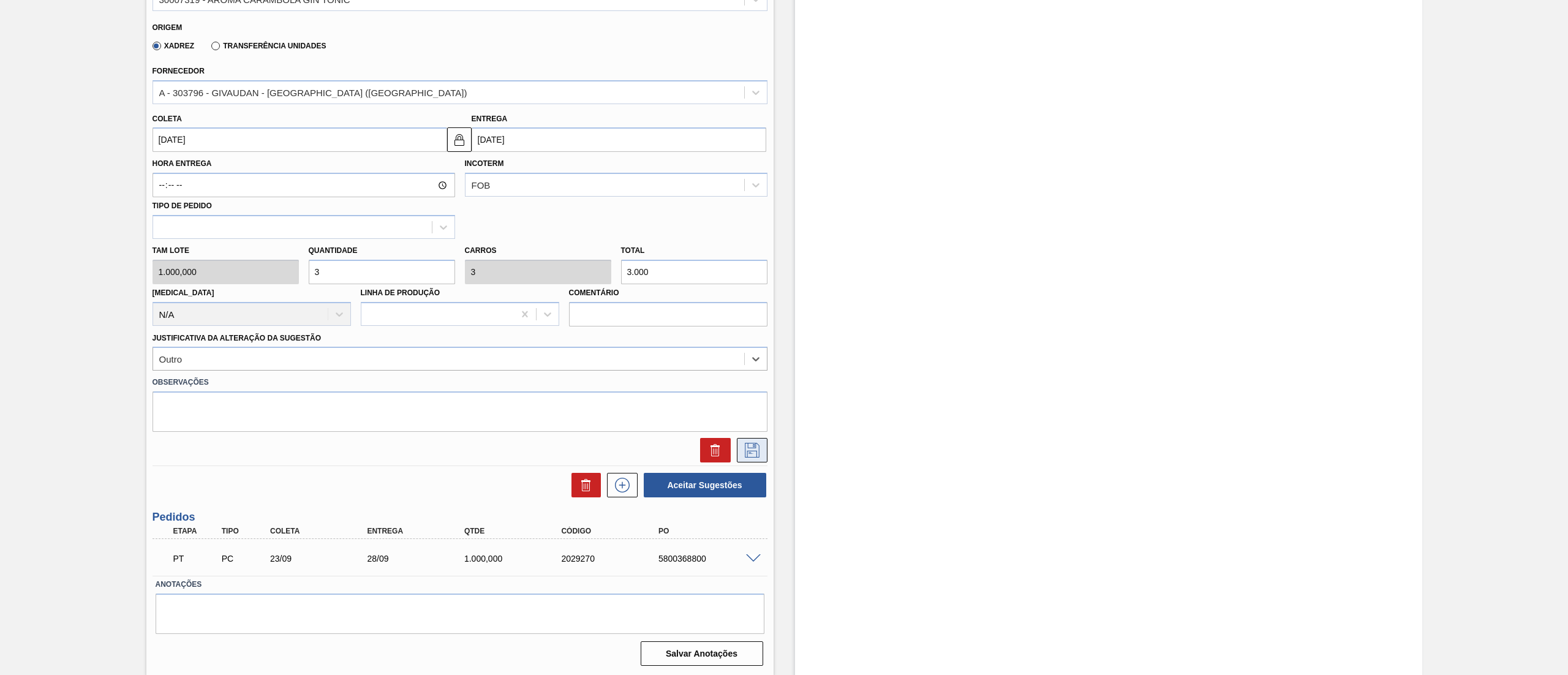
click at [750, 461] on button at bounding box center [752, 449] width 31 height 24
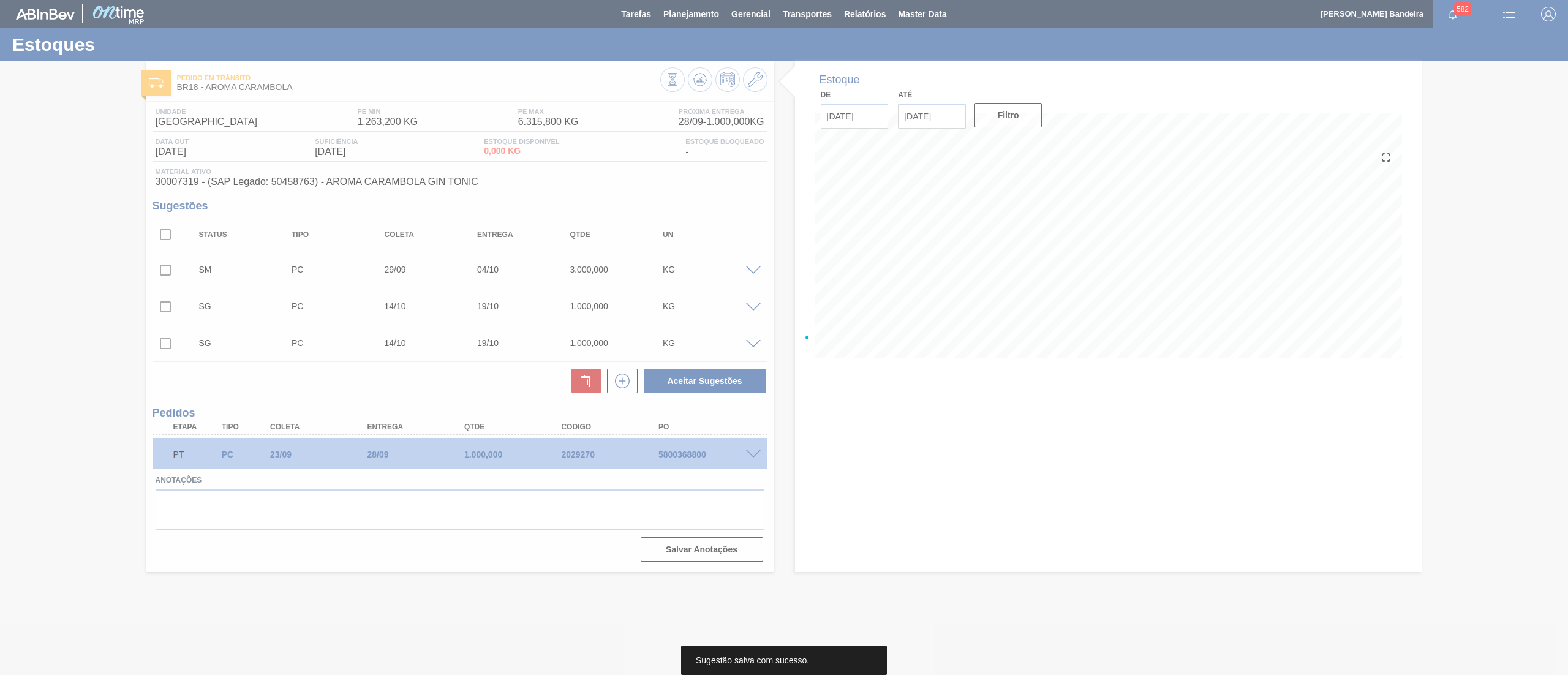
scroll to position [0, 0]
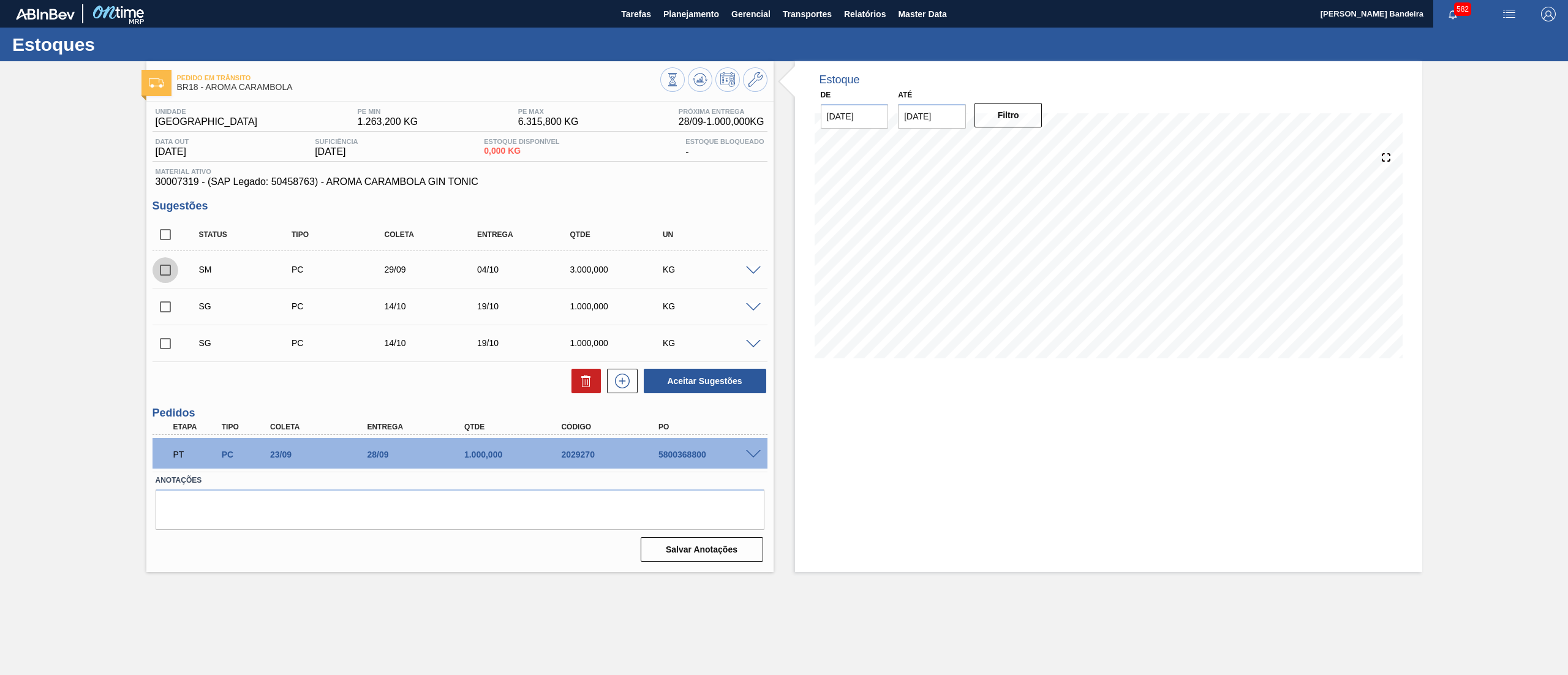
click at [169, 271] on input "checkbox" at bounding box center [165, 270] width 26 height 26
click at [694, 380] on button "Aceitar Sugestões" at bounding box center [705, 381] width 122 height 24
click at [694, 378] on button "Aceitar Sugestões" at bounding box center [705, 381] width 122 height 24
click at [161, 268] on input "checkbox" at bounding box center [165, 270] width 26 height 26
checkbox input "false"
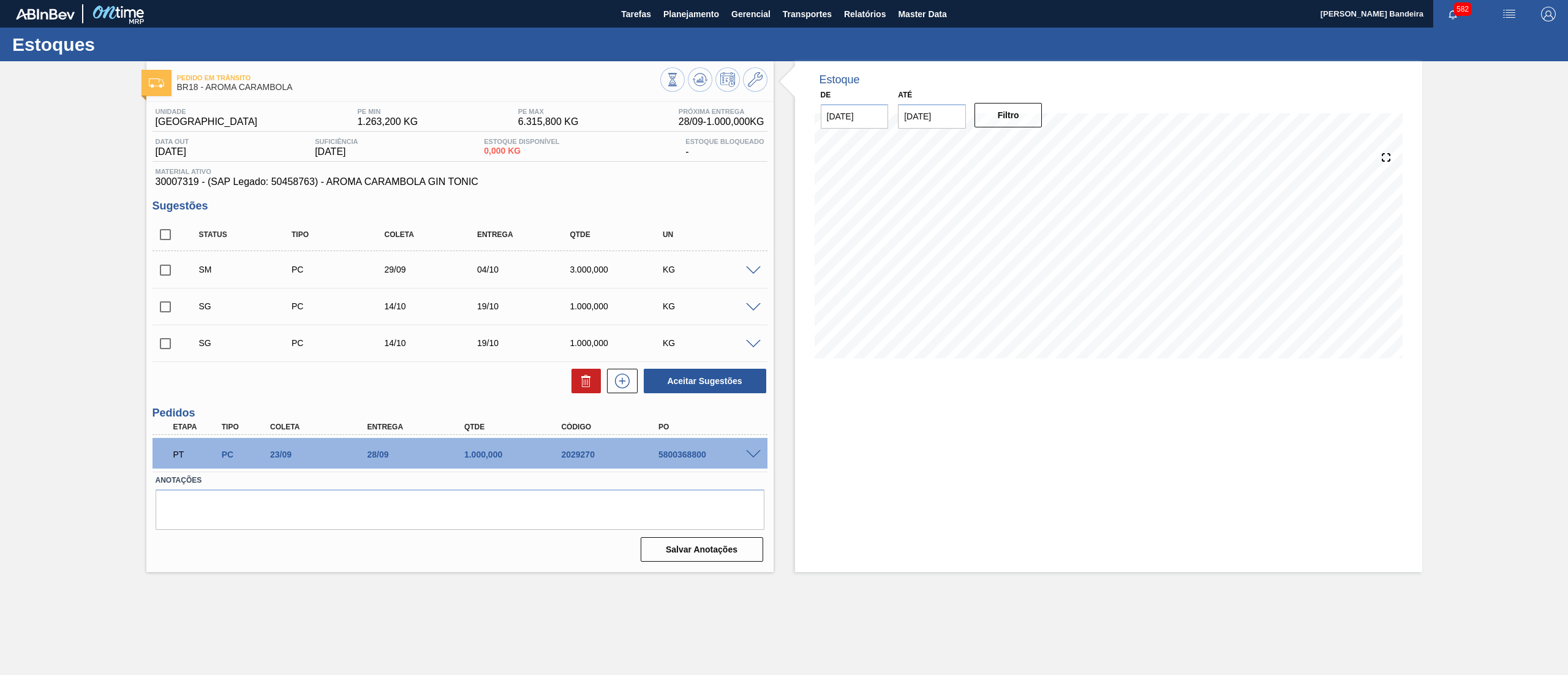
click at [165, 300] on input "checkbox" at bounding box center [165, 306] width 26 height 26
checkbox input "true"
click at [164, 338] on input "checkbox" at bounding box center [165, 343] width 26 height 26
checkbox input "true"
click at [584, 376] on icon at bounding box center [587, 381] width 15 height 15
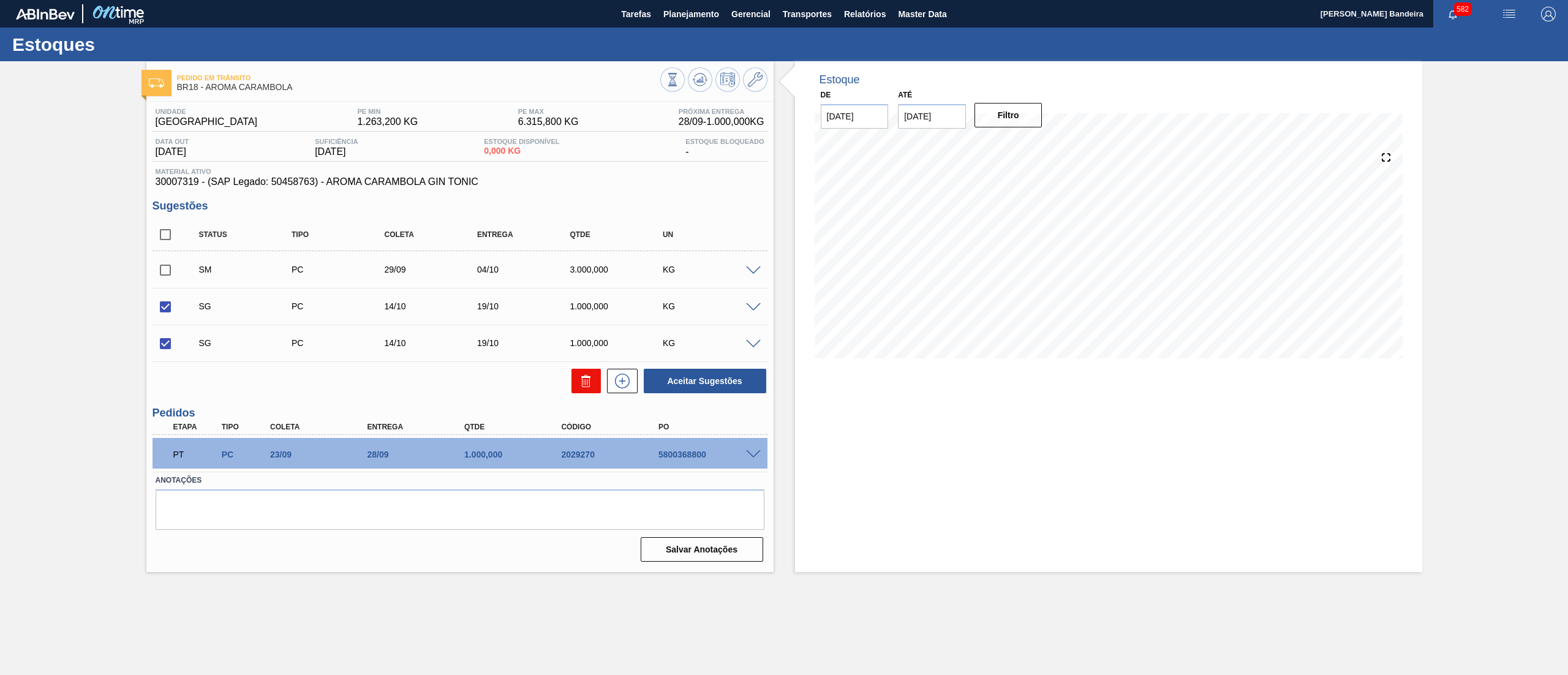
checkbox input "false"
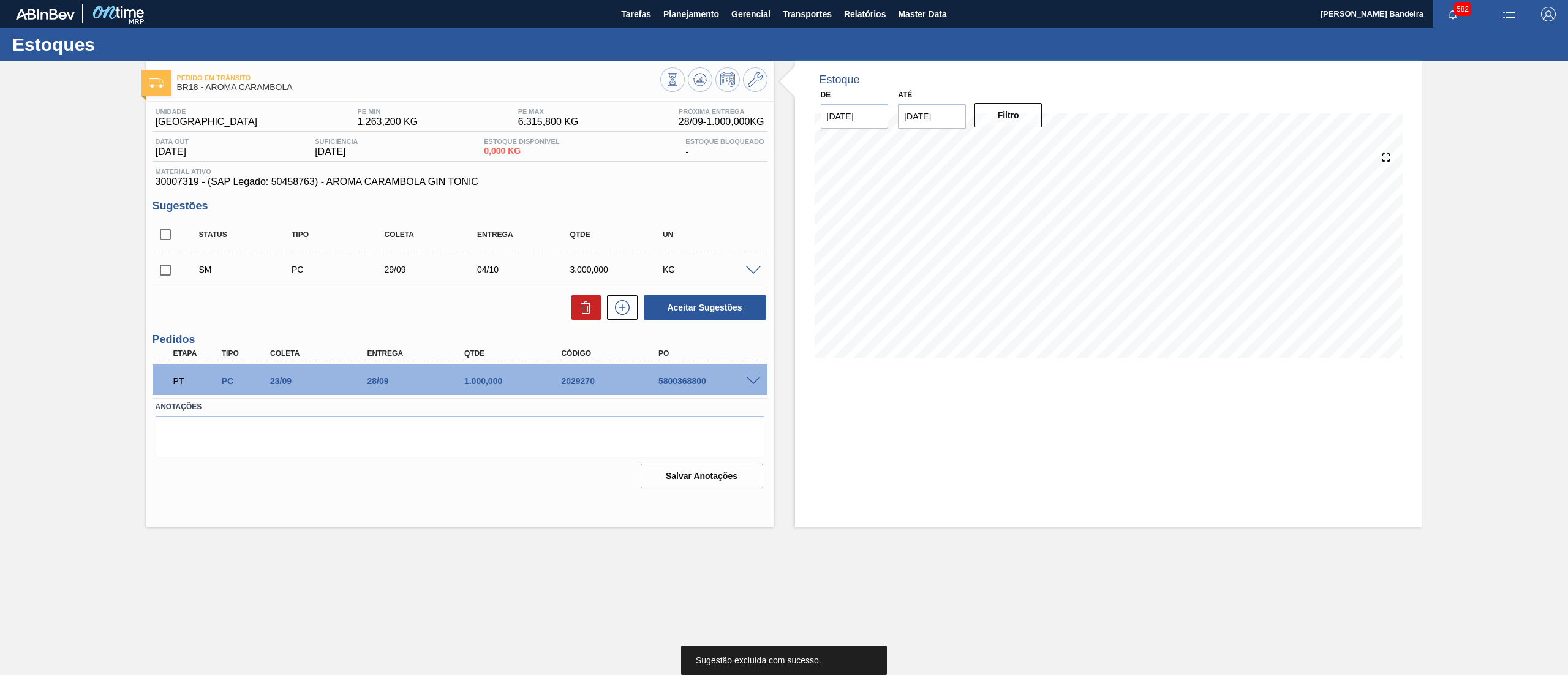
click at [174, 264] on input "checkbox" at bounding box center [165, 270] width 26 height 26
checkbox input "true"
click at [680, 314] on button "Aceitar Sugestões" at bounding box center [705, 307] width 122 height 24
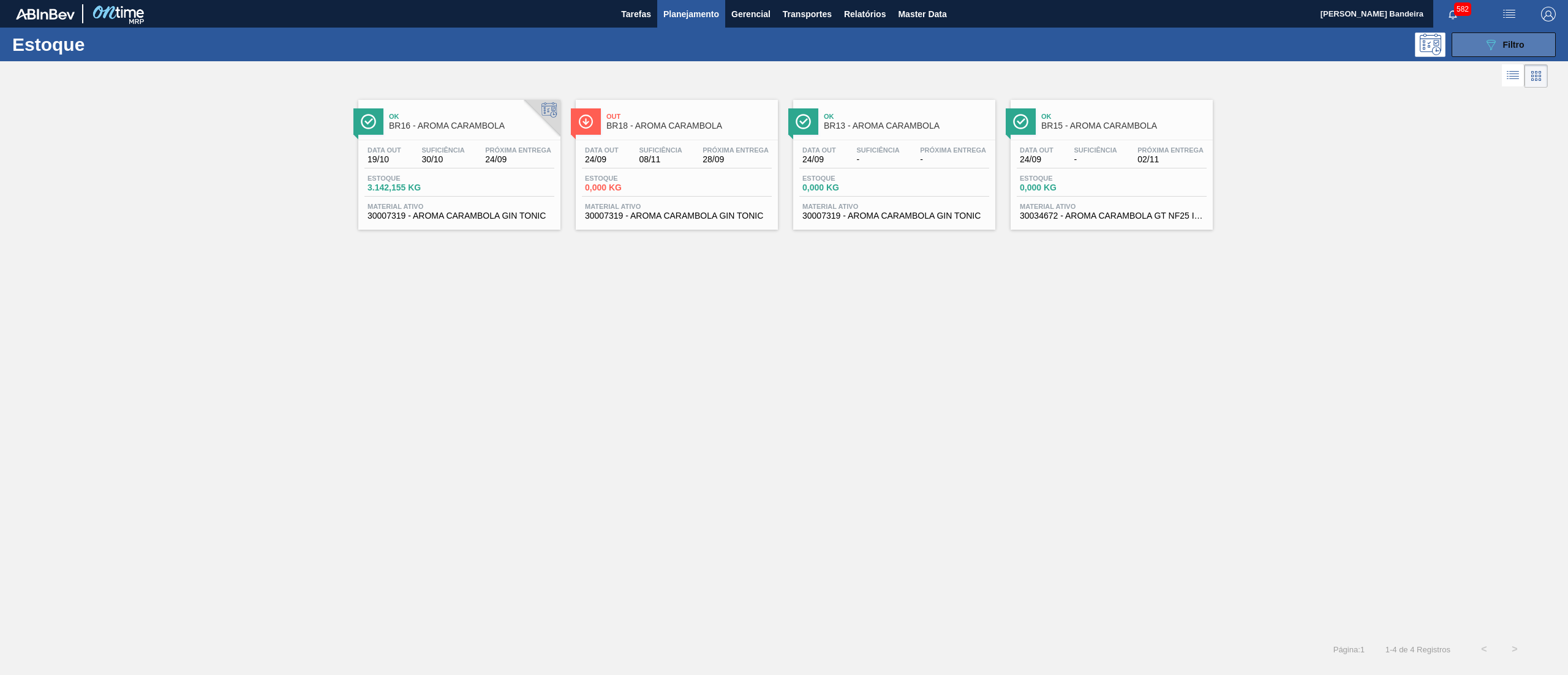
click at [1495, 44] on icon "089F7B8B-B2A5-4AFE-B5C0-19BA573D28AC" at bounding box center [1491, 45] width 15 height 15
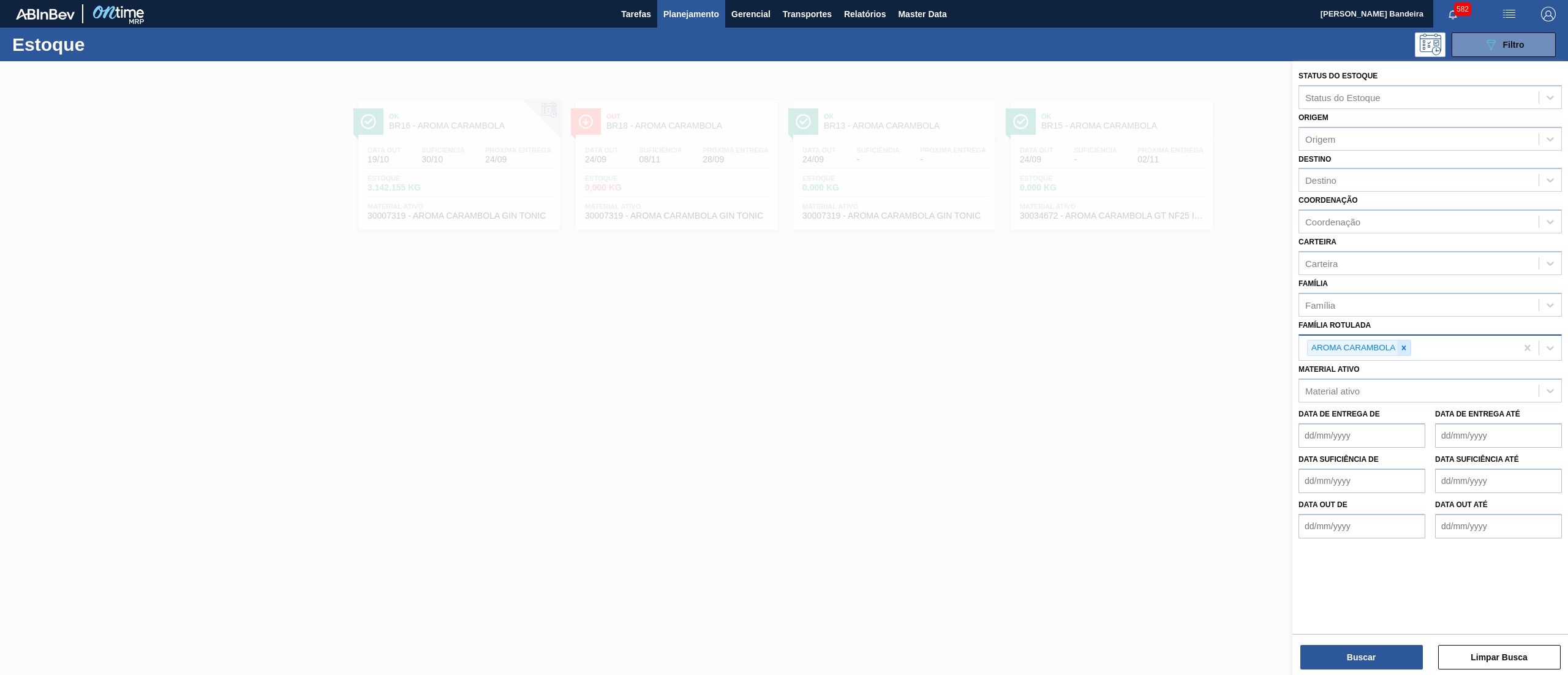
click at [1401, 349] on icon at bounding box center [1404, 348] width 8 height 8
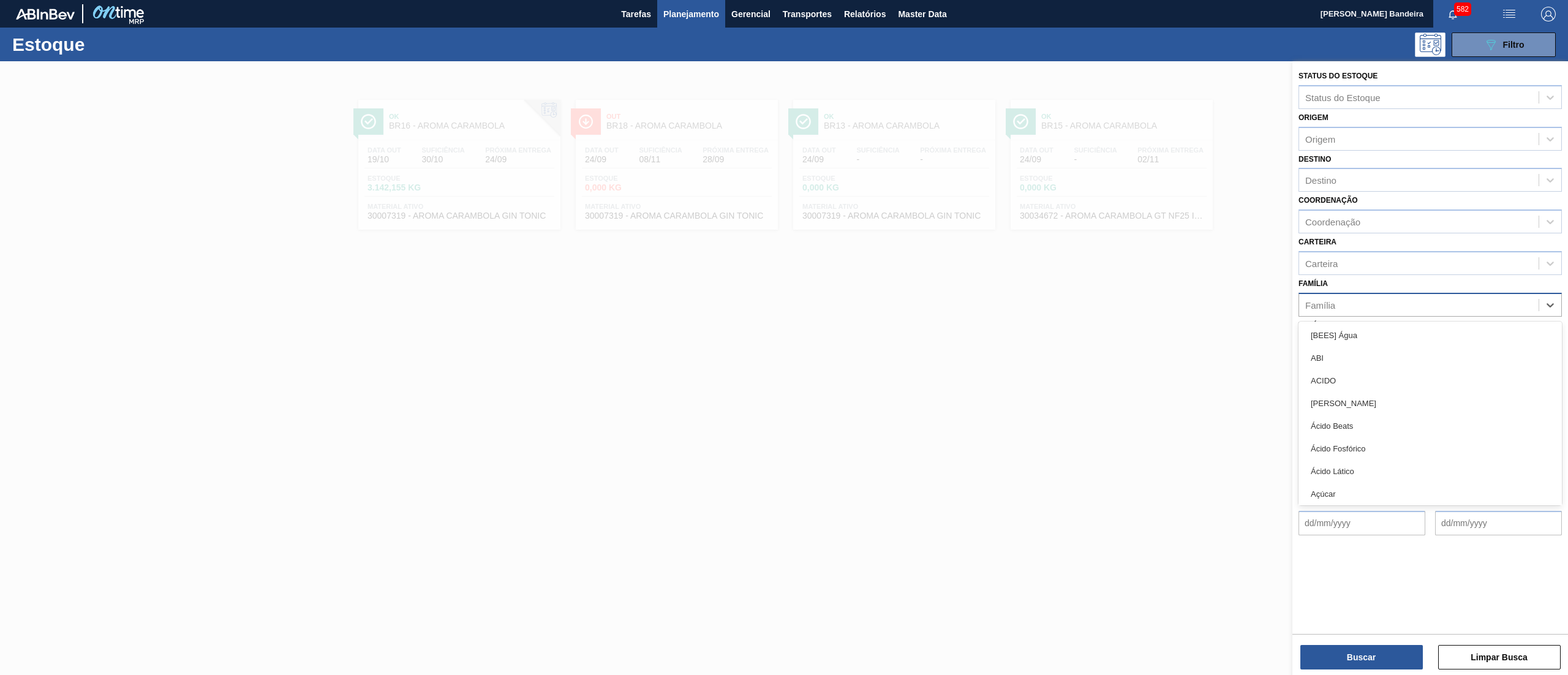
click at [1396, 296] on div "Família" at bounding box center [1419, 304] width 239 height 18
type input "filme"
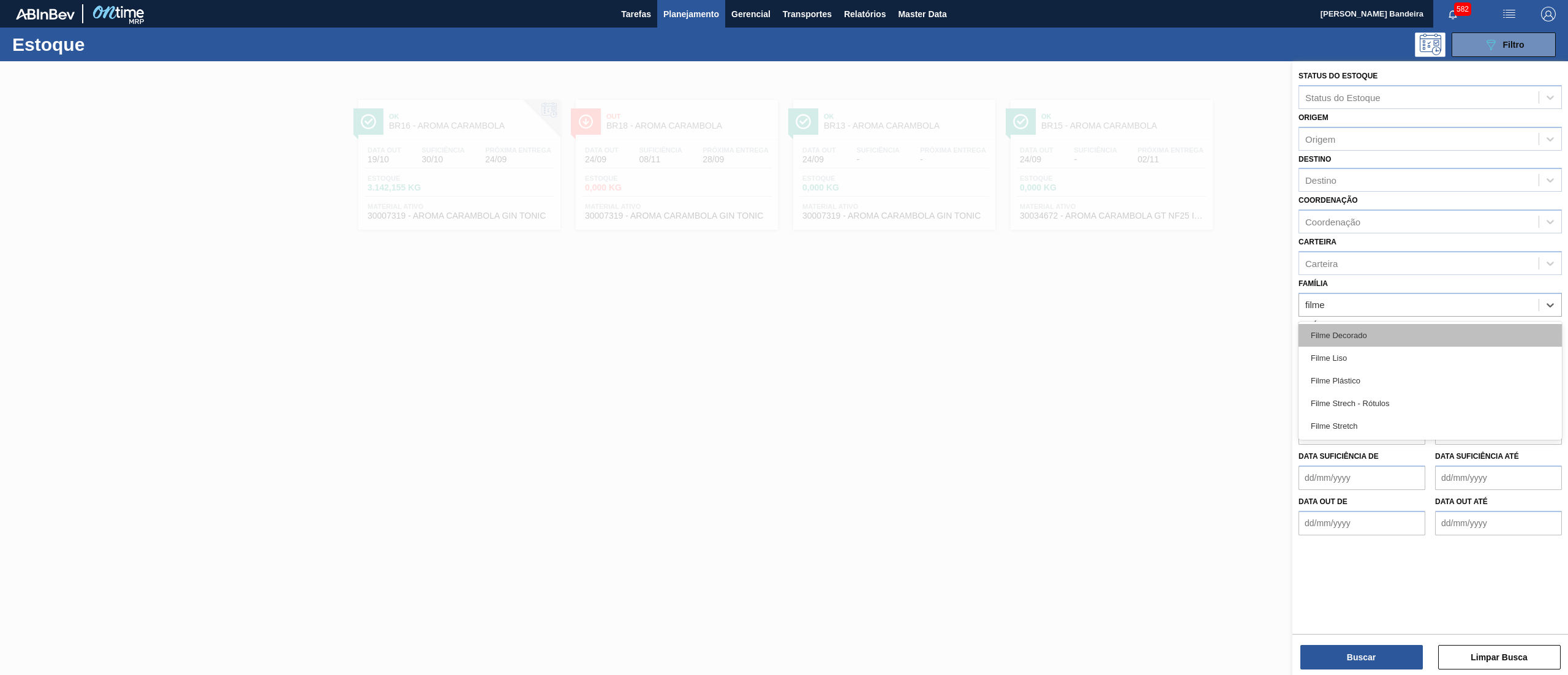
click at [1377, 337] on div "Filme Decorado" at bounding box center [1430, 335] width 264 height 23
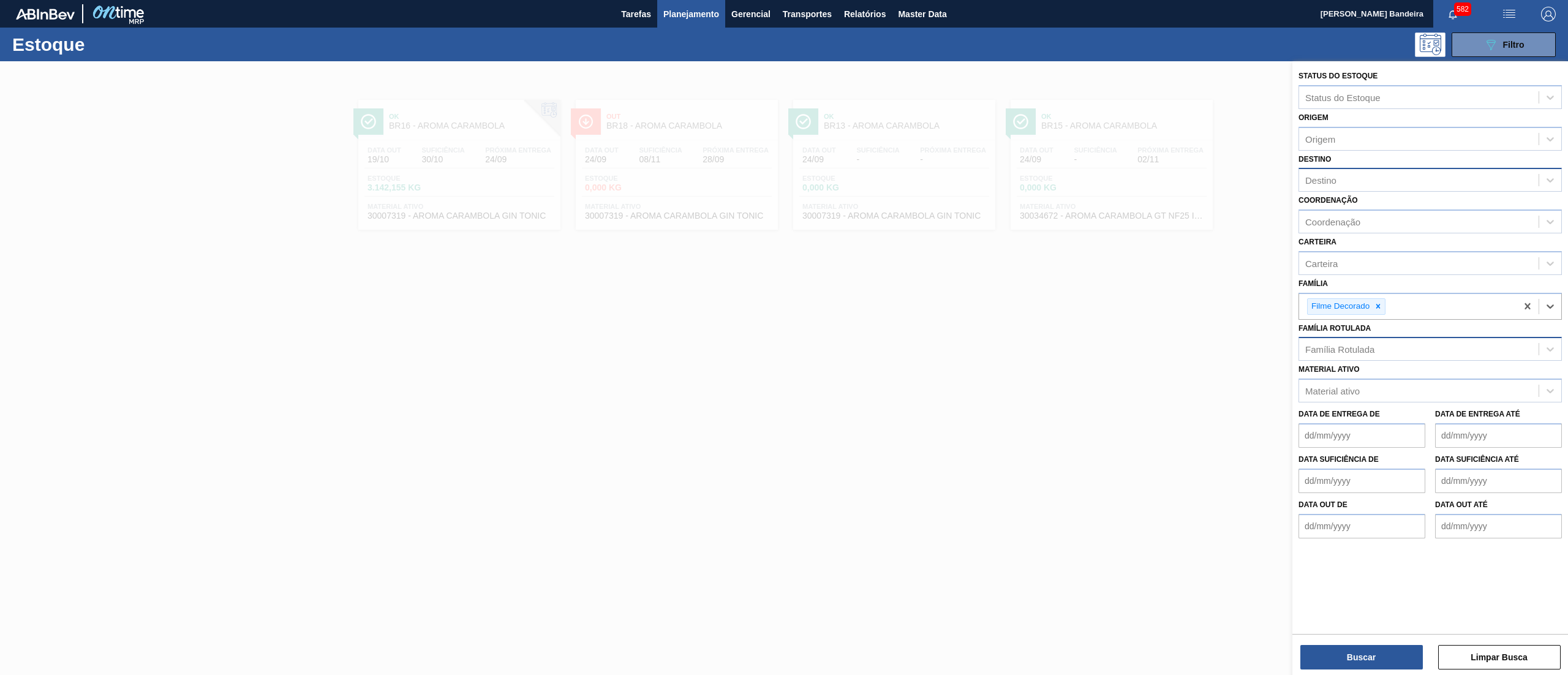
click at [1366, 176] on div "Destino" at bounding box center [1419, 180] width 239 height 18
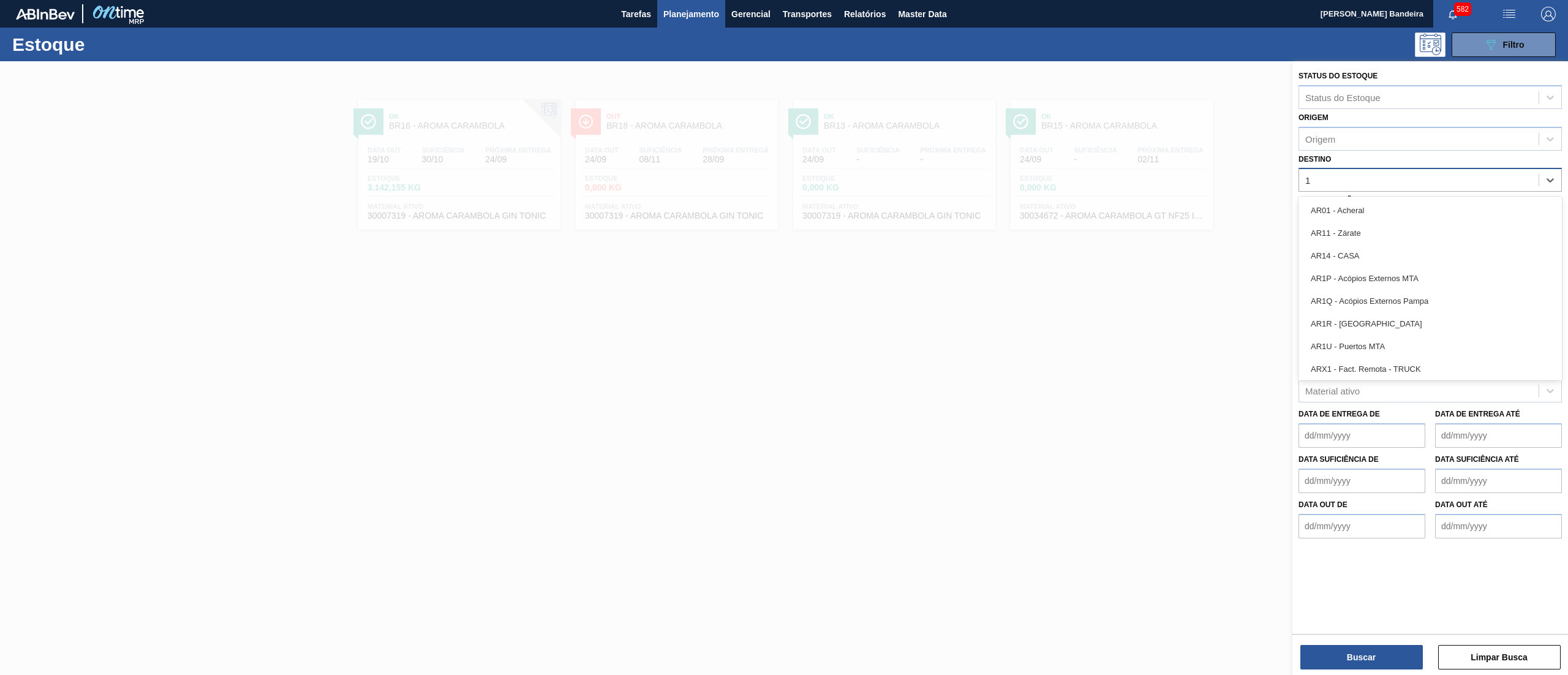
type input "16"
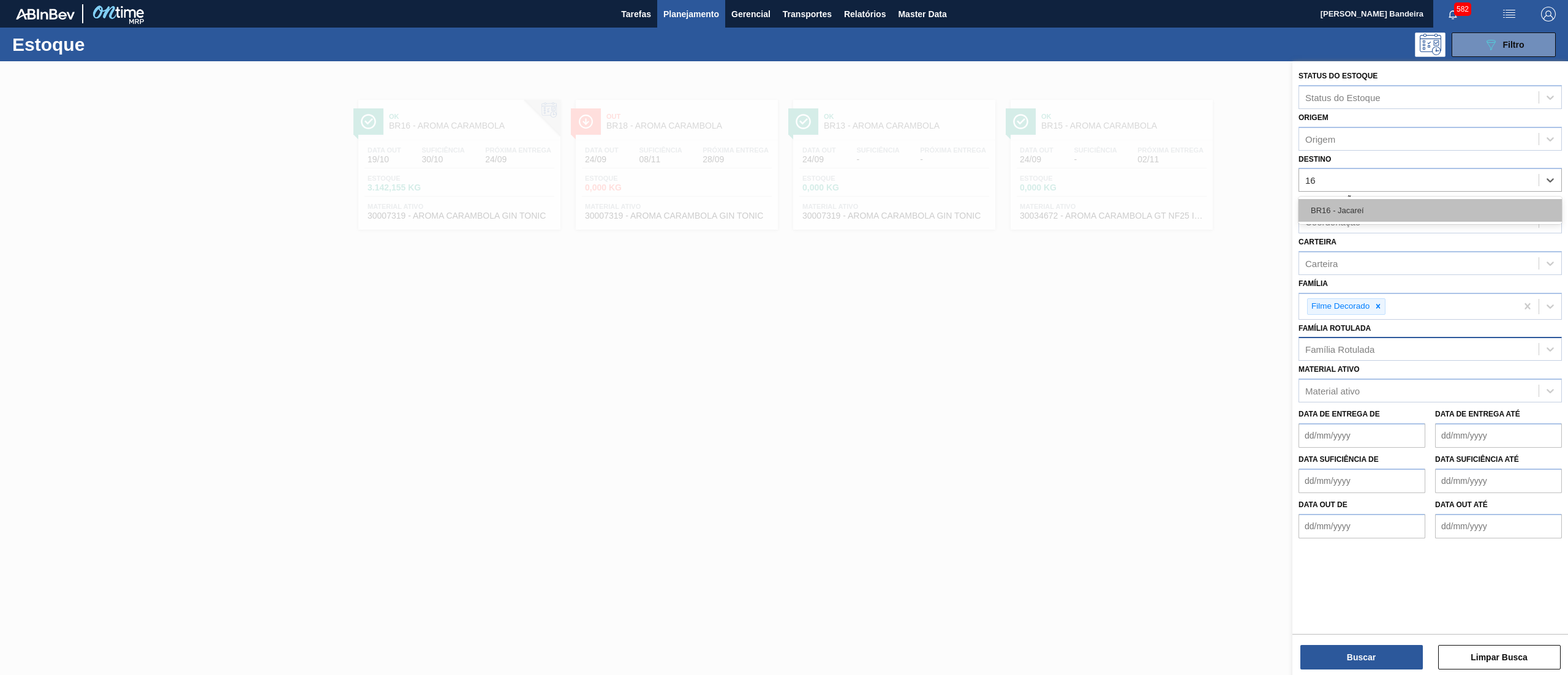
click at [1366, 217] on div "BR16 - Jacareí" at bounding box center [1430, 210] width 264 height 23
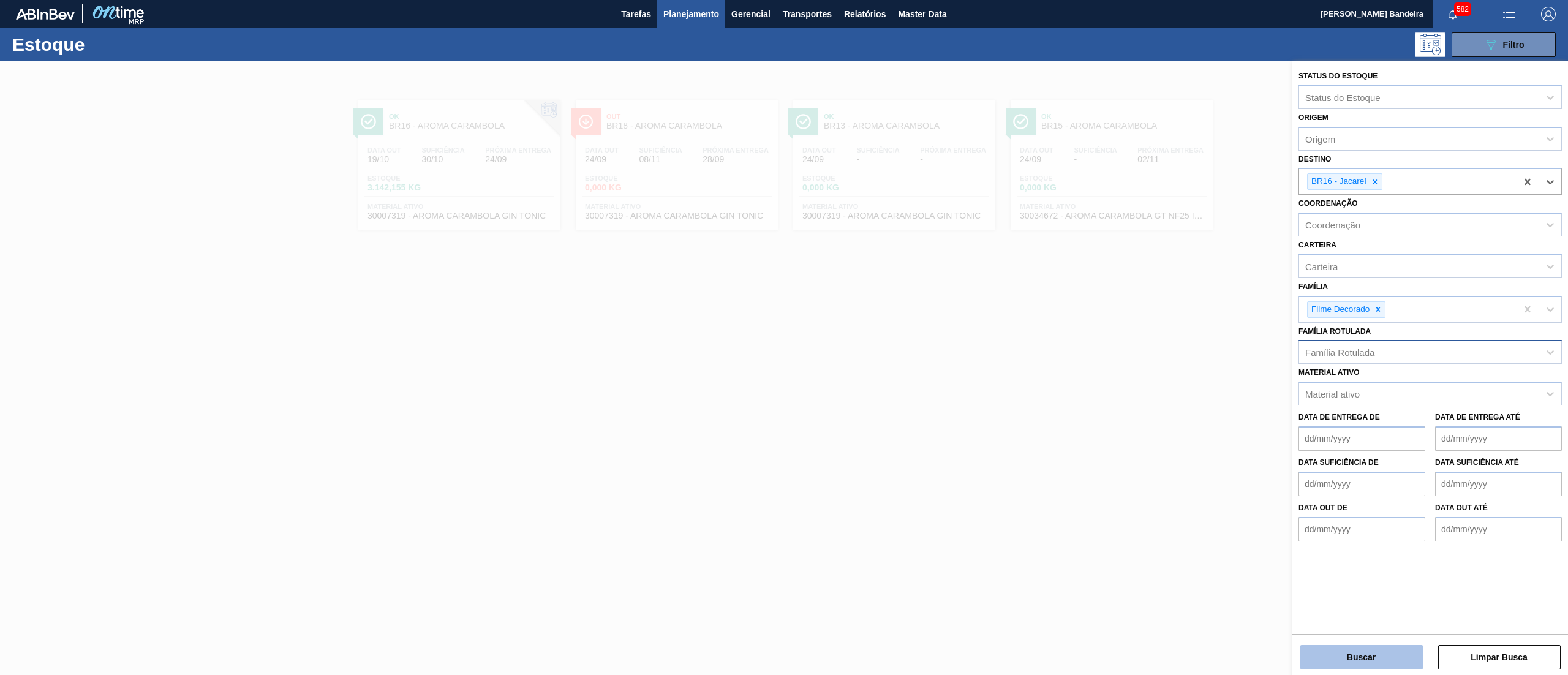
click at [1325, 648] on button "Buscar" at bounding box center [1361, 657] width 122 height 24
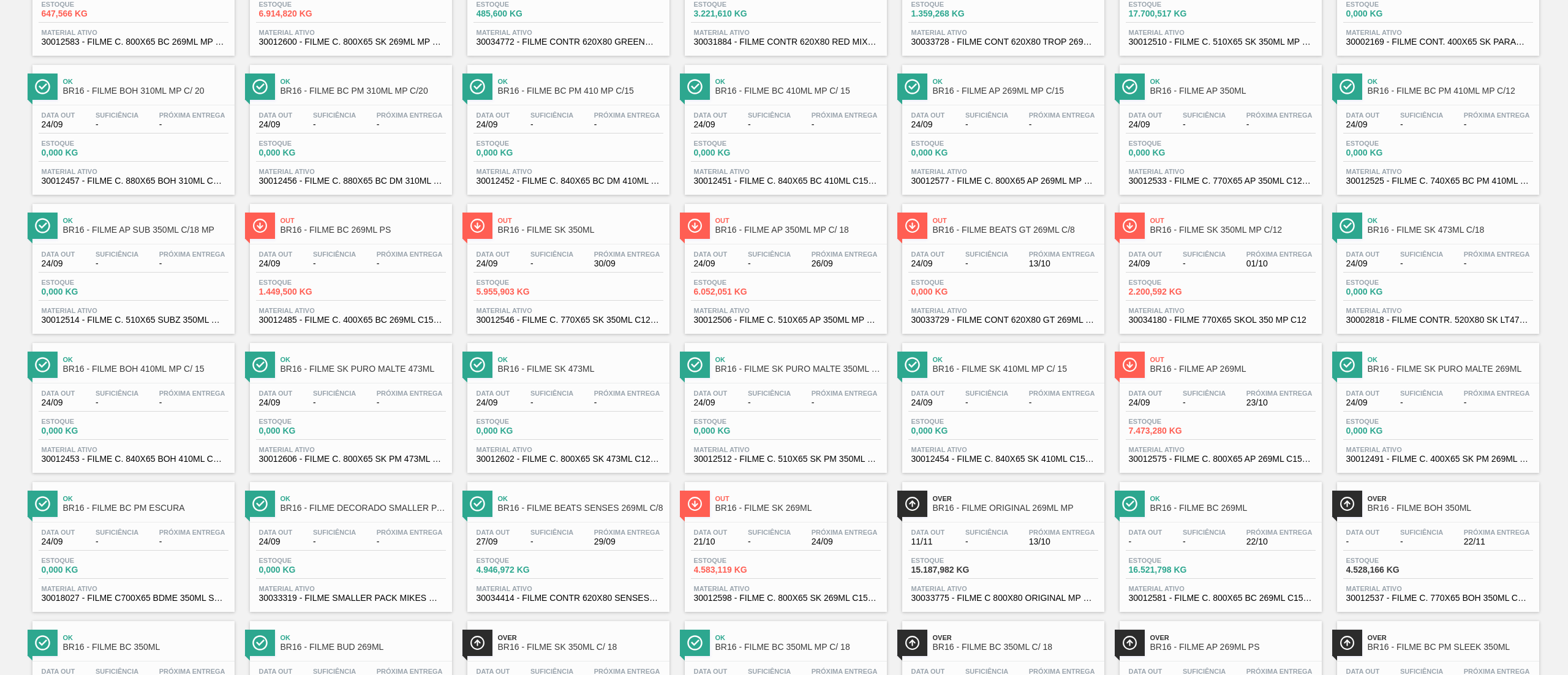
scroll to position [157, 0]
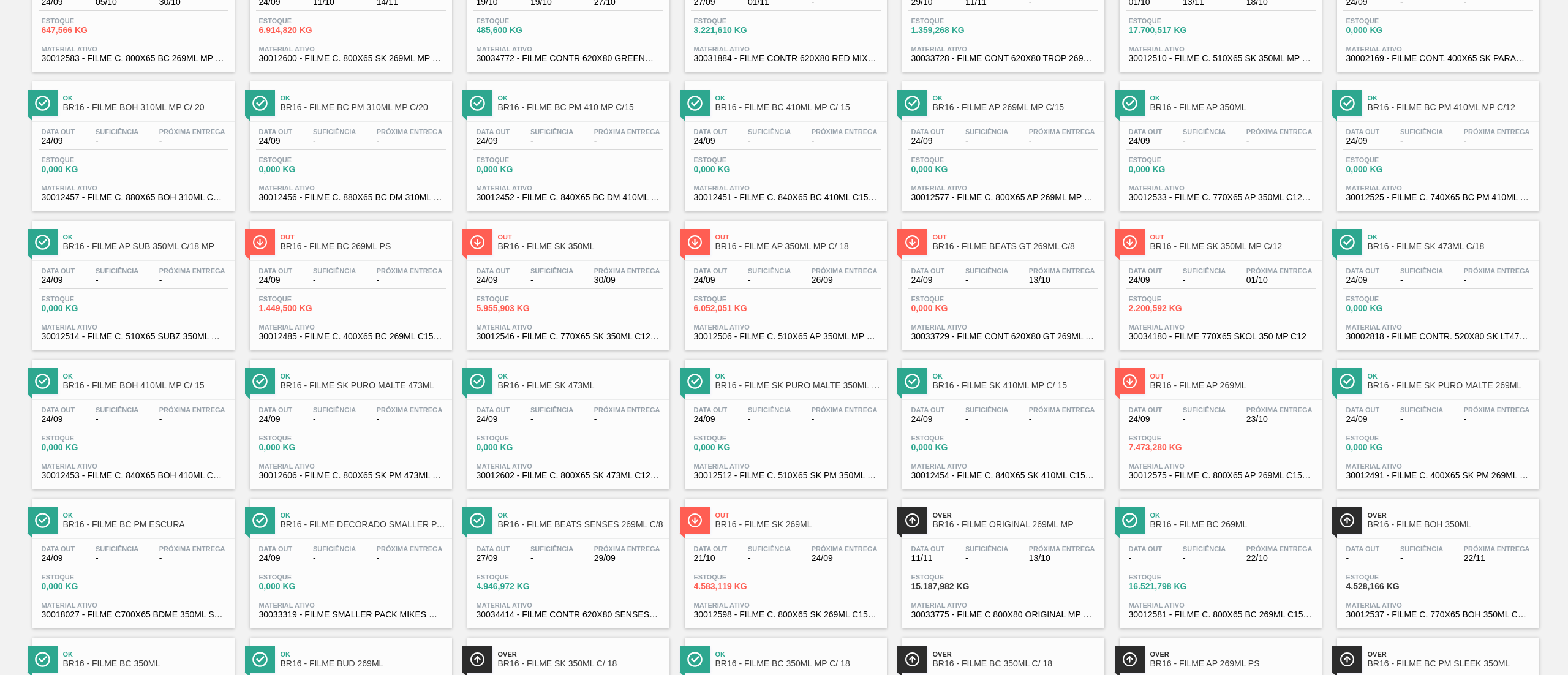
click at [997, 335] on span "30033729 - FILME CONT 620X80 GT 269ML C 8 NIV25" at bounding box center [1003, 336] width 184 height 9
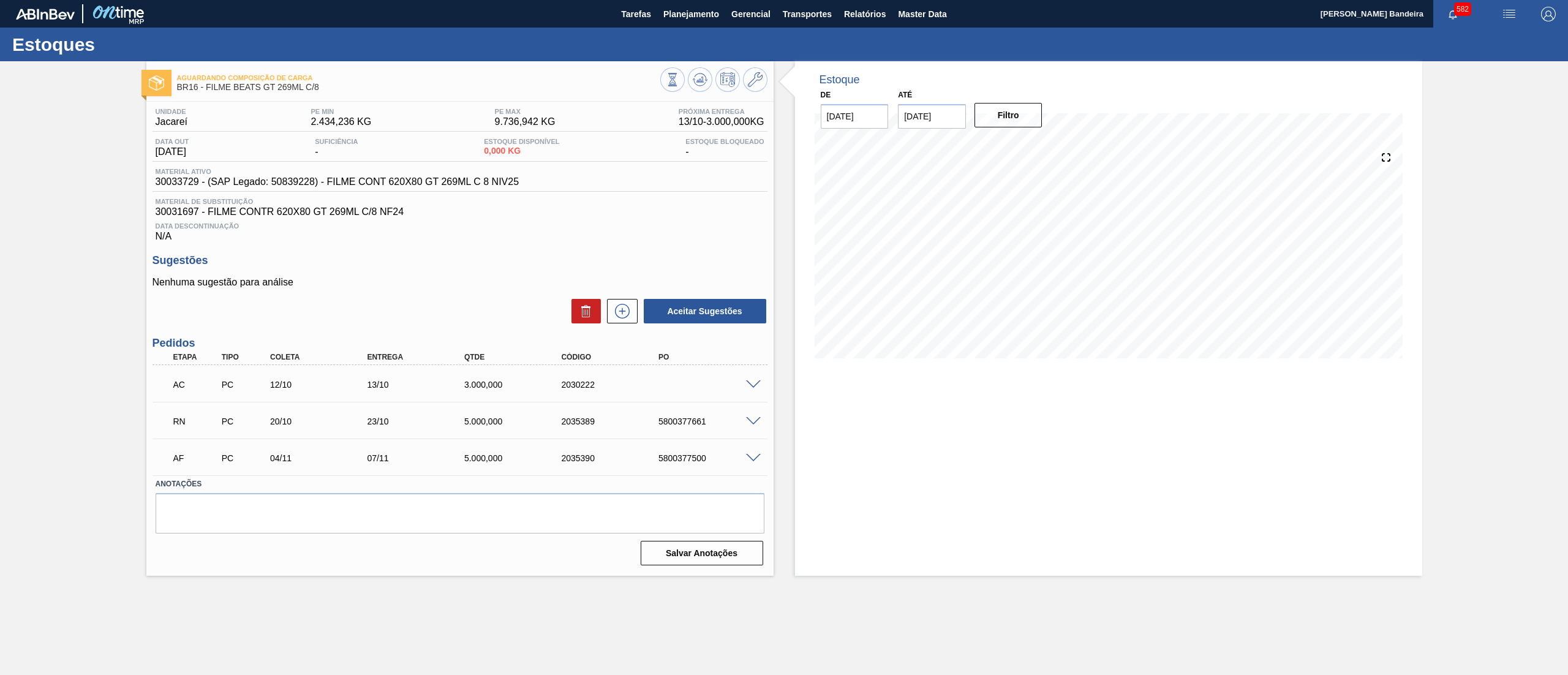
click at [751, 423] on span at bounding box center [754, 422] width 15 height 9
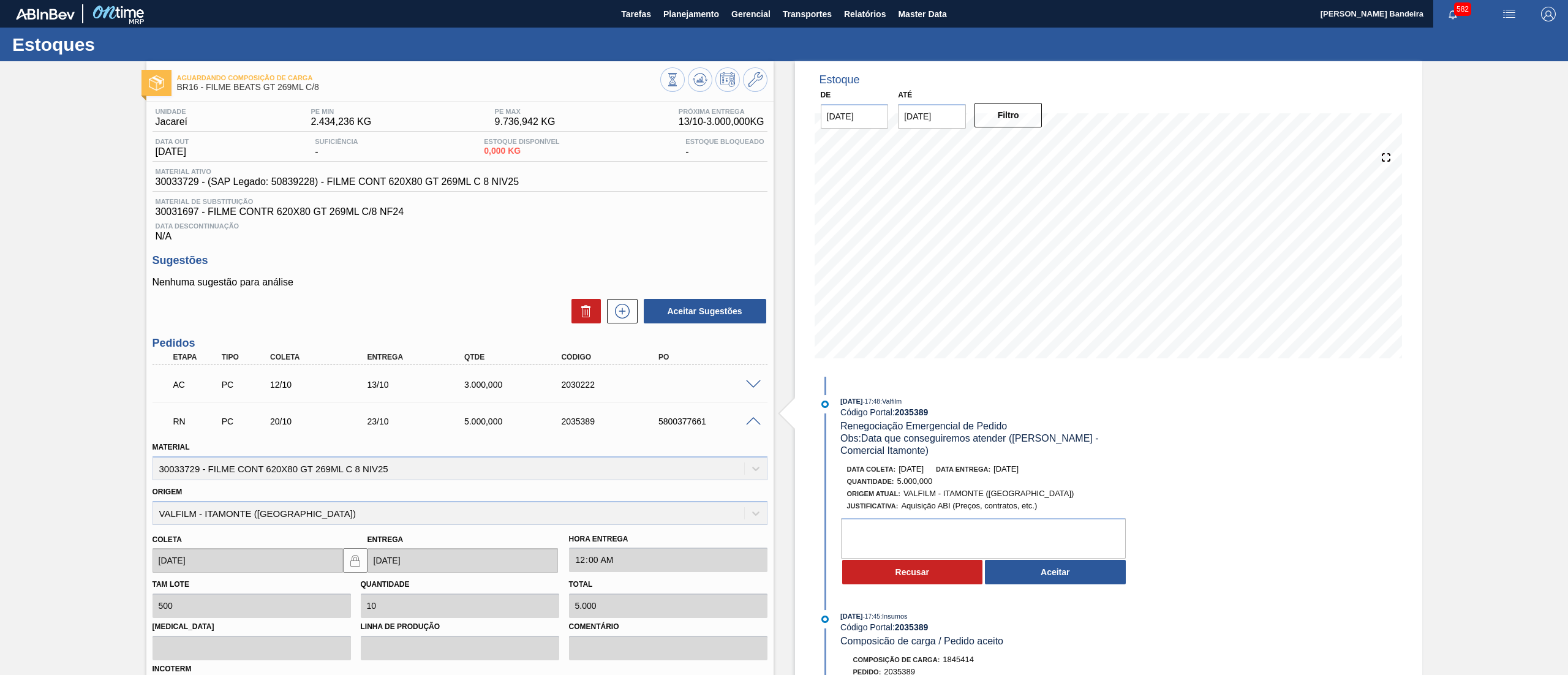
click at [751, 423] on span at bounding box center [754, 422] width 15 height 9
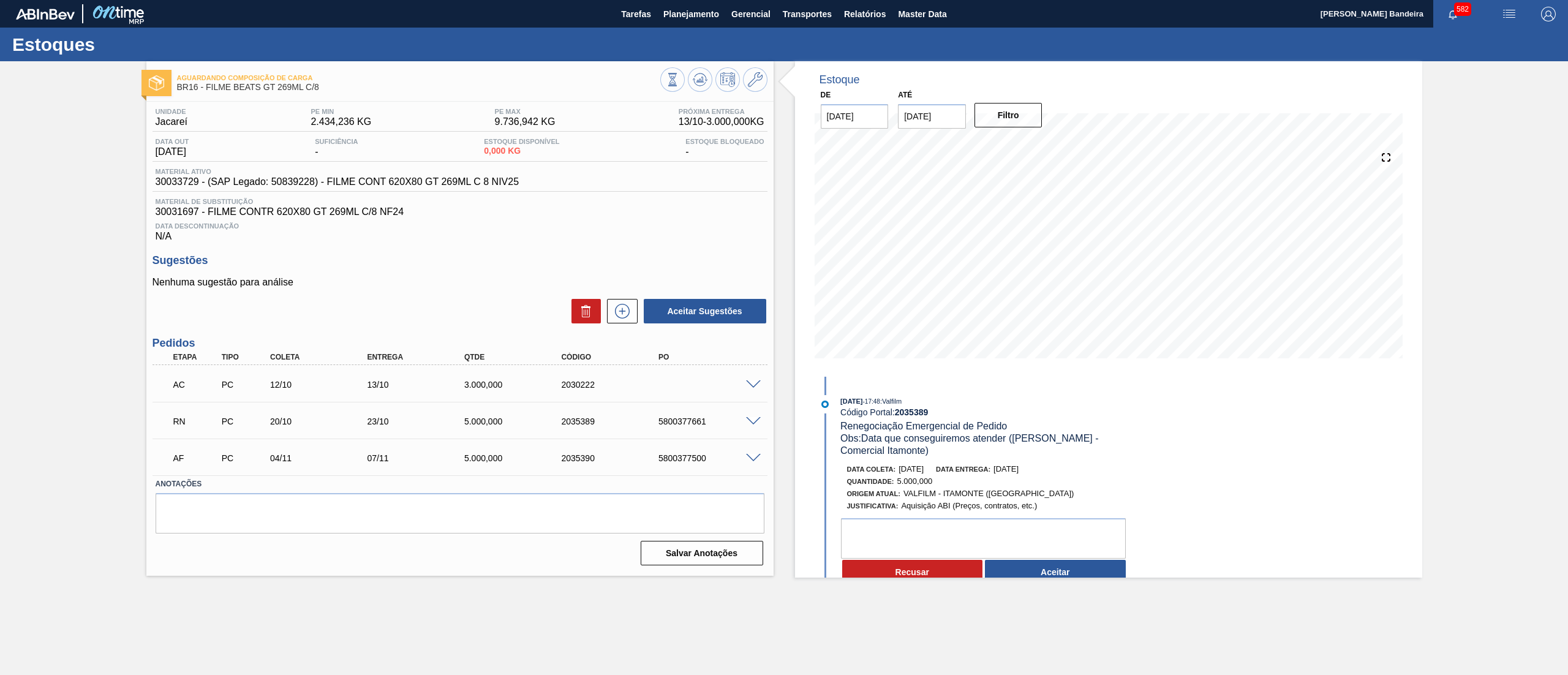
click at [751, 423] on span at bounding box center [754, 422] width 15 height 9
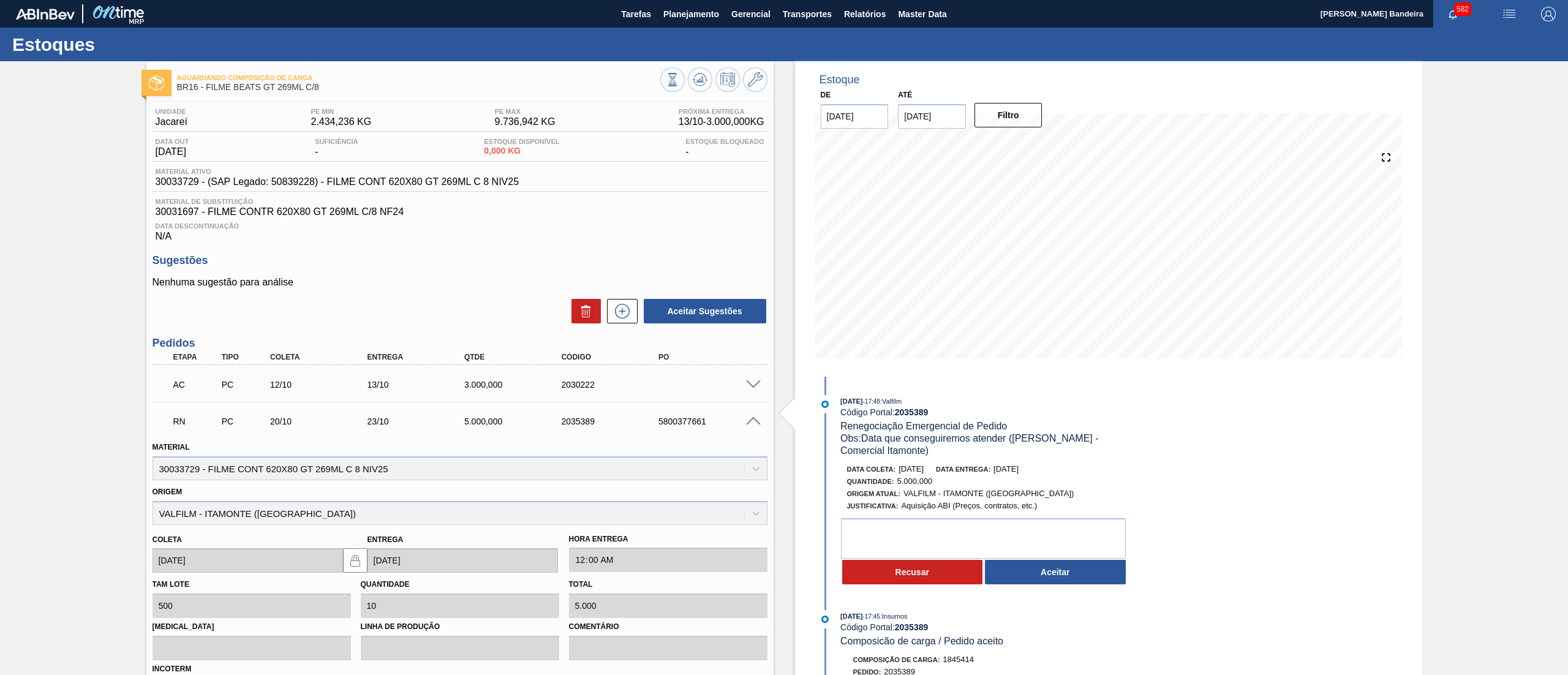
click at [752, 426] on span at bounding box center [754, 422] width 15 height 9
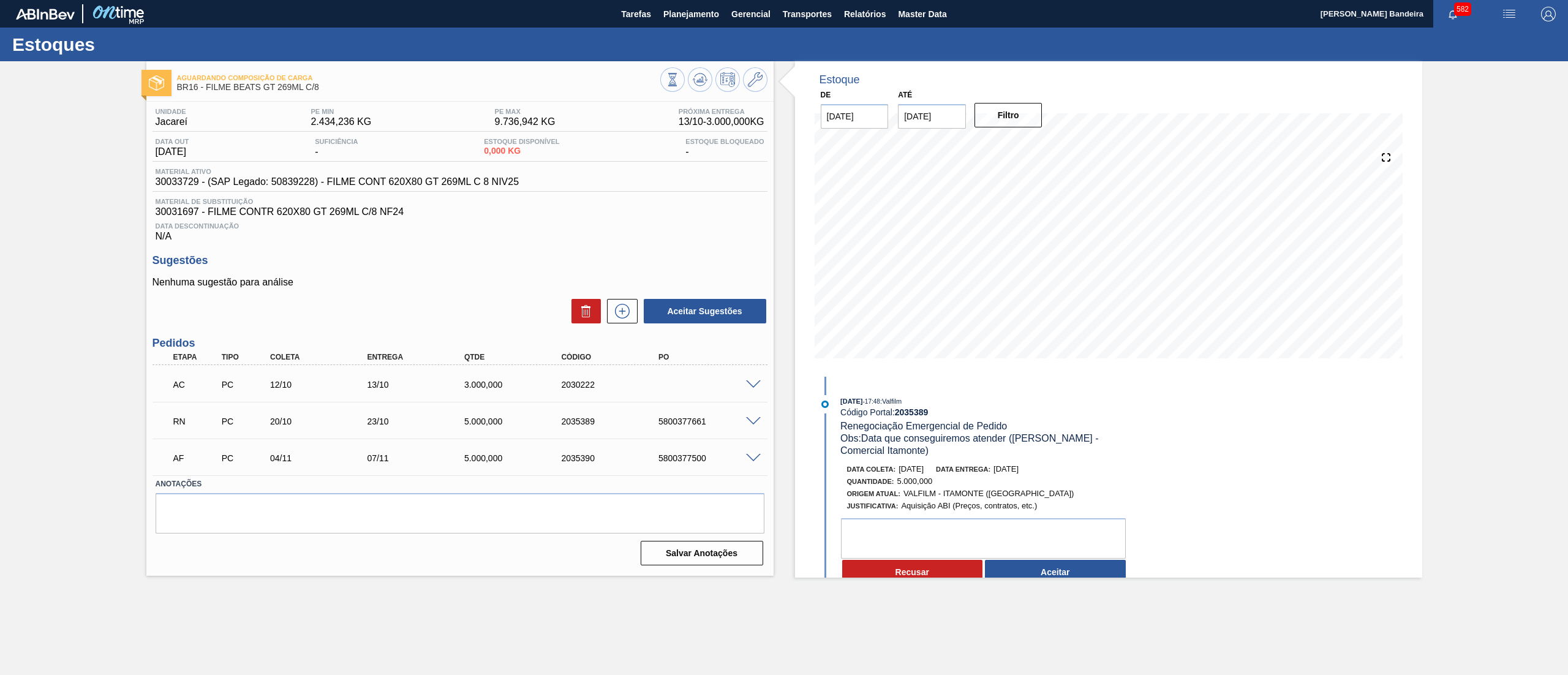
click at [749, 381] on span at bounding box center [754, 385] width 15 height 9
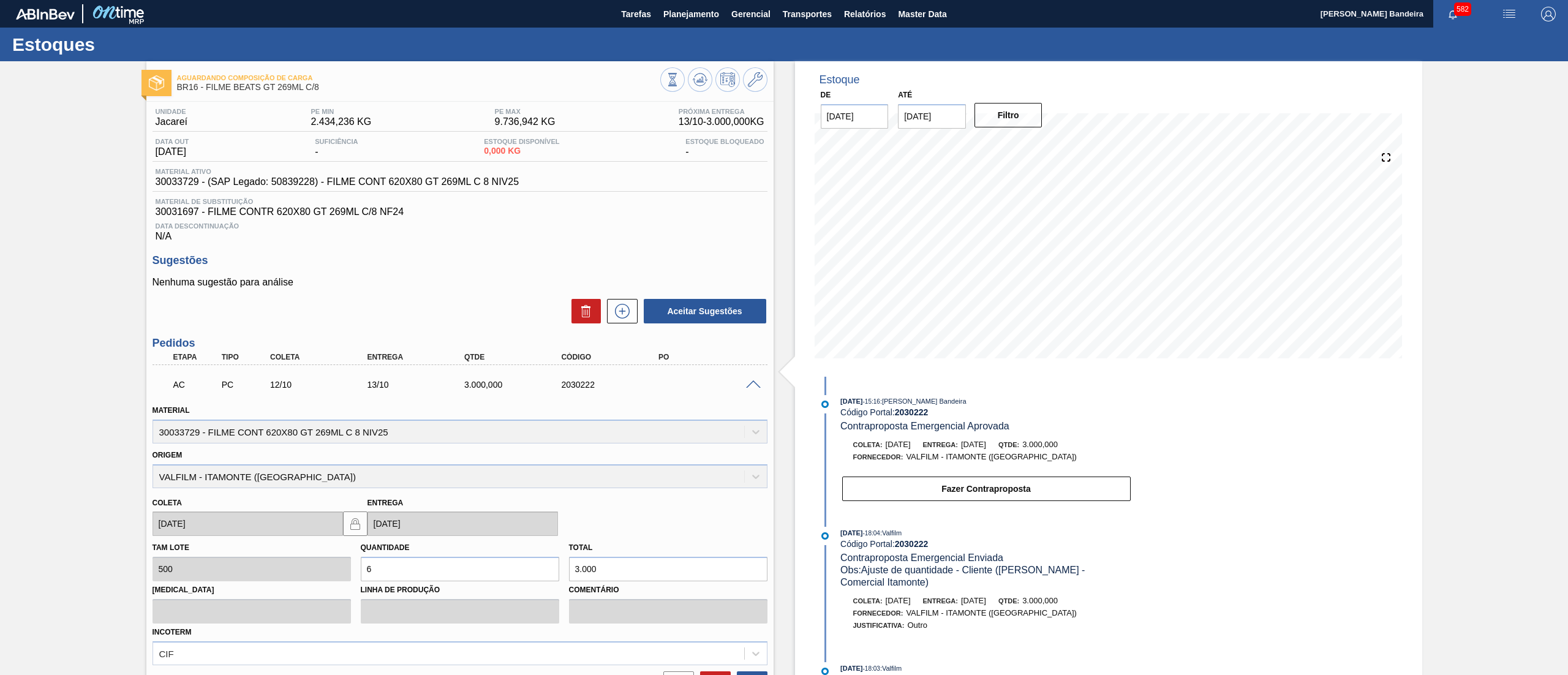
click at [749, 381] on span at bounding box center [754, 385] width 15 height 9
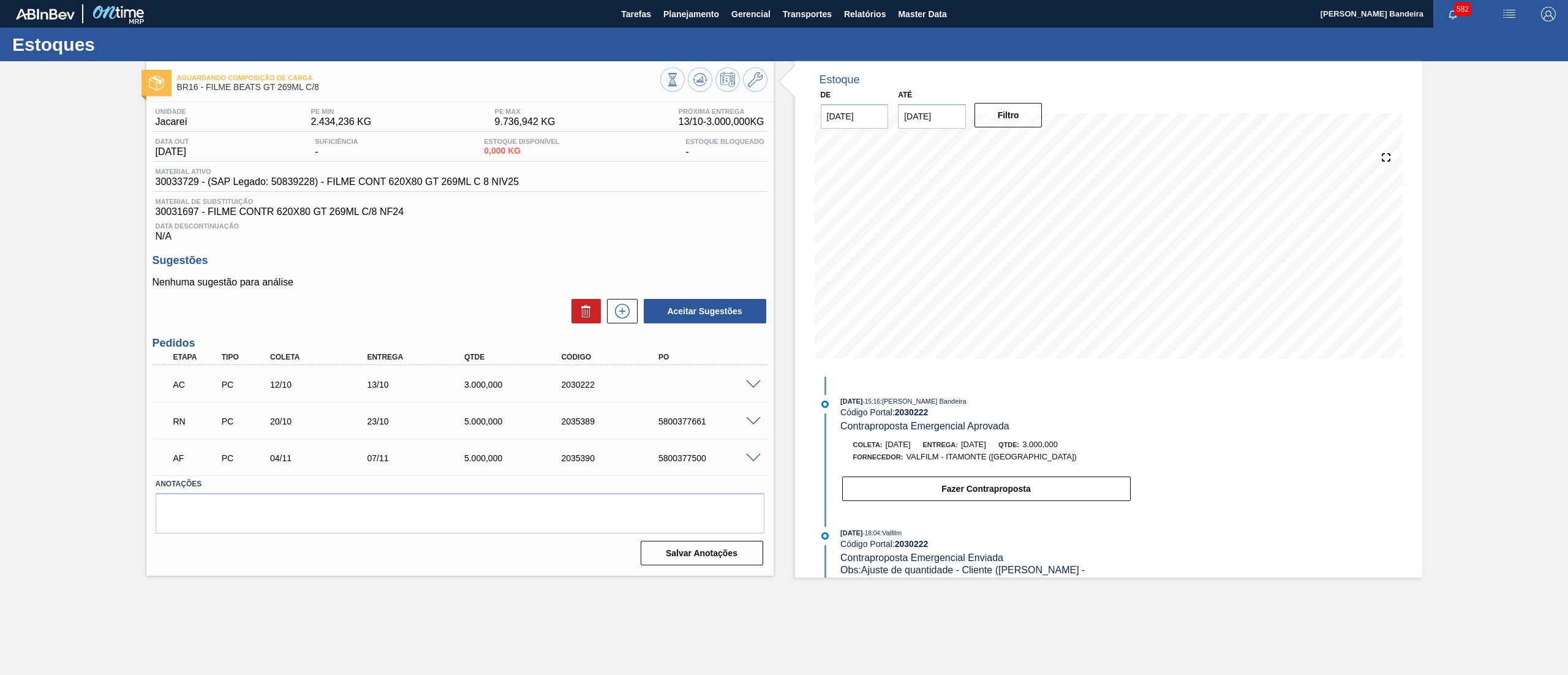
click at [148, 184] on div "Unidade Jacareí PE MIN 2.434,236 KG PE MAX 9.736,942 KG Próxima Entrega 13/10 -…" at bounding box center [460, 335] width 628 height 468
drag, startPoint x: 415, startPoint y: 215, endPoint x: 375, endPoint y: 217, distance: 40.0
click at [375, 217] on span "30031697 - FILME CONTR 620X80 GT 269ML C/8 NF24" at bounding box center [460, 212] width 609 height 11
click at [388, 242] on div "Data Descontinuação N/A" at bounding box center [459, 229] width 615 height 24
click at [754, 458] on span at bounding box center [754, 458] width 15 height 9
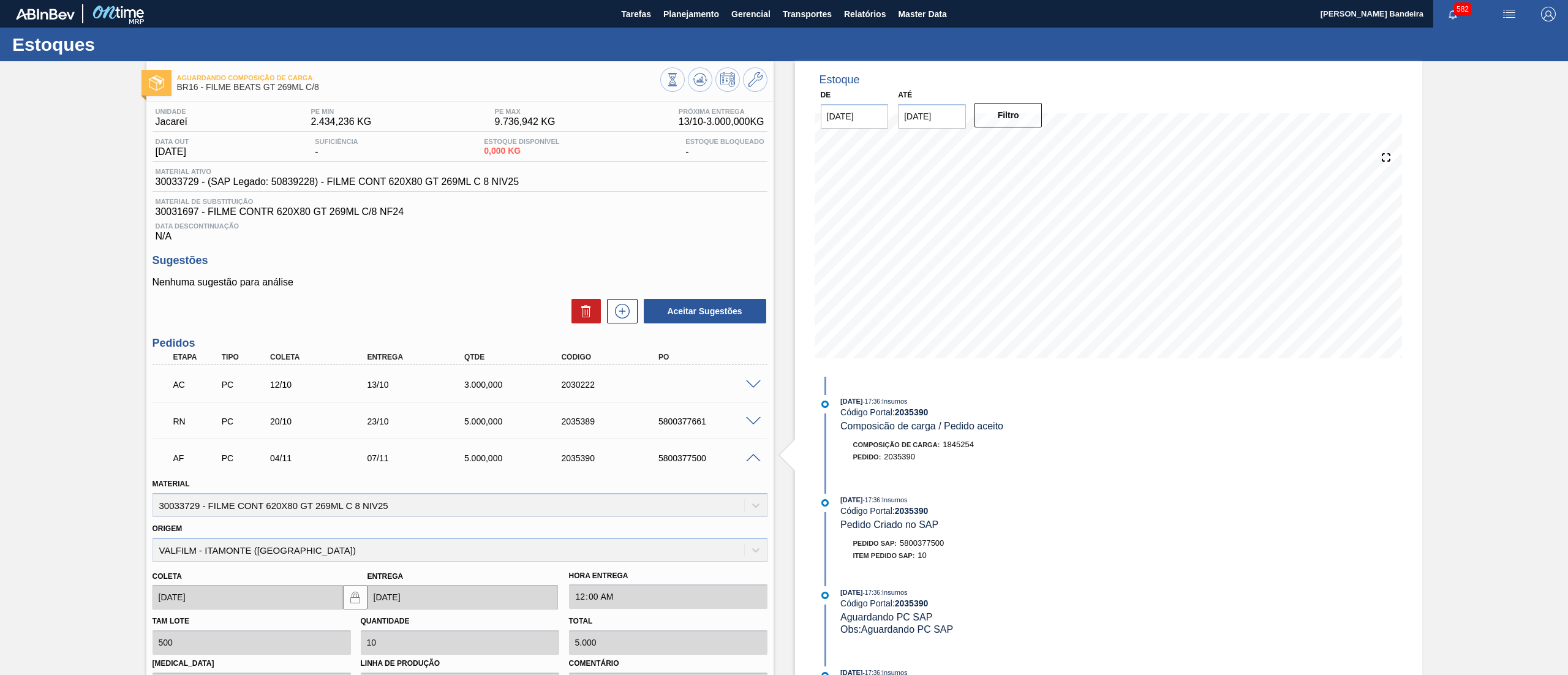
click at [750, 381] on span at bounding box center [754, 385] width 15 height 9
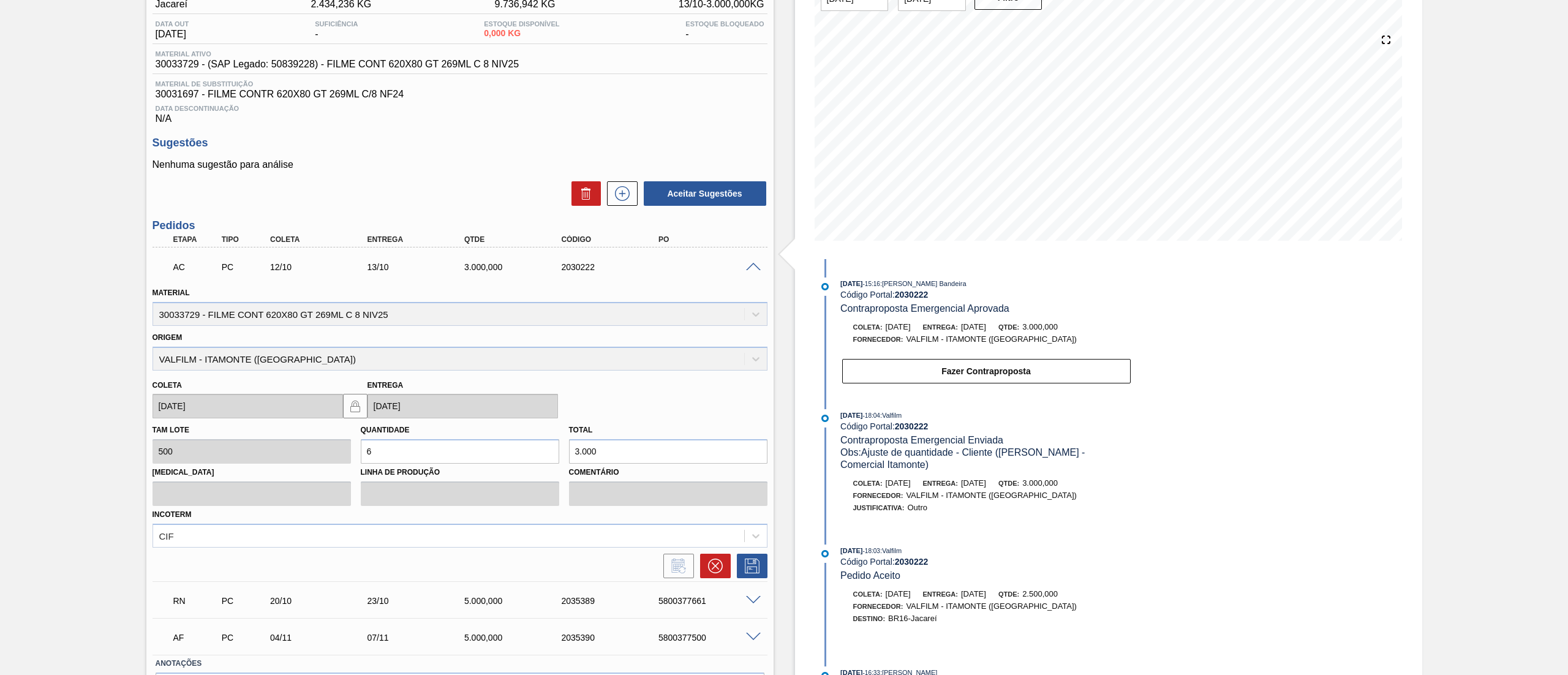
scroll to position [121, 0]
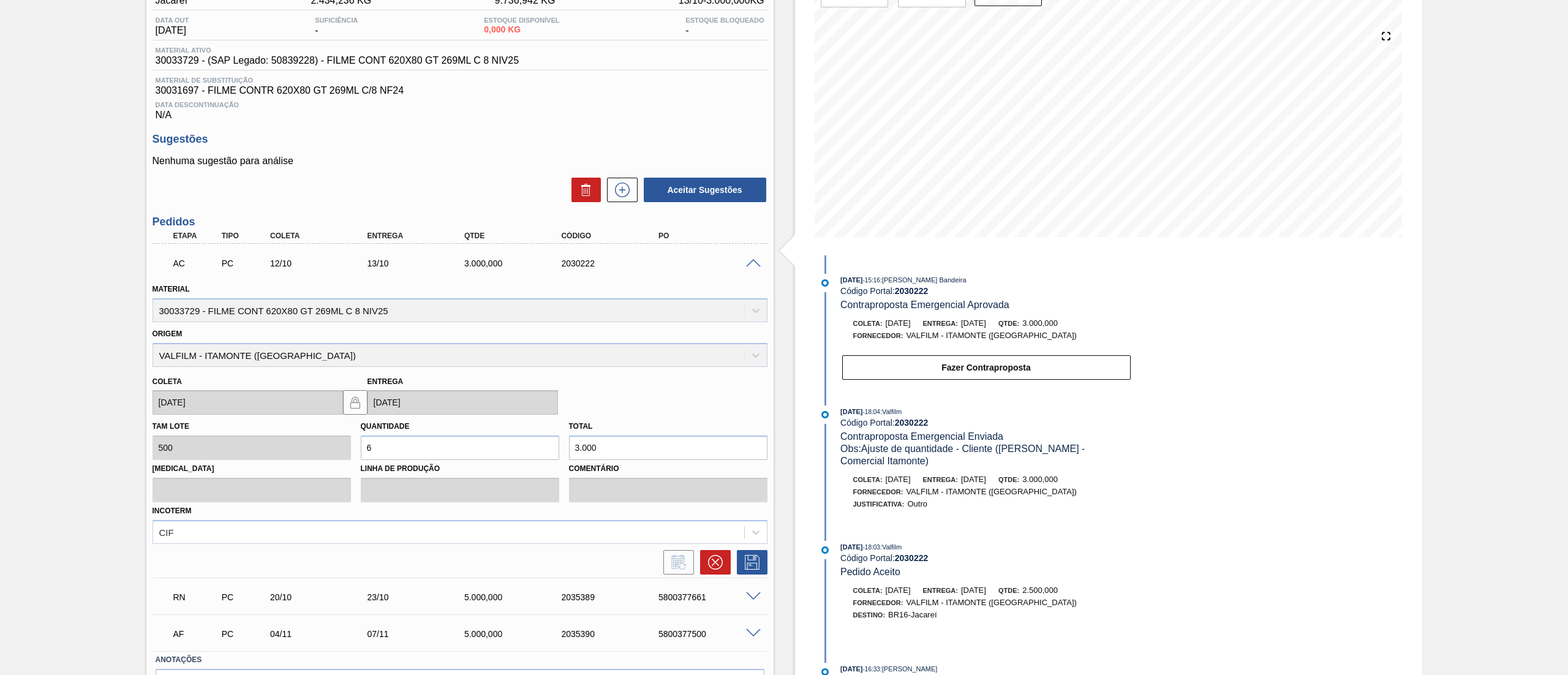
click at [751, 263] on span at bounding box center [754, 263] width 15 height 9
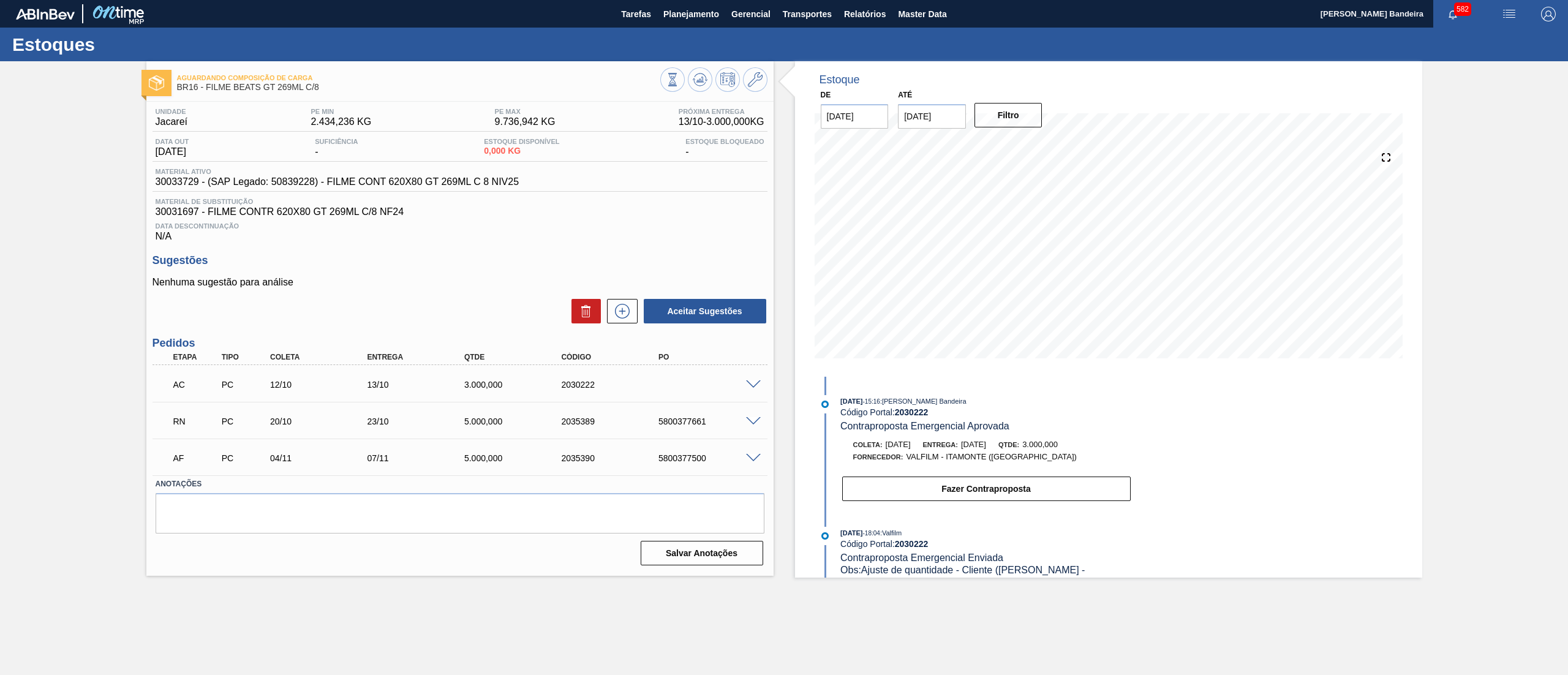
click at [750, 387] on span at bounding box center [754, 385] width 15 height 9
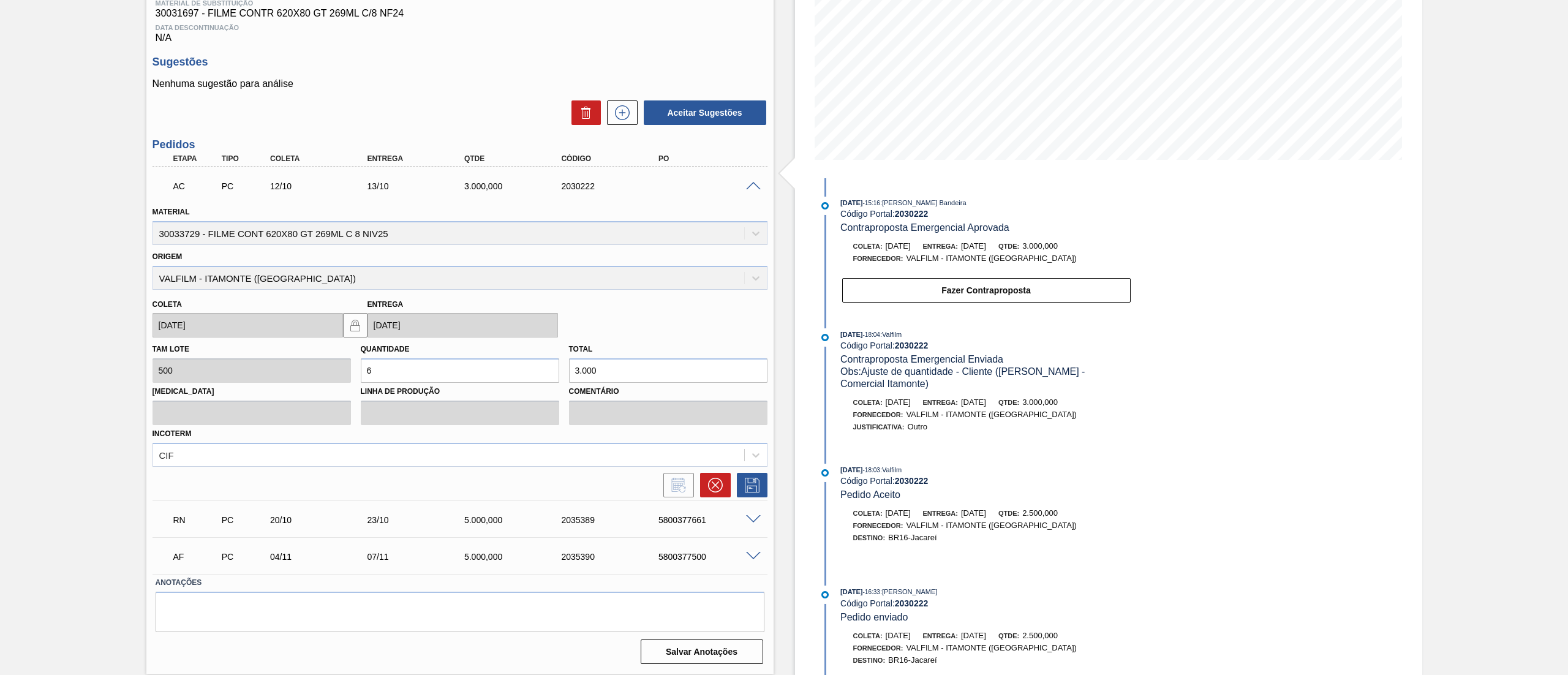
click at [750, 184] on span at bounding box center [754, 186] width 15 height 9
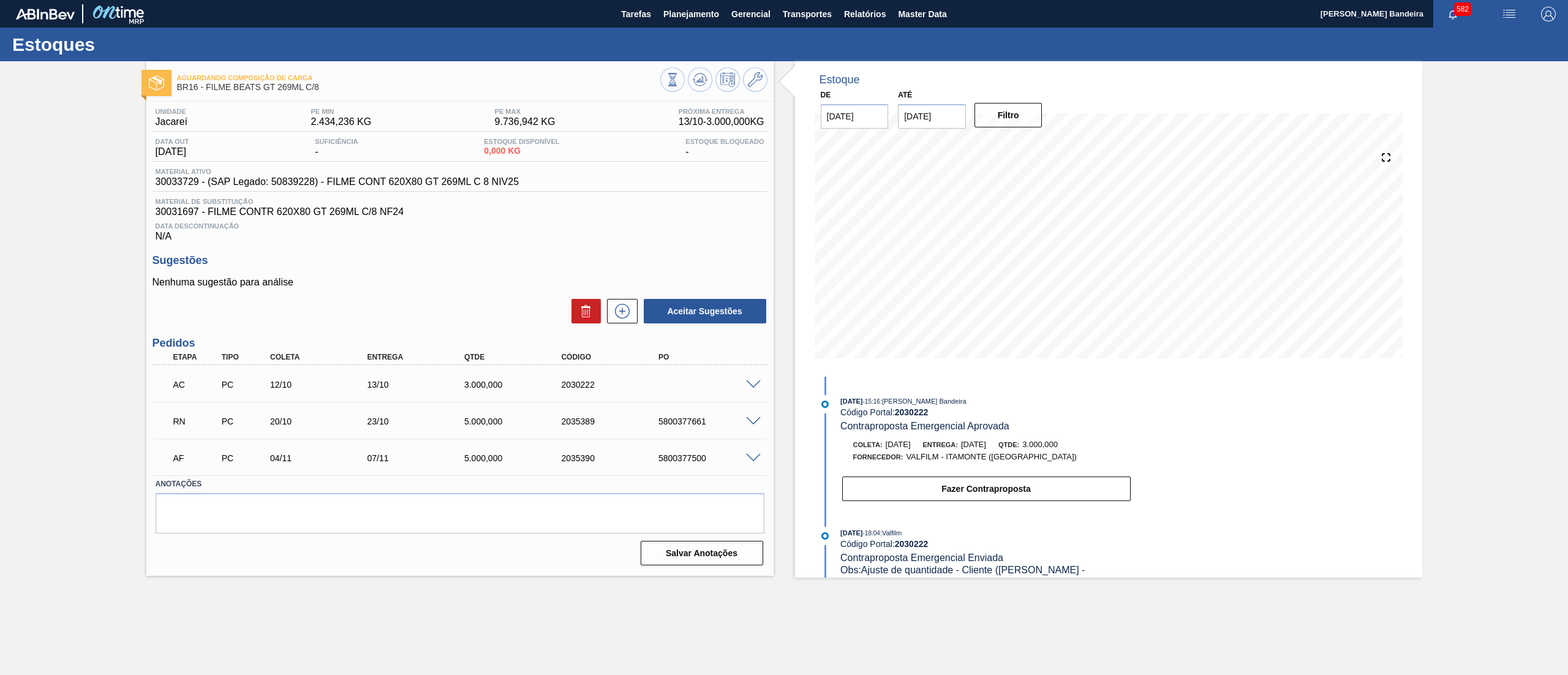
click at [754, 423] on span at bounding box center [754, 422] width 15 height 9
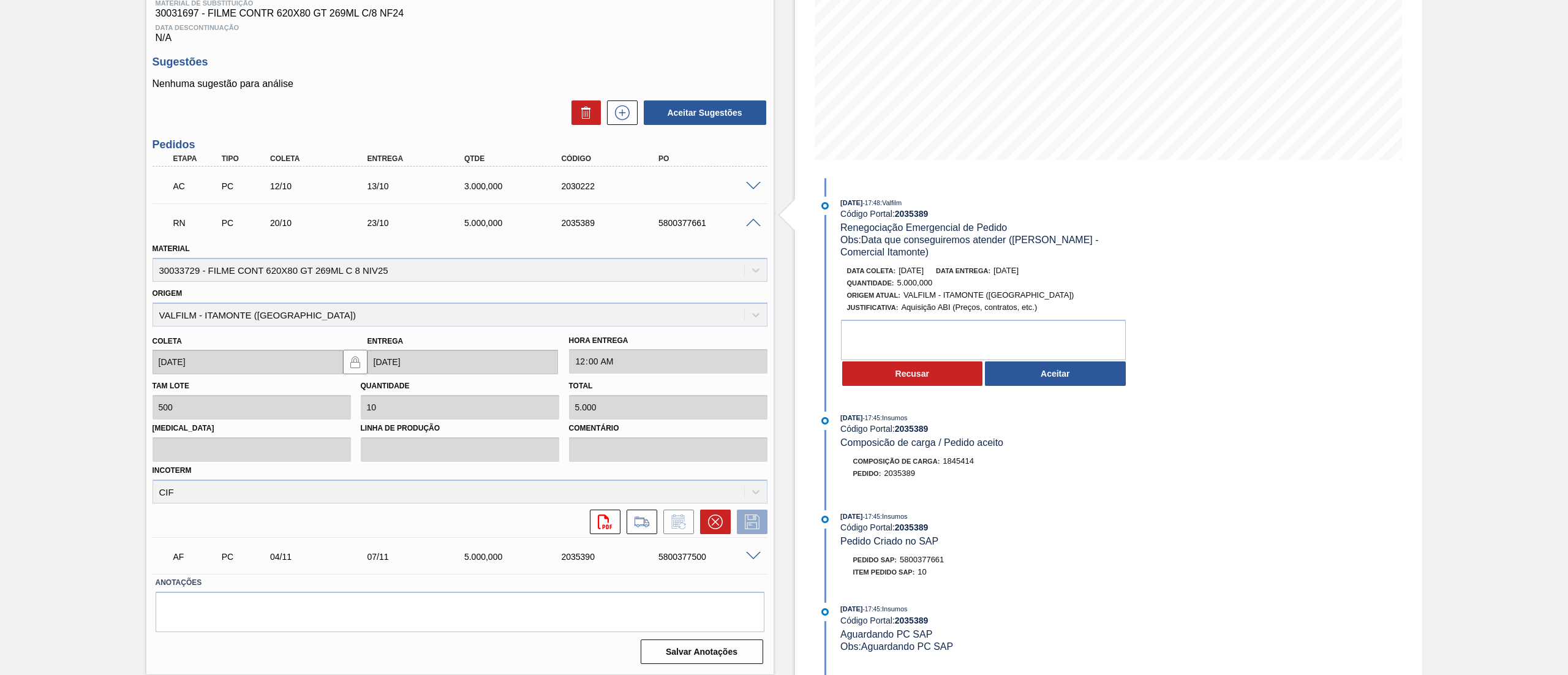
click at [756, 225] on span at bounding box center [754, 222] width 15 height 9
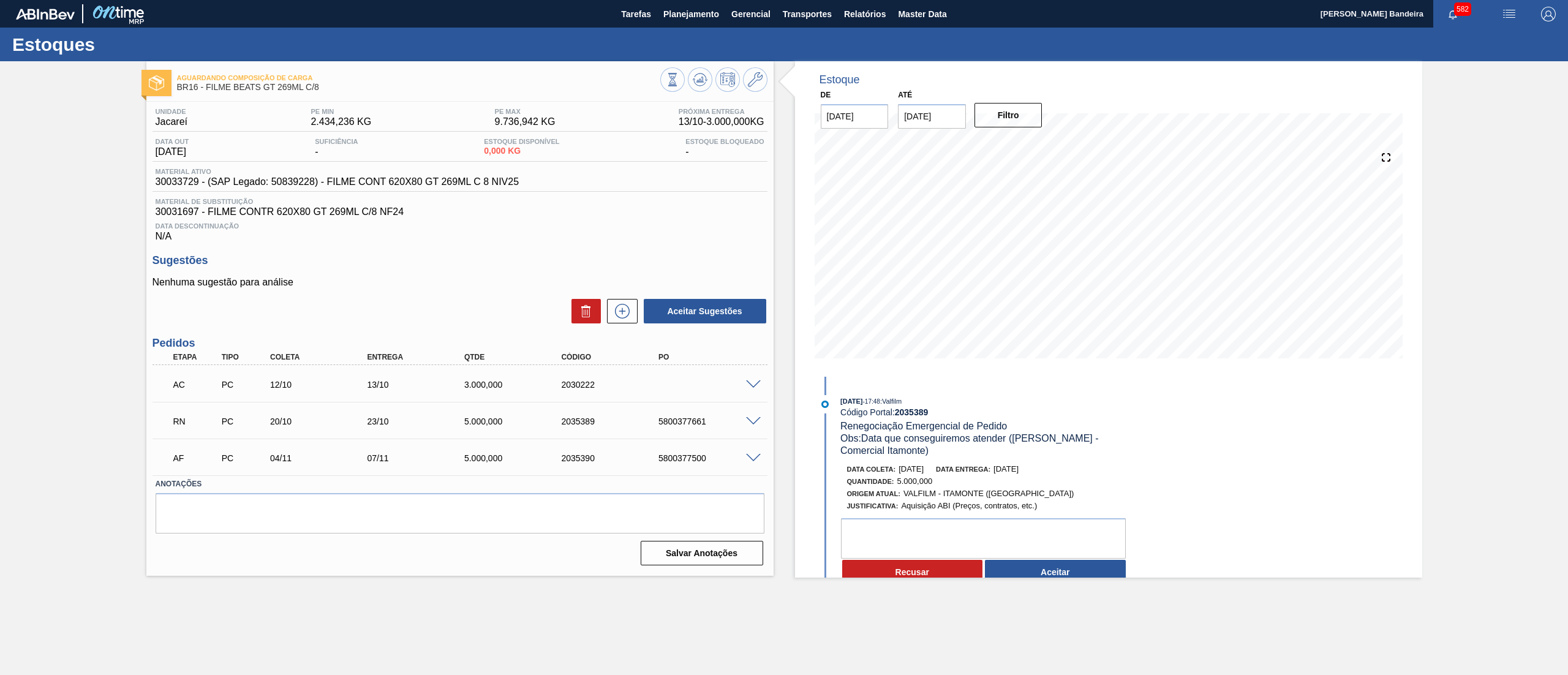
click at [756, 455] on span at bounding box center [754, 458] width 15 height 9
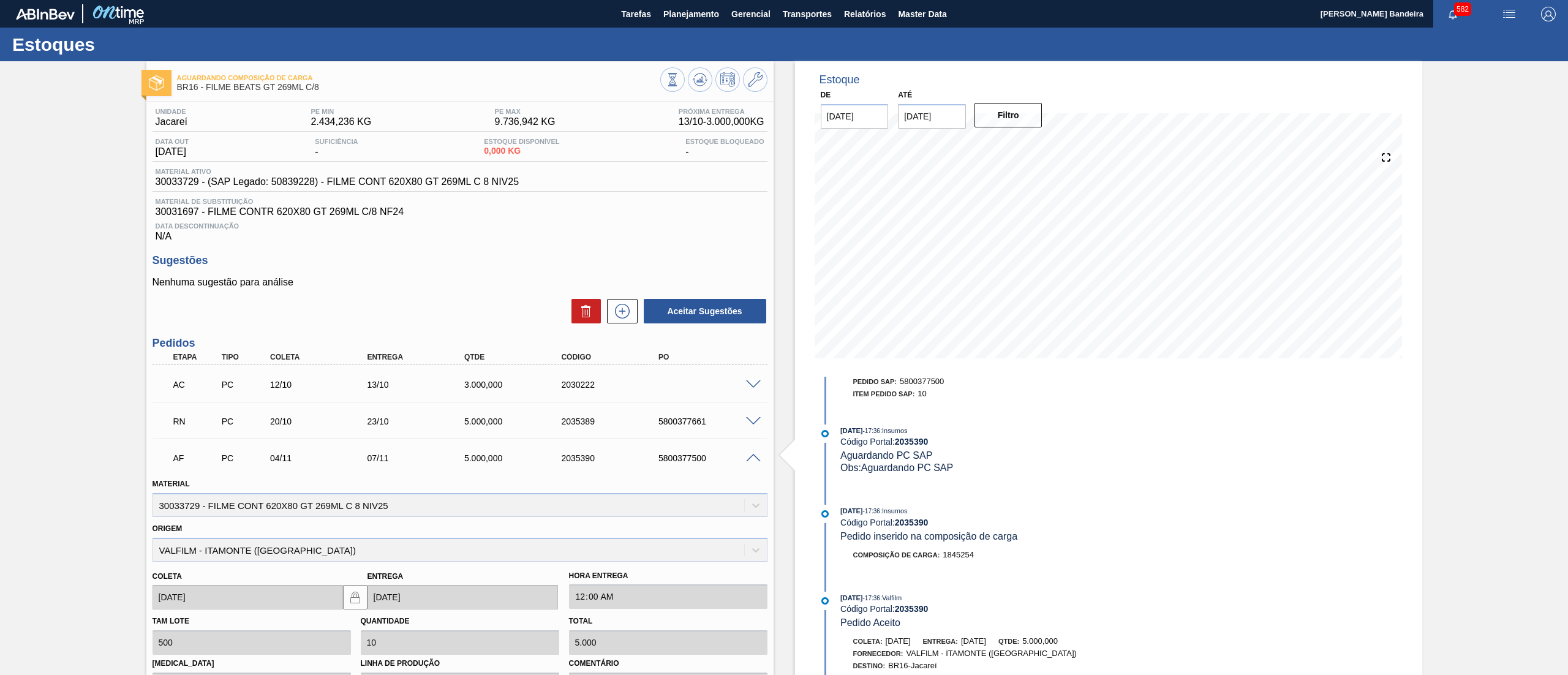
scroll to position [198, 0]
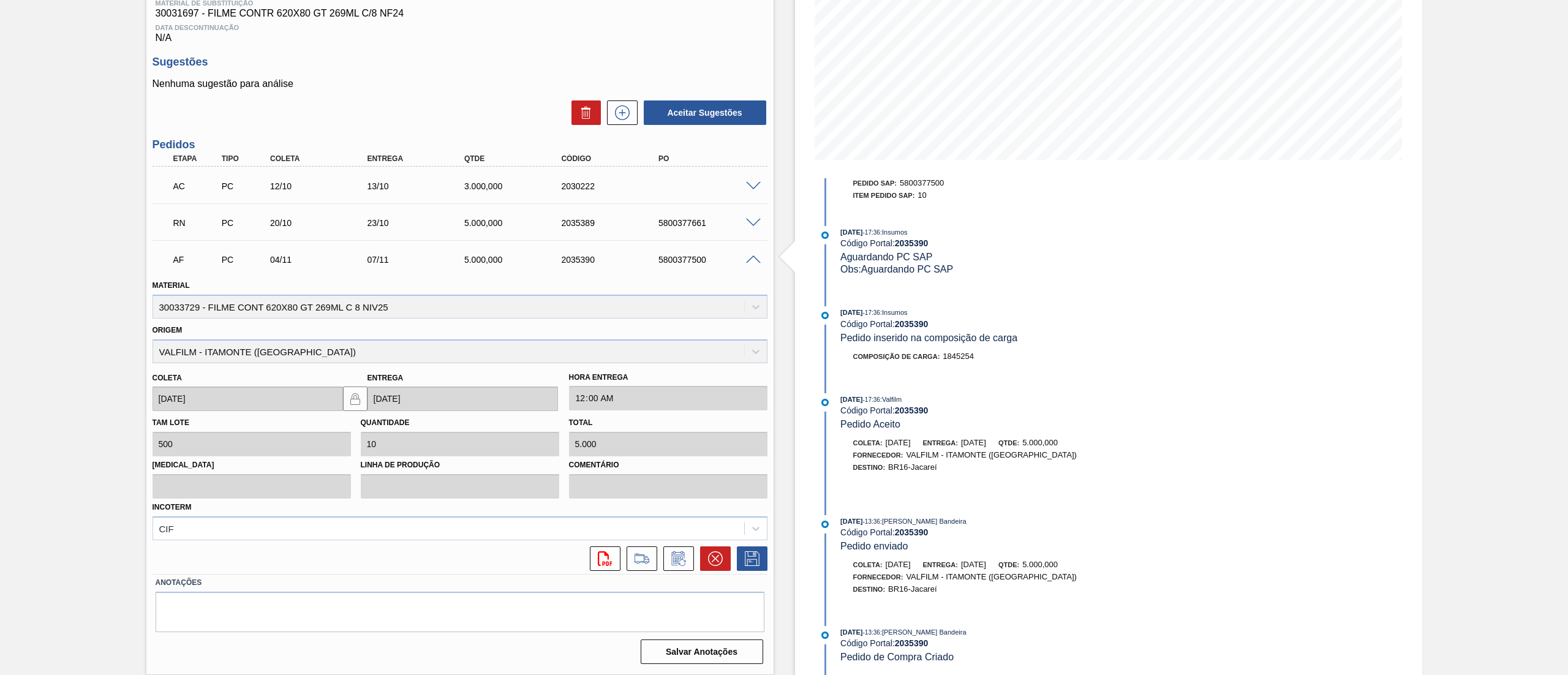
click at [754, 258] on span at bounding box center [754, 259] width 15 height 9
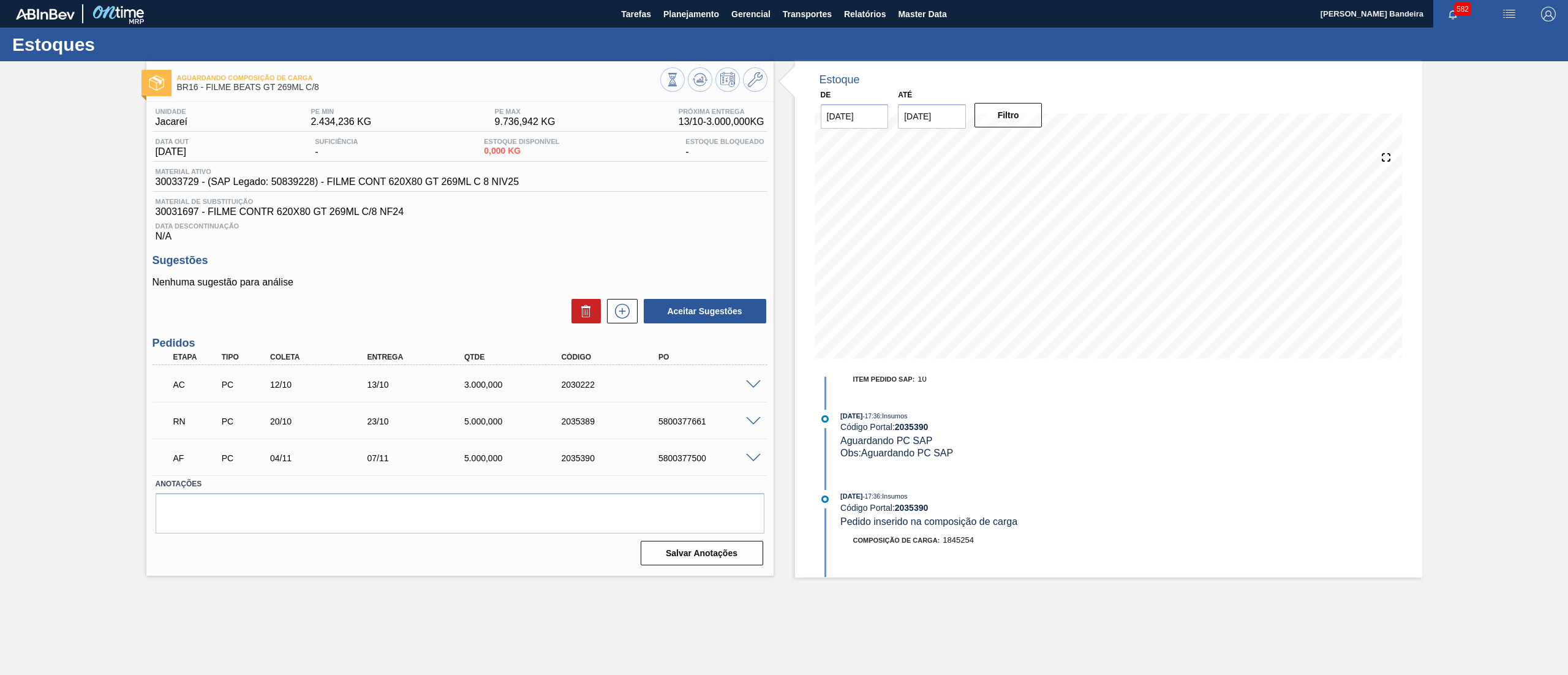
scroll to position [0, 0]
click at [775, 238] on div "Estoque De [DATE] Até [DATE] Filtro 30/09 Projeção de Estoque 0 [DOMAIN_NAME] 0…" at bounding box center [1098, 319] width 648 height 516
